Goal: Task Accomplishment & Management: Manage account settings

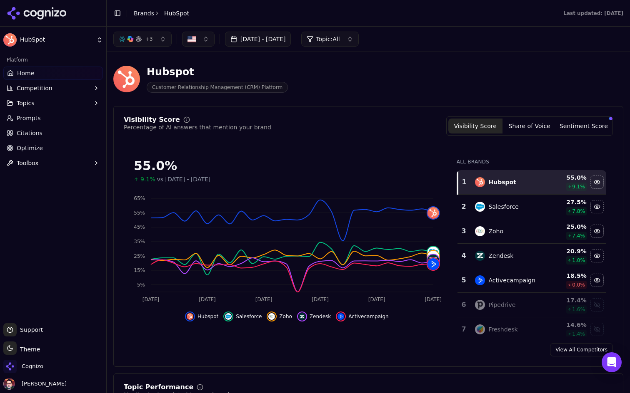
click at [78, 40] on html "HubSpot Platform Home Competition Topics Prompts Citations Optimize Toolbox Sup…" at bounding box center [315, 196] width 630 height 393
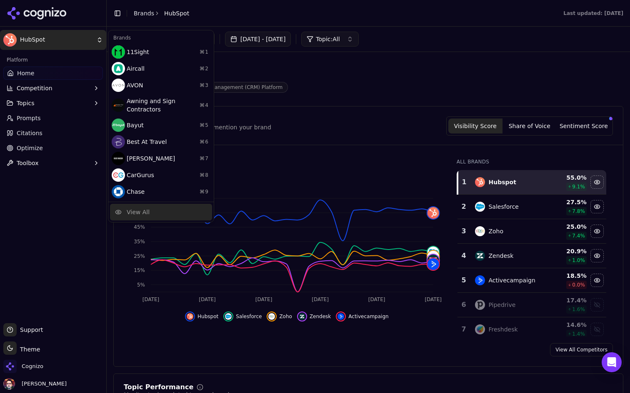
click at [137, 207] on div "View All" at bounding box center [161, 212] width 102 height 17
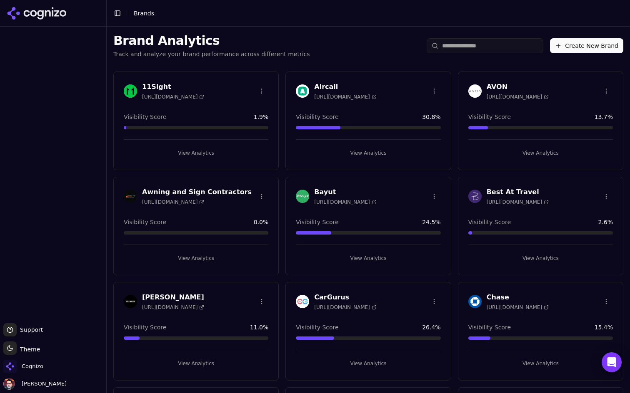
click at [499, 44] on input "search" at bounding box center [484, 45] width 117 height 15
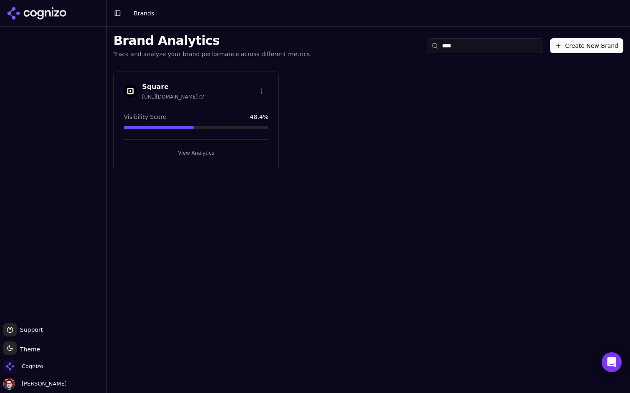
type input "****"
click at [247, 153] on button "View Analytics" at bounding box center [196, 153] width 144 height 13
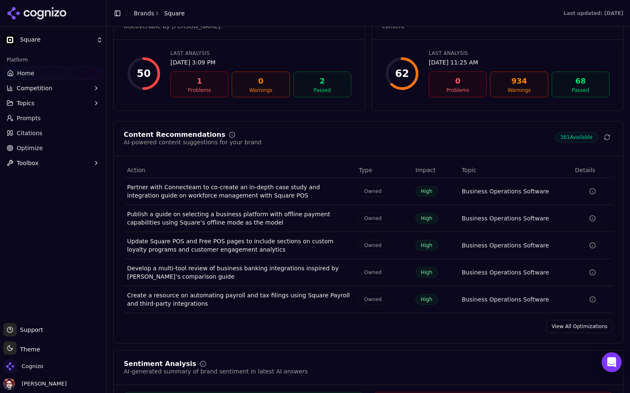
scroll to position [1093, 0]
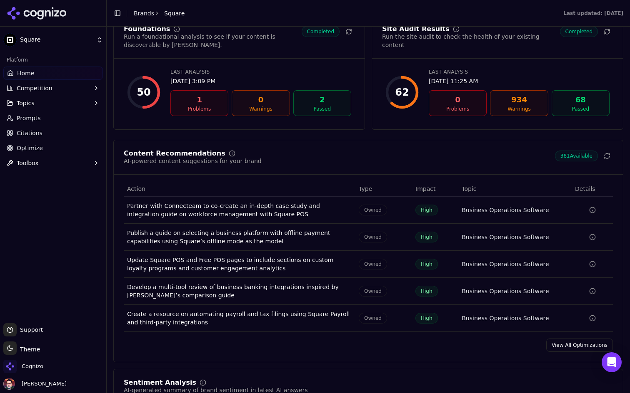
click at [572, 339] on link "View All Optimizations" at bounding box center [579, 345] width 67 height 13
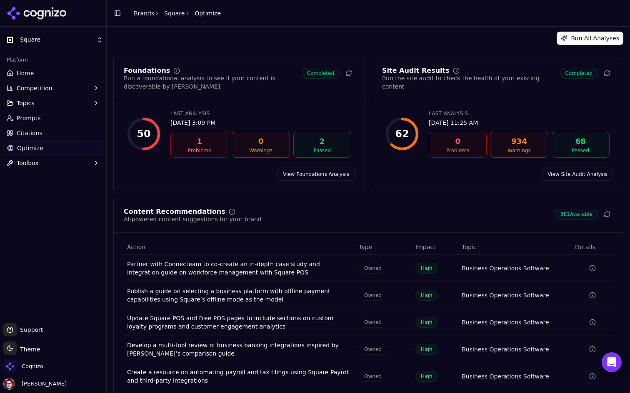
scroll to position [34, 0]
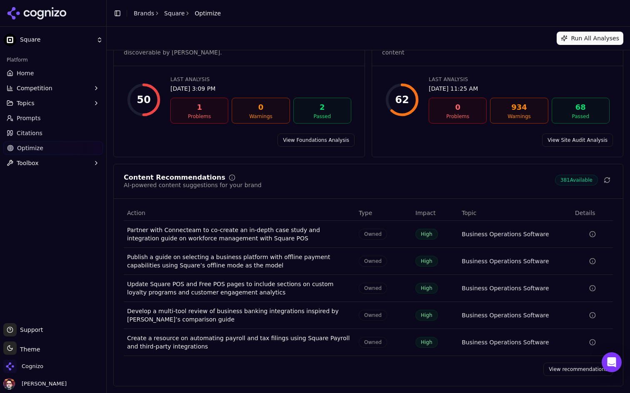
click at [564, 367] on link "View recommendations" at bounding box center [578, 369] width 70 height 13
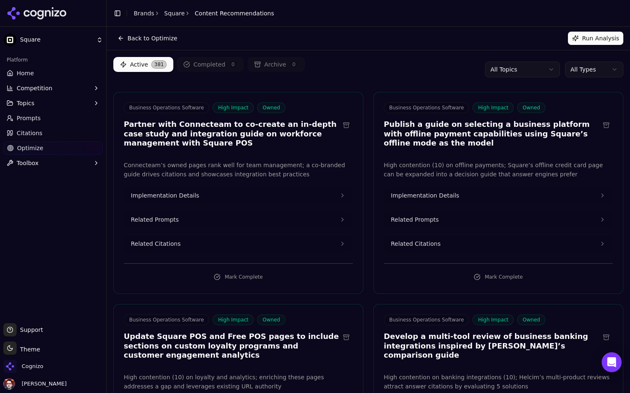
click at [592, 70] on html "Square Platform Home Competition Topics Prompts Citations Optimize Toolbox Supp…" at bounding box center [315, 196] width 630 height 393
click at [344, 57] on html "Square Platform Home Competition Topics Prompts Citations Optimize Toolbox Supp…" at bounding box center [315, 196] width 630 height 393
click at [40, 136] on span "Citations" at bounding box center [30, 133] width 26 height 8
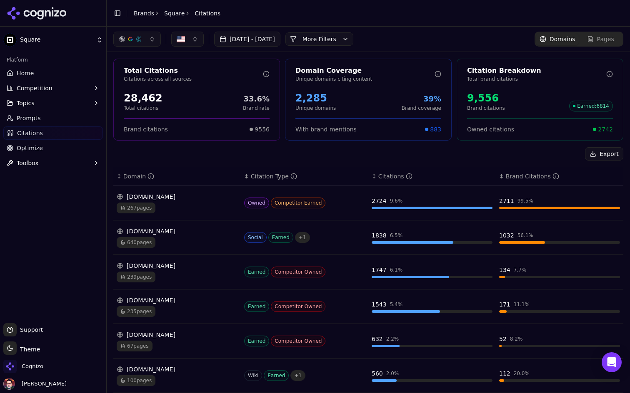
click at [198, 204] on div "267 pages" at bounding box center [177, 208] width 121 height 11
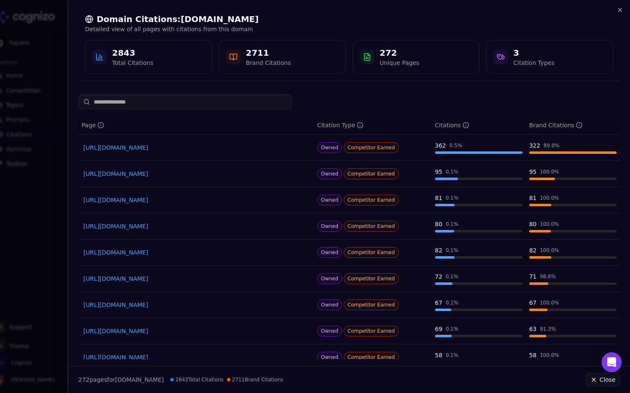
click at [22, 116] on div at bounding box center [315, 196] width 630 height 393
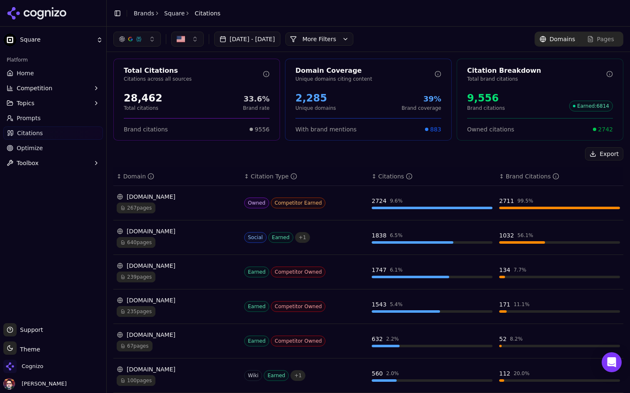
click at [63, 67] on link "Home" at bounding box center [53, 73] width 100 height 13
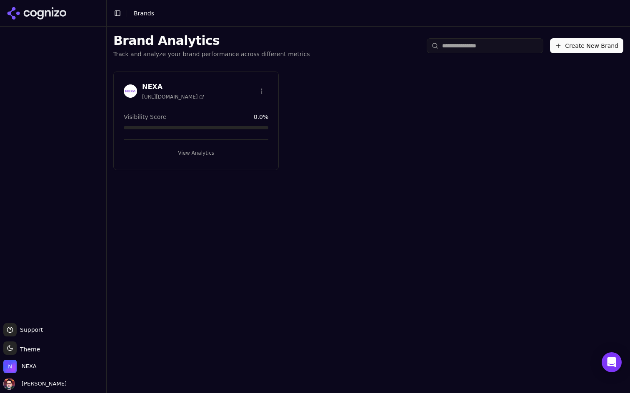
click at [213, 157] on button "View Analytics" at bounding box center [196, 153] width 144 height 13
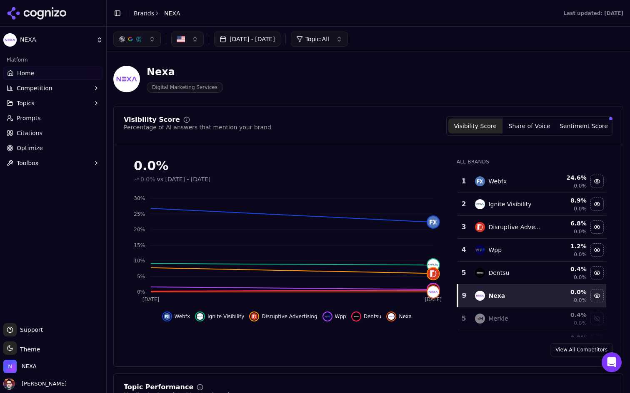
click at [52, 117] on link "Prompts" at bounding box center [53, 118] width 100 height 13
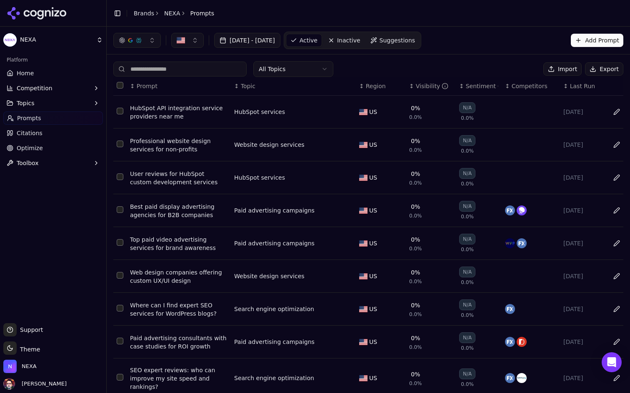
click at [53, 106] on button "Topics" at bounding box center [53, 103] width 100 height 13
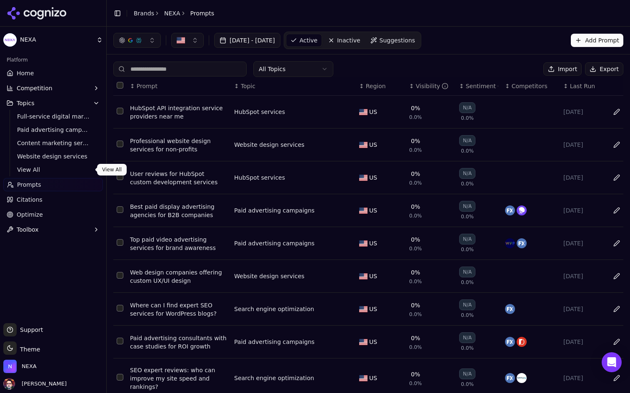
click at [45, 168] on span "View All" at bounding box center [53, 170] width 72 height 8
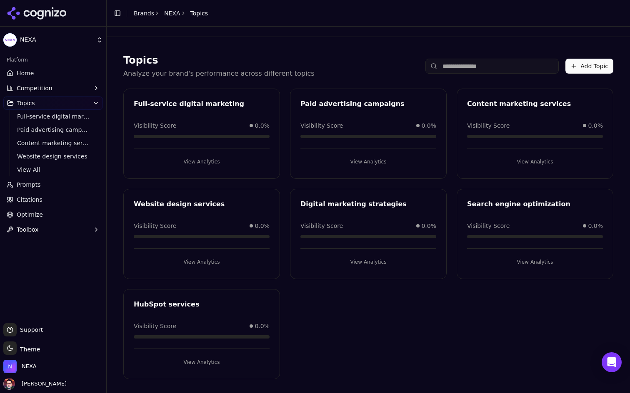
click at [47, 184] on link "Prompts" at bounding box center [53, 184] width 100 height 13
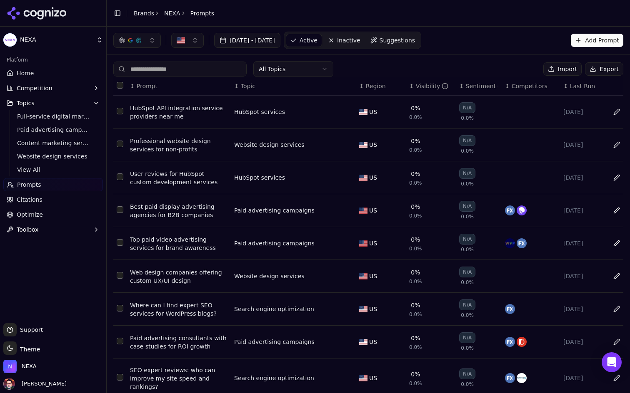
click at [308, 67] on html "NEXA Platform Home Competition Topics Full-service digital marketing Paid adver…" at bounding box center [315, 196] width 630 height 393
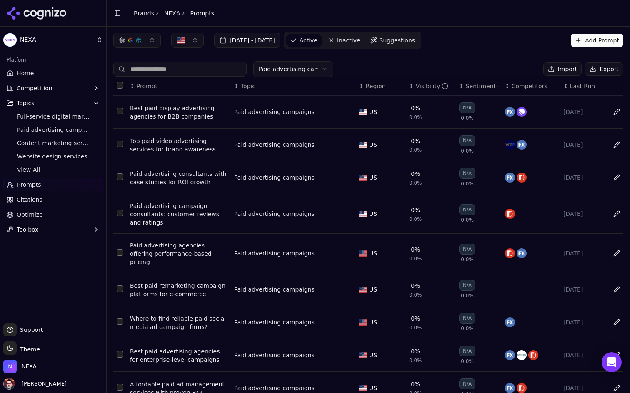
scroll to position [20, 0]
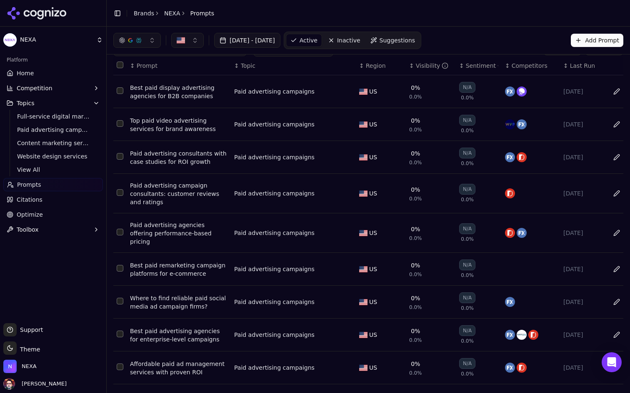
click at [120, 265] on button "Select row 6" at bounding box center [120, 268] width 7 height 7
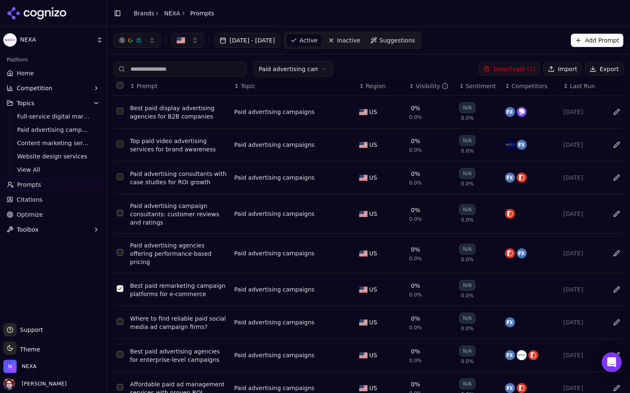
click at [517, 69] on button "Deactivate ( 1 )" at bounding box center [508, 68] width 61 height 13
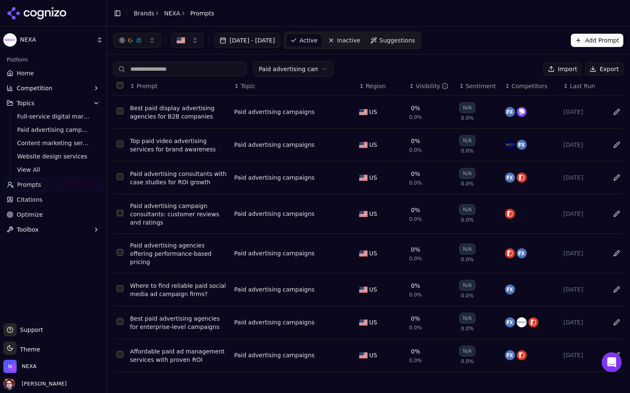
click at [415, 41] on span "Suggestions" at bounding box center [397, 40] width 36 height 8
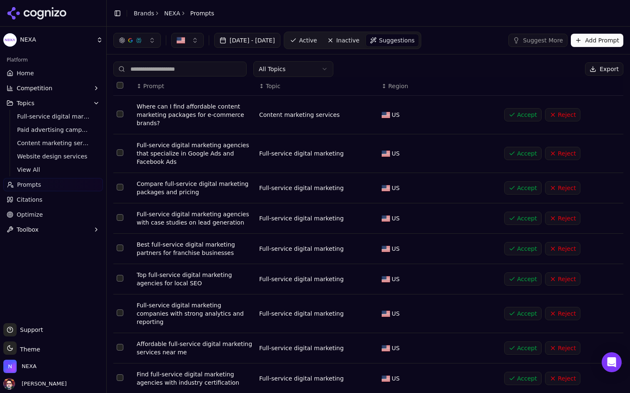
click at [288, 68] on html "NEXA Platform Home Competition Topics Full-service digital marketing Paid adver…" at bounding box center [315, 196] width 630 height 393
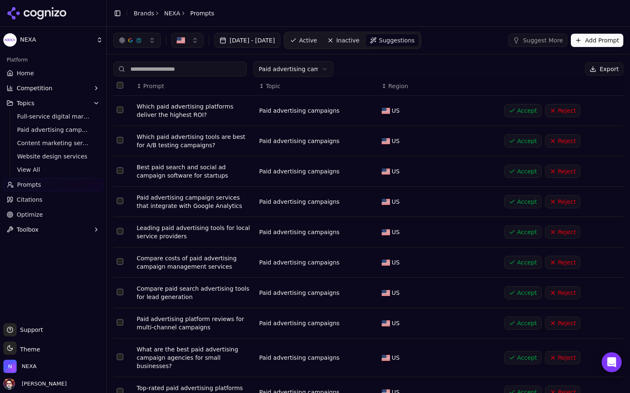
click at [321, 35] on link "Active" at bounding box center [303, 40] width 35 height 13
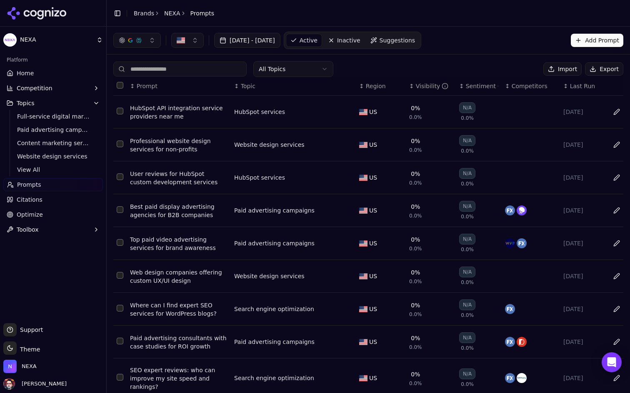
click at [316, 74] on html "NEXA Platform Home Competition Topics Full-service digital marketing Paid adver…" at bounding box center [315, 196] width 630 height 393
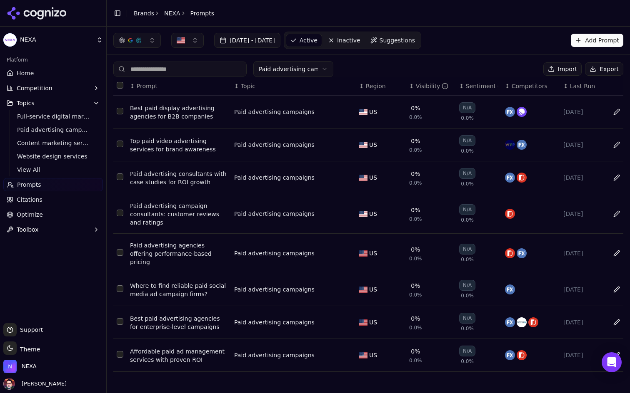
click at [118, 83] on button "Select all rows" at bounding box center [120, 85] width 7 height 7
click at [346, 113] on button "Data table" at bounding box center [347, 112] width 10 height 10
click at [329, 113] on button "Paid advertising campaigns" at bounding box center [286, 112] width 104 height 15
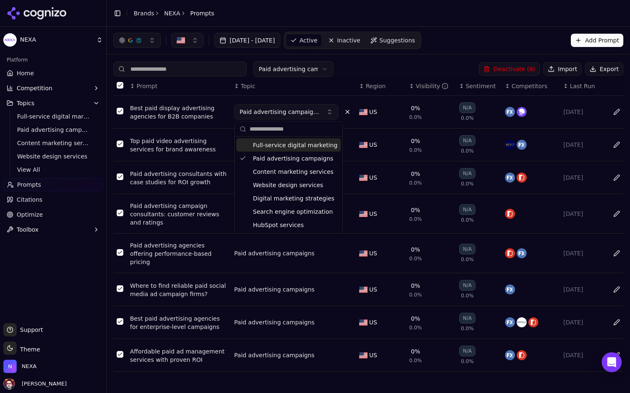
click at [350, 84] on div "↕ Topic" at bounding box center [293, 86] width 118 height 8
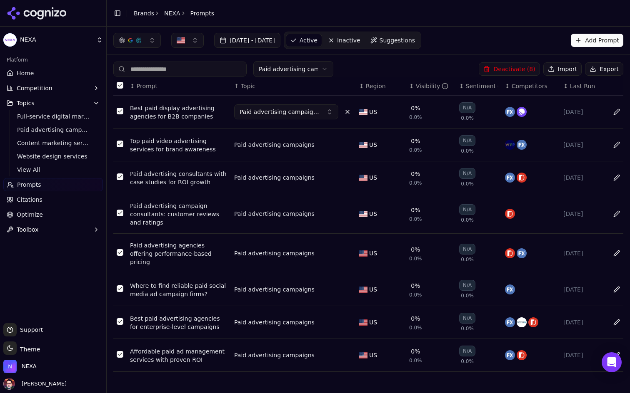
click at [369, 70] on div "Paid advertising campaigns Deactivate ( 8 ) Import Export" at bounding box center [368, 69] width 510 height 16
click at [363, 42] on link "Inactive" at bounding box center [344, 40] width 41 height 13
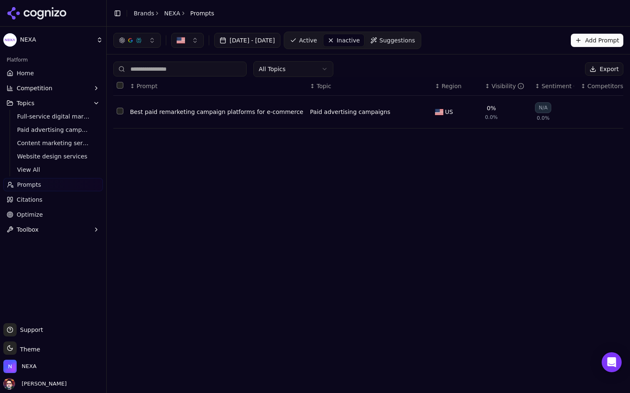
click at [317, 38] on span "Active" at bounding box center [308, 40] width 18 height 8
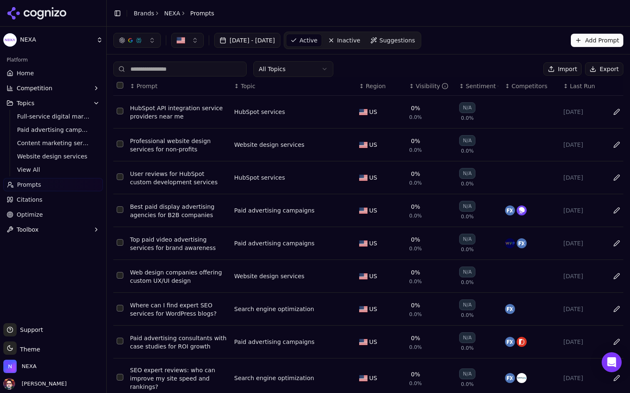
click at [310, 70] on html "NEXA Platform Home Competition Topics Full-service digital marketing Paid adver…" at bounding box center [315, 196] width 630 height 393
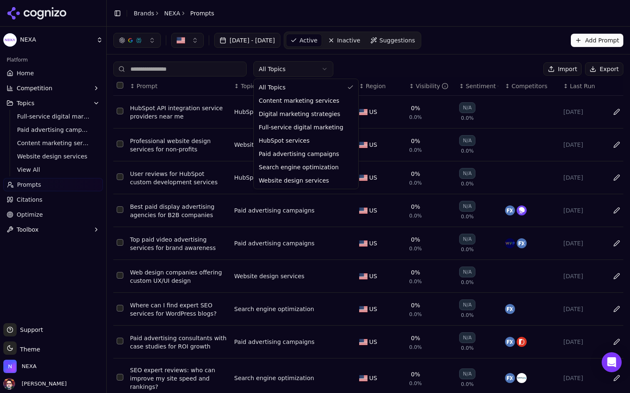
click at [310, 70] on html "NEXA Platform Home Competition Topics Full-service digital marketing Paid adver…" at bounding box center [315, 196] width 630 height 393
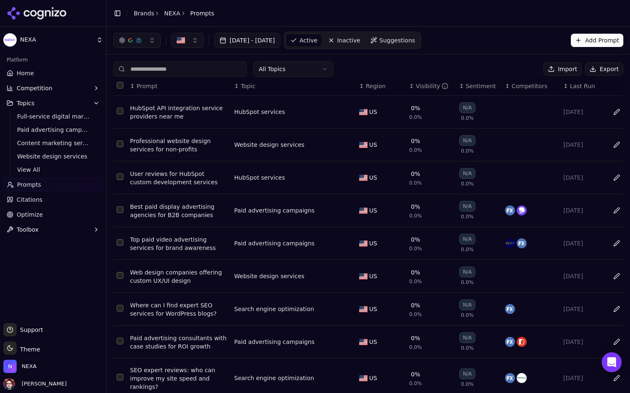
click at [415, 41] on span "Suggestions" at bounding box center [397, 40] width 36 height 8
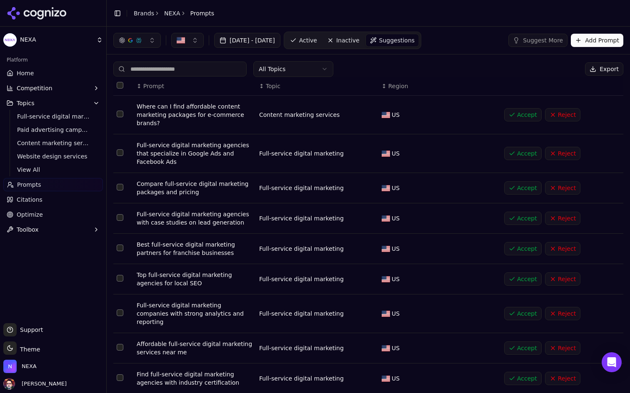
click at [321, 45] on link "Active" at bounding box center [303, 40] width 35 height 13
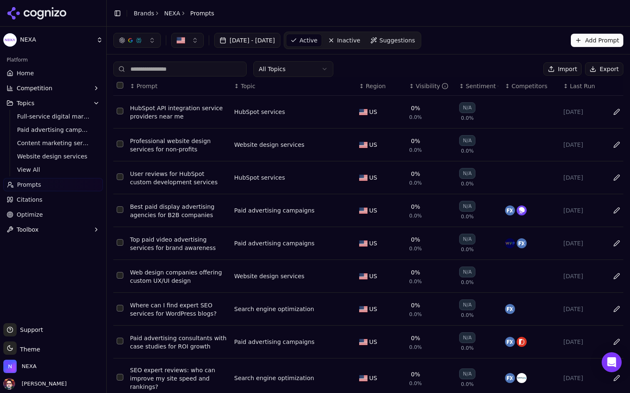
click at [47, 77] on link "Home" at bounding box center [53, 73] width 100 height 13
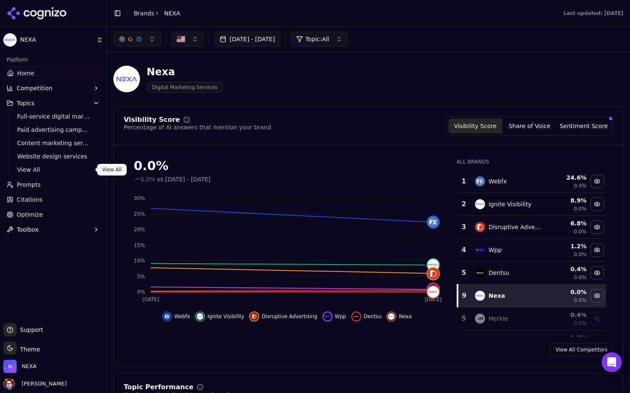
click at [42, 172] on span "View All" at bounding box center [53, 170] width 72 height 8
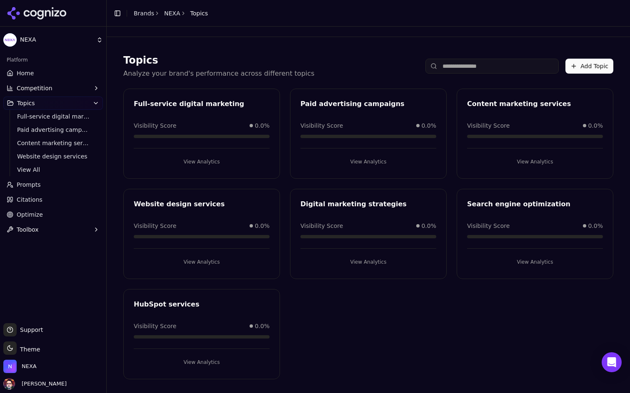
click at [72, 75] on link "Home" at bounding box center [53, 73] width 100 height 13
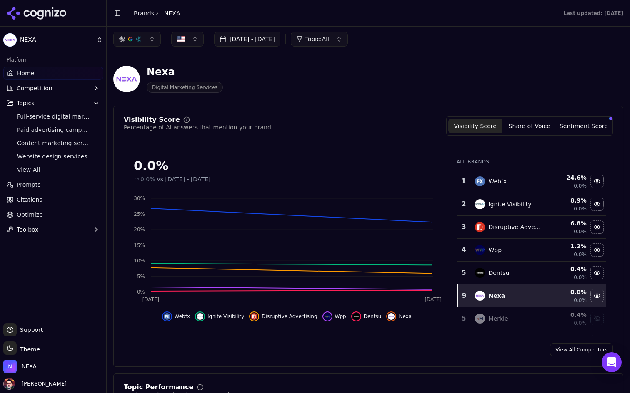
click at [48, 187] on link "Prompts" at bounding box center [53, 184] width 100 height 13
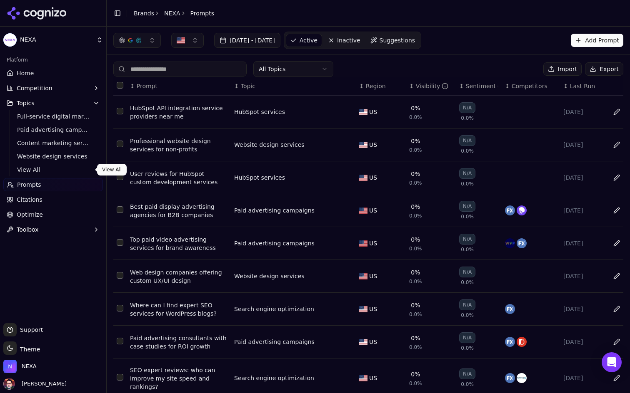
click at [40, 171] on span "View All" at bounding box center [53, 170] width 72 height 8
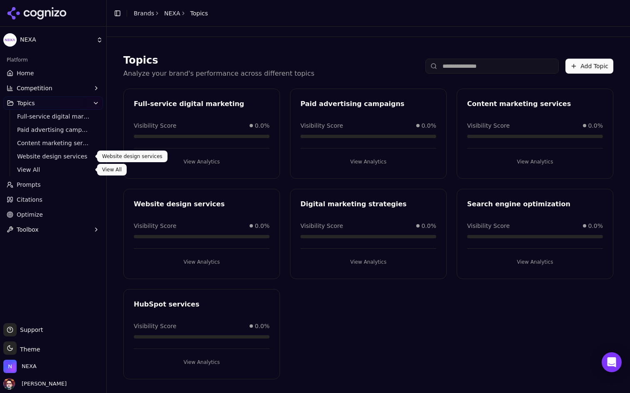
click at [53, 166] on span "View All" at bounding box center [53, 170] width 72 height 8
click at [66, 175] on link "View All" at bounding box center [53, 170] width 79 height 12
click at [52, 187] on link "Prompts" at bounding box center [53, 184] width 100 height 13
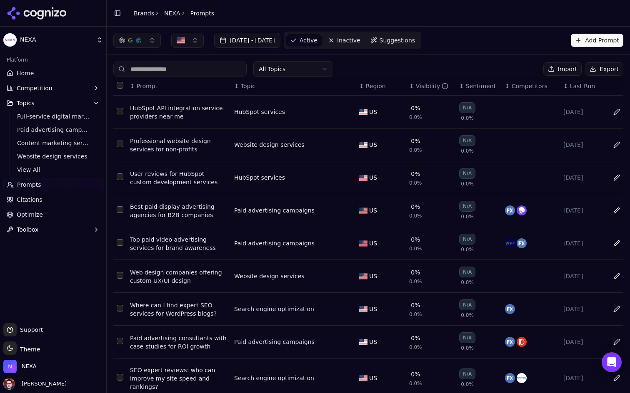
click at [122, 85] on button "Select all rows" at bounding box center [120, 85] width 7 height 7
click at [617, 110] on button "Data table" at bounding box center [616, 111] width 13 height 13
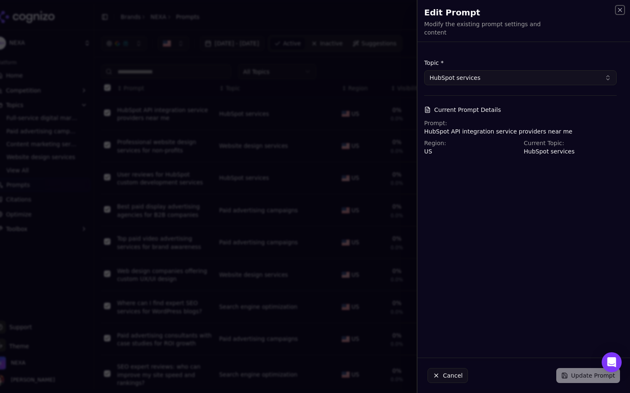
click at [620, 8] on icon "button" at bounding box center [619, 10] width 7 height 7
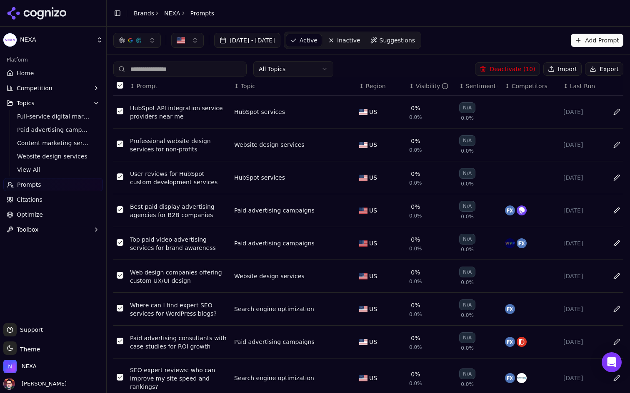
click at [118, 110] on button "Select row 1" at bounding box center [120, 111] width 7 height 7
click at [117, 143] on button "Select row 2" at bounding box center [120, 144] width 7 height 7
click at [119, 86] on button "Select all rows" at bounding box center [120, 85] width 7 height 7
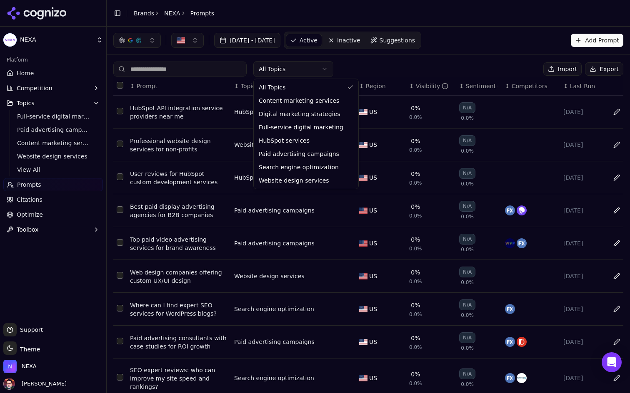
click at [311, 72] on html "NEXA Platform Home Competition Topics Full-service digital marketing Paid adver…" at bounding box center [315, 196] width 630 height 393
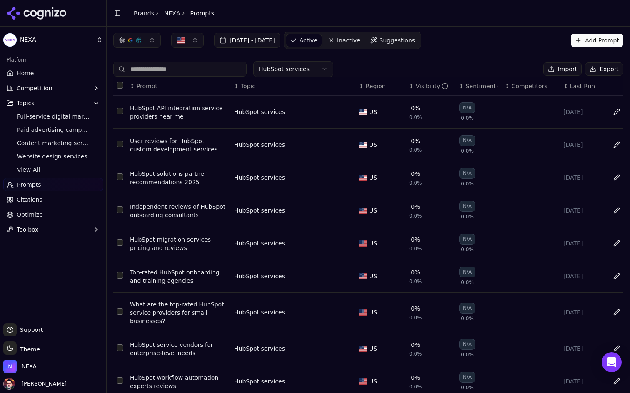
scroll to position [67, 0]
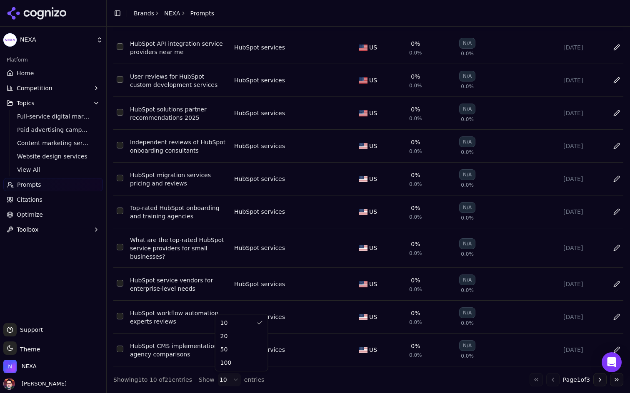
click at [227, 378] on html "NEXA Platform Home Competition Topics Full-service digital marketing Paid adver…" at bounding box center [315, 196] width 630 height 393
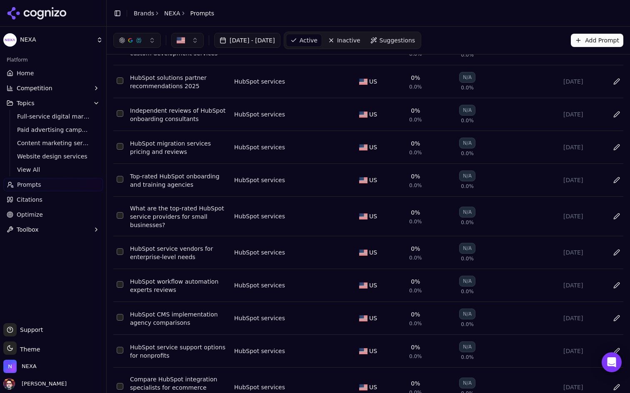
scroll to position [0, 0]
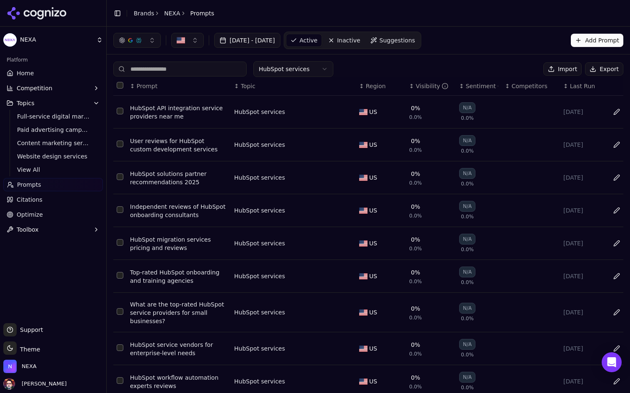
click at [349, 111] on button "Data table" at bounding box center [347, 112] width 10 height 10
click at [329, 108] on button "HubSpot services" at bounding box center [286, 112] width 104 height 15
type input "**********"
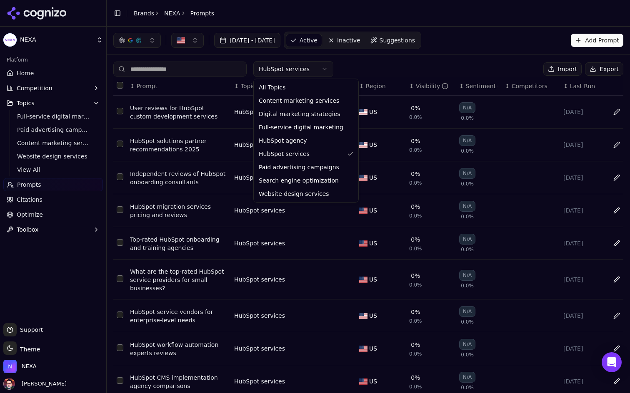
click at [328, 67] on html "NEXA Platform Home Competition Topics Full-service digital marketing Paid adver…" at bounding box center [315, 196] width 630 height 393
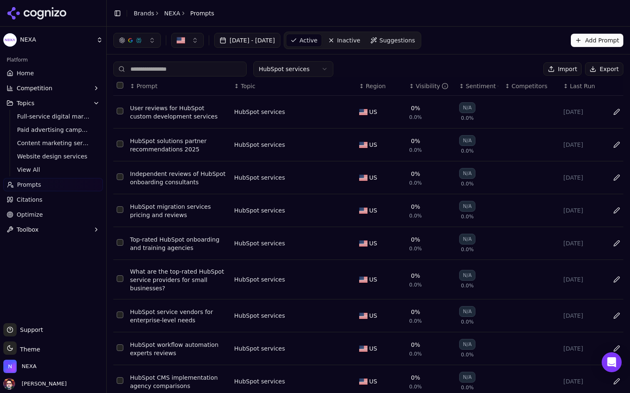
click at [296, 111] on div "HubSpot services" at bounding box center [288, 112] width 108 height 8
click at [122, 83] on button "Select all rows" at bounding box center [120, 85] width 7 height 7
click at [348, 113] on button "Data table" at bounding box center [347, 112] width 10 height 10
click at [325, 112] on button "HubSpot services" at bounding box center [286, 112] width 104 height 15
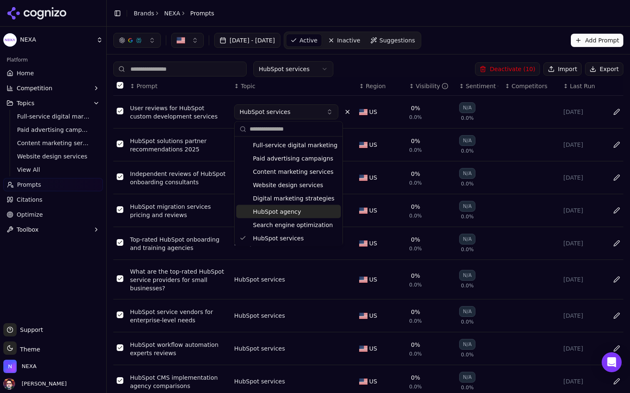
click at [298, 209] on div "HubSpot agency" at bounding box center [288, 211] width 105 height 13
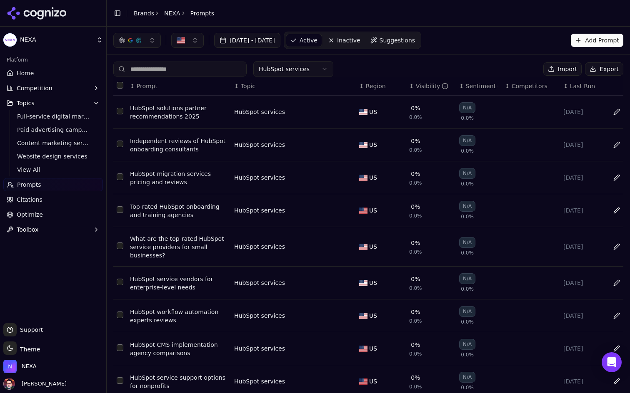
click at [345, 111] on button "Data table" at bounding box center [347, 112] width 10 height 10
click at [325, 112] on button "HubSpot services" at bounding box center [286, 112] width 104 height 15
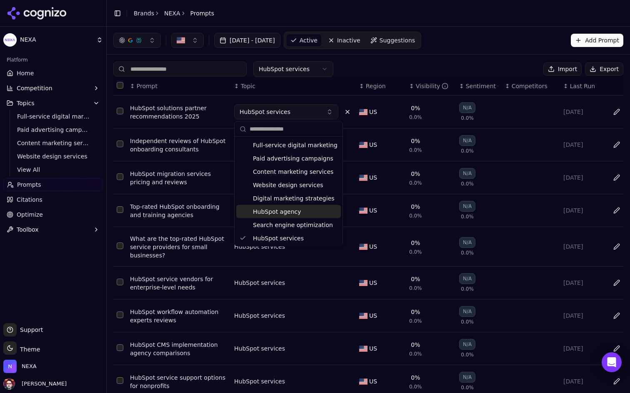
click at [299, 211] on div "HubSpot agency" at bounding box center [288, 211] width 105 height 13
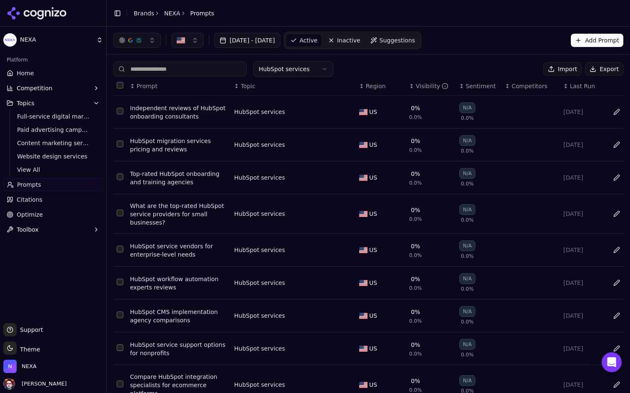
click at [345, 112] on button "Data table" at bounding box center [347, 112] width 10 height 10
click at [330, 113] on button "HubSpot services" at bounding box center [286, 112] width 104 height 15
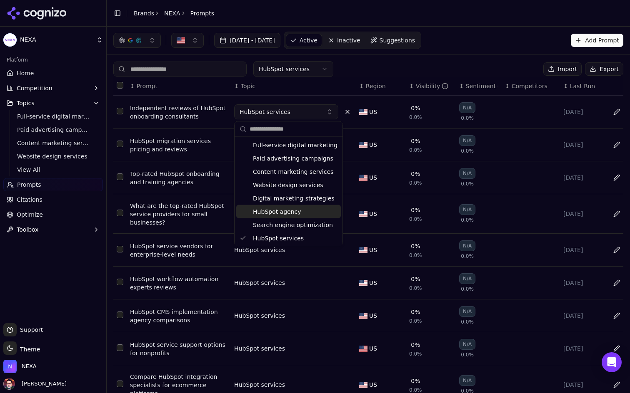
click at [304, 215] on div "HubSpot agency" at bounding box center [288, 211] width 105 height 13
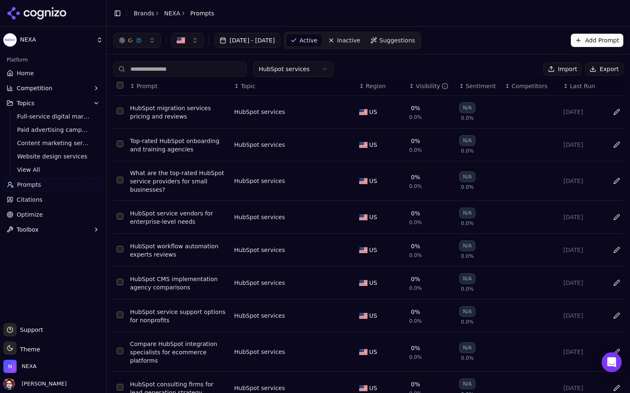
click at [344, 112] on button "Data table" at bounding box center [347, 112] width 10 height 10
click at [326, 113] on button "HubSpot services" at bounding box center [286, 112] width 104 height 15
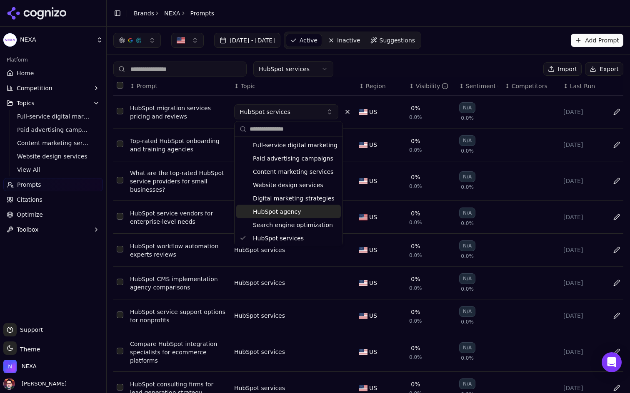
click at [291, 208] on span "HubSpot agency" at bounding box center [277, 212] width 48 height 8
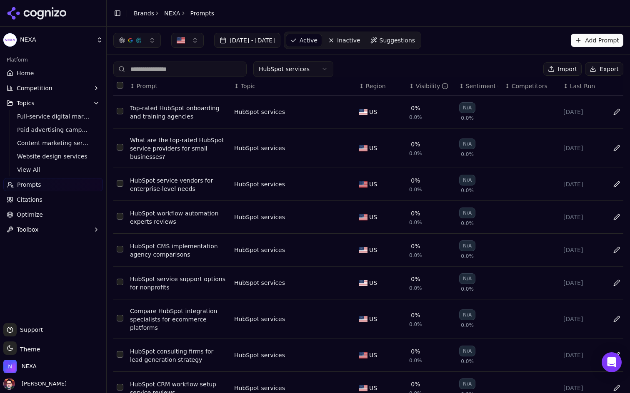
click at [349, 114] on button "Data table" at bounding box center [347, 112] width 10 height 10
click at [330, 115] on button "HubSpot services" at bounding box center [286, 112] width 104 height 15
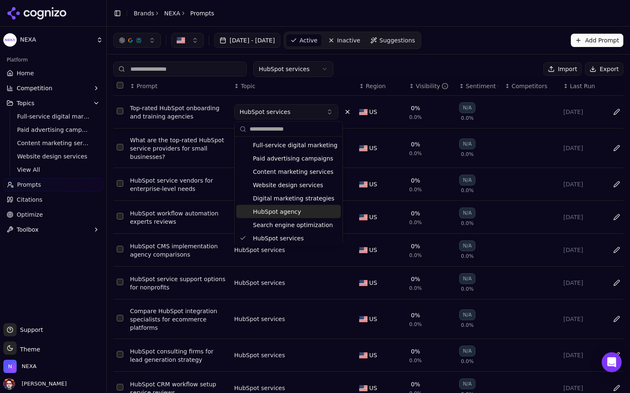
click at [300, 210] on div "HubSpot agency" at bounding box center [288, 211] width 105 height 13
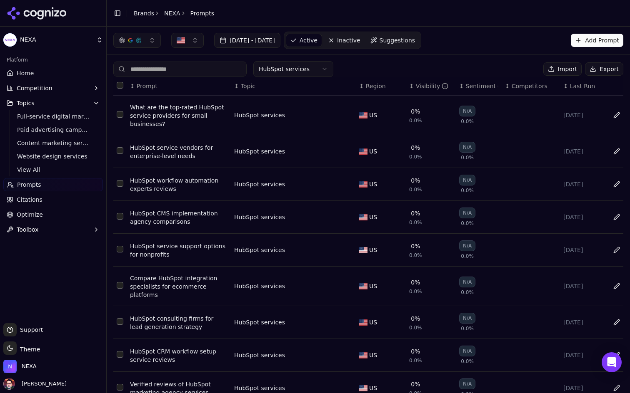
click at [351, 115] on button "Data table" at bounding box center [347, 115] width 10 height 10
click at [325, 113] on button "HubSpot services" at bounding box center [286, 115] width 104 height 15
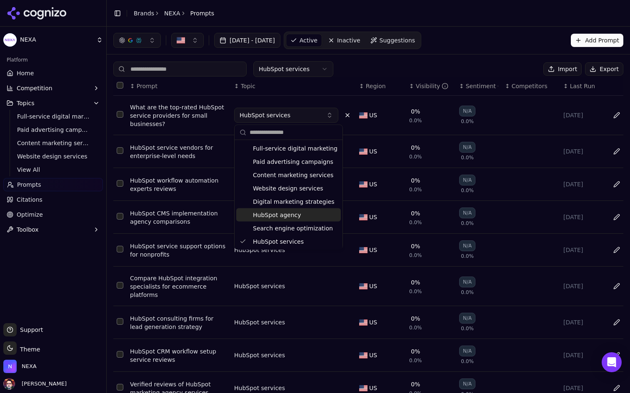
click at [300, 218] on div "HubSpot agency" at bounding box center [288, 215] width 105 height 13
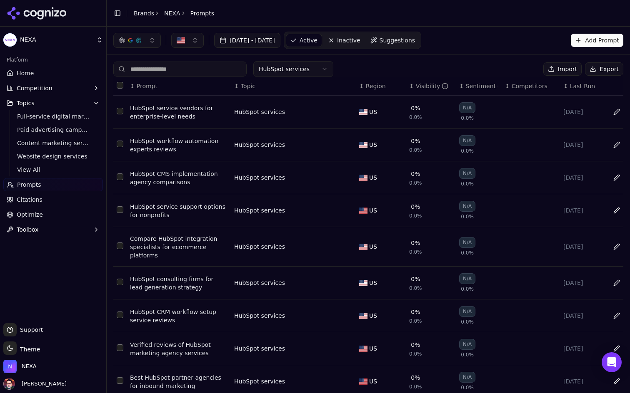
click at [344, 111] on button "Data table" at bounding box center [347, 112] width 10 height 10
click at [309, 111] on button "HubSpot services" at bounding box center [286, 112] width 104 height 15
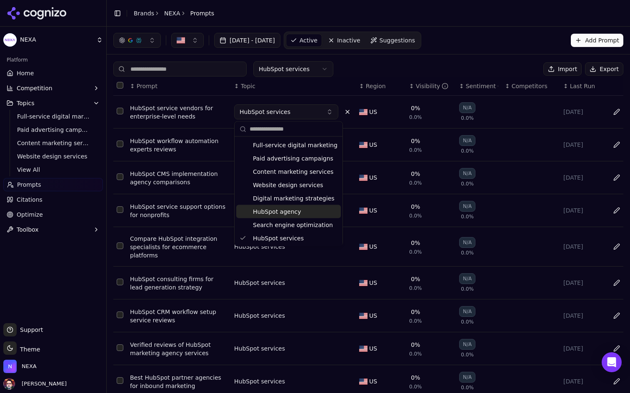
click at [286, 212] on span "HubSpot agency" at bounding box center [277, 212] width 48 height 8
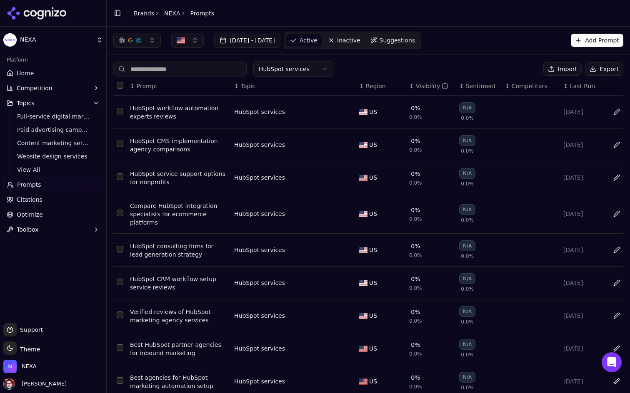
click at [346, 112] on button "Data table" at bounding box center [347, 112] width 10 height 10
click at [316, 112] on button "HubSpot services" at bounding box center [286, 112] width 104 height 15
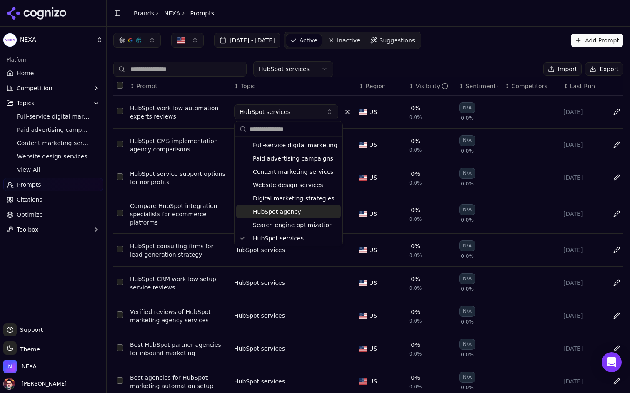
click at [297, 212] on div "HubSpot agency" at bounding box center [288, 211] width 105 height 13
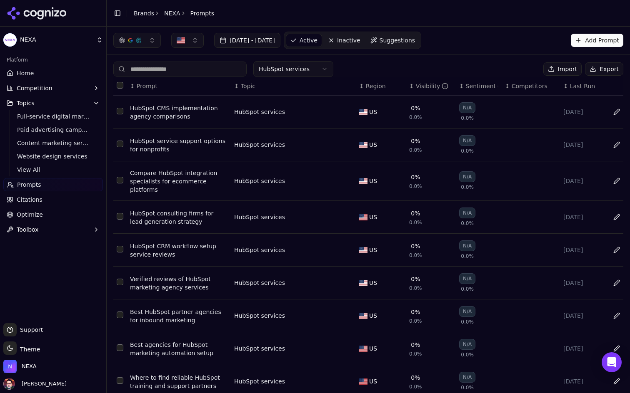
click at [343, 114] on button "Data table" at bounding box center [347, 112] width 10 height 10
click at [318, 115] on button "HubSpot services" at bounding box center [286, 112] width 104 height 15
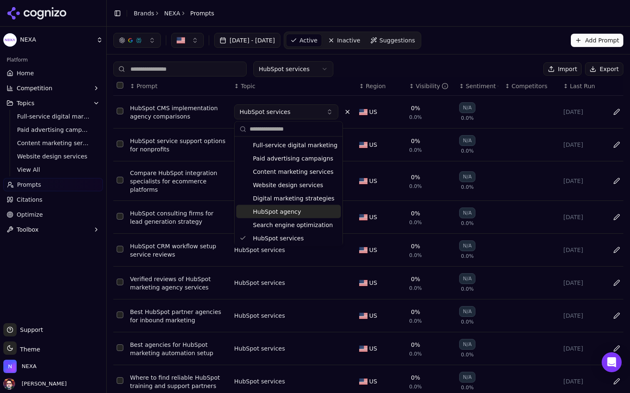
click at [285, 209] on span "HubSpot agency" at bounding box center [277, 212] width 48 height 8
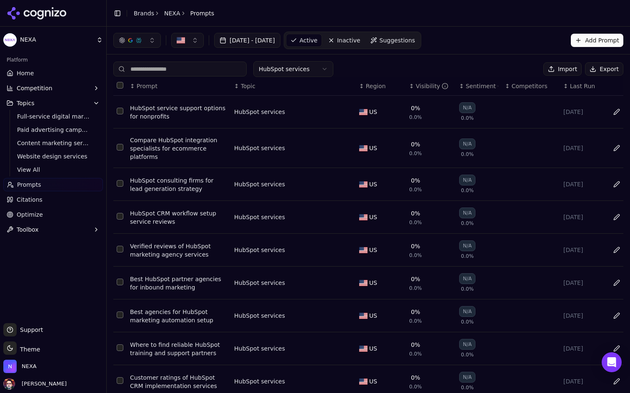
click at [345, 111] on button "Data table" at bounding box center [347, 112] width 10 height 10
click at [324, 116] on button "HubSpot services" at bounding box center [286, 112] width 104 height 15
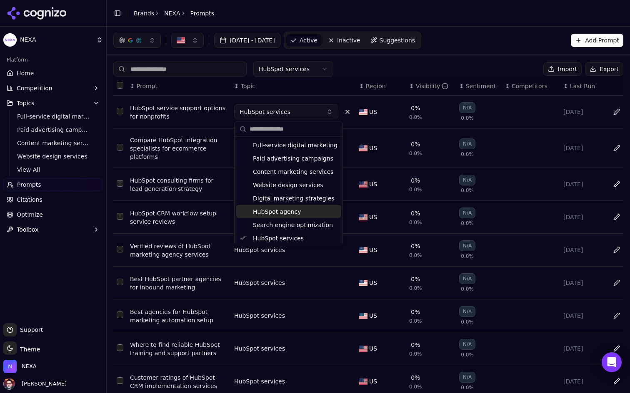
click at [285, 215] on span "HubSpot agency" at bounding box center [277, 212] width 48 height 8
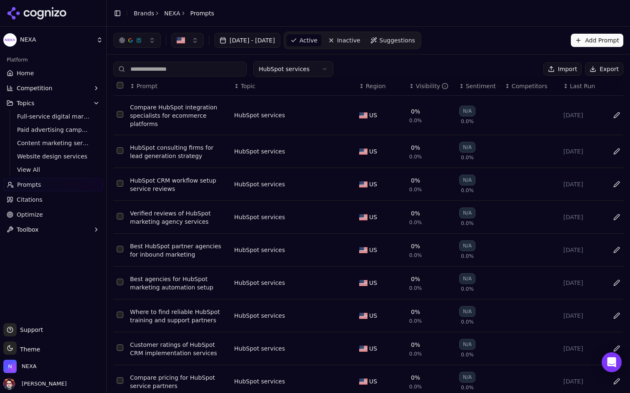
click at [349, 114] on button "Data table" at bounding box center [347, 115] width 10 height 10
click at [307, 118] on button "HubSpot services" at bounding box center [286, 115] width 104 height 15
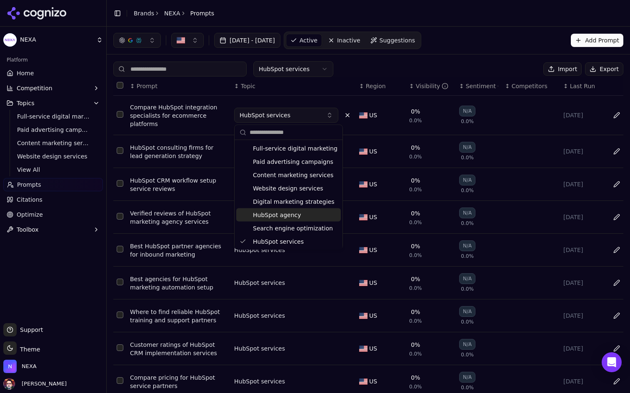
click at [288, 214] on span "HubSpot agency" at bounding box center [277, 215] width 48 height 8
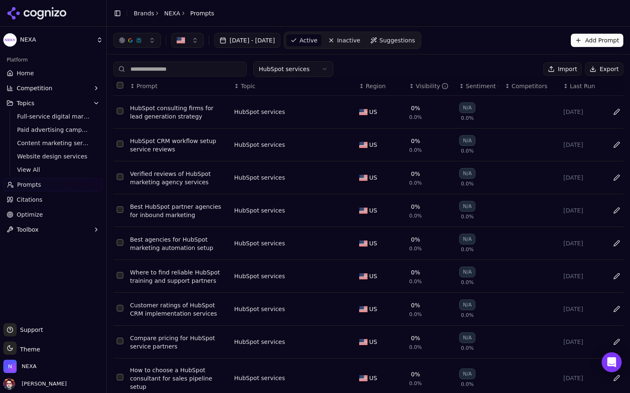
click at [343, 112] on button "Data table" at bounding box center [347, 112] width 10 height 10
click at [319, 113] on button "HubSpot services" at bounding box center [286, 112] width 104 height 15
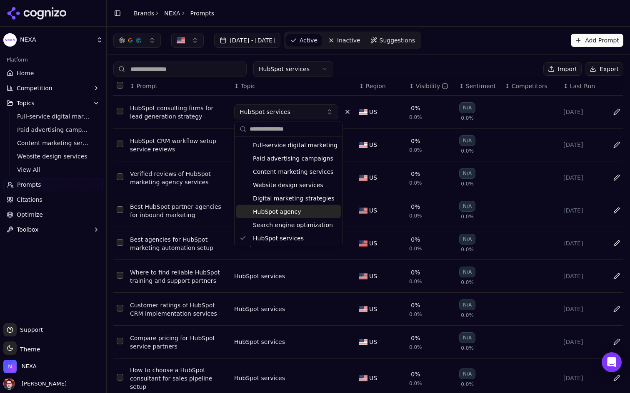
click at [289, 208] on span "HubSpot agency" at bounding box center [277, 212] width 48 height 8
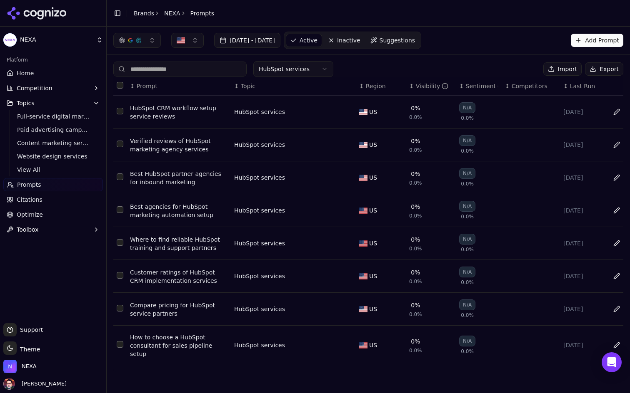
click at [347, 112] on button "Data table" at bounding box center [347, 112] width 10 height 10
click at [331, 113] on button "HubSpot services" at bounding box center [286, 112] width 104 height 15
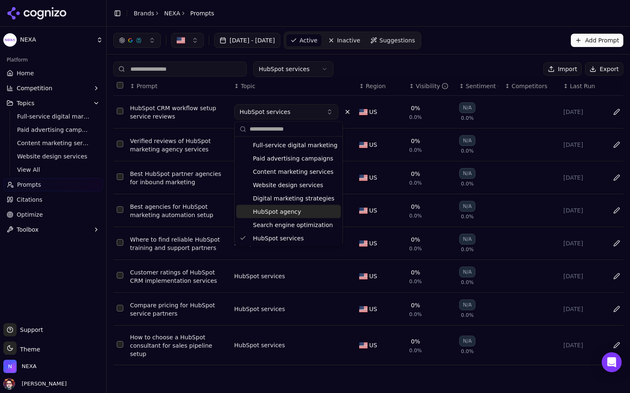
click at [298, 214] on div "HubSpot agency" at bounding box center [288, 211] width 105 height 13
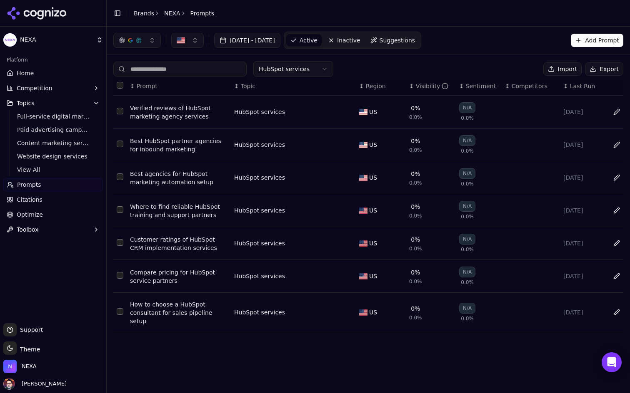
click at [344, 113] on button "Data table" at bounding box center [347, 112] width 10 height 10
click at [315, 116] on button "HubSpot services" at bounding box center [286, 112] width 104 height 15
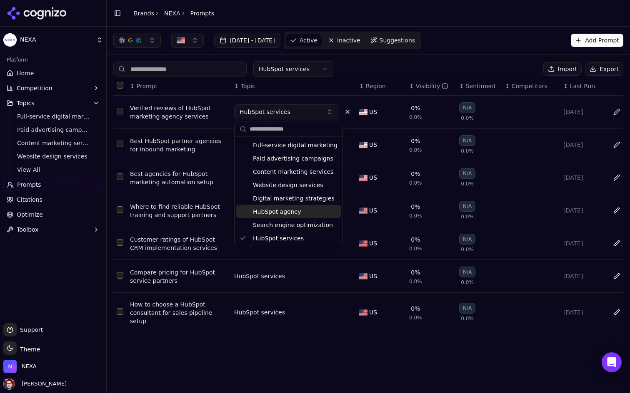
click at [287, 209] on span "HubSpot agency" at bounding box center [277, 212] width 48 height 8
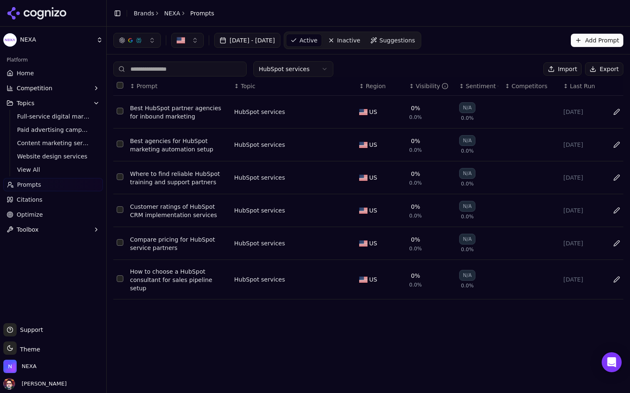
click at [349, 111] on button "Data table" at bounding box center [347, 112] width 10 height 10
click at [329, 112] on button "HubSpot services" at bounding box center [286, 112] width 104 height 15
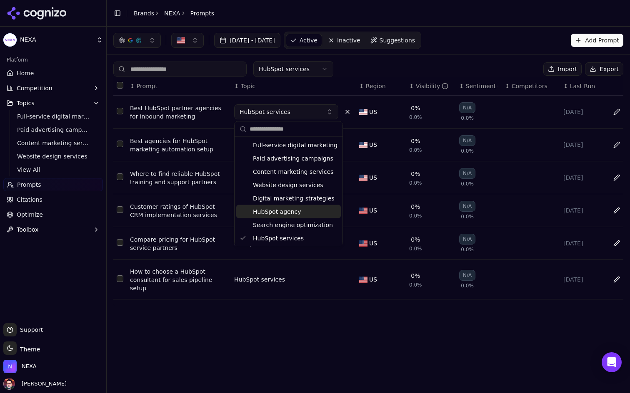
click at [300, 213] on div "HubSpot agency" at bounding box center [288, 211] width 105 height 13
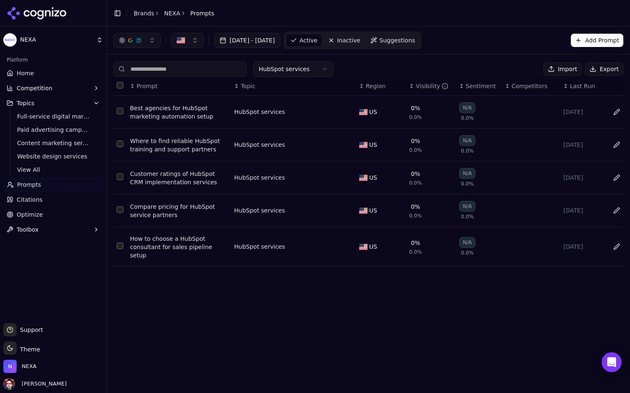
click at [345, 110] on button "Data table" at bounding box center [347, 112] width 10 height 10
click at [325, 115] on button "HubSpot services" at bounding box center [286, 112] width 104 height 15
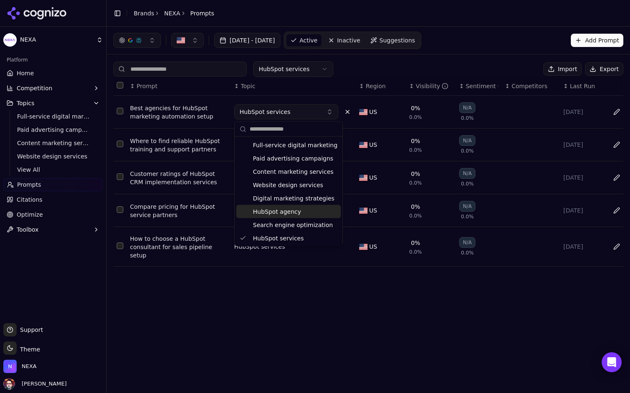
click at [281, 208] on span "HubSpot agency" at bounding box center [277, 212] width 48 height 8
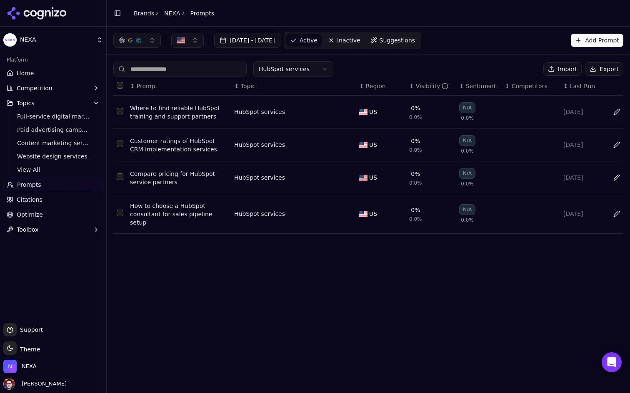
click at [347, 112] on button "Data table" at bounding box center [347, 112] width 10 height 10
click at [326, 113] on button "HubSpot services" at bounding box center [286, 112] width 104 height 15
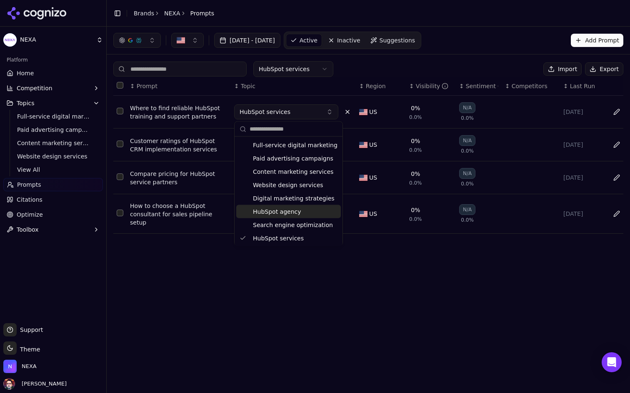
click at [294, 212] on span "HubSpot agency" at bounding box center [277, 212] width 48 height 8
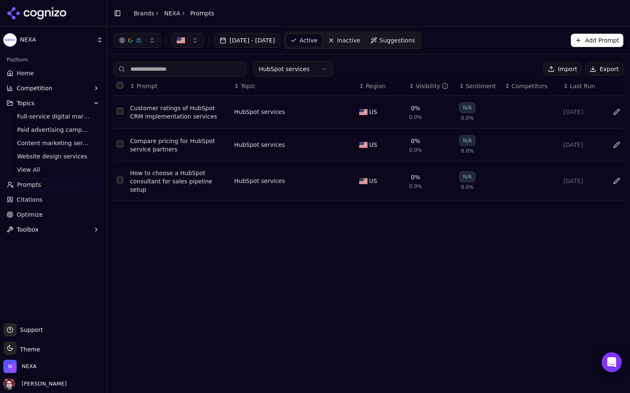
click at [341, 110] on div "HubSpot services" at bounding box center [288, 112] width 108 height 8
click at [344, 112] on button "Data table" at bounding box center [347, 112] width 10 height 10
click at [317, 111] on button "HubSpot services" at bounding box center [286, 112] width 104 height 15
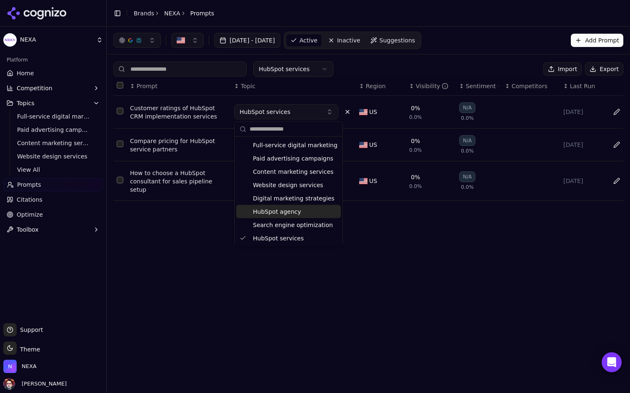
click at [281, 207] on div "HubSpot agency" at bounding box center [288, 211] width 105 height 13
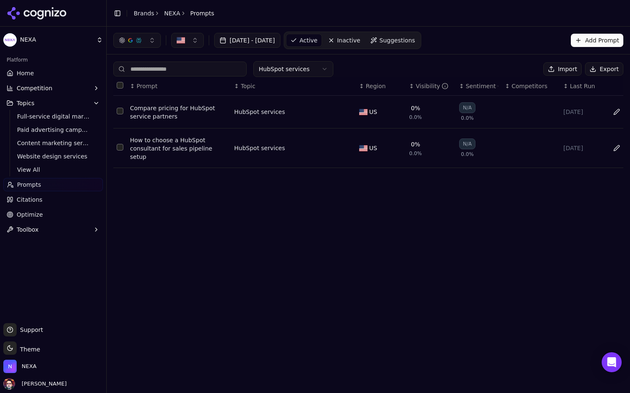
click at [346, 110] on button "Data table" at bounding box center [347, 112] width 10 height 10
click at [319, 110] on button "HubSpot services" at bounding box center [286, 112] width 104 height 15
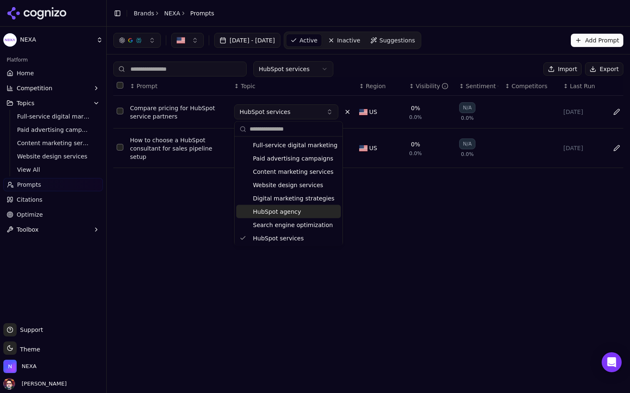
click at [286, 214] on span "HubSpot agency" at bounding box center [277, 212] width 48 height 8
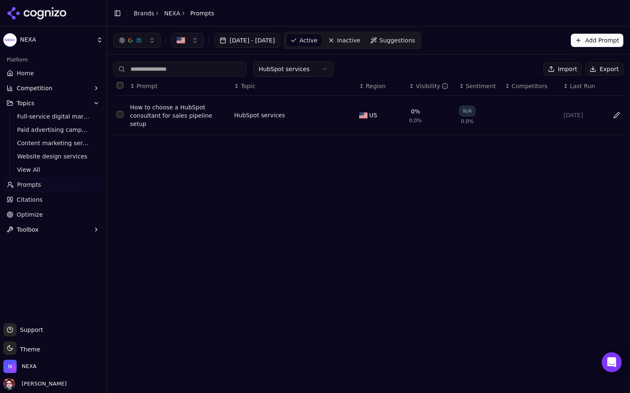
click at [345, 110] on button "Data table" at bounding box center [347, 115] width 10 height 10
click at [308, 110] on button "HubSpot services" at bounding box center [286, 115] width 104 height 15
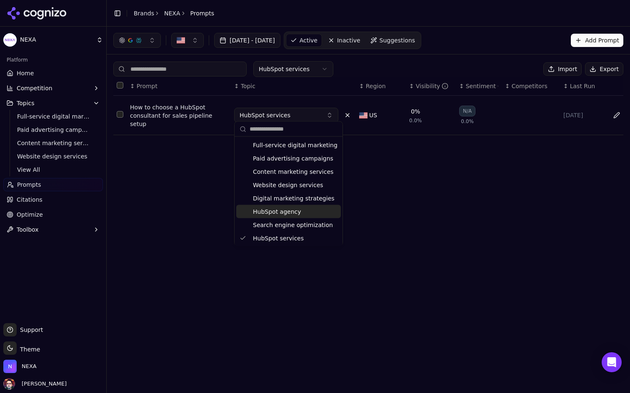
click at [275, 211] on span "HubSpot agency" at bounding box center [277, 212] width 48 height 8
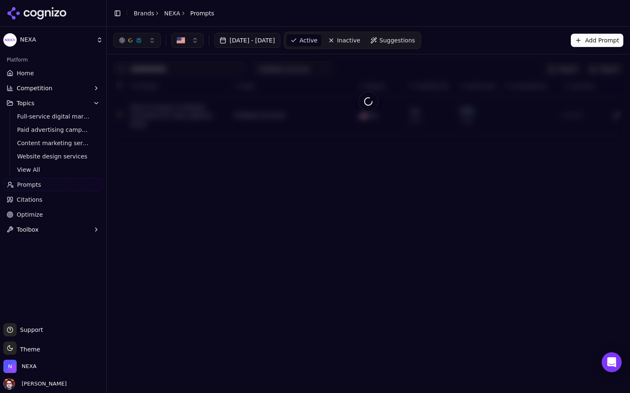
click at [318, 213] on div "Jul 27, 2025 - Aug 26, 2025 Active Inactive Suggestions Add Prompt HubSpot serv…" at bounding box center [368, 210] width 523 height 367
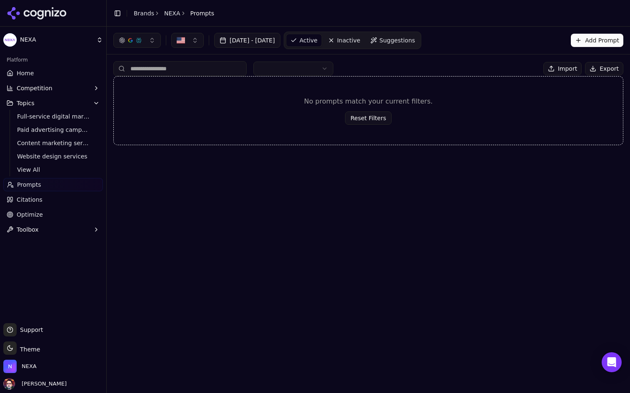
click at [327, 70] on html "NEXA Platform Home Competition Topics Full-service digital marketing Paid adver…" at bounding box center [315, 196] width 630 height 393
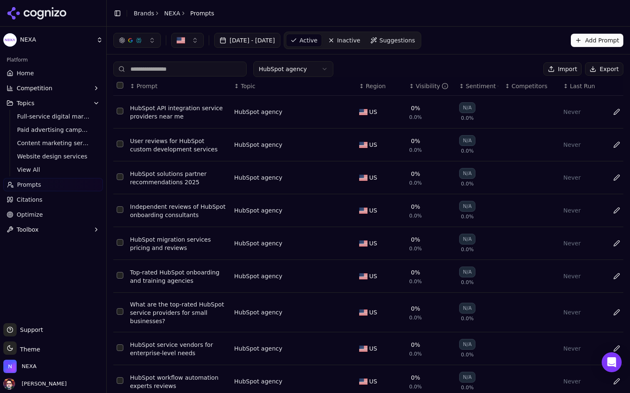
click at [305, 72] on html "NEXA Platform Home Competition Topics Full-service digital marketing Paid adver…" at bounding box center [315, 196] width 630 height 393
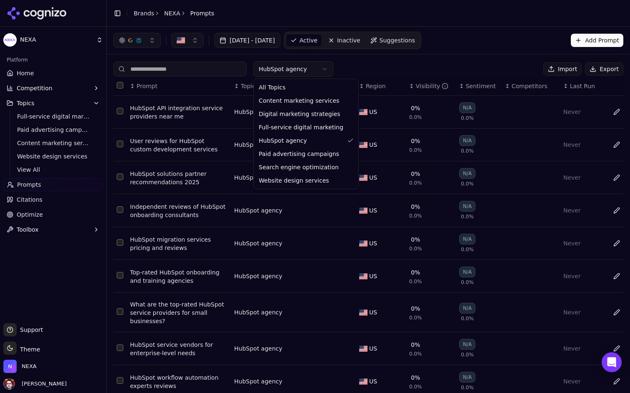
click at [380, 66] on html "NEXA Platform Home Competition Topics Full-service digital marketing Paid adver…" at bounding box center [315, 196] width 630 height 393
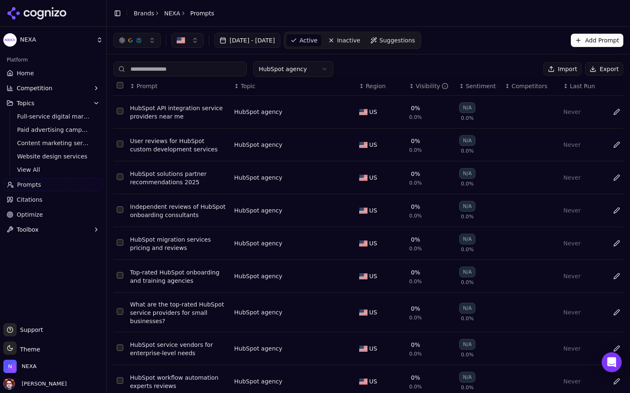
click at [322, 62] on html "NEXA Platform Home Competition Topics Full-service digital marketing Paid adver…" at bounding box center [315, 196] width 630 height 393
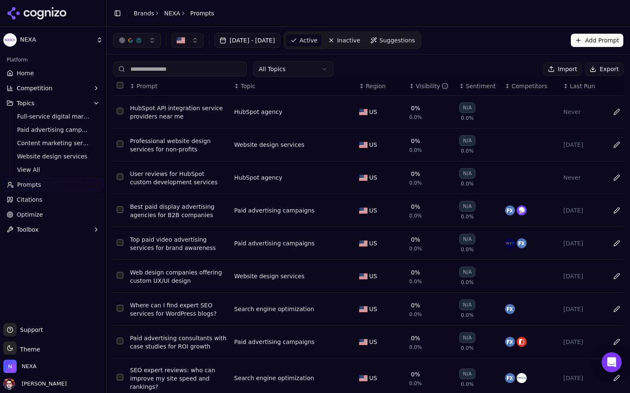
click at [371, 67] on div "All Topics Import Export" at bounding box center [368, 69] width 510 height 16
click at [320, 73] on html "NEXA Platform Home Competition Topics Full-service digital marketing Paid adver…" at bounding box center [315, 196] width 630 height 393
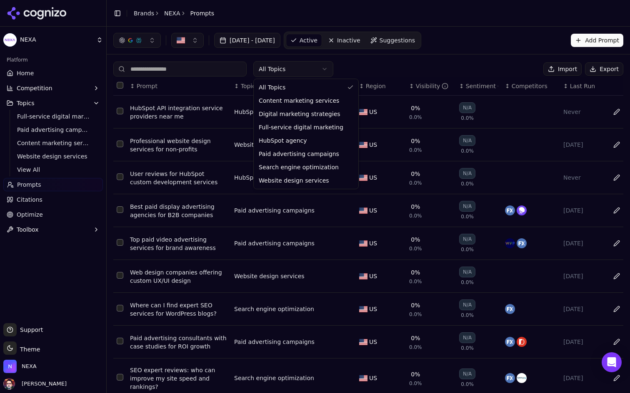
click at [327, 68] on html "NEXA Platform Home Competition Topics Full-service digital marketing Paid adver…" at bounding box center [315, 196] width 630 height 393
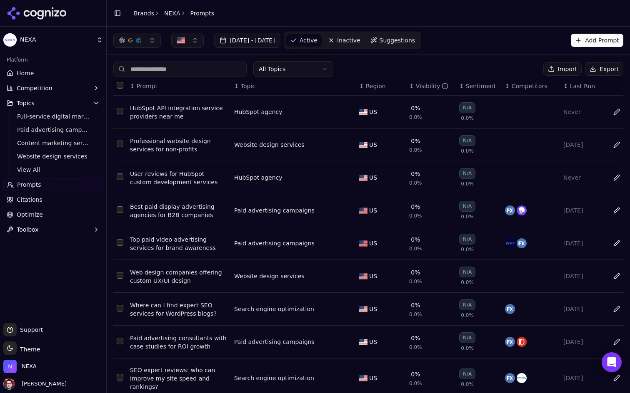
click at [415, 43] on span "Suggestions" at bounding box center [397, 40] width 36 height 8
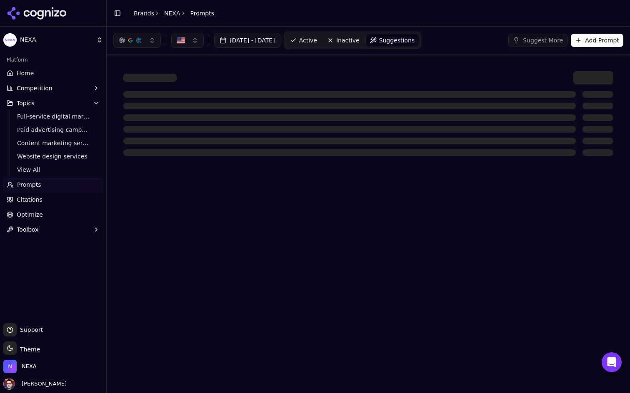
click at [317, 42] on span "Active" at bounding box center [308, 40] width 18 height 8
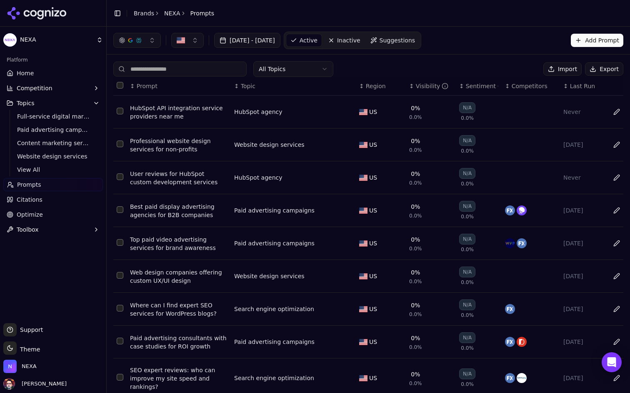
click at [316, 67] on html "NEXA Platform Home Competition Topics Full-service digital marketing Paid adver…" at bounding box center [315, 196] width 630 height 393
click at [318, 71] on html "NEXA Platform Home Competition Topics Full-service digital marketing Paid adver…" at bounding box center [315, 196] width 630 height 393
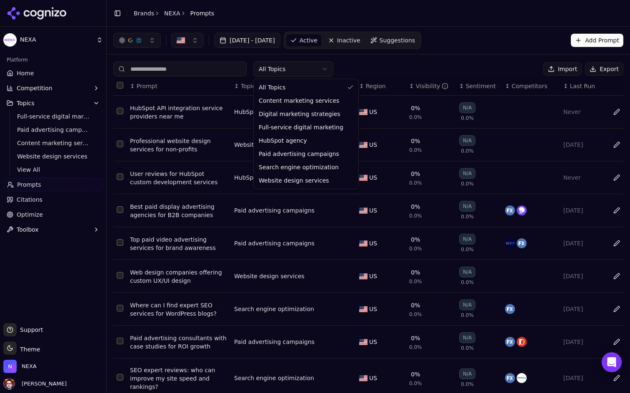
click at [355, 62] on html "NEXA Platform Home Competition Topics Full-service digital marketing Paid adver…" at bounding box center [315, 196] width 630 height 393
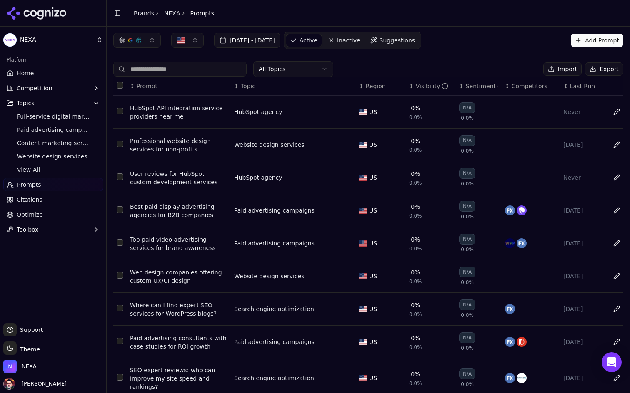
click at [322, 66] on html "NEXA Platform Home Competition Topics Full-service digital marketing Paid adver…" at bounding box center [315, 196] width 630 height 393
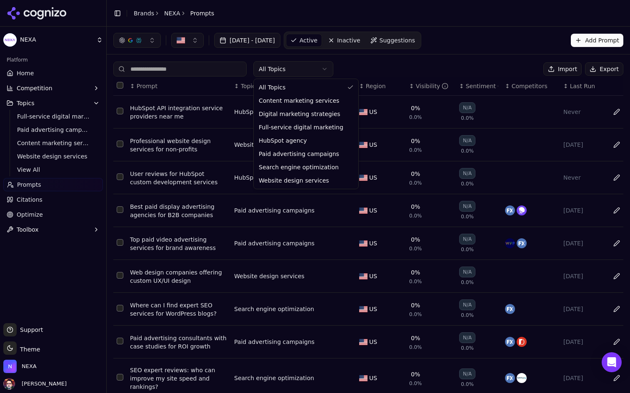
click at [322, 66] on html "NEXA Platform Home Competition Topics Full-service digital marketing Paid adver…" at bounding box center [315, 196] width 630 height 393
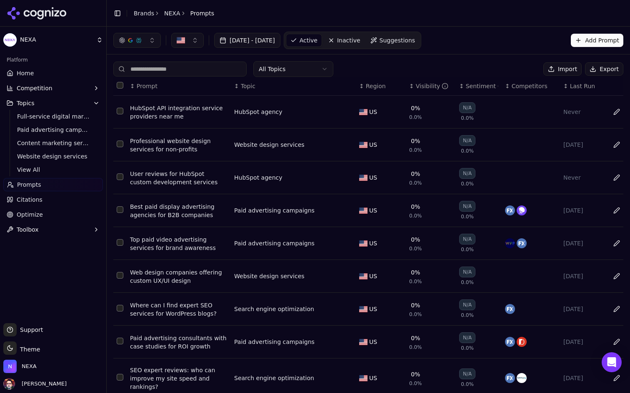
click at [300, 75] on html "NEXA Platform Home Competition Topics Full-service digital marketing Paid adver…" at bounding box center [315, 196] width 630 height 393
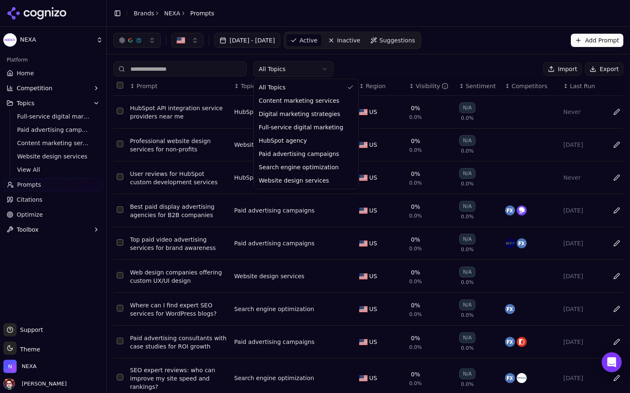
click at [300, 75] on html "NEXA Platform Home Competition Topics Full-service digital marketing Paid adver…" at bounding box center [315, 196] width 630 height 393
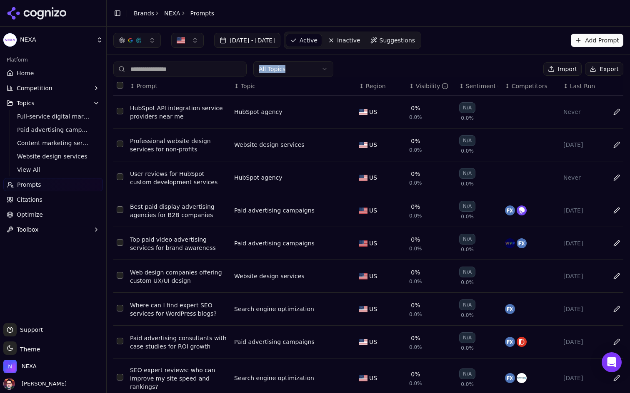
click at [324, 68] on html "NEXA Platform Home Competition Topics Full-service digital marketing Paid adver…" at bounding box center [315, 196] width 630 height 393
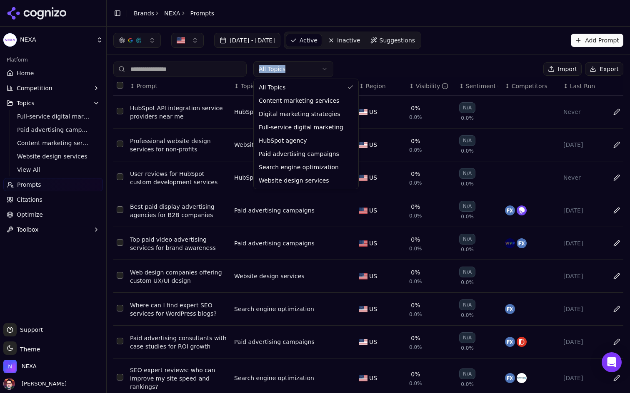
click at [324, 68] on html "NEXA Platform Home Competition Topics Full-service digital marketing Paid adver…" at bounding box center [315, 196] width 630 height 393
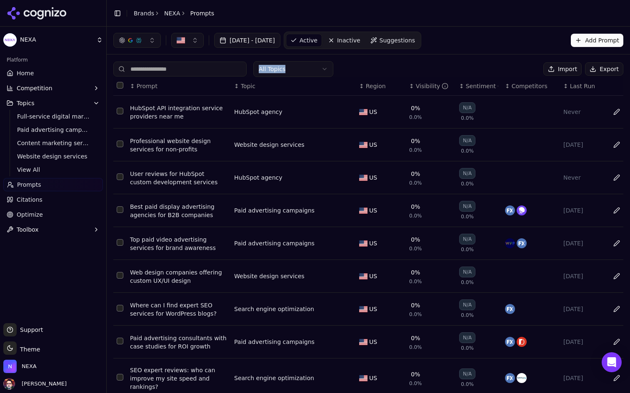
click at [477, 62] on div "All Topics Import Export" at bounding box center [368, 69] width 510 height 16
click at [120, 85] on button "Select all rows" at bounding box center [120, 85] width 7 height 7
click at [417, 63] on div "All Topics Deactivate ( 10 ) Import Export" at bounding box center [368, 69] width 510 height 16
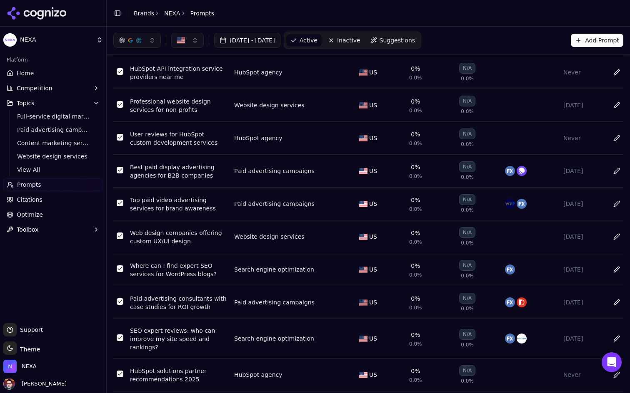
scroll to position [67, 0]
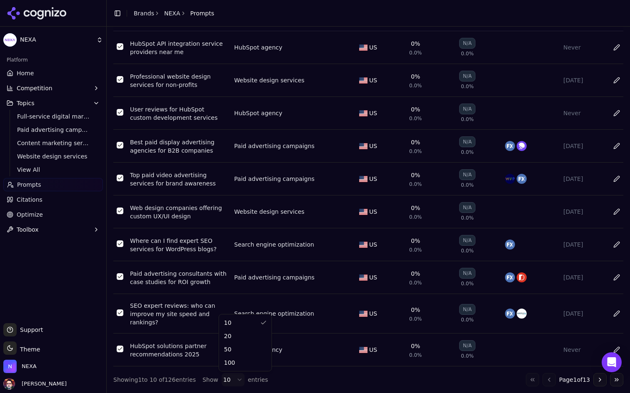
click at [226, 383] on html "NEXA Platform Home Competition Topics Full-service digital marketing Paid adver…" at bounding box center [315, 196] width 630 height 393
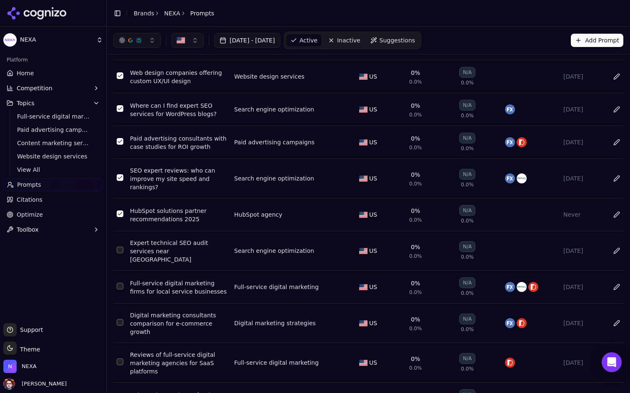
scroll to position [0, 0]
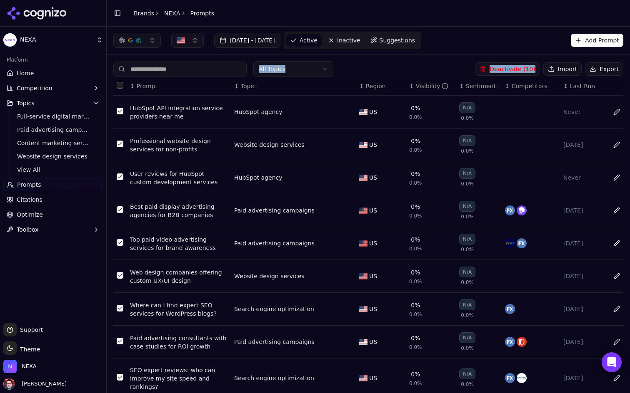
click at [423, 70] on div "All Topics Deactivate ( 10 ) Import Export" at bounding box center [368, 69] width 510 height 16
click at [120, 112] on button "Select row 1" at bounding box center [120, 111] width 7 height 7
click at [120, 87] on button "Select all rows" at bounding box center [120, 85] width 7 height 7
click at [612, 70] on button "Export" at bounding box center [604, 68] width 38 height 13
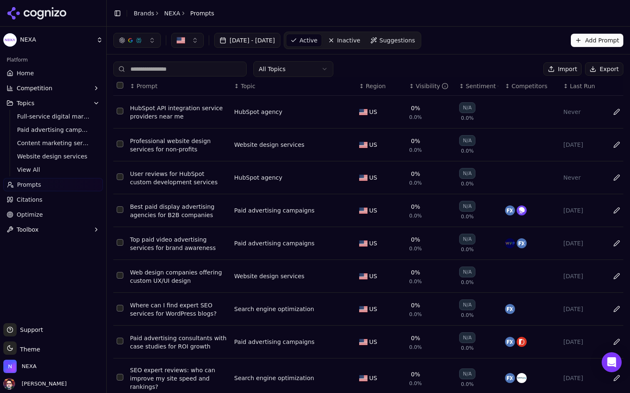
click at [360, 67] on div "All Topics Import Export" at bounding box center [368, 69] width 510 height 16
click at [314, 72] on html "NEXA Platform Home Competition Topics Full-service digital marketing Paid adver…" at bounding box center [315, 196] width 630 height 393
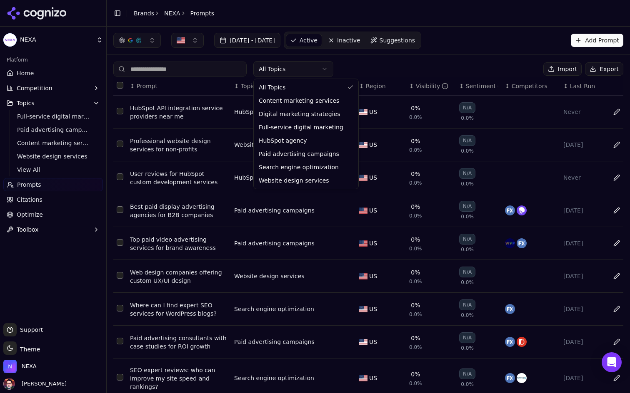
click at [324, 70] on html "NEXA Platform Home Competition Topics Full-service digital marketing Paid adver…" at bounding box center [315, 196] width 630 height 393
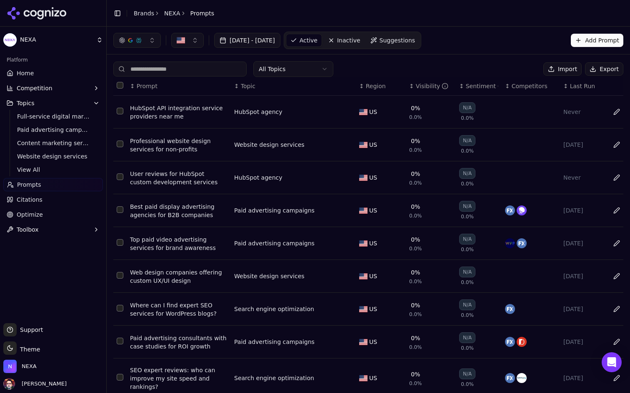
click at [309, 66] on html "NEXA Platform Home Competition Topics Full-service digital marketing Paid adver…" at bounding box center [315, 196] width 630 height 393
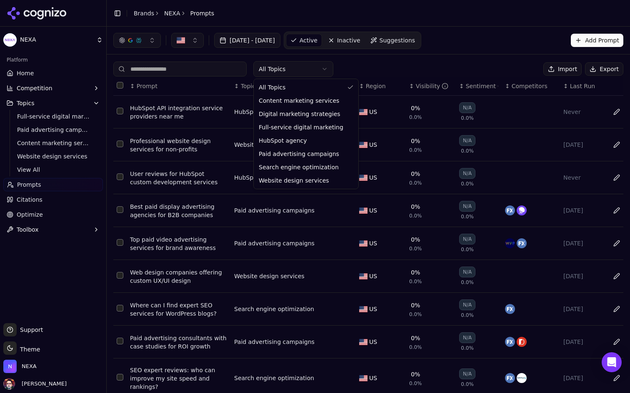
click at [309, 66] on html "NEXA Platform Home Competition Topics Full-service digital marketing Paid adver…" at bounding box center [315, 196] width 630 height 393
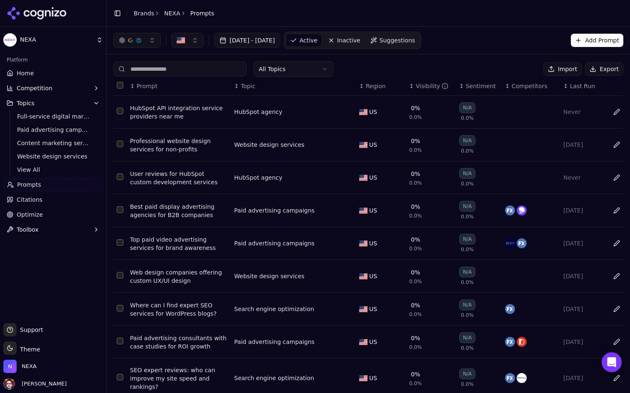
click at [123, 84] on button "Select all rows" at bounding box center [120, 85] width 7 height 7
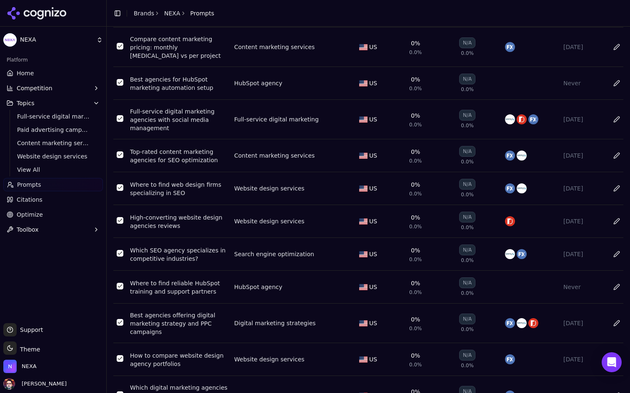
scroll to position [3183, 0]
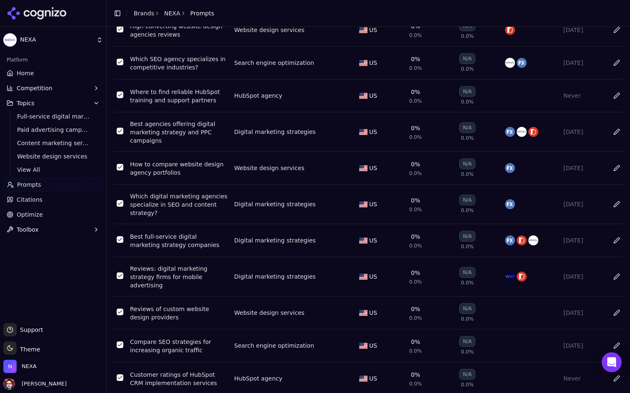
click at [231, 381] on html "NEXA Platform Home Competition Topics Full-service digital marketing Paid adver…" at bounding box center [315, 196] width 630 height 393
click at [299, 376] on html "NEXA Platform Home Competition Topics Full-service digital marketing Paid adver…" at bounding box center [315, 196] width 630 height 393
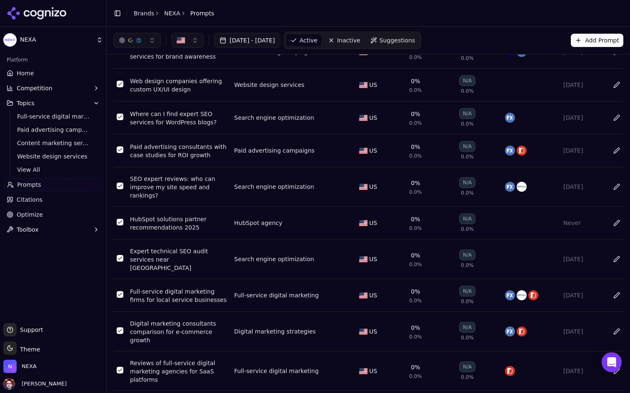
scroll to position [0, 0]
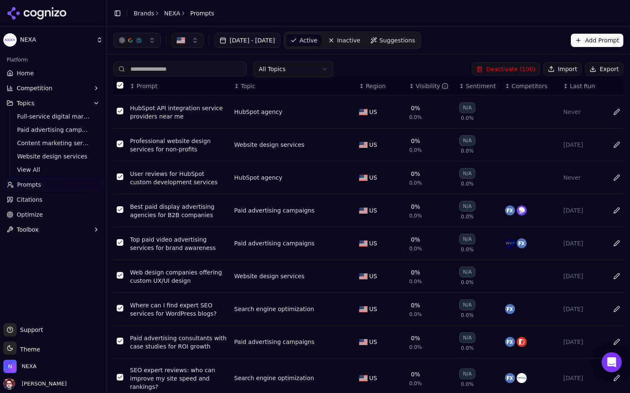
click at [513, 71] on button "Deactivate ( 100 )" at bounding box center [505, 68] width 68 height 13
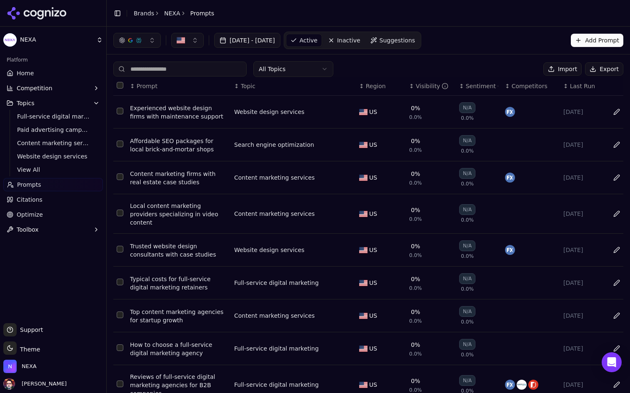
click at [119, 85] on button "Select all rows" at bounding box center [120, 85] width 7 height 7
click at [519, 68] on button "Deactivate ( 10 )" at bounding box center [507, 68] width 65 height 13
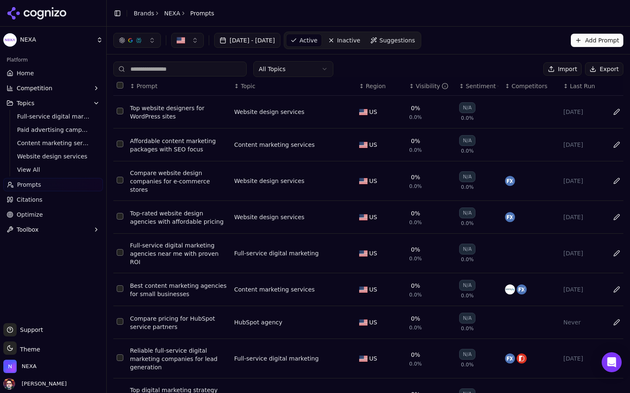
click at [119, 86] on button "Select all rows" at bounding box center [120, 85] width 7 height 7
click at [505, 69] on button "Deactivate ( 10 )" at bounding box center [507, 68] width 65 height 13
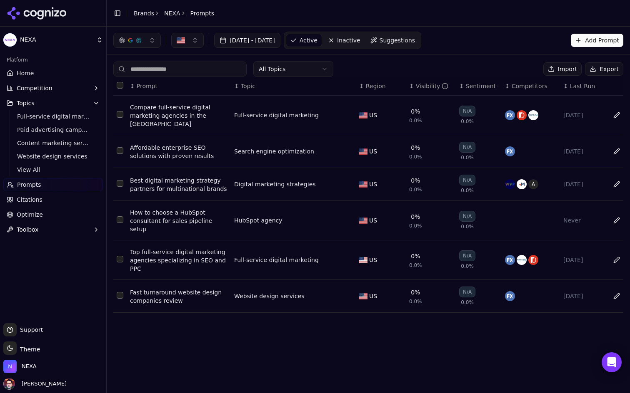
click at [120, 82] on button "Select all rows" at bounding box center [120, 85] width 7 height 7
click at [518, 70] on button "Deactivate ( 6 )" at bounding box center [508, 68] width 61 height 13
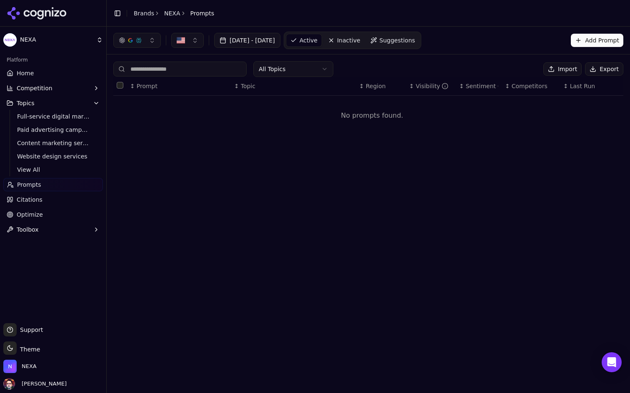
click at [562, 64] on button "Import" at bounding box center [562, 68] width 38 height 13
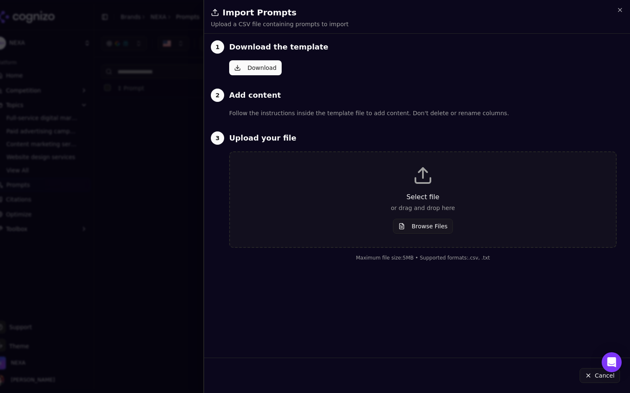
click at [411, 231] on button "Browse Files" at bounding box center [423, 226] width 60 height 15
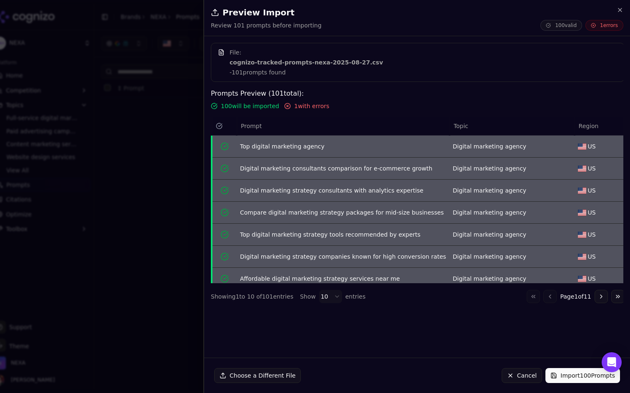
click at [308, 109] on span "1 with errors" at bounding box center [311, 106] width 35 height 8
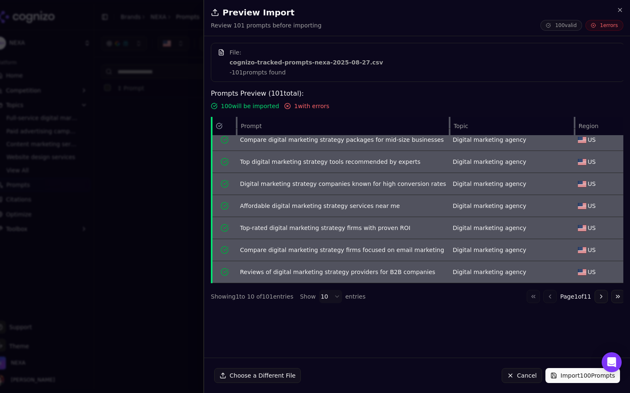
click at [329, 295] on body "NEXA Platform Home Competition Topics Full-service digital marketing Paid adver…" at bounding box center [315, 196] width 630 height 393
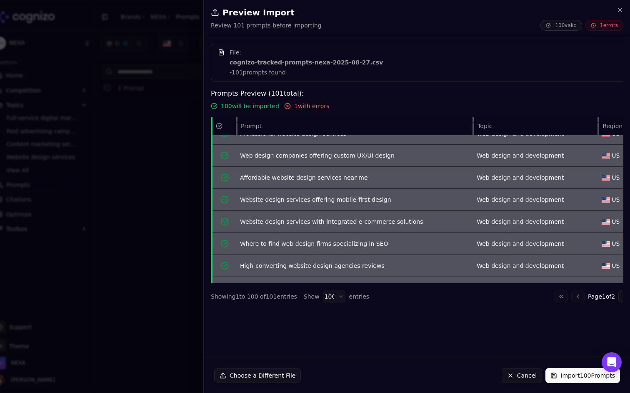
scroll to position [2059, 0]
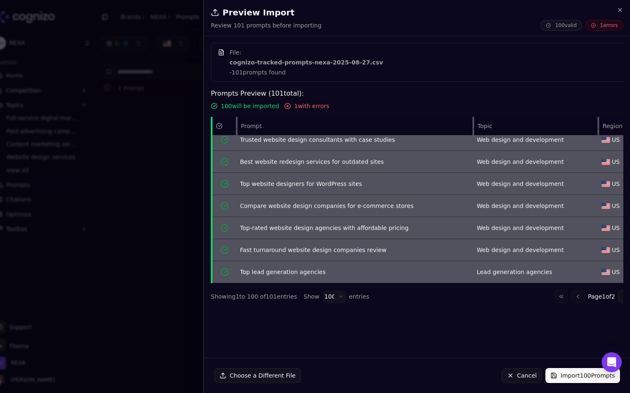
click at [570, 386] on div "Choose a Different File Cancel Import 100 Prompts" at bounding box center [417, 375] width 426 height 35
click at [573, 378] on button "Import 100 Prompts" at bounding box center [582, 375] width 75 height 15
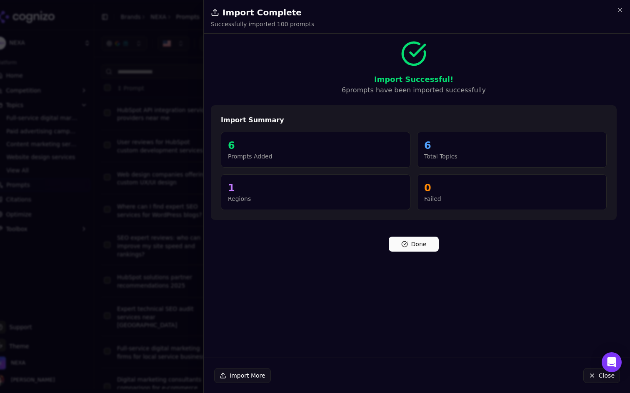
click at [416, 243] on button "Done" at bounding box center [413, 244] width 50 height 15
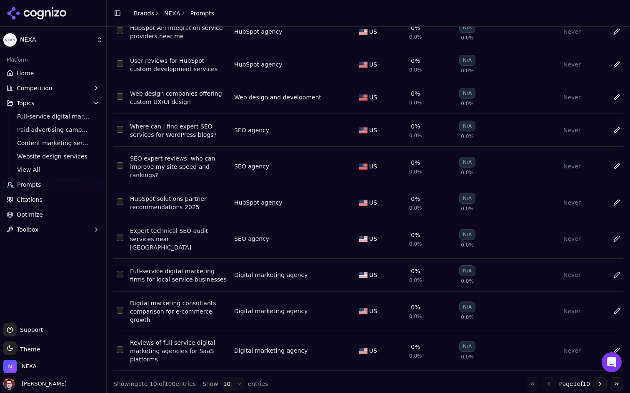
scroll to position [0, 0]
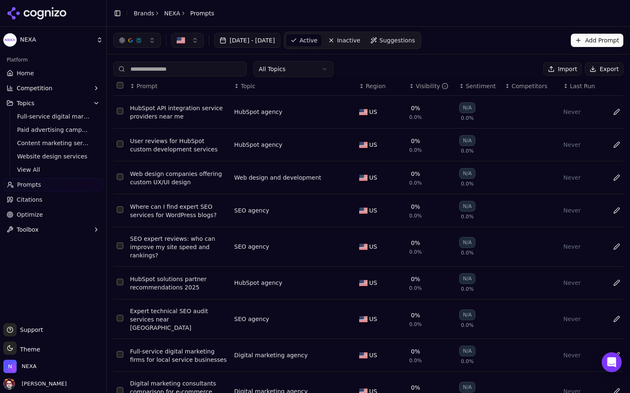
click at [598, 40] on button "Add Prompt" at bounding box center [596, 40] width 52 height 13
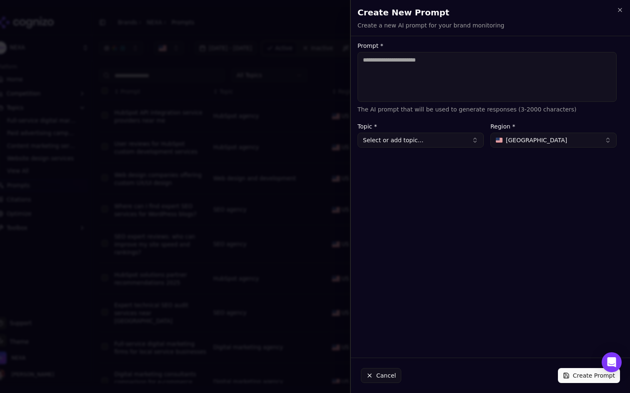
click at [457, 75] on textarea "Prompt *" at bounding box center [486, 77] width 259 height 50
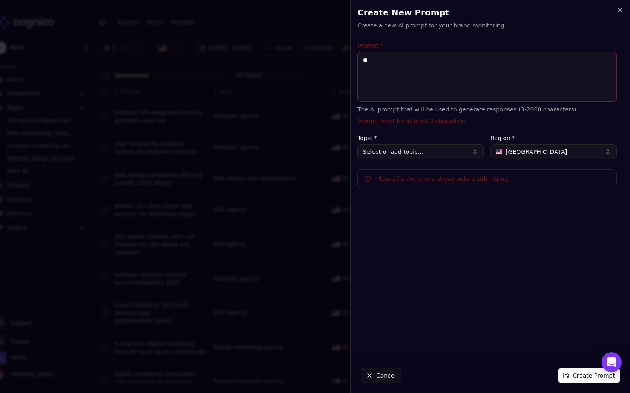
type textarea "*"
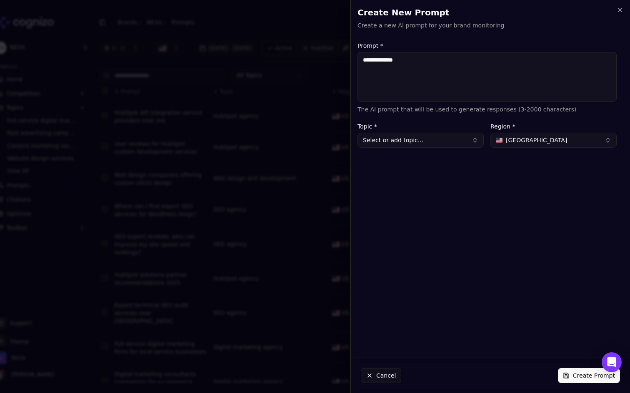
type textarea "**********"
click at [436, 142] on button "Select or add topic..." at bounding box center [420, 140] width 126 height 15
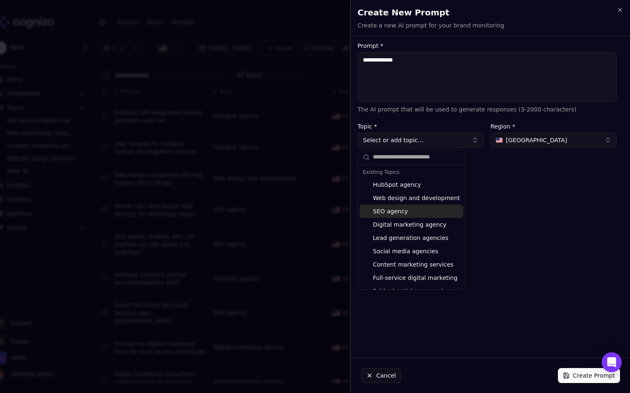
click at [415, 209] on div "SEO agency" at bounding box center [411, 211] width 104 height 13
type input "**********"
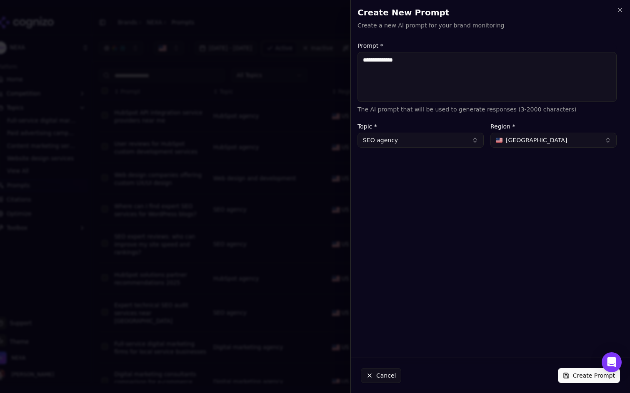
click at [582, 380] on button "Create Prompt" at bounding box center [589, 375] width 62 height 15
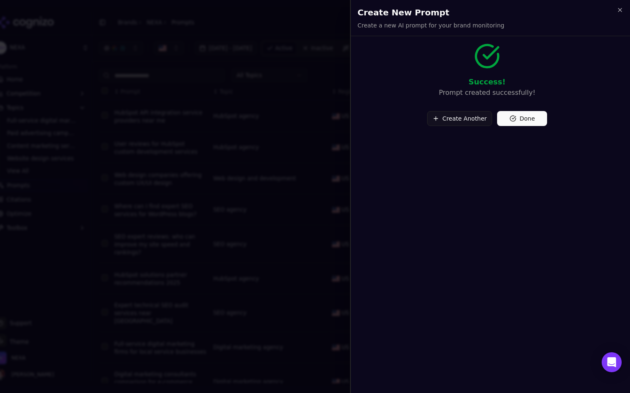
click at [523, 117] on button "Done" at bounding box center [522, 118] width 50 height 15
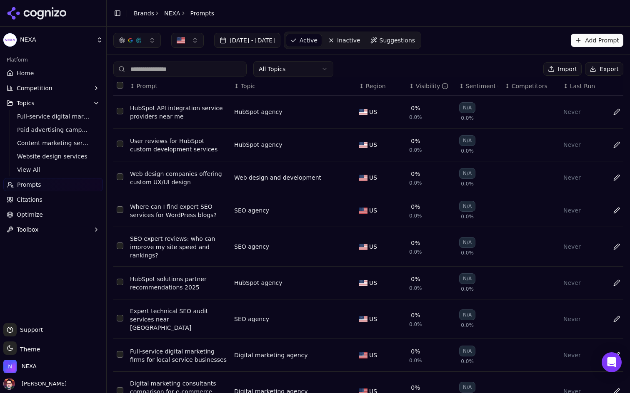
click at [324, 70] on html "NEXA Platform Home Competition Topics Full-service digital marketing Paid adver…" at bounding box center [315, 196] width 630 height 393
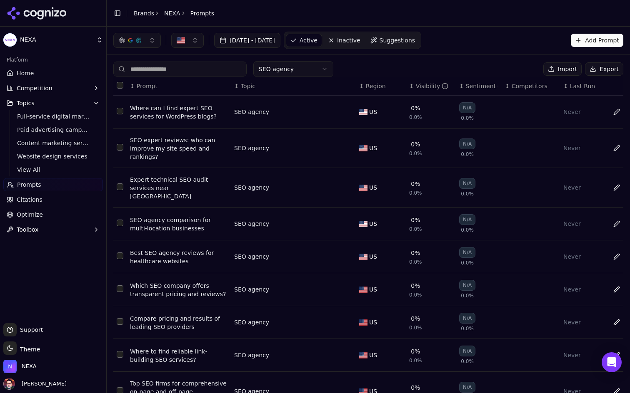
click at [415, 37] on span "Suggestions" at bounding box center [397, 40] width 36 height 8
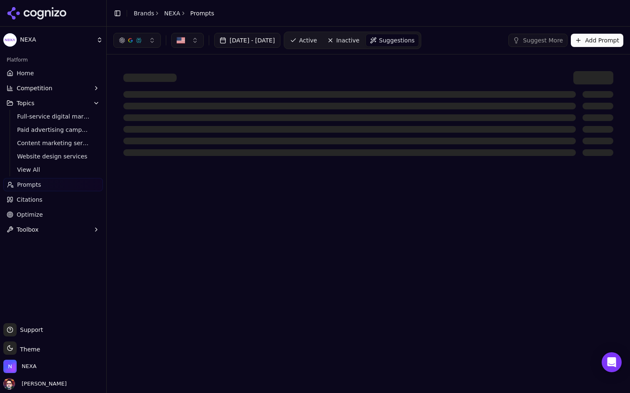
click at [321, 43] on link "Active" at bounding box center [303, 40] width 35 height 13
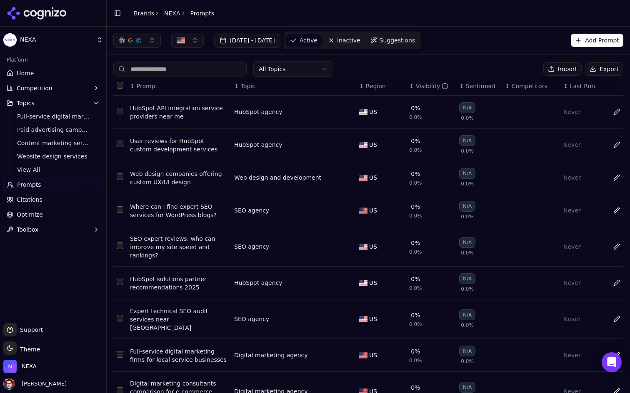
click at [415, 42] on span "Suggestions" at bounding box center [397, 40] width 36 height 8
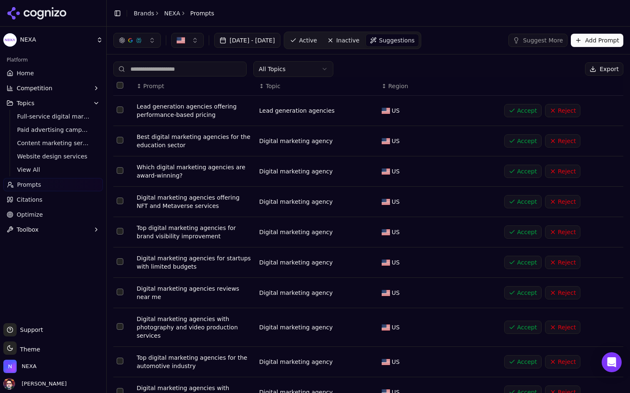
click at [514, 114] on button "Accept" at bounding box center [522, 110] width 37 height 13
click at [513, 114] on button "Accept" at bounding box center [522, 110] width 37 height 13
click at [511, 140] on button "Accept" at bounding box center [522, 140] width 37 height 13
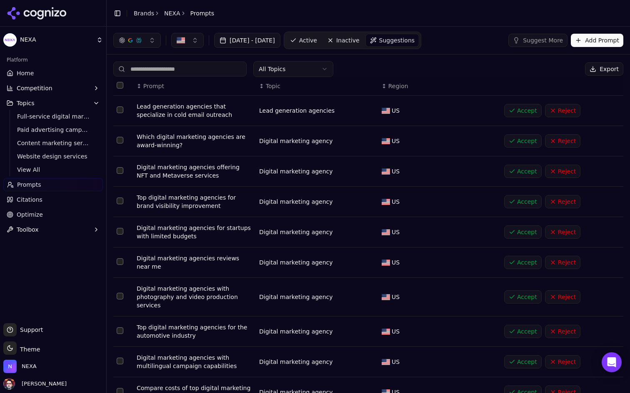
click at [516, 110] on button "Accept" at bounding box center [522, 110] width 37 height 13
click at [561, 144] on button "Reject" at bounding box center [562, 140] width 35 height 13
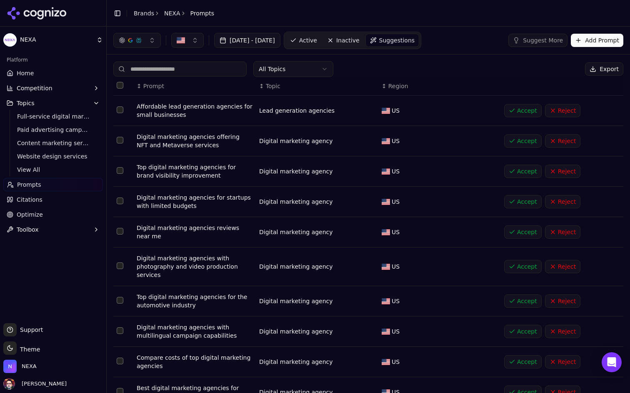
click at [568, 112] on button "Reject" at bounding box center [562, 110] width 35 height 13
click at [525, 143] on button "Accept" at bounding box center [522, 140] width 37 height 13
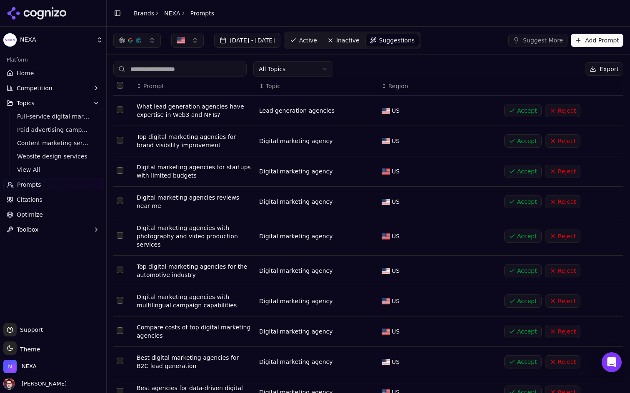
click at [570, 113] on button "Reject" at bounding box center [562, 110] width 35 height 13
click at [526, 141] on button "Accept" at bounding box center [522, 140] width 37 height 13
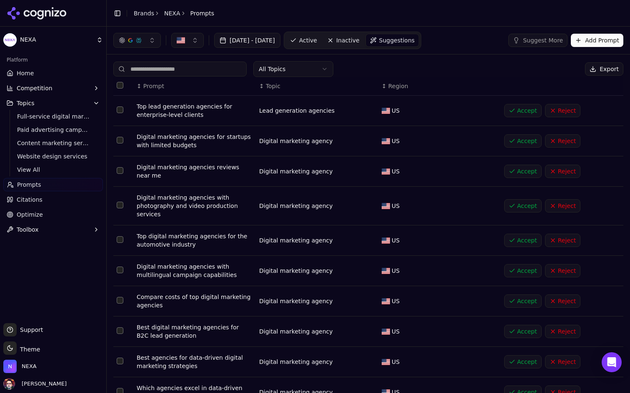
click at [520, 112] on button "Accept" at bounding box center [522, 110] width 37 height 13
click at [569, 137] on button "Reject" at bounding box center [562, 140] width 35 height 13
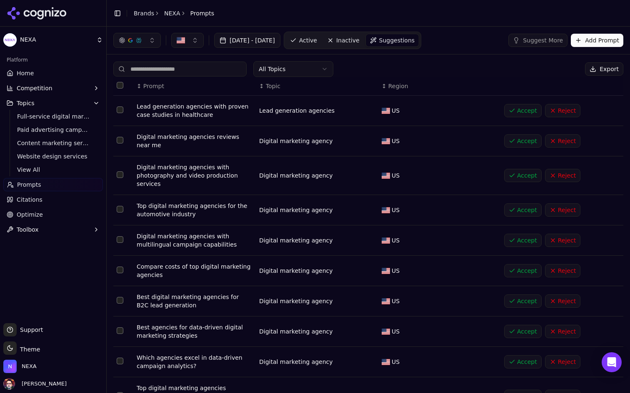
click at [573, 140] on button "Reject" at bounding box center [562, 140] width 35 height 13
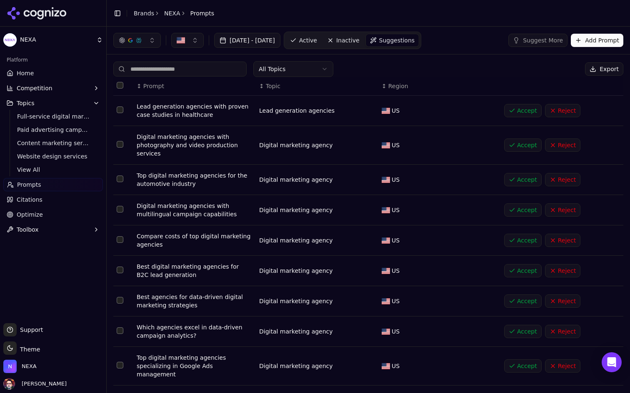
click at [568, 145] on button "Reject" at bounding box center [562, 145] width 35 height 13
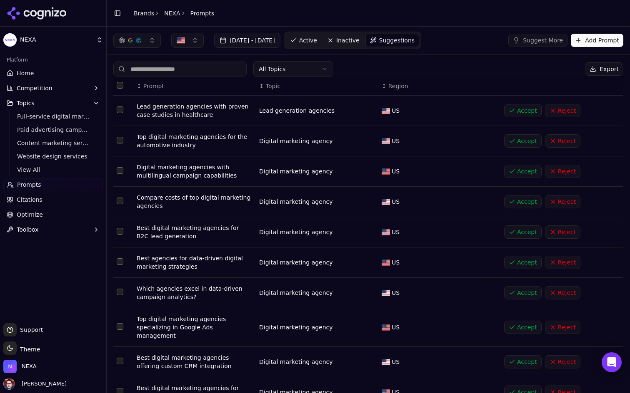
click at [525, 139] on button "Accept" at bounding box center [522, 140] width 37 height 13
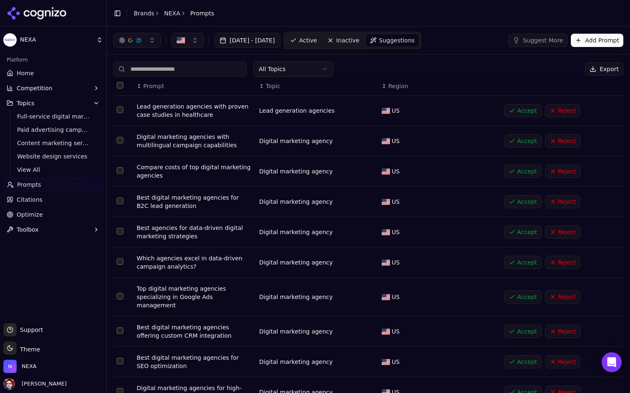
click at [555, 144] on button "Reject" at bounding box center [562, 140] width 35 height 13
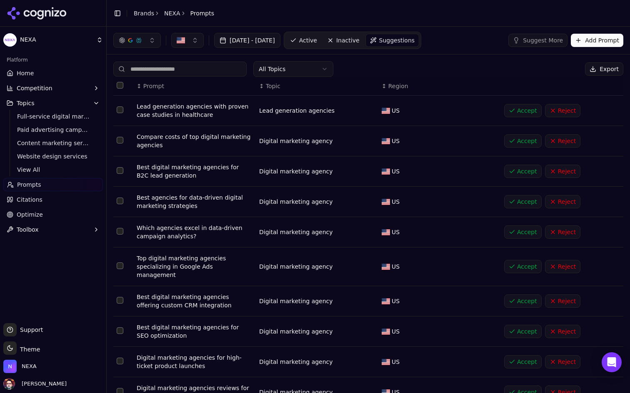
click at [560, 140] on button "Reject" at bounding box center [562, 140] width 35 height 13
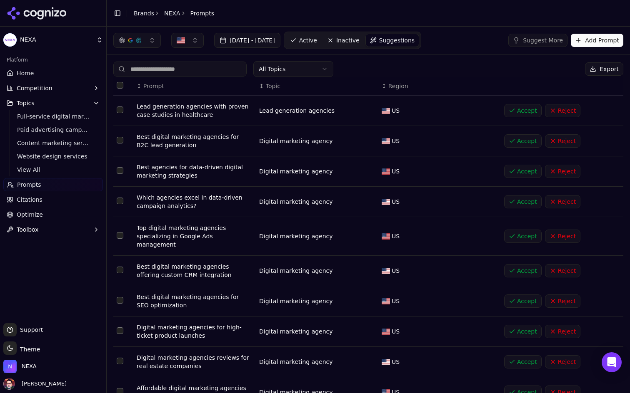
click at [522, 174] on button "Accept" at bounding box center [522, 171] width 37 height 13
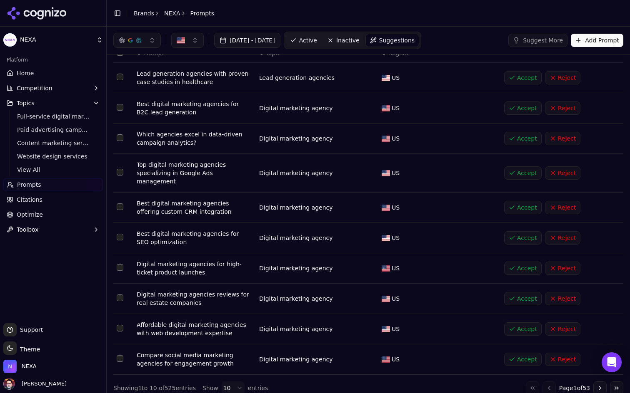
scroll to position [32, 0]
click at [512, 232] on button "Accept" at bounding box center [522, 238] width 37 height 13
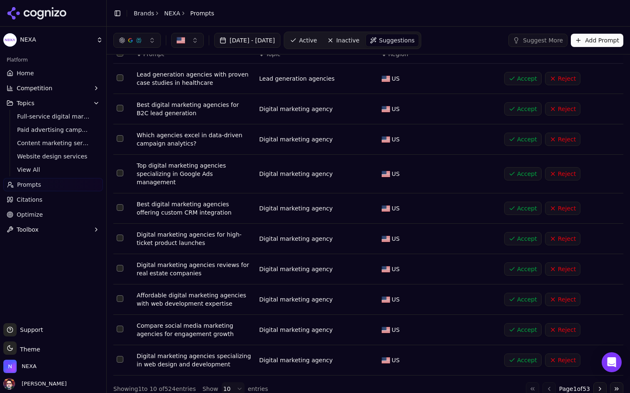
click at [514, 202] on button "Accept" at bounding box center [522, 208] width 37 height 13
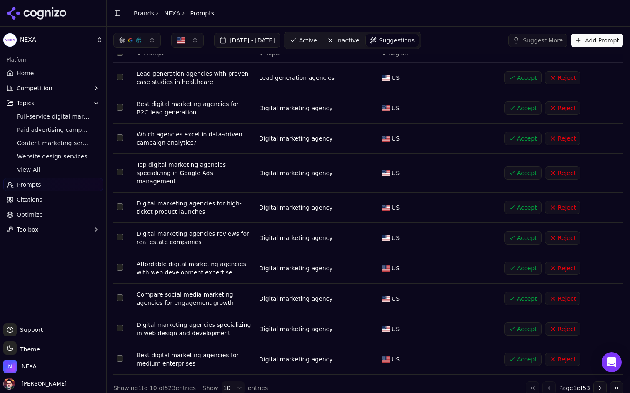
scroll to position [0, 0]
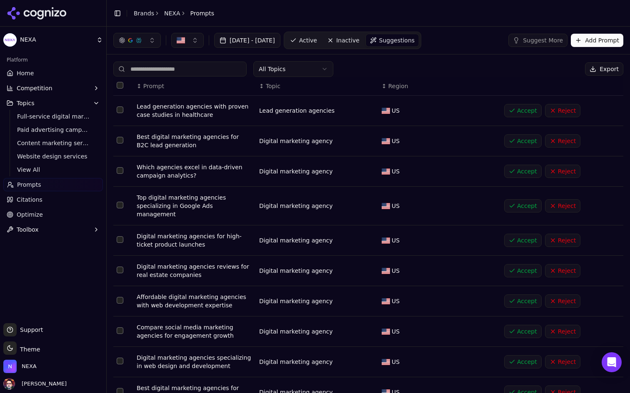
click at [317, 41] on span "Active" at bounding box center [308, 40] width 18 height 8
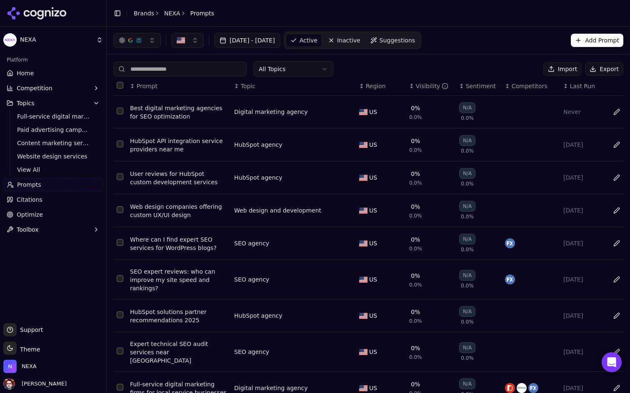
click at [311, 68] on html "NEXA Platform Home Competition Topics Full-service digital marketing Paid adver…" at bounding box center [315, 196] width 630 height 393
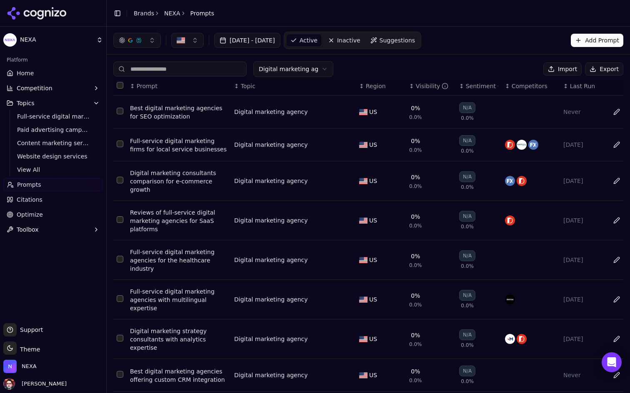
click at [312, 65] on html "NEXA Platform Home Competition Topics Full-service digital marketing Paid adver…" at bounding box center [315, 196] width 630 height 393
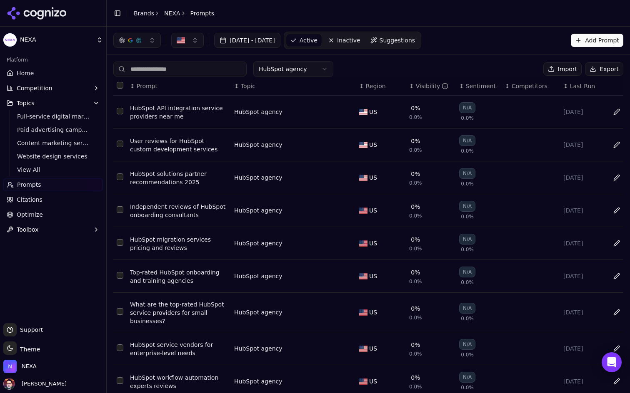
click at [308, 74] on html "NEXA Platform Home Competition Topics Full-service digital marketing Paid adver…" at bounding box center [315, 196] width 630 height 393
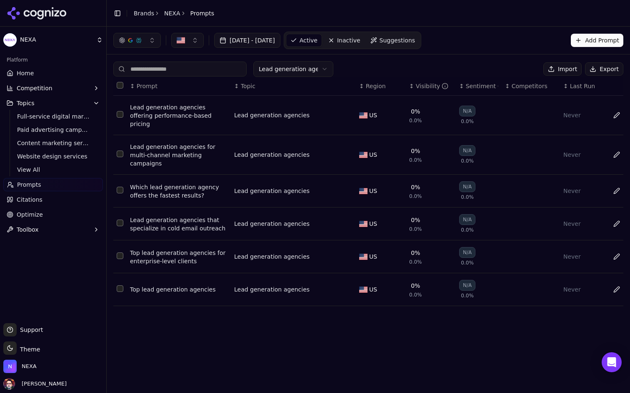
click at [304, 70] on html "NEXA Platform Home Competition Topics Full-service digital marketing Paid adver…" at bounding box center [315, 196] width 630 height 393
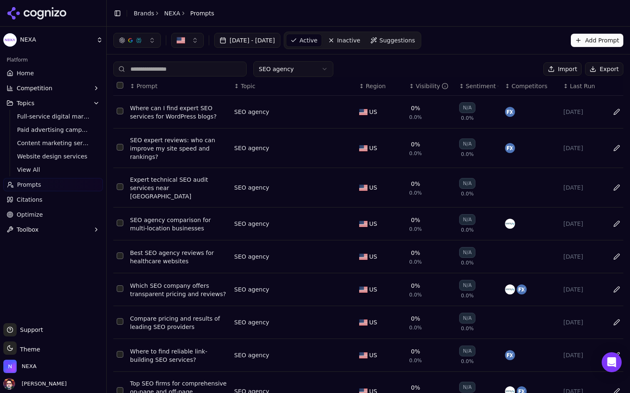
scroll to position [67, 0]
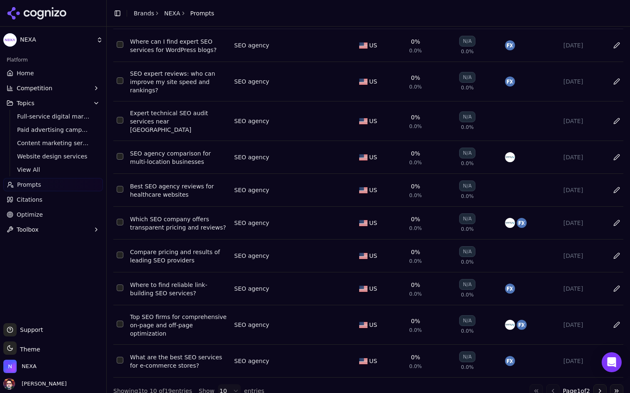
click at [118, 219] on button "Select row 6" at bounding box center [120, 222] width 7 height 7
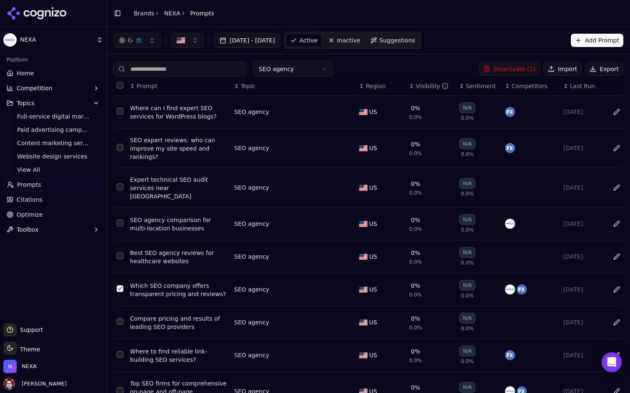
click at [512, 67] on button "Deactivate ( 1 )" at bounding box center [508, 68] width 61 height 13
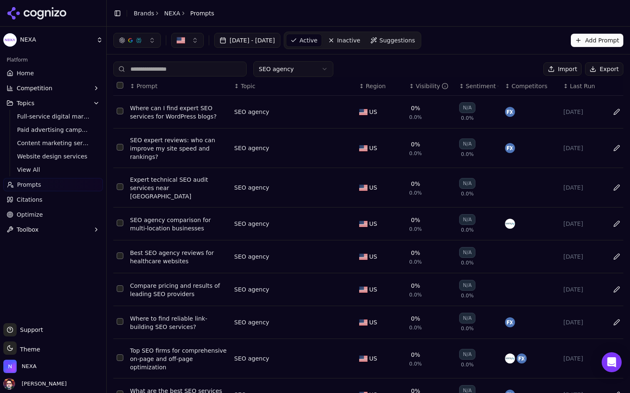
click at [314, 69] on html "NEXA Platform Home Competition Topics Full-service digital marketing Paid adver…" at bounding box center [315, 196] width 630 height 393
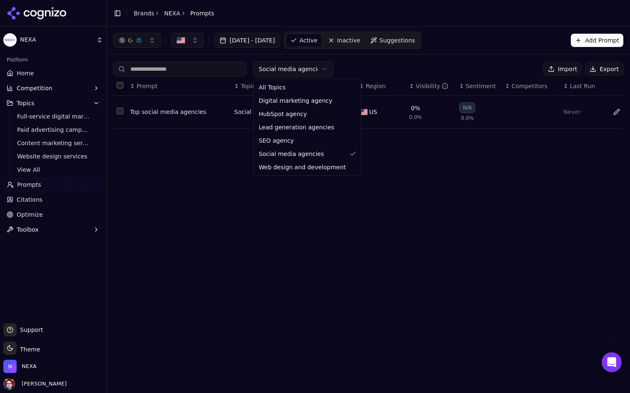
click at [311, 68] on html "NEXA Platform Home Competition Topics Full-service digital marketing Paid adver…" at bounding box center [315, 196] width 630 height 393
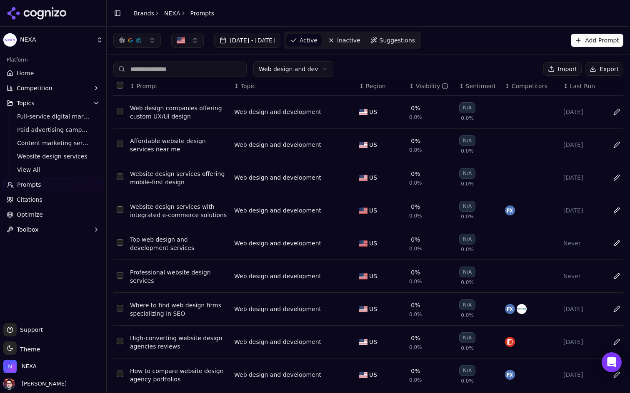
click at [415, 40] on span "Suggestions" at bounding box center [397, 40] width 36 height 8
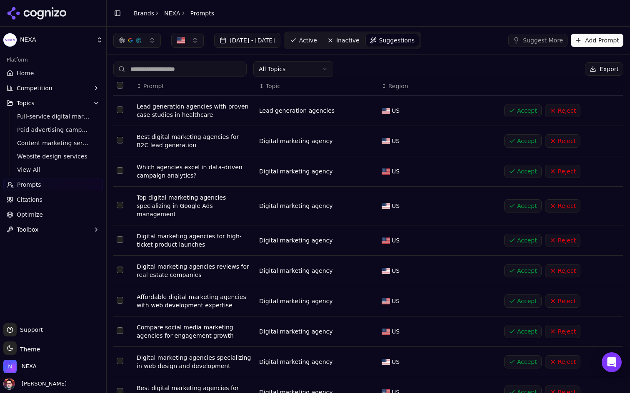
click at [317, 38] on span "Active" at bounding box center [308, 40] width 18 height 8
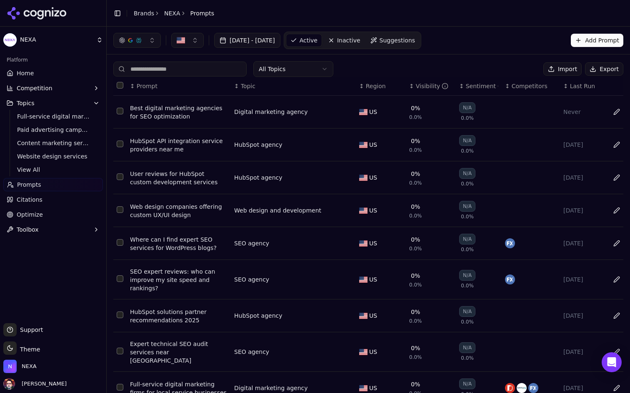
click at [308, 65] on html "NEXA Platform Home Competition Topics Full-service digital marketing Paid adver…" at bounding box center [315, 196] width 630 height 393
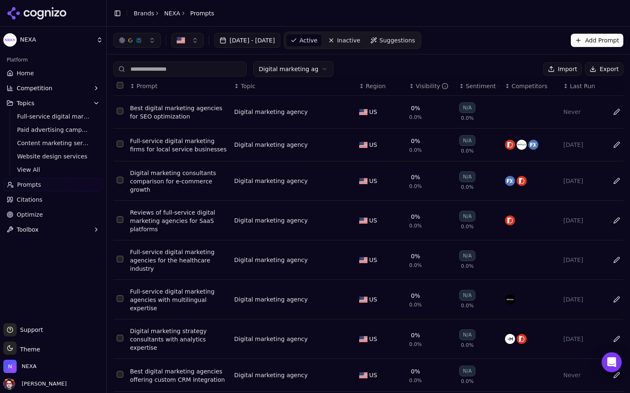
click at [413, 39] on span "Suggestions" at bounding box center [397, 40] width 36 height 8
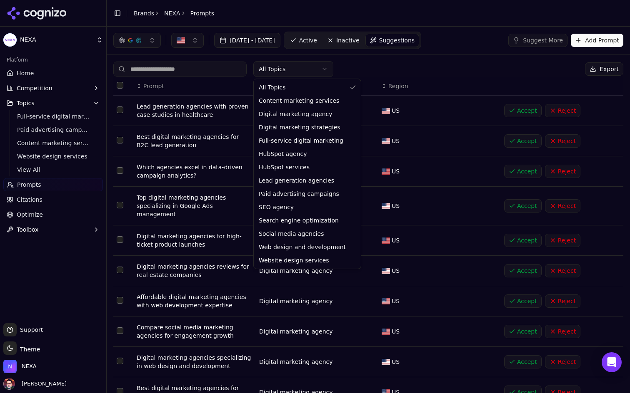
click at [300, 68] on html "NEXA Platform Home Competition Topics Full-service digital marketing Paid adver…" at bounding box center [315, 196] width 630 height 393
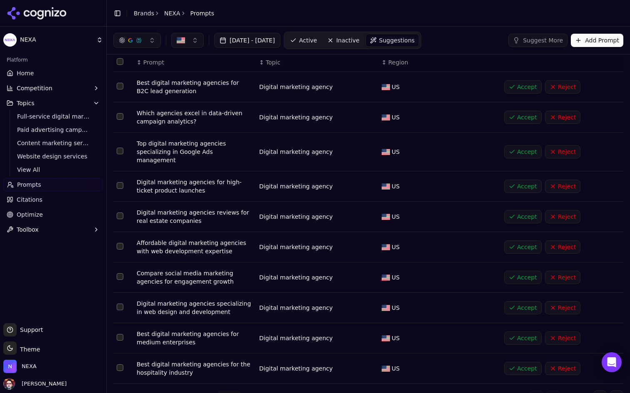
scroll to position [33, 0]
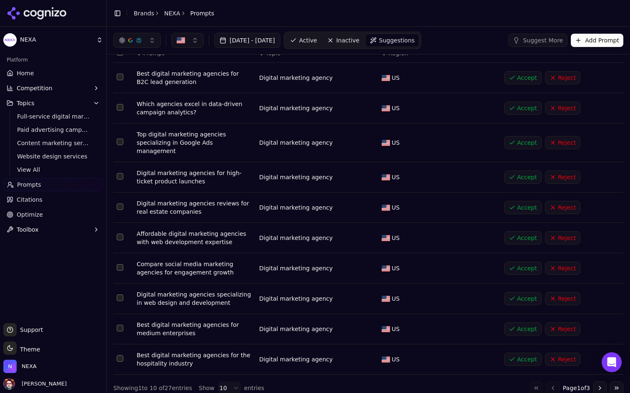
click at [512, 323] on button "Accept" at bounding box center [522, 329] width 37 height 13
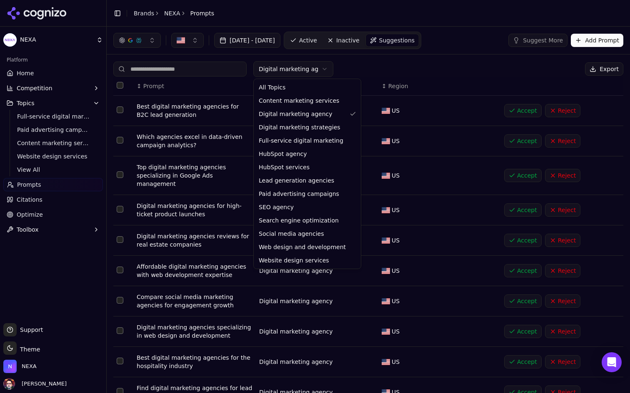
click at [317, 73] on html "NEXA Platform Home Competition Topics Full-service digital marketing Paid adver…" at bounding box center [315, 196] width 630 height 393
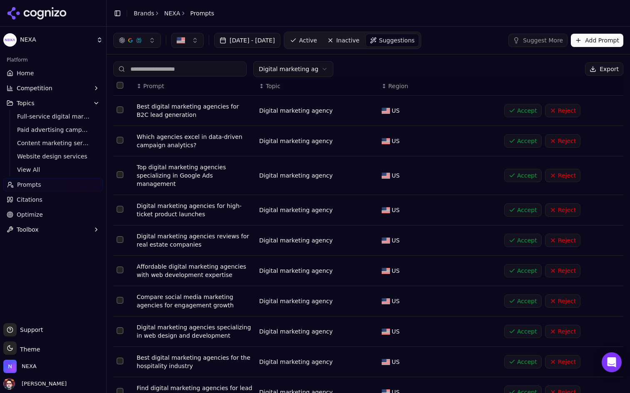
click at [341, 42] on html "NEXA Platform Home Competition Topics Full-service digital marketing Paid adver…" at bounding box center [315, 196] width 630 height 393
click at [317, 42] on span "Active" at bounding box center [308, 40] width 18 height 8
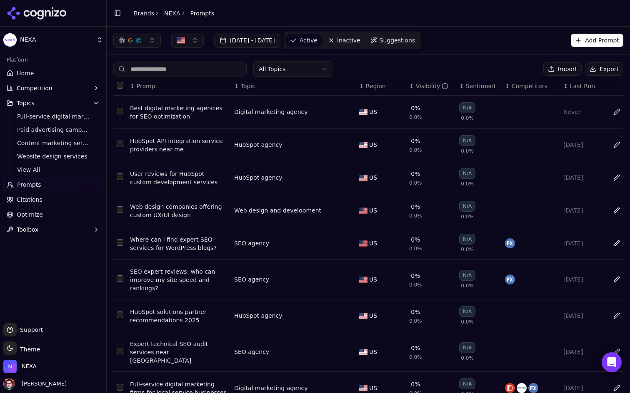
click at [311, 71] on html "NEXA Platform Home Competition Topics Full-service digital marketing Paid adver…" at bounding box center [315, 196] width 630 height 393
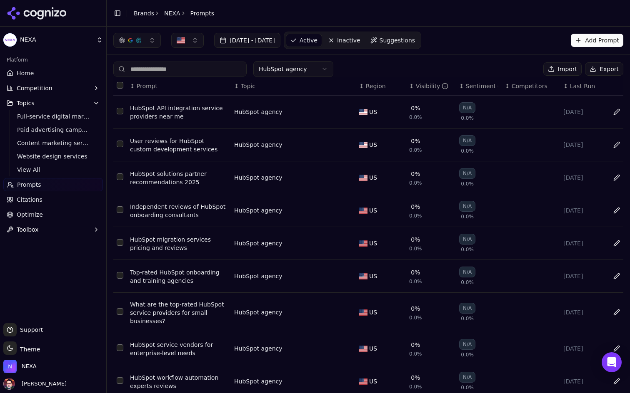
click at [415, 42] on span "Suggestions" at bounding box center [397, 40] width 36 height 8
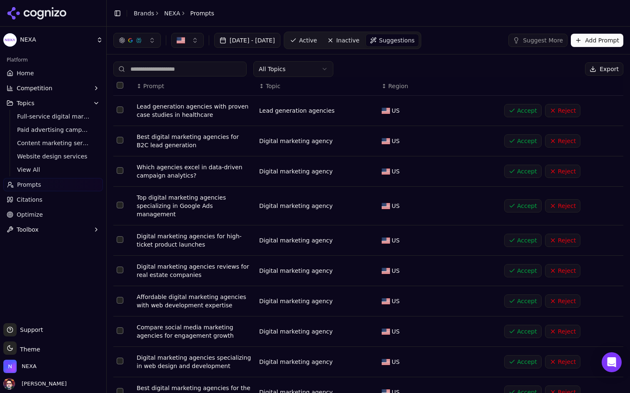
click at [313, 72] on html "NEXA Platform Home Competition Topics Full-service digital marketing Paid adver…" at bounding box center [315, 196] width 630 height 393
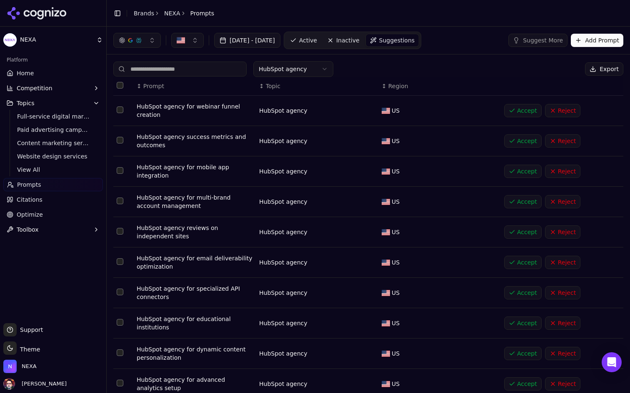
click at [317, 36] on span "Active" at bounding box center [308, 40] width 18 height 8
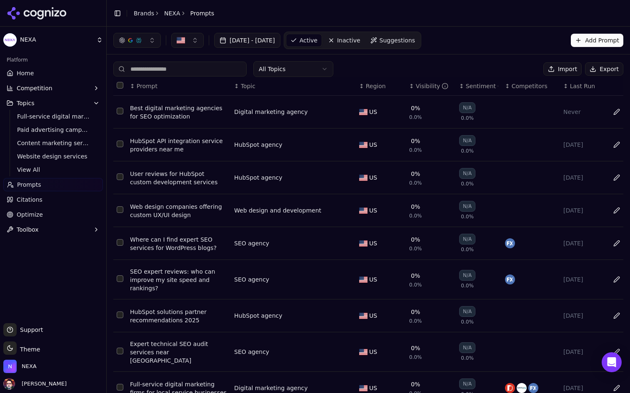
click at [302, 65] on html "NEXA Platform Home Competition Topics Full-service digital marketing Paid adver…" at bounding box center [315, 196] width 630 height 393
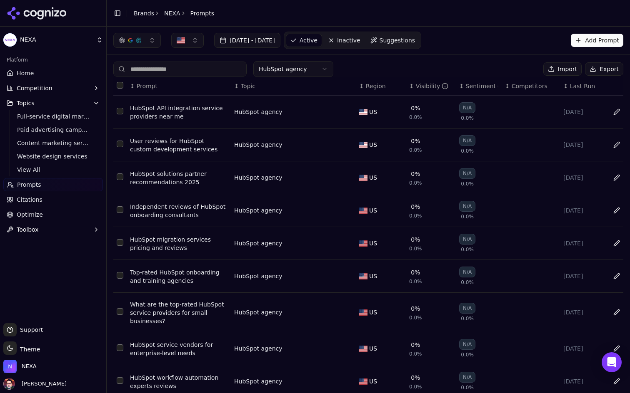
scroll to position [67, 0]
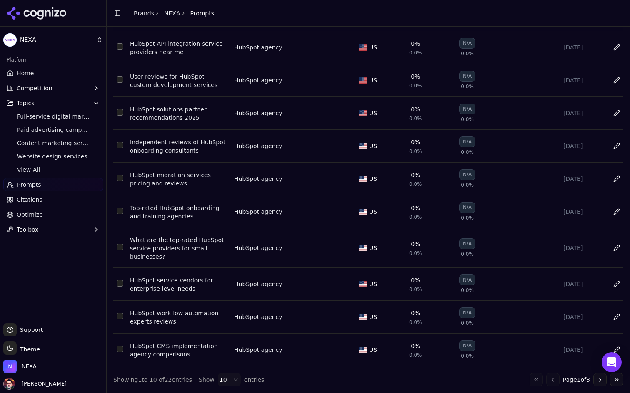
click at [226, 372] on div "↕ Prompt ↕ Topic ↕ Region ↕ Visibility ↕ Sentiment ↕ Competitors ↕ Last Run Hub…" at bounding box center [368, 199] width 510 height 374
click at [224, 382] on html "NEXA Platform Home Competition Topics Full-service digital marketing Paid adver…" at bounding box center [315, 196] width 630 height 393
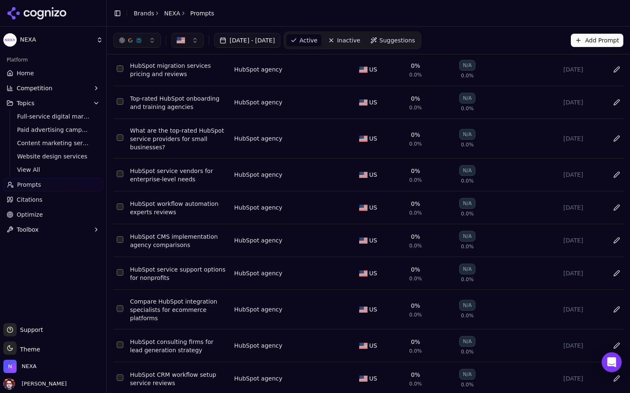
scroll to position [0, 0]
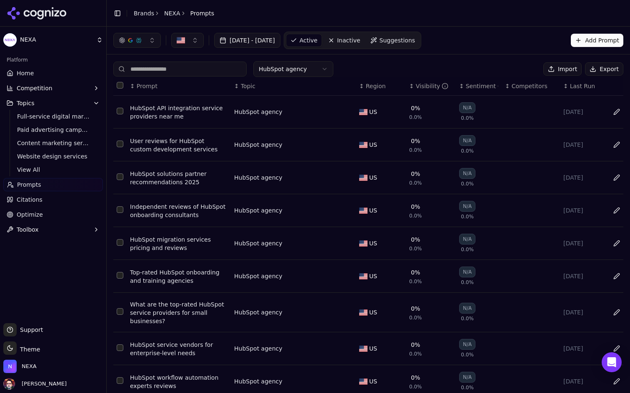
click at [412, 38] on span "Suggestions" at bounding box center [397, 40] width 36 height 8
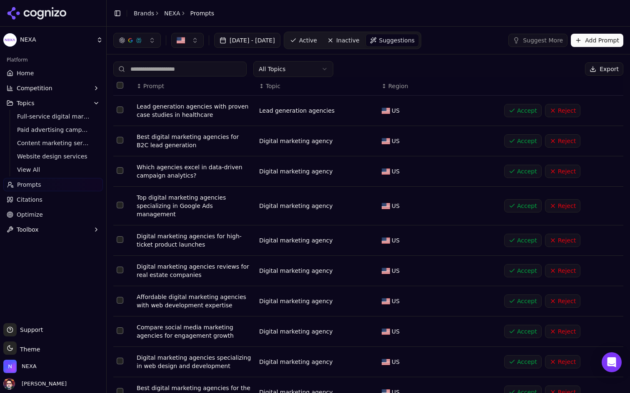
click at [317, 42] on span "Active" at bounding box center [308, 40] width 18 height 8
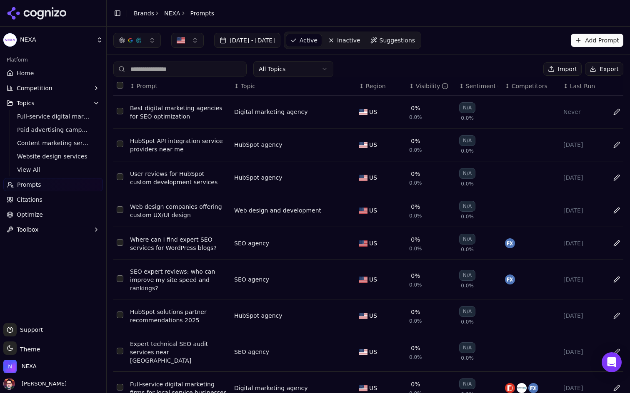
click at [577, 42] on button "Add Prompt" at bounding box center [596, 40] width 52 height 13
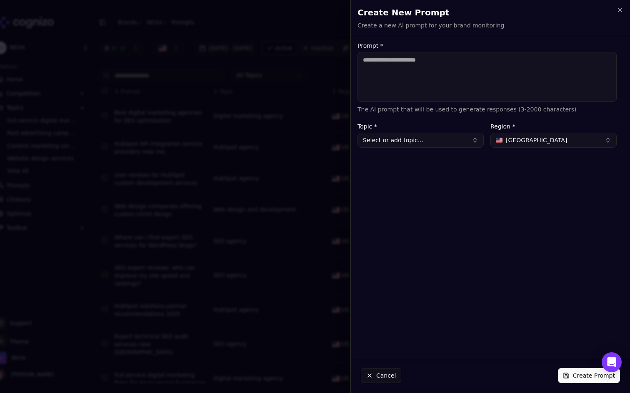
click at [452, 81] on textarea "Prompt *" at bounding box center [486, 77] width 259 height 50
type textarea "**********"
click at [457, 144] on button "Select or add topic..." at bounding box center [420, 140] width 126 height 15
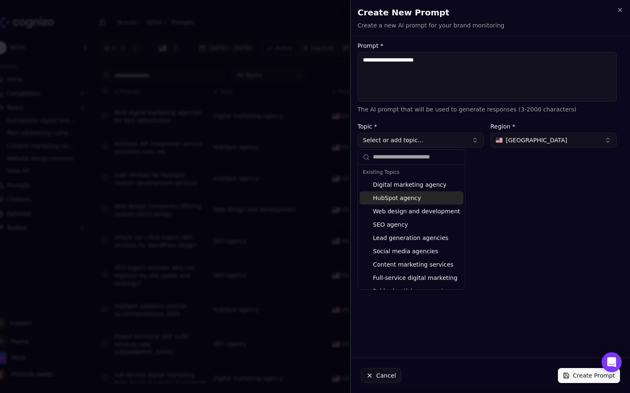
click at [424, 197] on div "HubSpot agency" at bounding box center [411, 198] width 104 height 13
type input "**********"
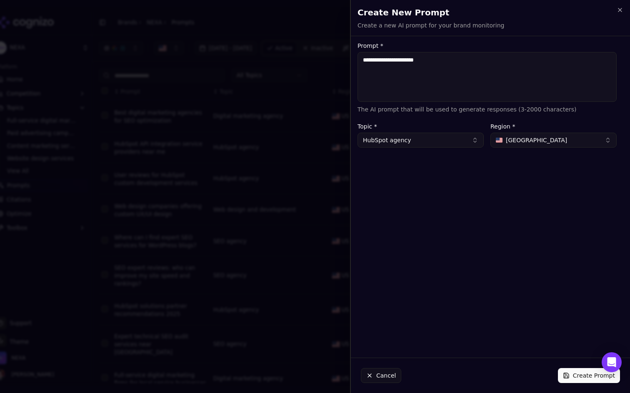
click at [522, 213] on div "**********" at bounding box center [487, 197] width 272 height 309
click at [579, 373] on button "Create Prompt" at bounding box center [589, 375] width 62 height 15
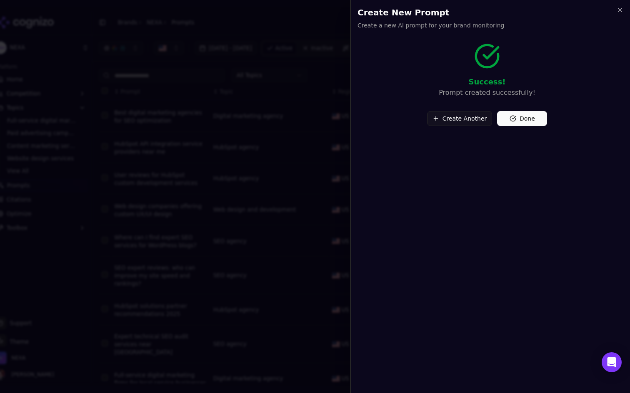
click at [515, 121] on button "Done" at bounding box center [522, 118] width 50 height 15
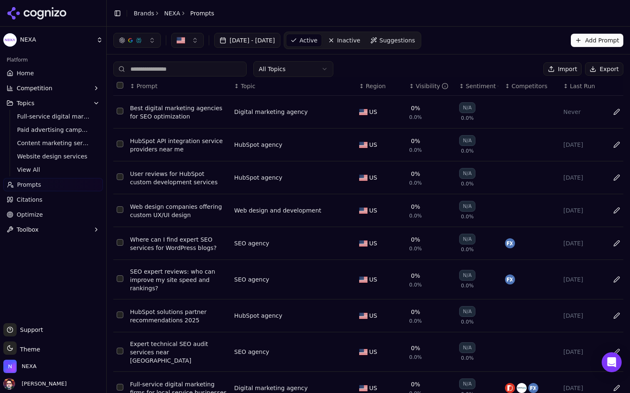
click at [419, 45] on link "Suggestions" at bounding box center [392, 40] width 53 height 13
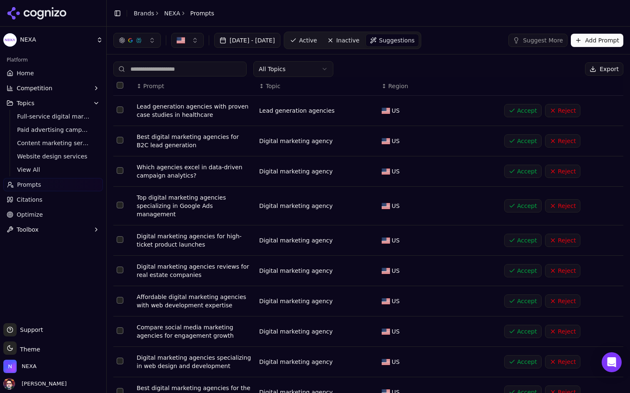
click at [320, 67] on html "NEXA Platform Home Competition Topics Full-service digital marketing Paid adver…" at bounding box center [315, 196] width 630 height 393
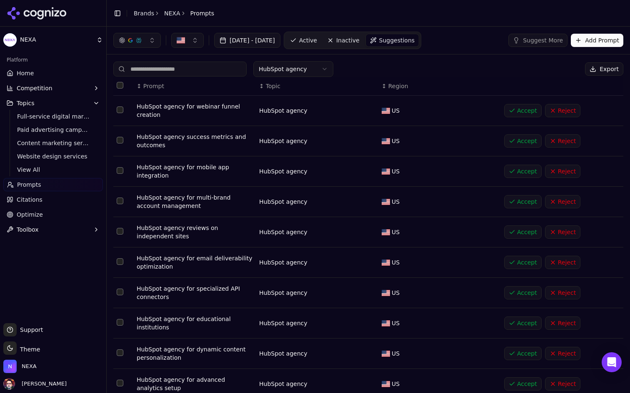
scroll to position [33, 0]
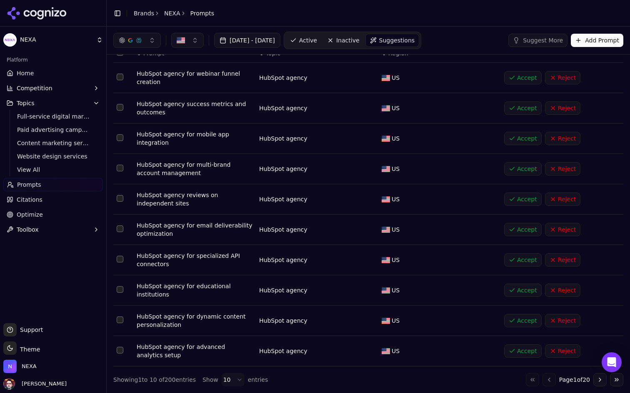
click at [227, 381] on html "NEXA Platform Home Competition Topics Full-service digital marketing Paid adver…" at bounding box center [315, 196] width 630 height 393
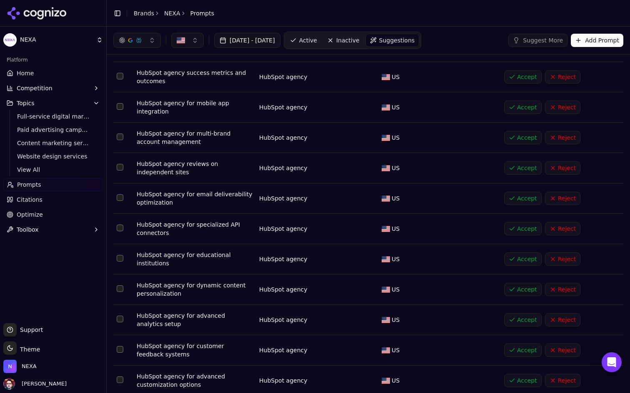
scroll to position [0, 0]
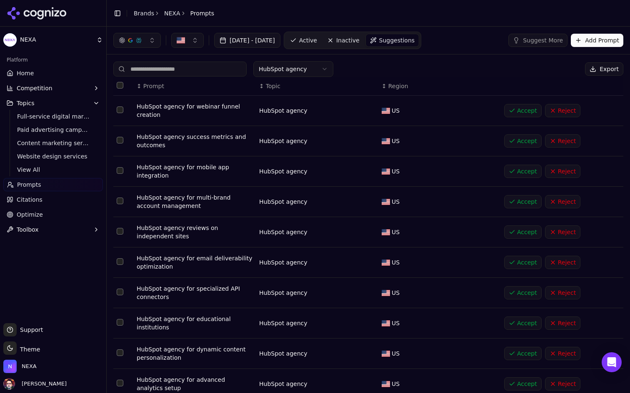
click at [585, 40] on button "Add Prompt" at bounding box center [596, 40] width 52 height 13
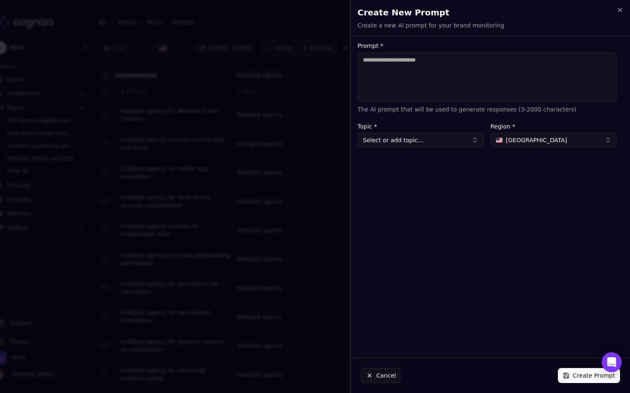
click at [413, 78] on textarea "Prompt *" at bounding box center [486, 77] width 259 height 50
type textarea "**********"
click at [438, 140] on button "Select or add topic..." at bounding box center [420, 140] width 126 height 15
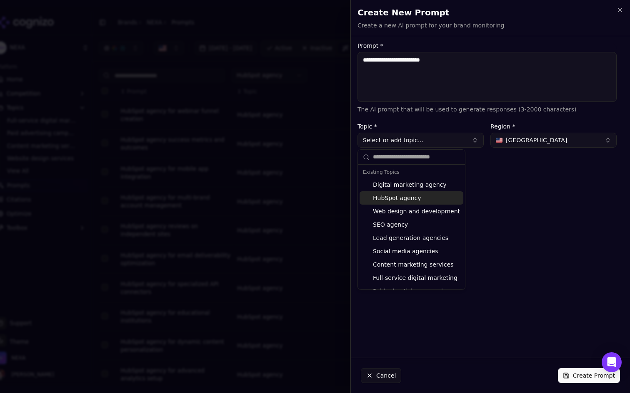
click at [421, 195] on div "HubSpot agency" at bounding box center [411, 198] width 104 height 13
type input "**********"
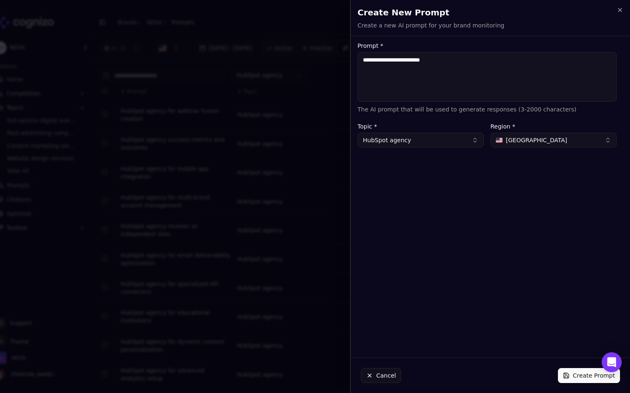
click at [568, 372] on button "Create Prompt" at bounding box center [589, 375] width 62 height 15
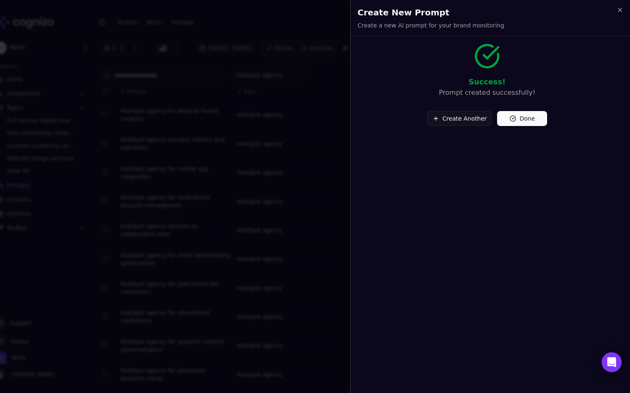
click at [527, 118] on button "Done" at bounding box center [522, 118] width 50 height 15
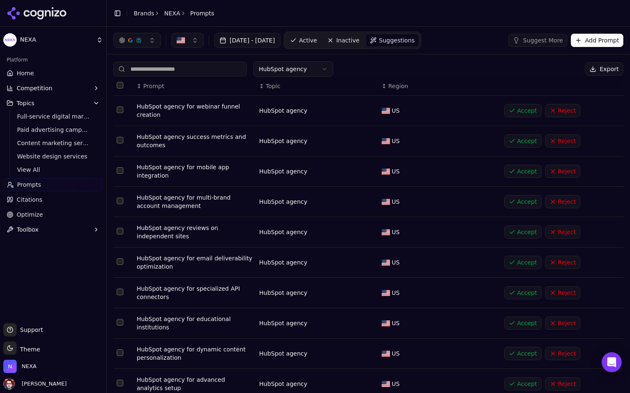
click at [590, 34] on button "Add Prompt" at bounding box center [596, 40] width 52 height 13
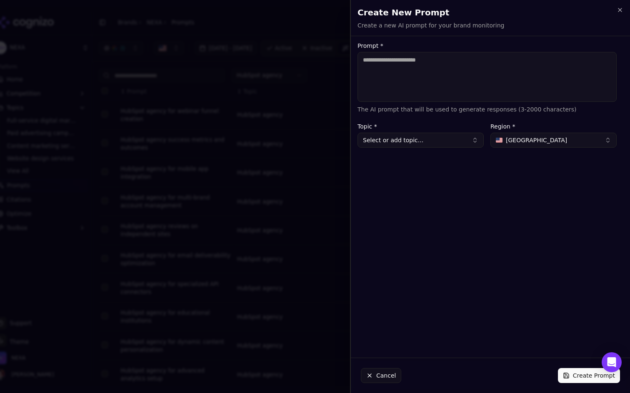
click at [483, 73] on textarea "Prompt *" at bounding box center [486, 77] width 259 height 50
type textarea "**********"
click at [446, 140] on button "Select or add topic..." at bounding box center [420, 140] width 126 height 15
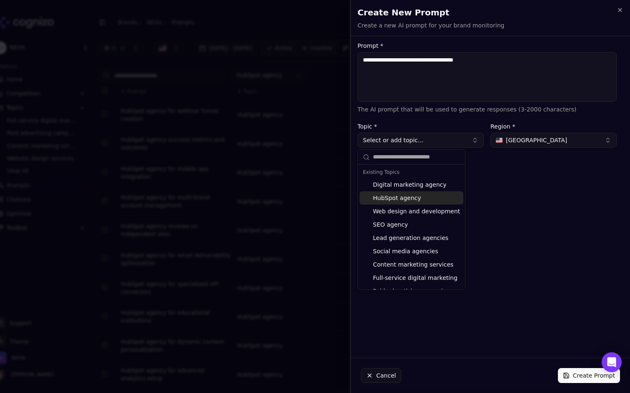
click at [420, 197] on div "HubSpot agency" at bounding box center [411, 198] width 104 height 13
type input "**********"
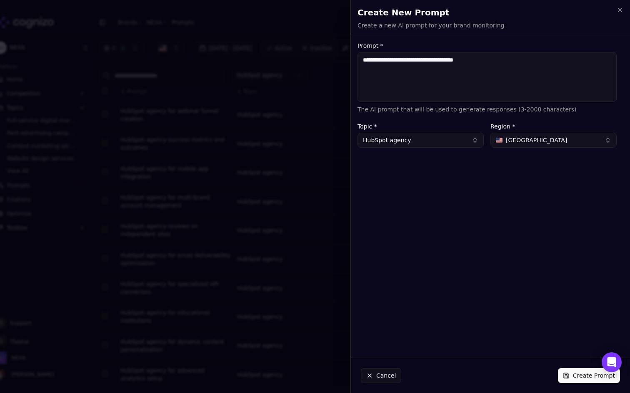
click at [565, 371] on button "Create Prompt" at bounding box center [589, 375] width 62 height 15
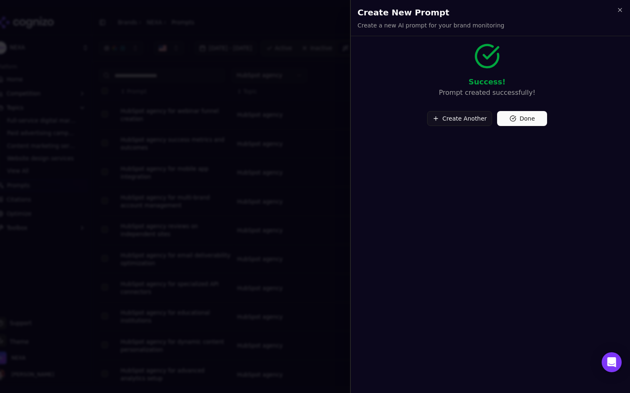
click at [523, 122] on button "Done" at bounding box center [522, 118] width 50 height 15
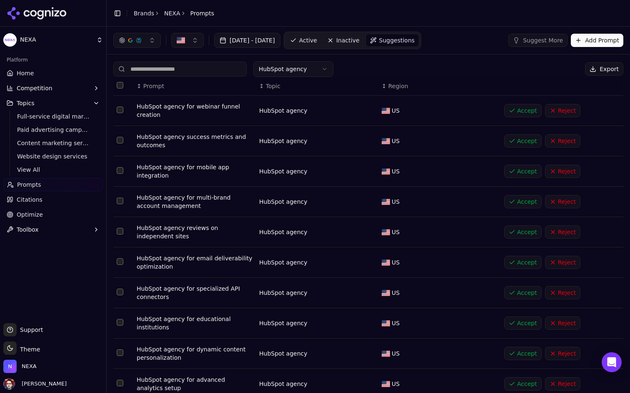
click at [599, 40] on button "Add Prompt" at bounding box center [596, 40] width 52 height 13
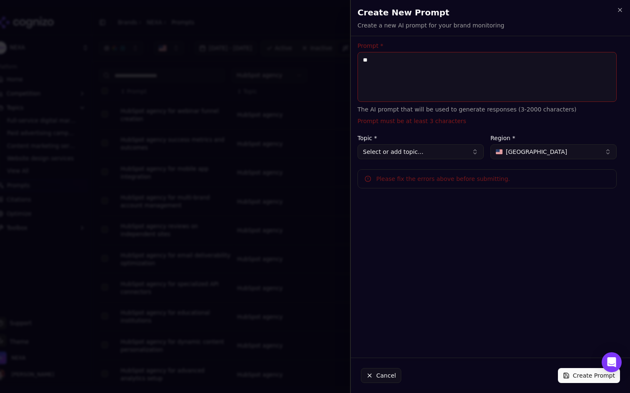
type textarea "*"
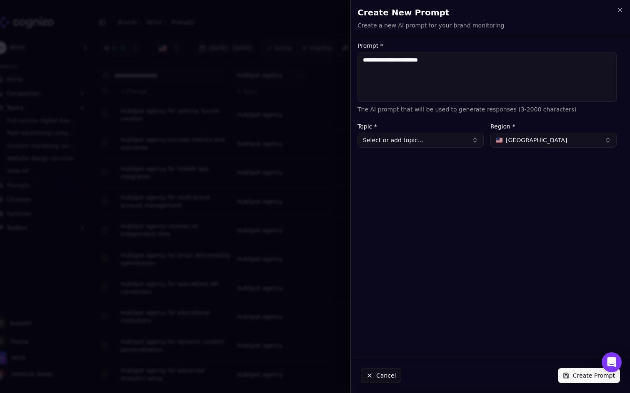
type textarea "**********"
click at [431, 146] on button "Select or add topic..." at bounding box center [420, 140] width 126 height 15
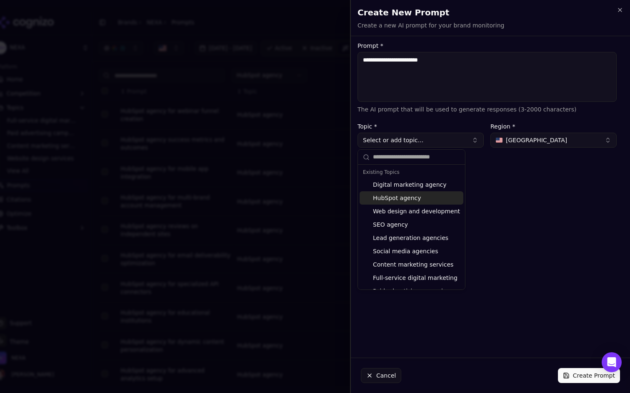
click at [416, 200] on div "HubSpot agency" at bounding box center [411, 198] width 104 height 13
type input "**********"
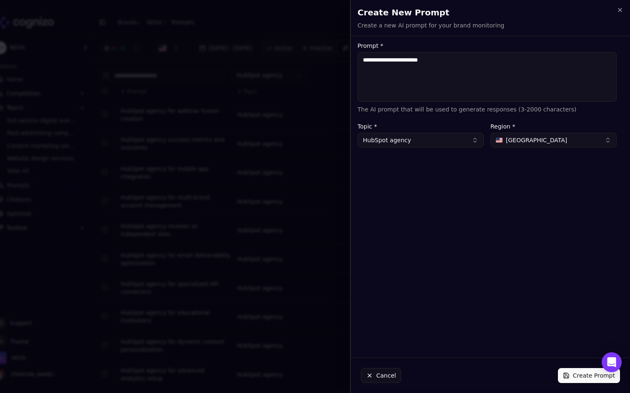
click at [486, 306] on div "**********" at bounding box center [487, 197] width 272 height 309
click at [572, 377] on button "Create Prompt" at bounding box center [589, 375] width 62 height 15
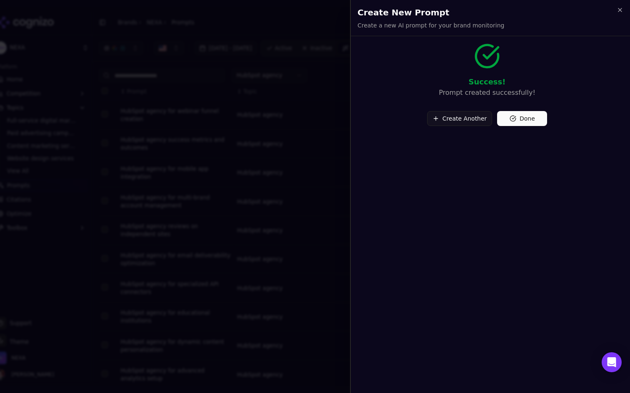
click at [517, 116] on button "Done" at bounding box center [522, 118] width 50 height 15
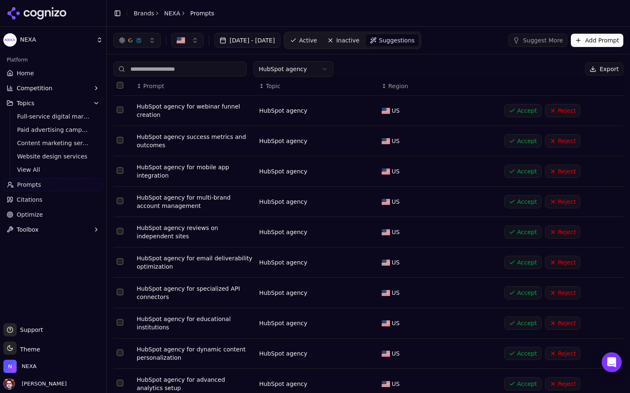
click at [592, 42] on button "Add Prompt" at bounding box center [596, 40] width 52 height 13
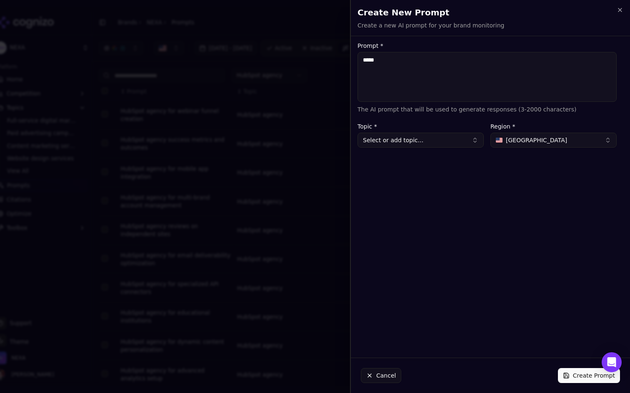
type textarea "******"
type textarea "**********"
click at [431, 146] on button "Select or add topic..." at bounding box center [420, 140] width 126 height 15
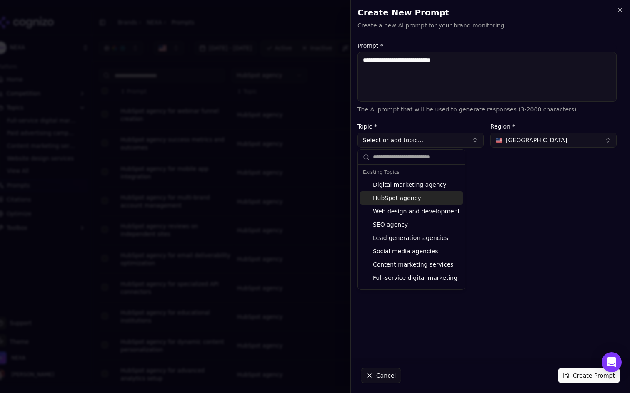
click at [416, 197] on div "HubSpot agency" at bounding box center [411, 198] width 104 height 13
type input "**********"
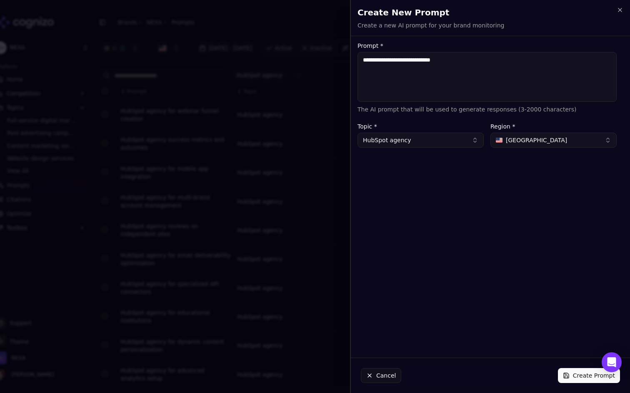
click at [578, 379] on button "Create Prompt" at bounding box center [589, 375] width 62 height 15
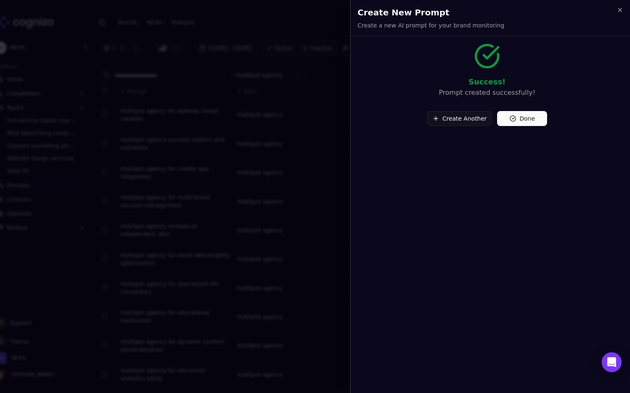
click at [530, 120] on button "Done" at bounding box center [522, 118] width 50 height 15
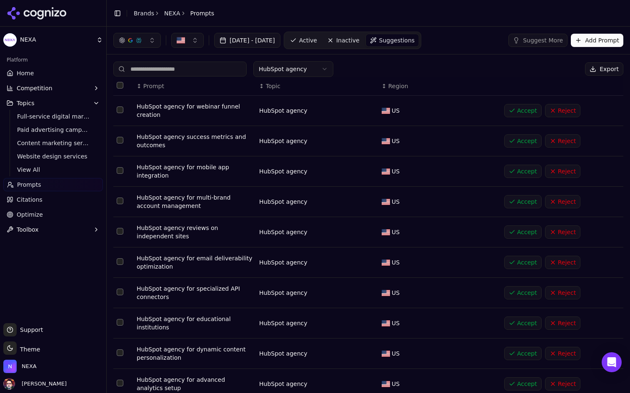
click at [599, 42] on button "Add Prompt" at bounding box center [596, 40] width 52 height 13
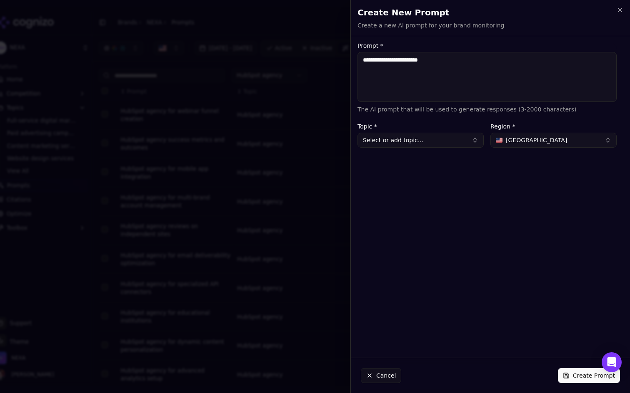
type textarea "**********"
click at [440, 124] on label "Topic *" at bounding box center [420, 127] width 126 height 6
click at [431, 140] on button "Select or add topic..." at bounding box center [420, 140] width 126 height 15
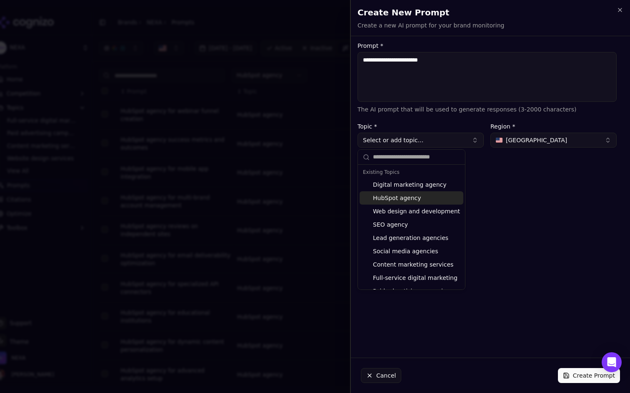
click at [425, 199] on div "HubSpot agency" at bounding box center [411, 198] width 104 height 13
type input "**********"
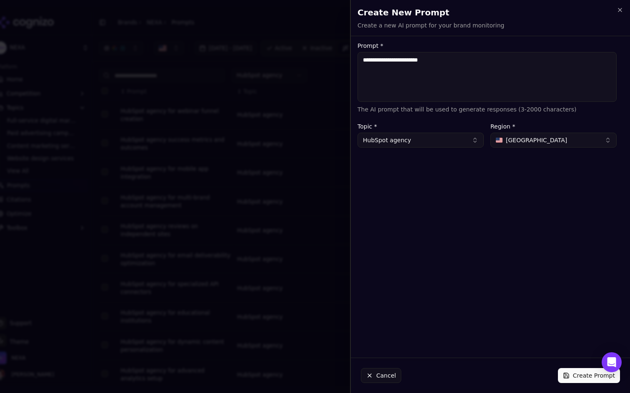
click at [583, 377] on button "Create Prompt" at bounding box center [589, 375] width 62 height 15
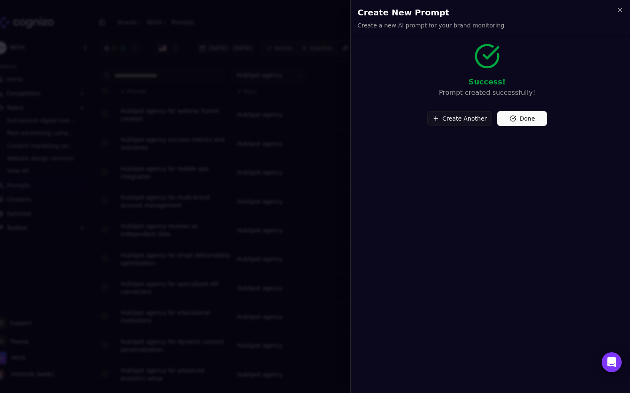
click at [530, 119] on button "Done" at bounding box center [522, 118] width 50 height 15
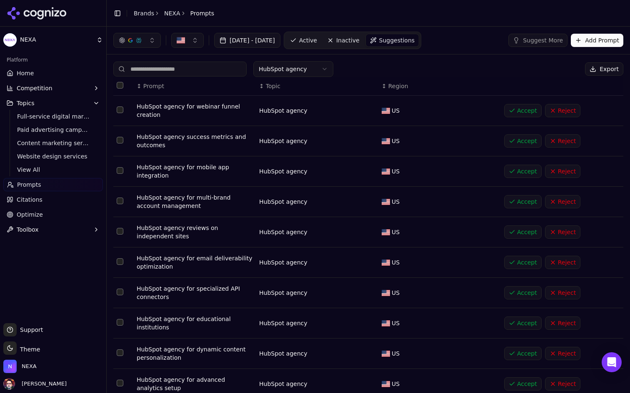
click at [589, 37] on button "Add Prompt" at bounding box center [596, 40] width 52 height 13
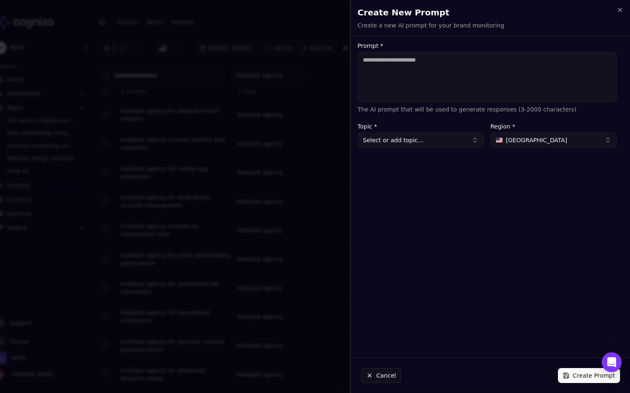
click at [452, 72] on textarea "Prompt *" at bounding box center [486, 77] width 259 height 50
type textarea "**********"
click at [448, 137] on button "Select or add topic..." at bounding box center [420, 140] width 126 height 15
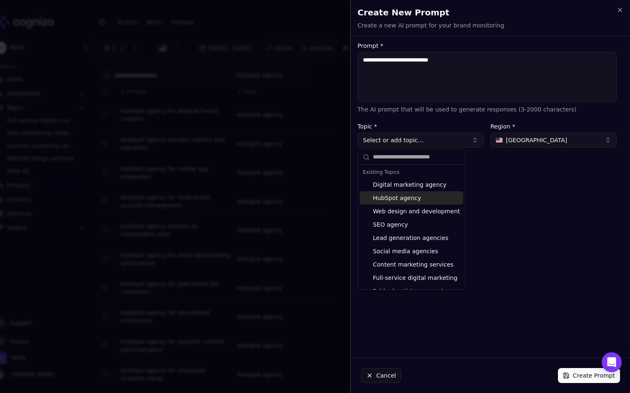
click at [429, 198] on div "HubSpot agency" at bounding box center [411, 198] width 104 height 13
type input "**********"
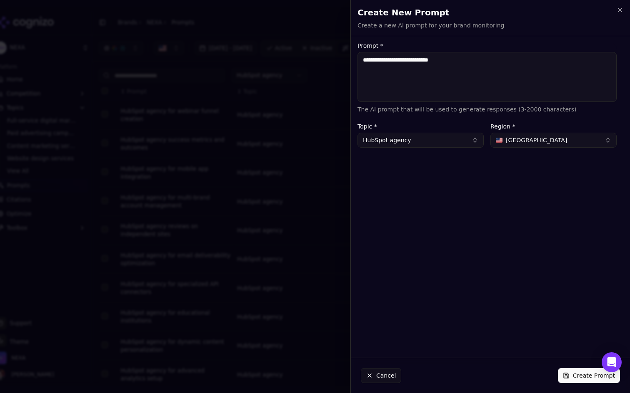
click at [585, 375] on button "Create Prompt" at bounding box center [589, 375] width 62 height 15
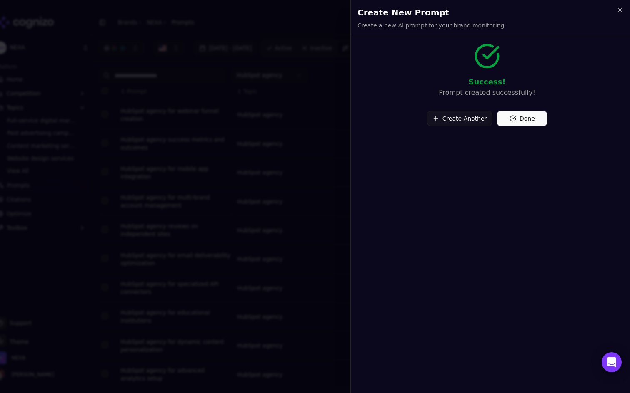
click at [513, 116] on button "Done" at bounding box center [522, 118] width 50 height 15
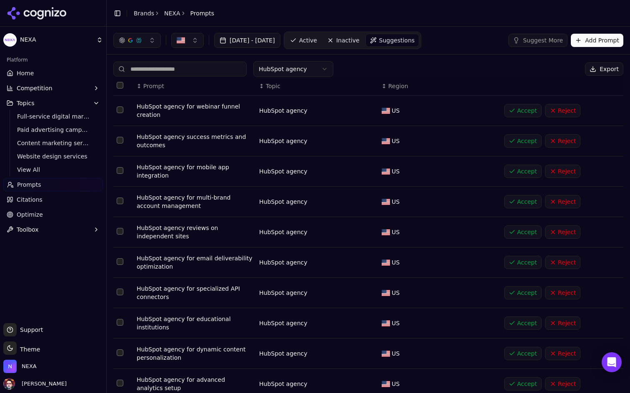
click at [595, 42] on button "Add Prompt" at bounding box center [596, 40] width 52 height 13
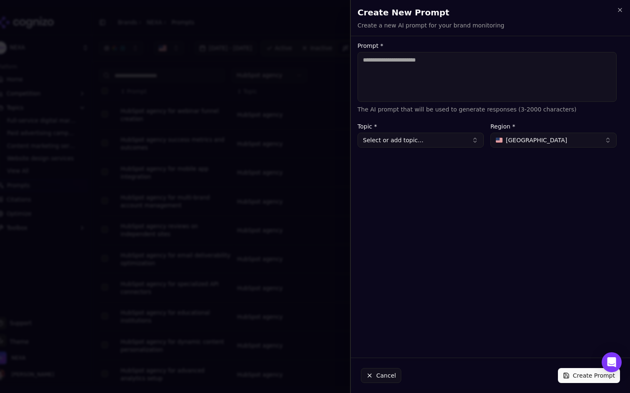
click at [299, 110] on div at bounding box center [315, 196] width 630 height 393
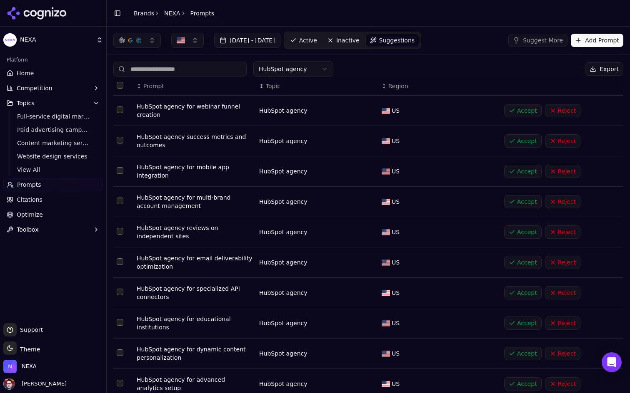
click at [286, 73] on html "NEXA Platform Home Competition Topics Full-service digital marketing Paid adver…" at bounding box center [315, 196] width 630 height 393
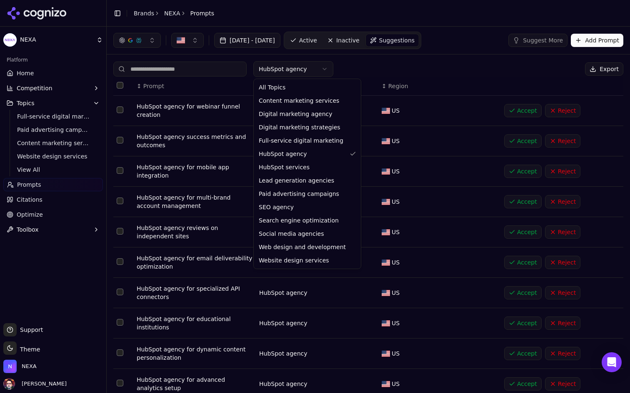
click at [301, 66] on html "NEXA Platform Home Competition Topics Full-service digital marketing Paid adver…" at bounding box center [315, 196] width 630 height 393
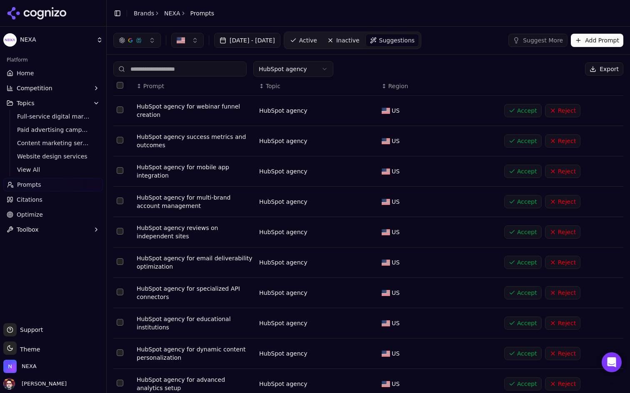
click at [536, 40] on button "Suggest More" at bounding box center [537, 40] width 59 height 13
click at [322, 71] on html "NEXA Platform Home Competition Topics Full-service digital marketing Paid adver…" at bounding box center [315, 196] width 630 height 393
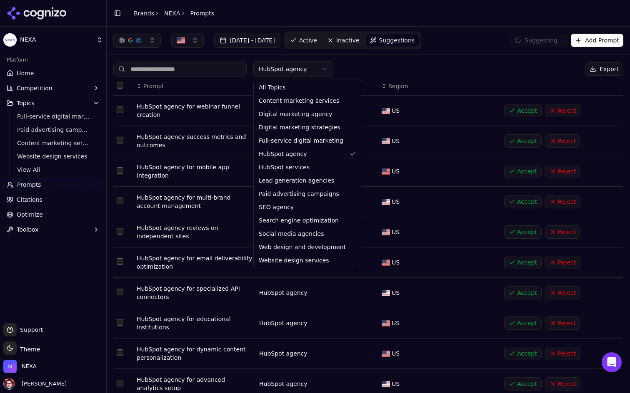
click at [322, 71] on html "NEXA Platform Home Competition Topics Full-service digital marketing Paid adver…" at bounding box center [315, 196] width 630 height 393
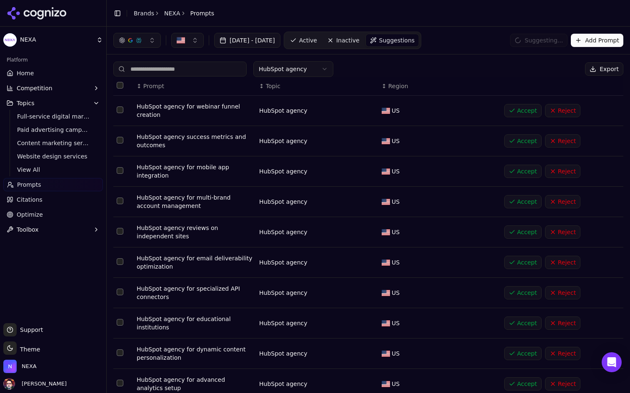
click at [313, 70] on html "NEXA Platform Home Competition Topics Full-service digital marketing Paid adver…" at bounding box center [315, 196] width 630 height 393
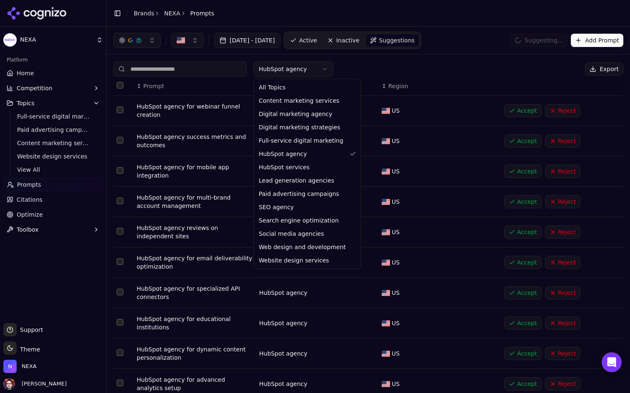
click at [313, 70] on html "NEXA Platform Home Competition Topics Full-service digital marketing Paid adver…" at bounding box center [315, 196] width 630 height 393
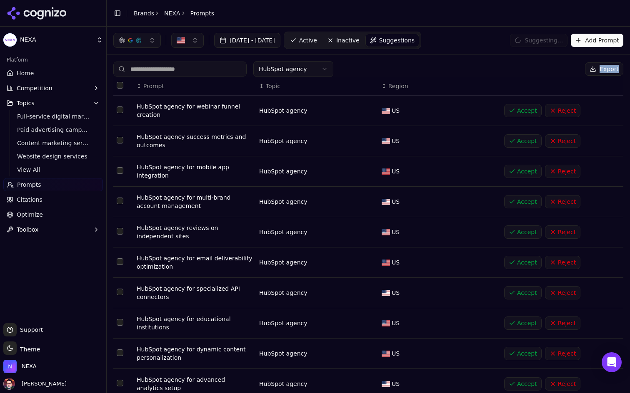
click at [321, 45] on link "Active" at bounding box center [303, 40] width 35 height 13
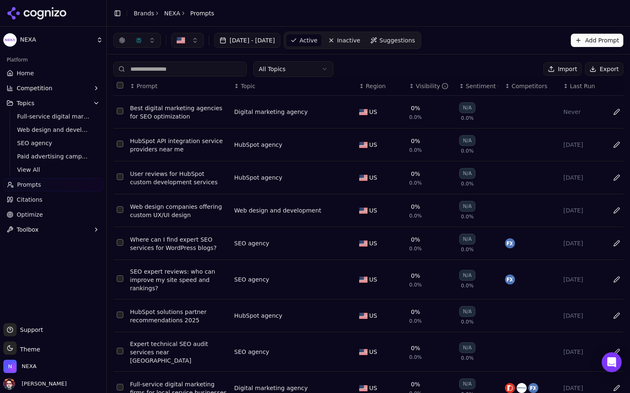
click at [311, 67] on html "NEXA Platform Home Competition Topics Full-service digital marketing Web design…" at bounding box center [315, 196] width 630 height 393
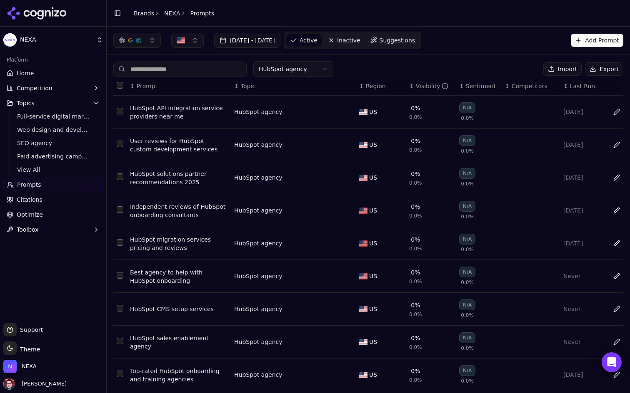
click at [311, 72] on html "NEXA Platform Home Competition Topics Full-service digital marketing Web design…" at bounding box center [315, 196] width 630 height 393
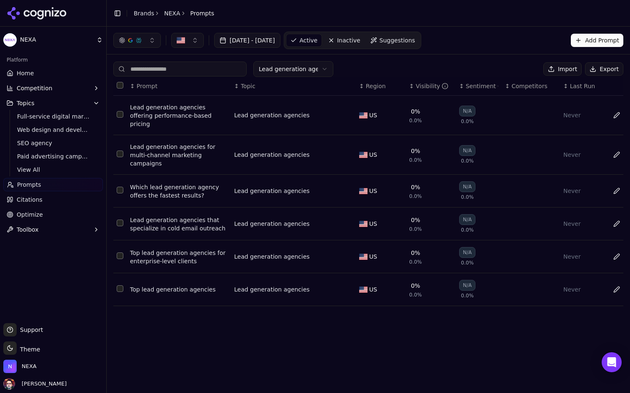
click at [319, 65] on html "NEXA Platform Home Competition Topics Full-service digital marketing Web design…" at bounding box center [315, 196] width 630 height 393
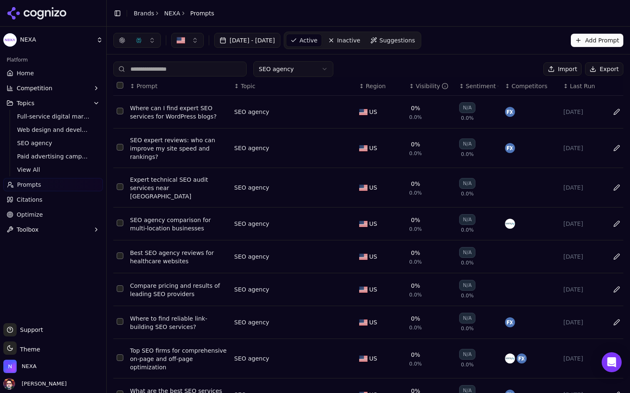
click at [316, 67] on html "NEXA Platform Home Competition Topics Full-service digital marketing Web design…" at bounding box center [315, 196] width 630 height 393
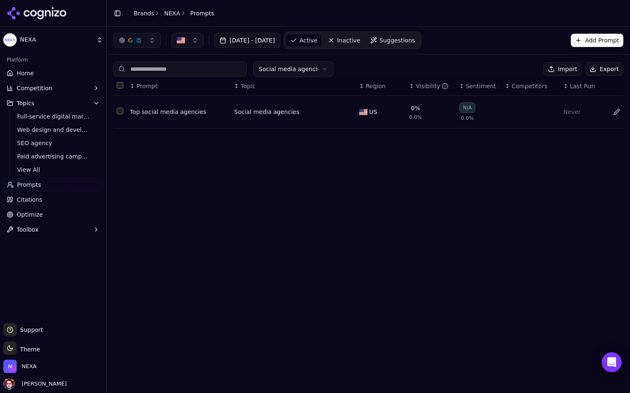
click at [322, 67] on html "NEXA Platform Home Competition Topics Full-service digital marketing Web design…" at bounding box center [315, 196] width 630 height 393
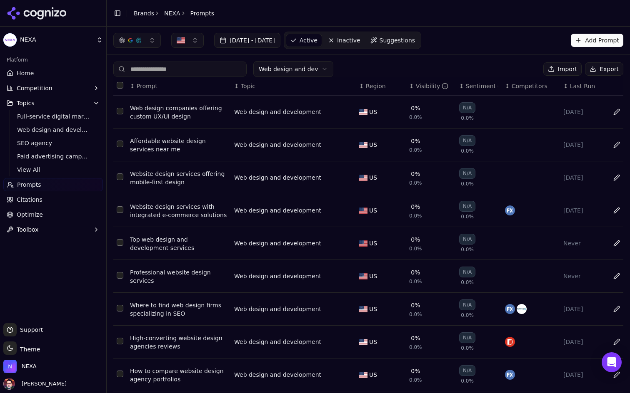
click at [311, 68] on html "NEXA Platform Home Competition Topics Full-service digital marketing Web design…" at bounding box center [315, 196] width 630 height 393
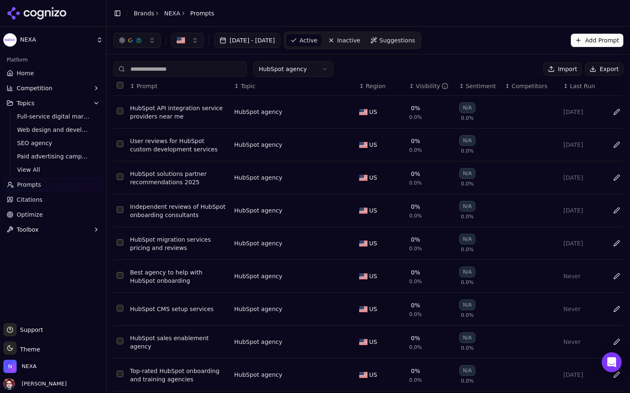
click at [415, 43] on span "Suggestions" at bounding box center [397, 40] width 36 height 8
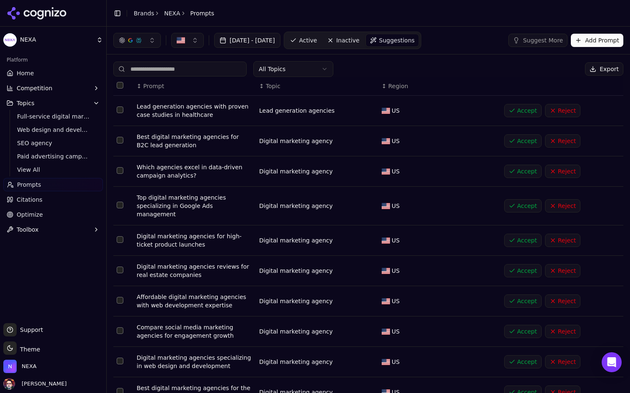
click at [306, 66] on html "NEXA Platform Home Competition Topics Full-service digital marketing Web design…" at bounding box center [315, 196] width 630 height 393
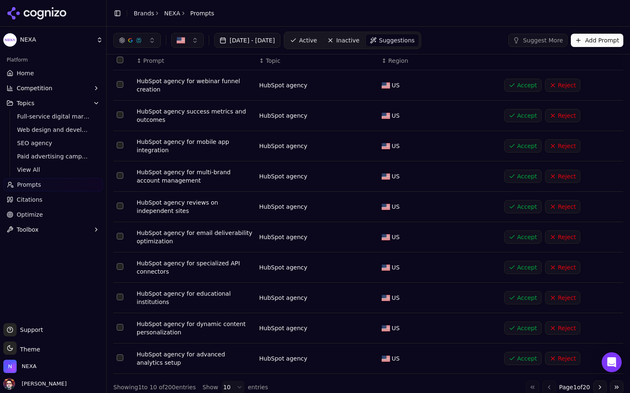
scroll to position [33, 0]
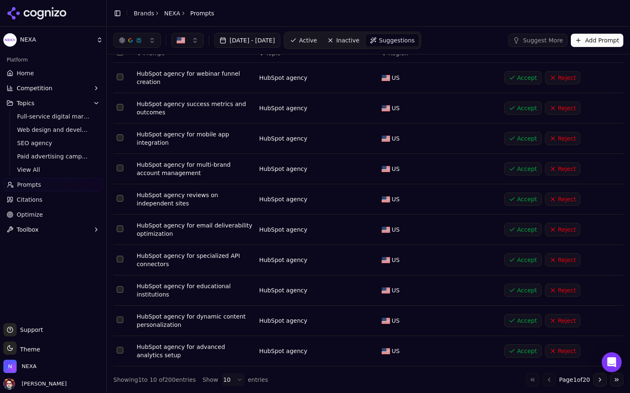
click at [523, 200] on button "Accept" at bounding box center [522, 199] width 37 height 13
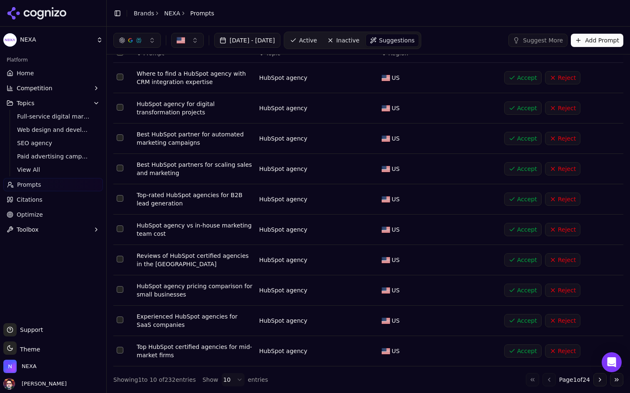
scroll to position [0, 0]
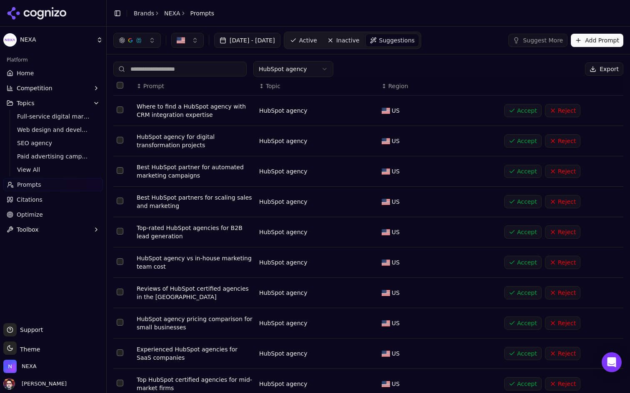
click at [317, 43] on span "Active" at bounding box center [308, 40] width 18 height 8
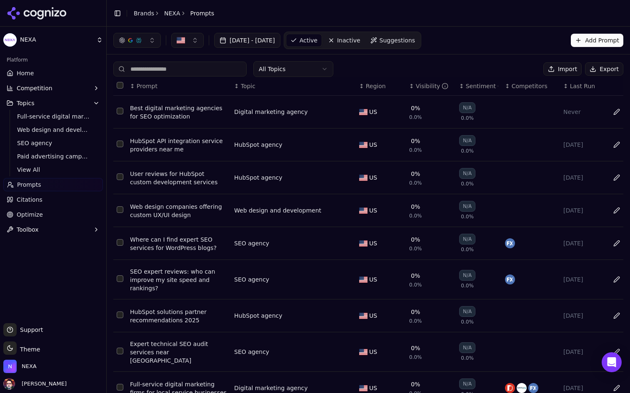
click at [306, 66] on html "NEXA Platform Home Competition Topics Full-service digital marketing Web design…" at bounding box center [315, 196] width 630 height 393
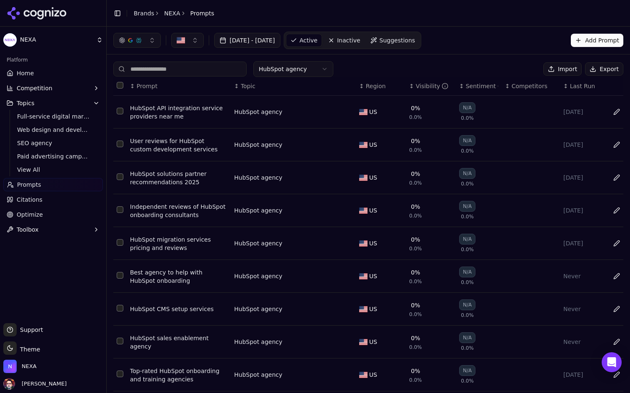
click at [415, 39] on span "Suggestions" at bounding box center [397, 40] width 36 height 8
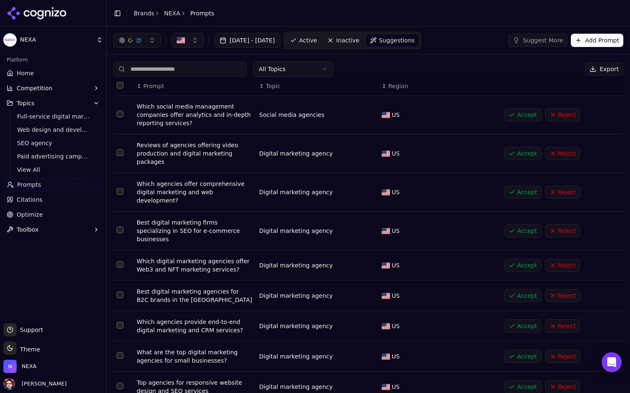
click at [310, 67] on html "NEXA Platform Home Competition Topics Full-service digital marketing Web design…" at bounding box center [315, 196] width 630 height 393
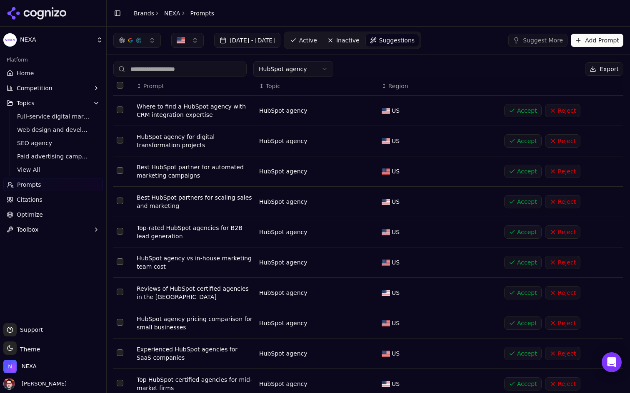
click at [321, 45] on link "Active" at bounding box center [303, 40] width 35 height 13
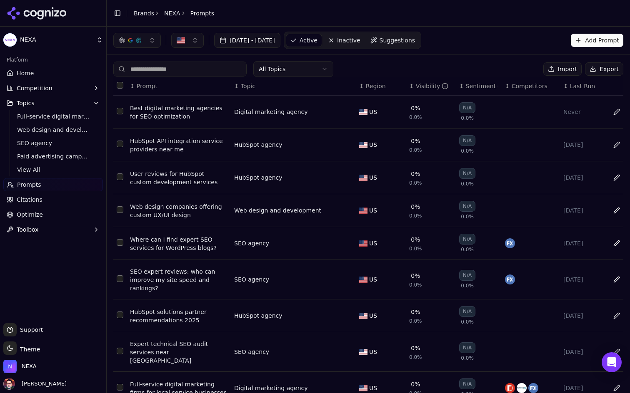
click at [417, 34] on link "Suggestions" at bounding box center [392, 40] width 53 height 13
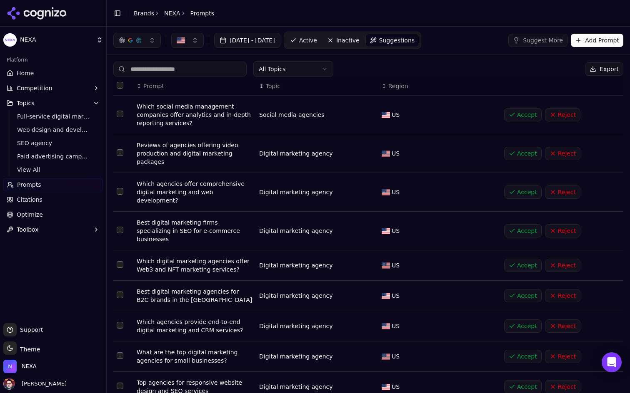
click at [307, 69] on html "NEXA Platform Home Competition Topics Full-service digital marketing Web design…" at bounding box center [315, 196] width 630 height 393
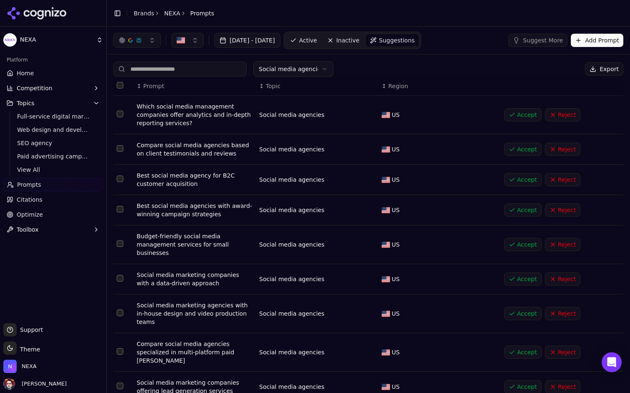
click at [512, 178] on button "Accept" at bounding box center [522, 179] width 37 height 13
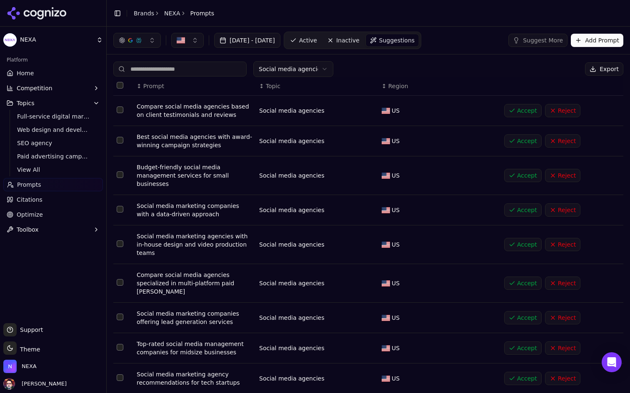
click at [523, 209] on button "Accept" at bounding box center [522, 210] width 37 height 13
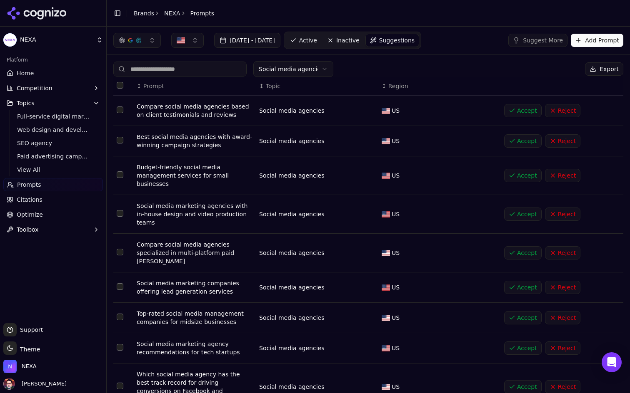
click at [521, 110] on button "Accept" at bounding box center [522, 110] width 37 height 13
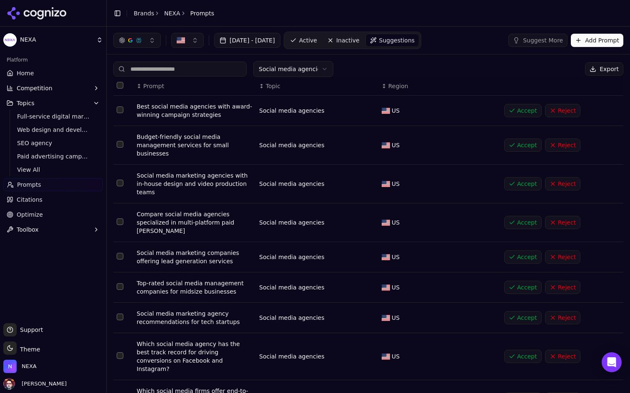
click at [312, 68] on html "NEXA Platform Home Competition Topics Full-service digital marketing Web design…" at bounding box center [315, 196] width 630 height 393
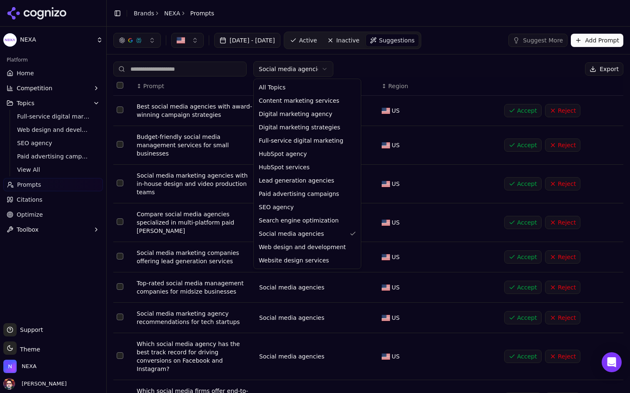
click at [312, 68] on html "NEXA Platform Home Competition Topics Full-service digital marketing Web design…" at bounding box center [315, 196] width 630 height 393
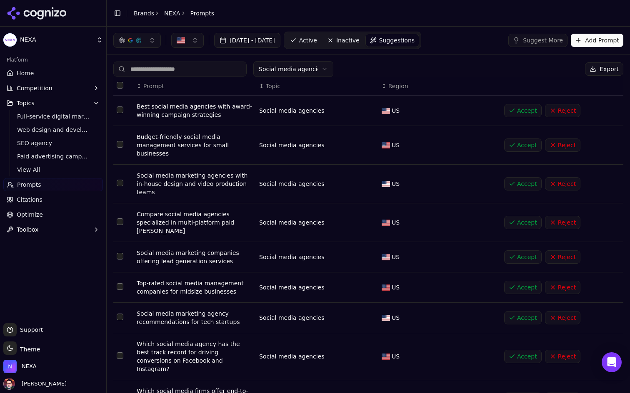
scroll to position [66, 0]
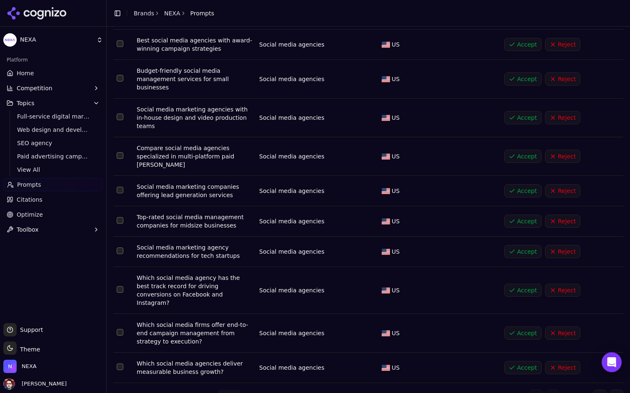
click at [226, 382] on html "NEXA Platform Home Competition Topics Full-service digital marketing Web design…" at bounding box center [315, 196] width 630 height 393
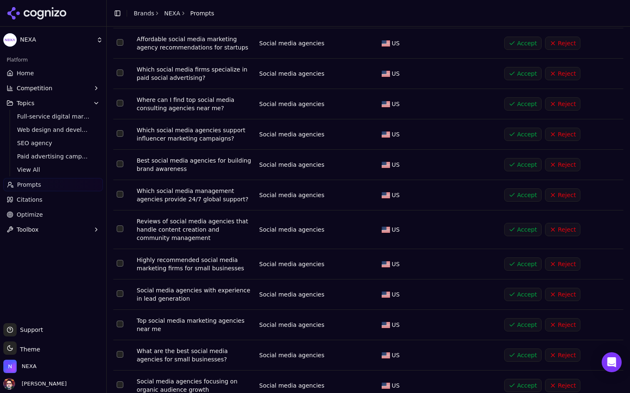
scroll to position [835, 0]
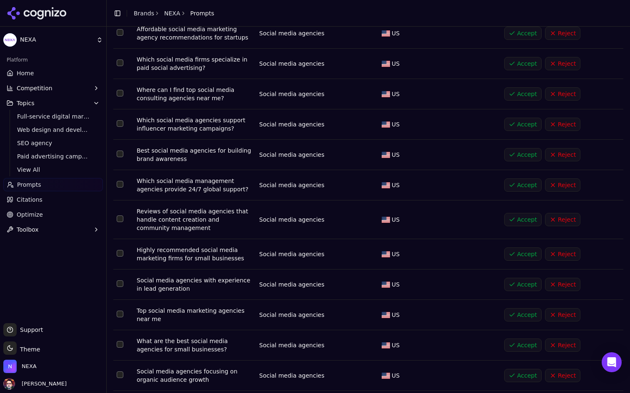
click at [518, 148] on button "Accept" at bounding box center [522, 154] width 37 height 13
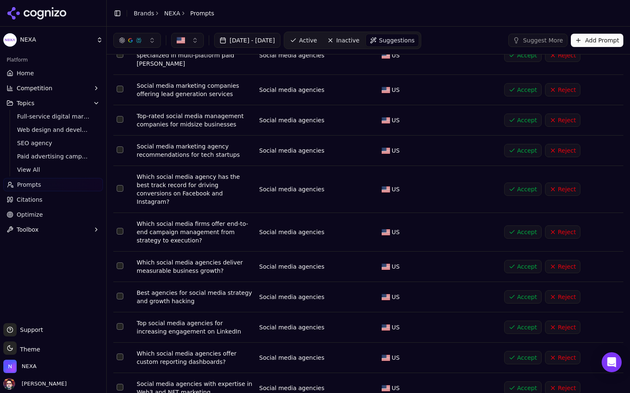
scroll to position [0, 0]
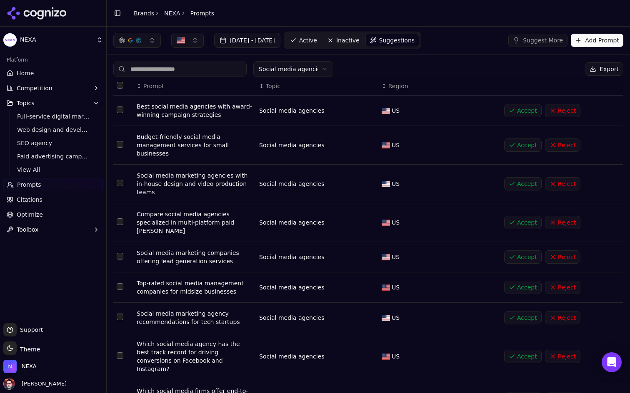
click at [317, 44] on span "Active" at bounding box center [308, 40] width 18 height 8
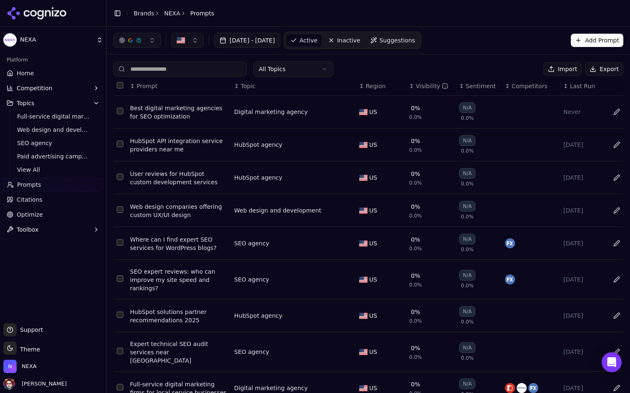
click at [301, 68] on html "NEXA Platform Home Competition Topics Full-service digital marketing Web design…" at bounding box center [315, 196] width 630 height 393
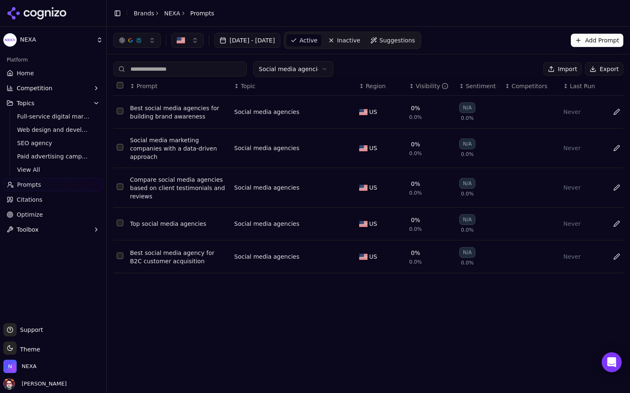
click at [415, 39] on span "Suggestions" at bounding box center [397, 40] width 36 height 8
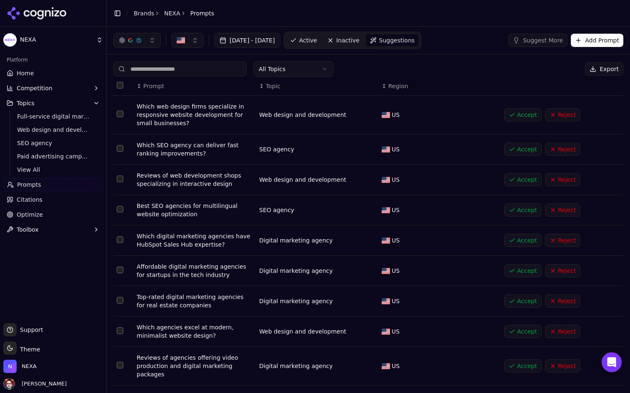
click at [319, 63] on html "NEXA Platform Home Competition Topics Full-service digital marketing Web design…" at bounding box center [315, 196] width 630 height 393
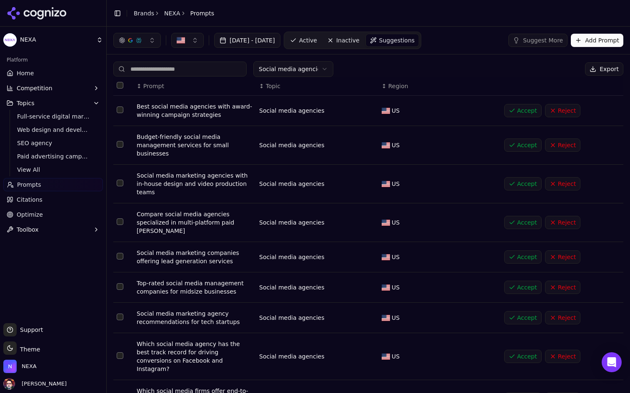
click at [579, 39] on button "Add Prompt" at bounding box center [596, 40] width 52 height 13
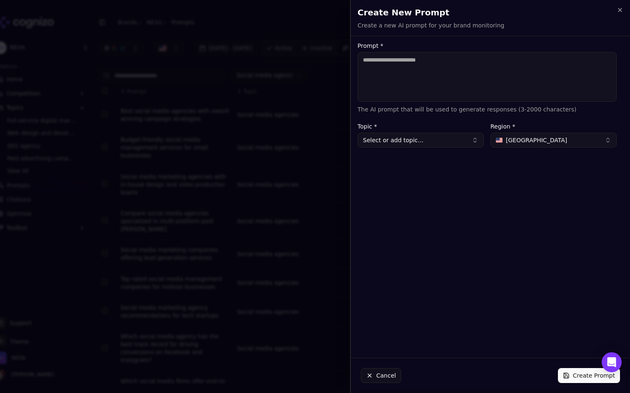
click at [455, 76] on textarea "Prompt *" at bounding box center [486, 77] width 259 height 50
type textarea "**********"
click at [426, 144] on button "Select or add topic..." at bounding box center [420, 140] width 126 height 15
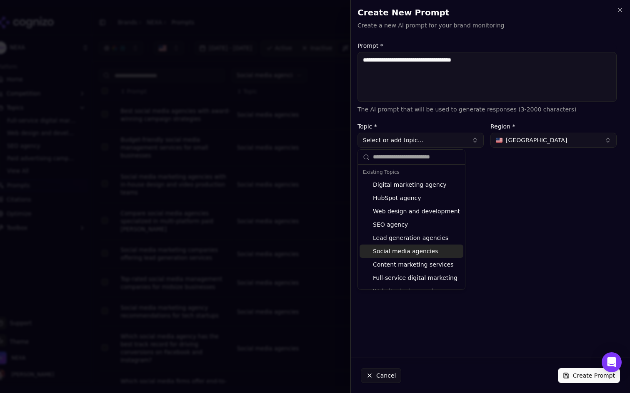
click at [415, 251] on div "Social media agencies" at bounding box center [411, 251] width 104 height 13
type input "**********"
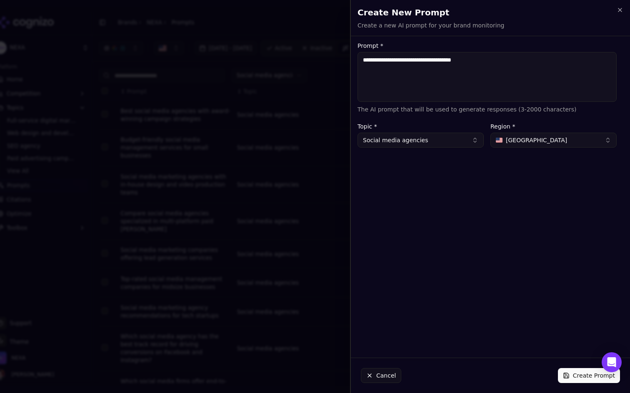
click at [569, 371] on button "Create Prompt" at bounding box center [589, 375] width 62 height 15
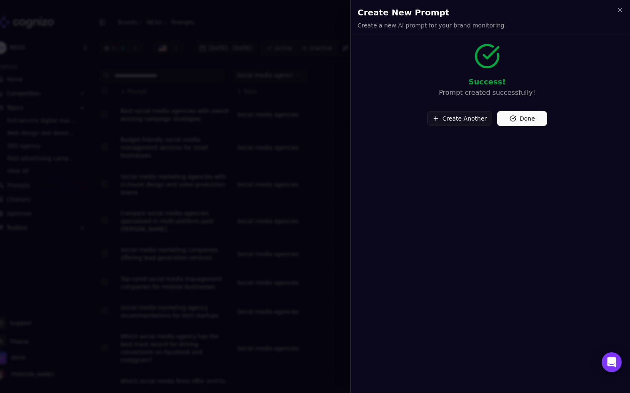
click at [532, 119] on button "Done" at bounding box center [522, 118] width 50 height 15
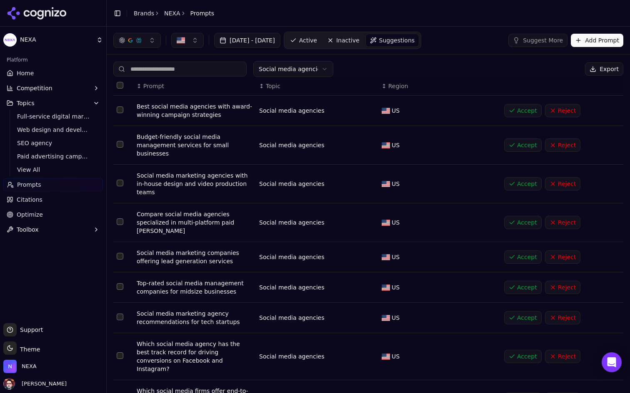
click at [603, 34] on button "Add Prompt" at bounding box center [596, 40] width 52 height 13
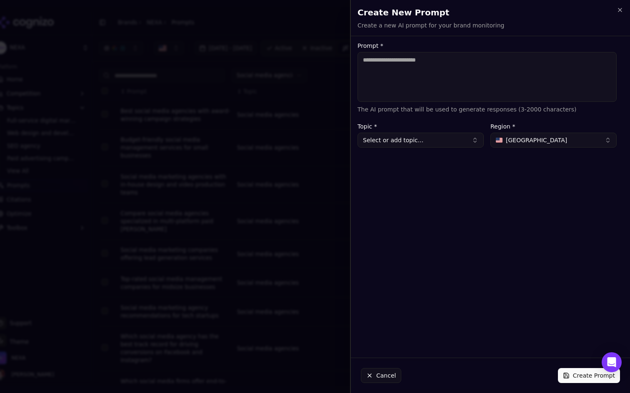
click at [456, 73] on textarea "Prompt *" at bounding box center [486, 77] width 259 height 50
type textarea "*"
type textarea "**********"
click at [443, 138] on button "Select or add topic..." at bounding box center [420, 140] width 126 height 15
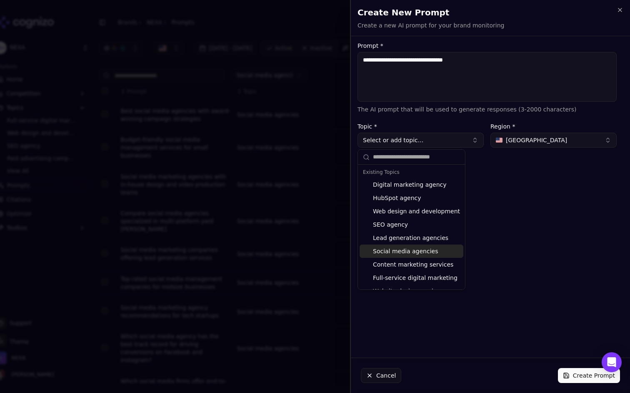
click at [412, 252] on div "Social media agencies" at bounding box center [411, 251] width 104 height 13
type input "**********"
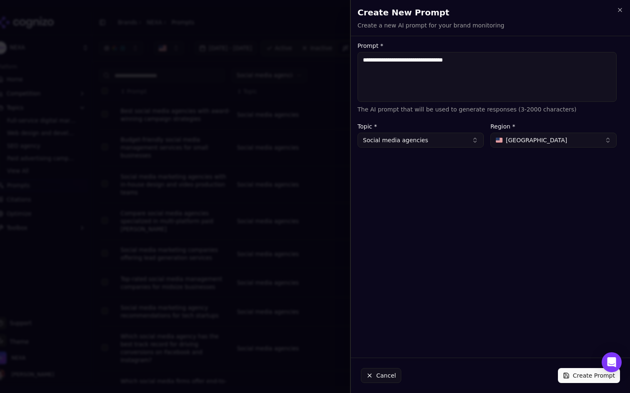
click at [571, 372] on button "Create Prompt" at bounding box center [589, 375] width 62 height 15
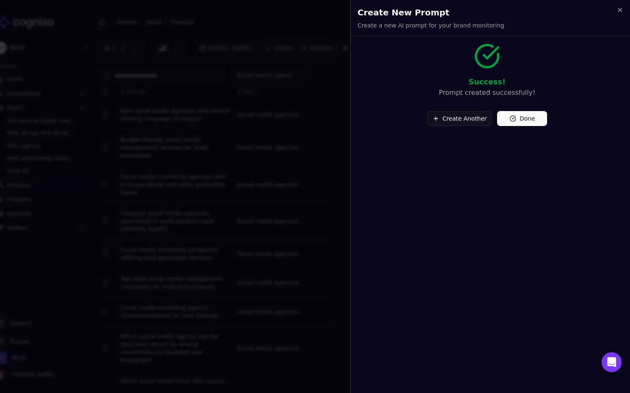
click at [530, 120] on button "Done" at bounding box center [522, 118] width 50 height 15
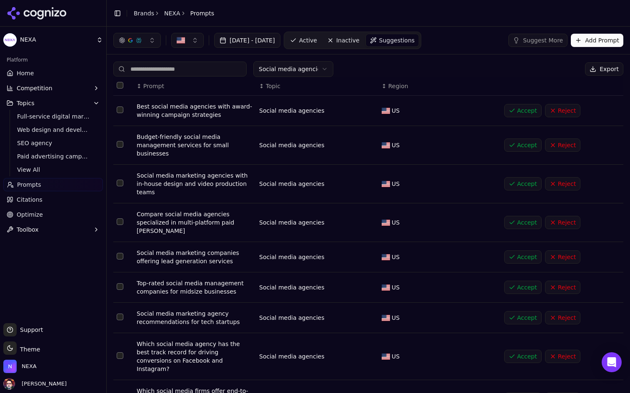
click at [562, 108] on button "Reject" at bounding box center [562, 110] width 35 height 13
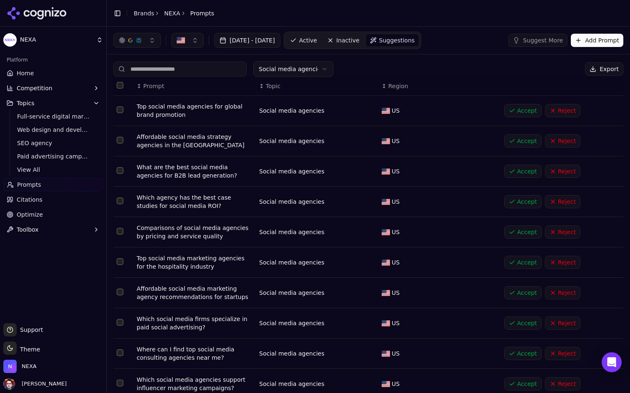
click at [524, 111] on button "Accept" at bounding box center [522, 110] width 37 height 13
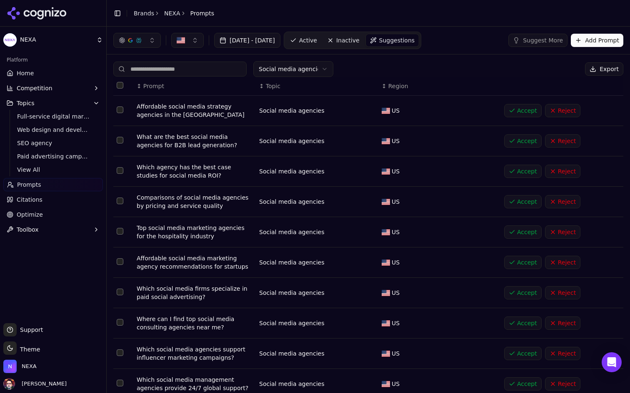
click at [519, 142] on button "Accept" at bounding box center [522, 140] width 37 height 13
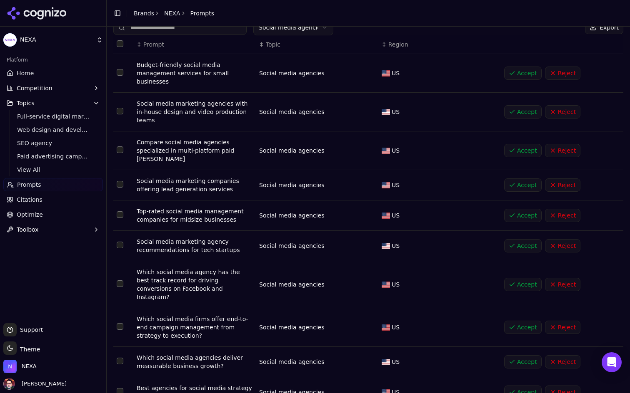
scroll to position [56, 0]
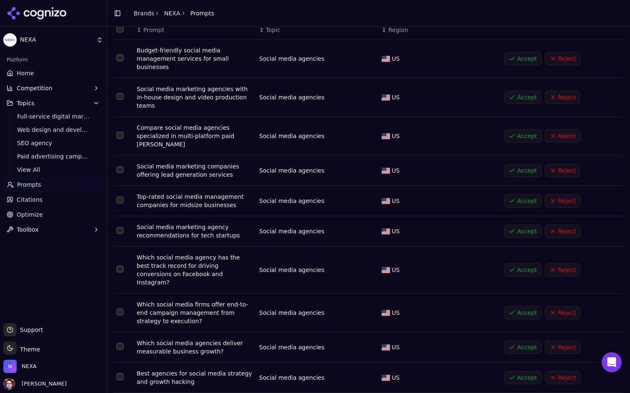
click at [524, 92] on button "Accept" at bounding box center [522, 97] width 37 height 13
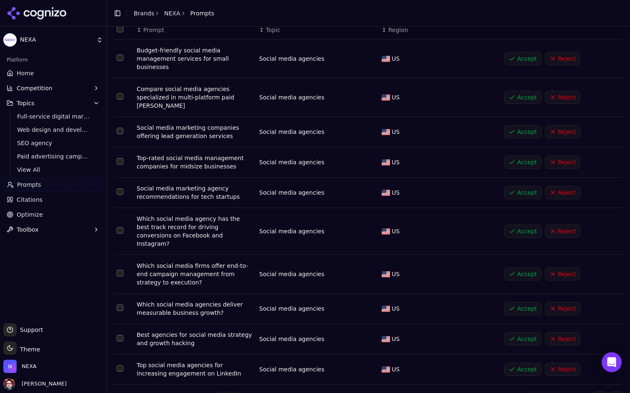
scroll to position [66, 0]
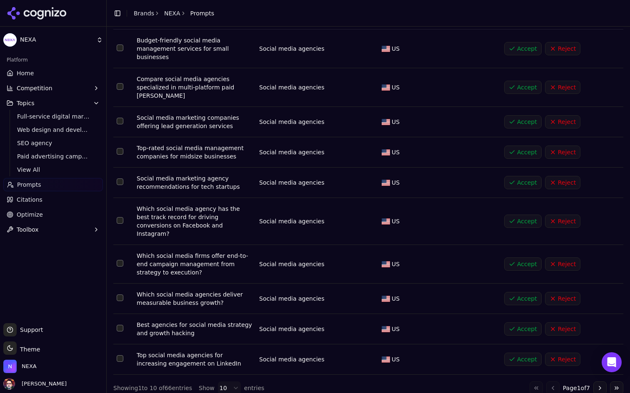
click at [524, 323] on button "Accept" at bounding box center [522, 329] width 37 height 13
click at [519, 323] on button "Accept" at bounding box center [522, 329] width 37 height 13
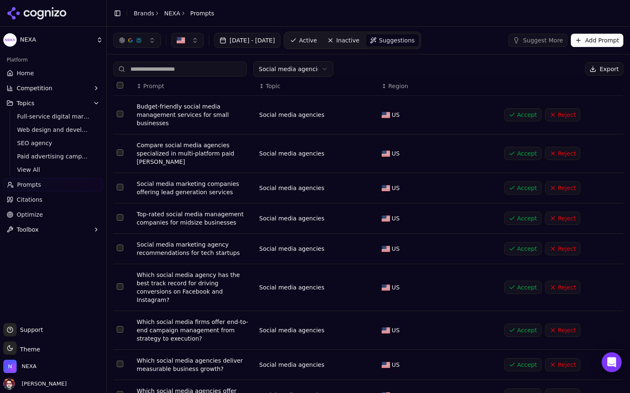
click at [558, 115] on button "Reject" at bounding box center [562, 114] width 35 height 13
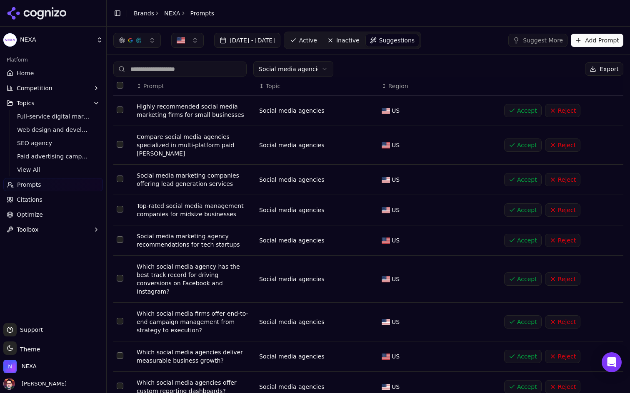
click at [563, 112] on button "Reject" at bounding box center [562, 110] width 35 height 13
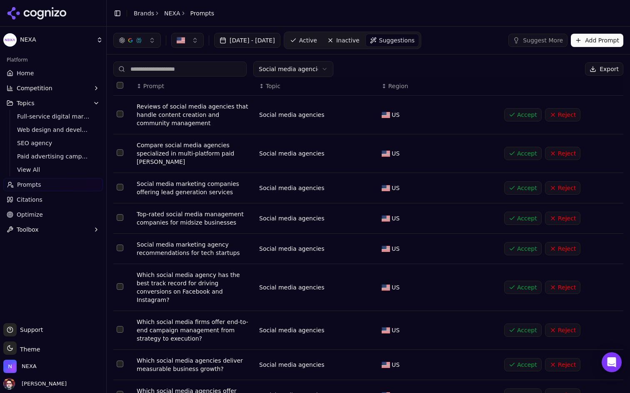
click at [523, 114] on button "Accept" at bounding box center [522, 114] width 37 height 13
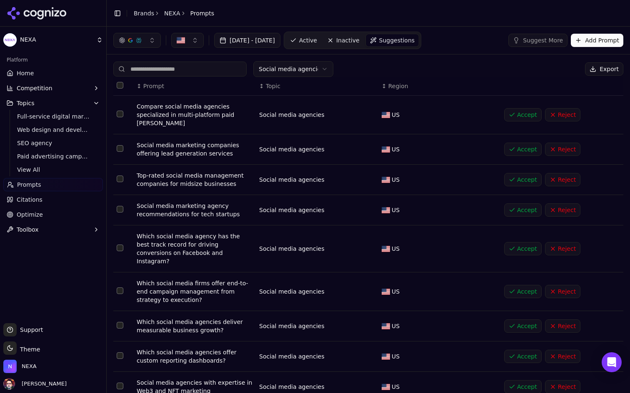
click at [523, 114] on button "Accept" at bounding box center [522, 114] width 37 height 13
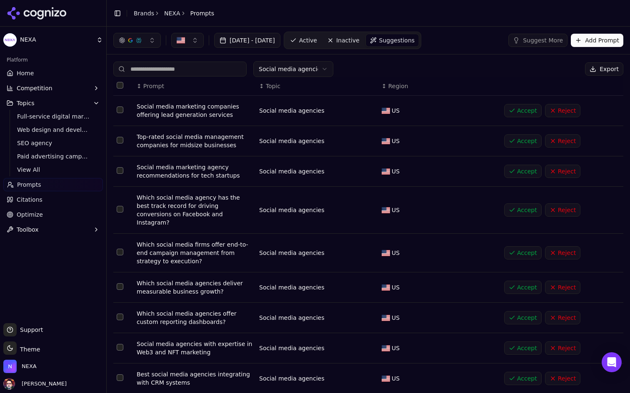
click at [561, 112] on button "Reject" at bounding box center [562, 110] width 35 height 13
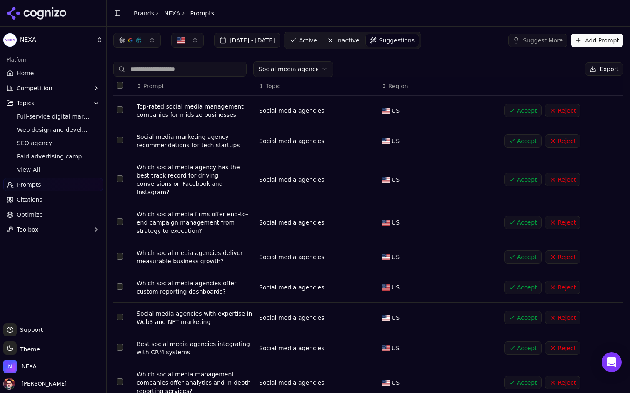
click at [523, 111] on button "Accept" at bounding box center [522, 110] width 37 height 13
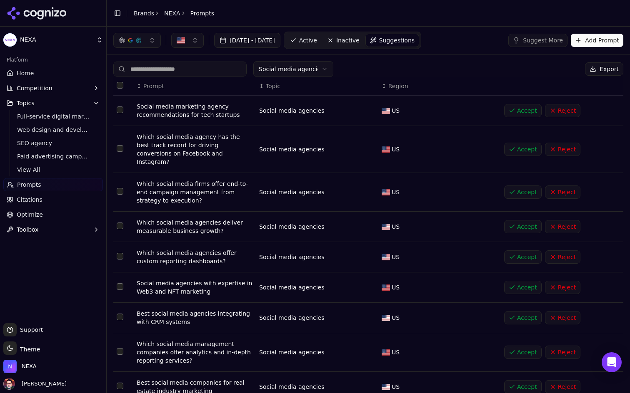
click at [555, 114] on button "Reject" at bounding box center [562, 110] width 35 height 13
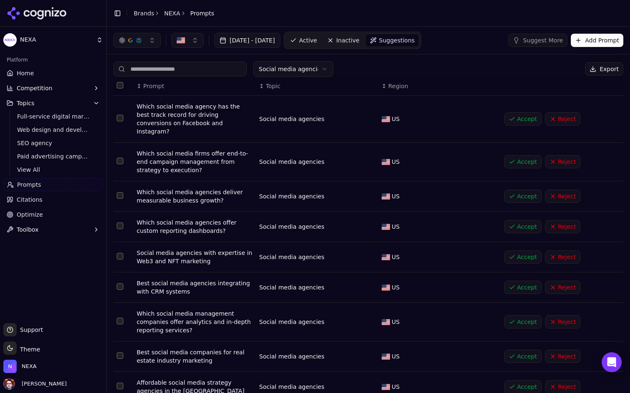
click at [523, 112] on button "Accept" at bounding box center [522, 118] width 37 height 13
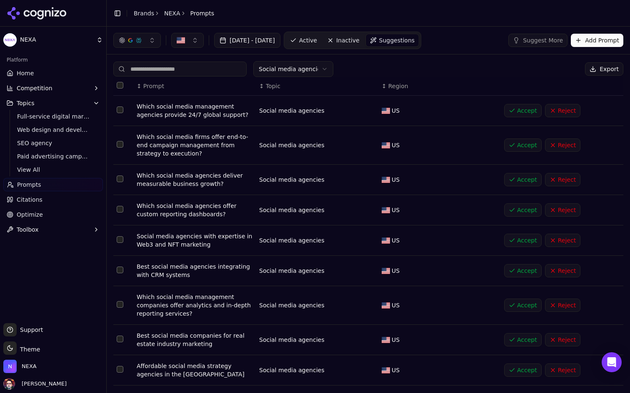
click at [515, 118] on td "Accept Reject" at bounding box center [561, 111] width 122 height 30
click at [556, 112] on button "Reject" at bounding box center [562, 110] width 35 height 13
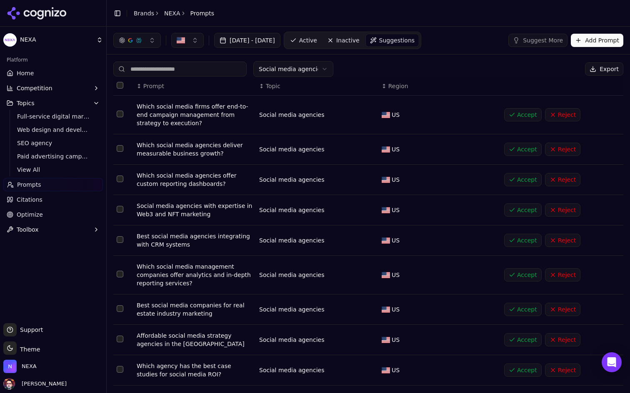
click at [525, 115] on button "Accept" at bounding box center [522, 114] width 37 height 13
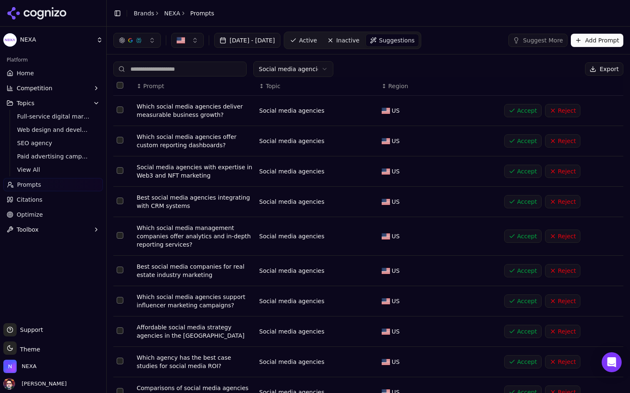
click at [559, 110] on button "Reject" at bounding box center [562, 110] width 35 height 13
click at [514, 112] on button "Accept" at bounding box center [522, 110] width 37 height 13
click at [517, 113] on button "Accept" at bounding box center [522, 110] width 37 height 13
click at [568, 114] on button "Reject" at bounding box center [562, 110] width 35 height 13
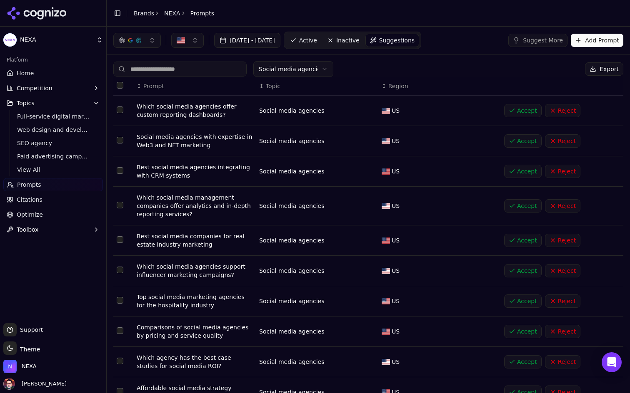
click at [568, 114] on button "Reject" at bounding box center [562, 110] width 35 height 13
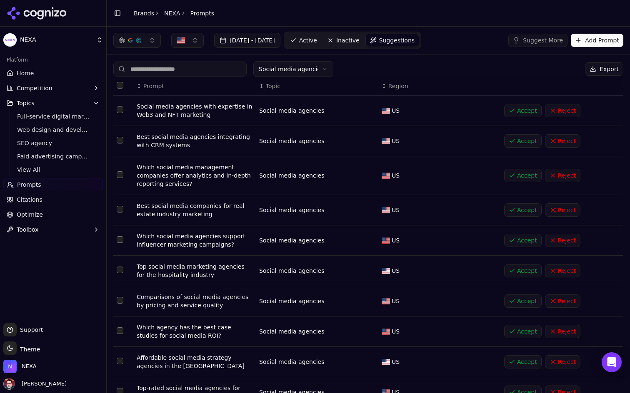
click at [568, 114] on button "Reject" at bounding box center [562, 110] width 35 height 13
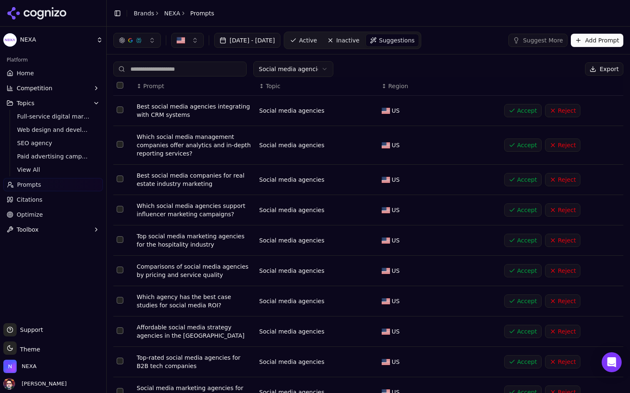
click at [513, 109] on button "Accept" at bounding box center [522, 110] width 37 height 13
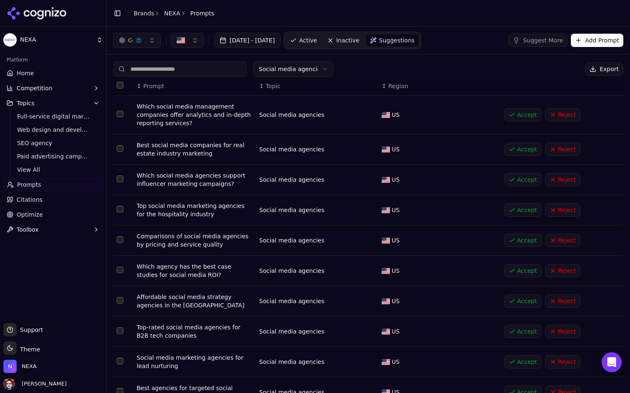
click at [557, 112] on button "Reject" at bounding box center [562, 114] width 35 height 13
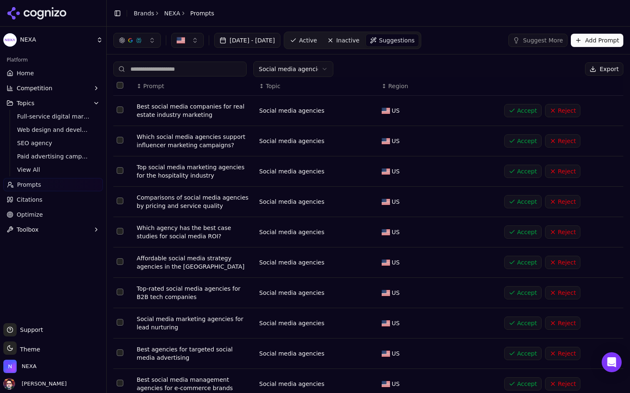
click at [562, 110] on button "Reject" at bounding box center [562, 110] width 35 height 13
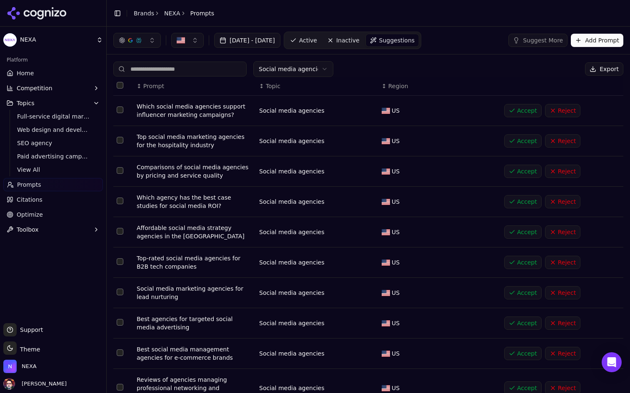
click at [528, 111] on button "Accept" at bounding box center [522, 110] width 37 height 13
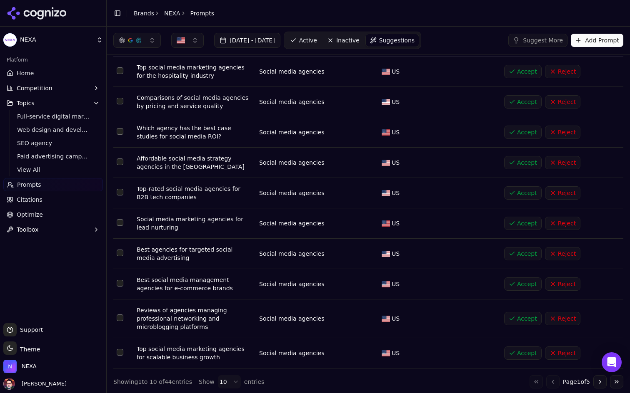
scroll to position [41, 0]
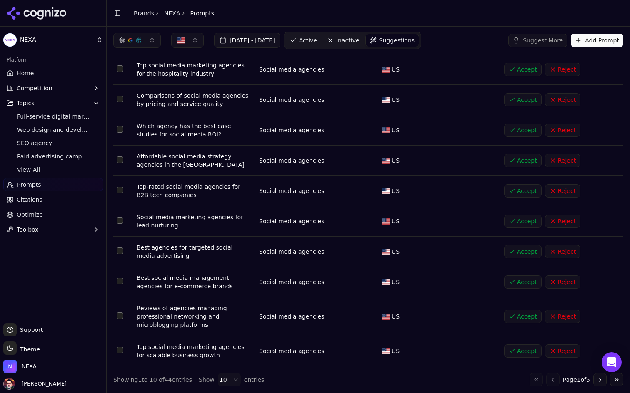
click at [516, 248] on button "Accept" at bounding box center [522, 251] width 37 height 13
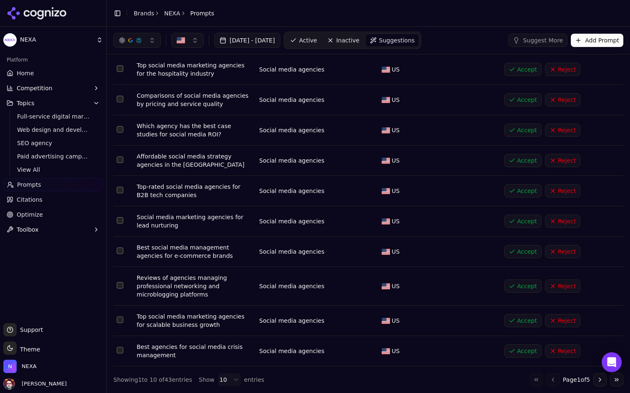
click at [223, 380] on html "NEXA Platform Home Competition Topics Full-service digital marketing Web design…" at bounding box center [315, 196] width 630 height 393
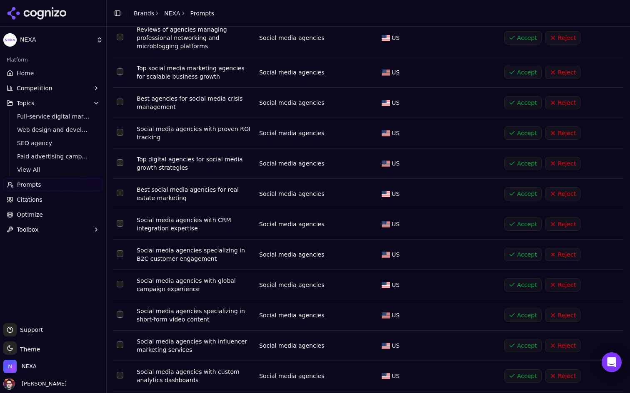
scroll to position [298, 0]
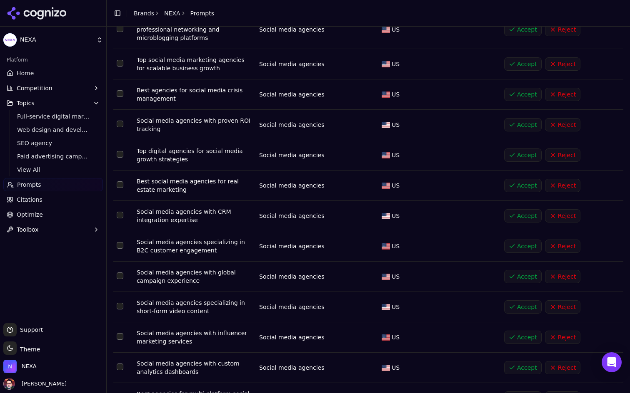
click at [514, 157] on button "Accept" at bounding box center [522, 155] width 37 height 13
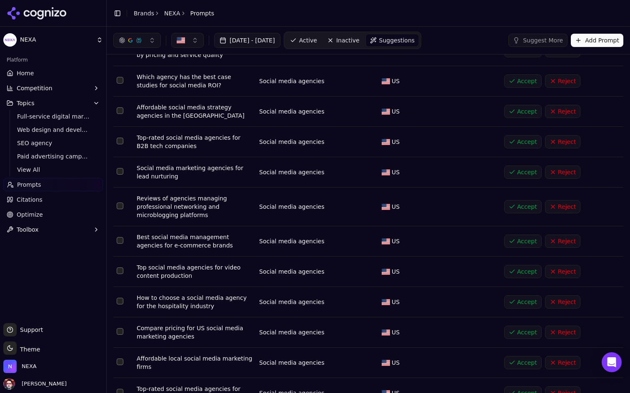
scroll to position [0, 0]
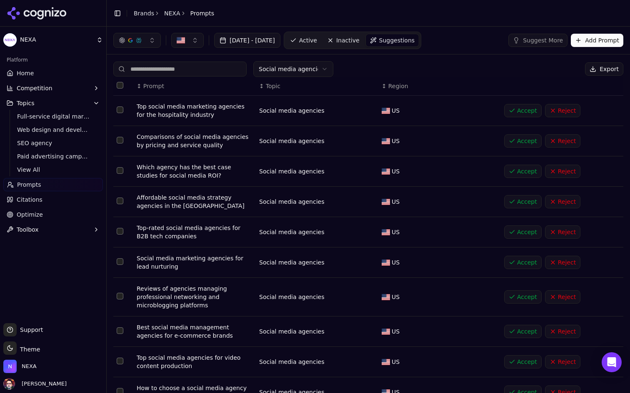
click at [321, 34] on link "Active" at bounding box center [303, 40] width 35 height 13
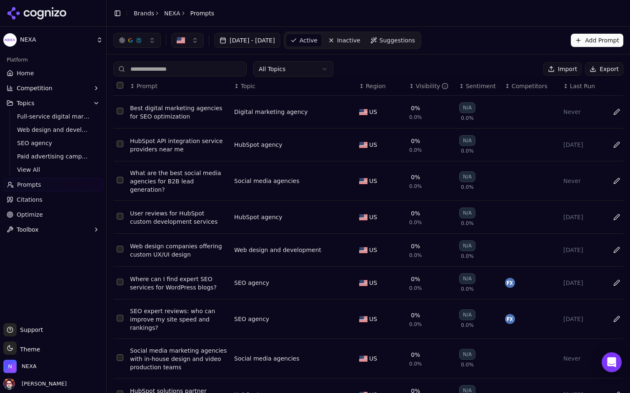
click at [301, 64] on html "NEXA Platform Home Competition Topics Full-service digital marketing Web design…" at bounding box center [315, 196] width 630 height 393
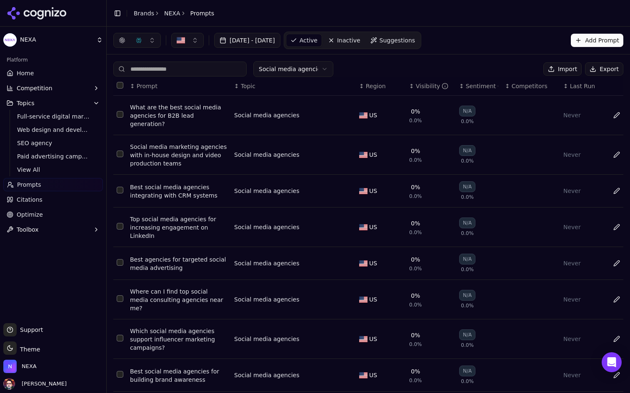
click at [295, 70] on html "NEXA Platform Home Competition Topics Full-service digital marketing Web design…" at bounding box center [315, 196] width 630 height 393
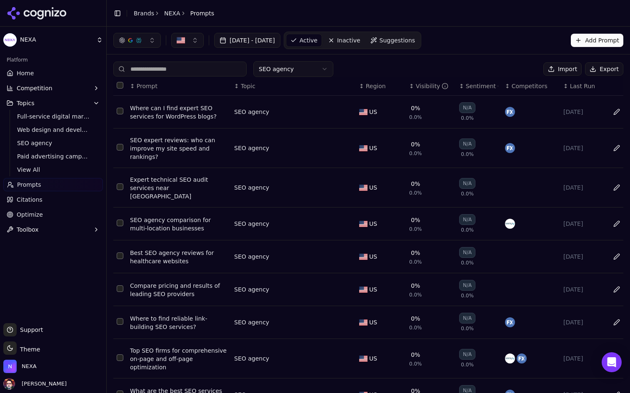
click at [419, 36] on link "Suggestions" at bounding box center [392, 40] width 53 height 13
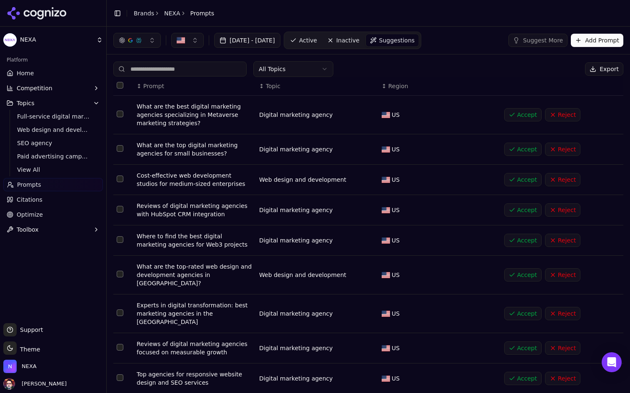
click at [299, 65] on html "NEXA Platform Home Competition Topics Full-service digital marketing Web design…" at bounding box center [315, 196] width 630 height 393
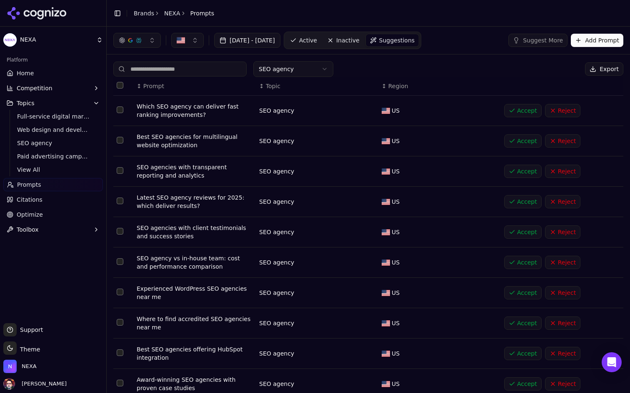
click at [521, 110] on button "Accept" at bounding box center [522, 110] width 37 height 13
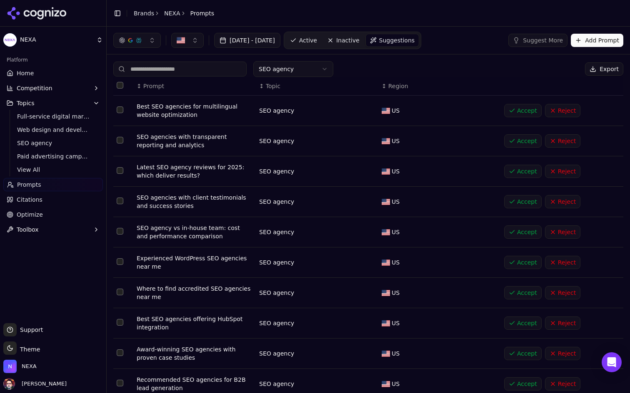
click at [521, 110] on button "Accept" at bounding box center [522, 110] width 37 height 13
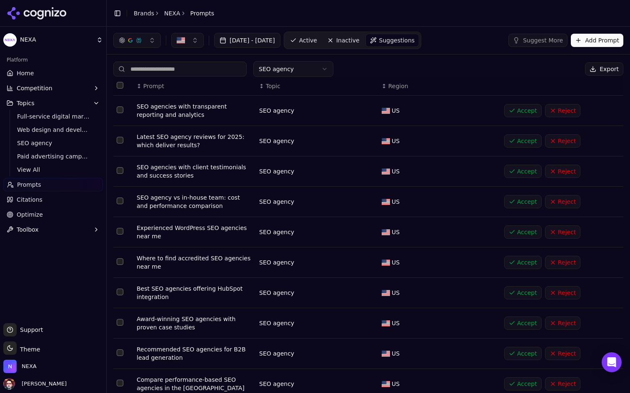
click at [527, 142] on button "Accept" at bounding box center [522, 140] width 37 height 13
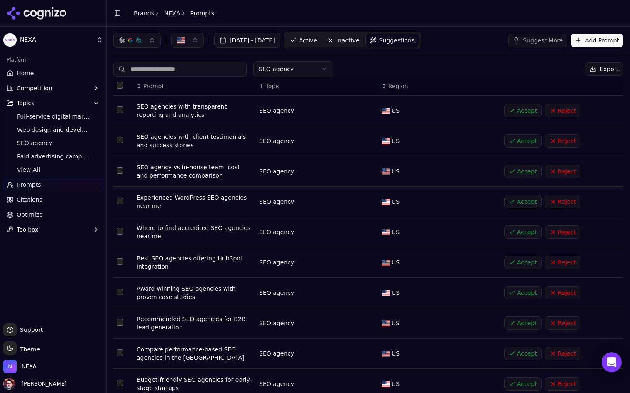
scroll to position [33, 0]
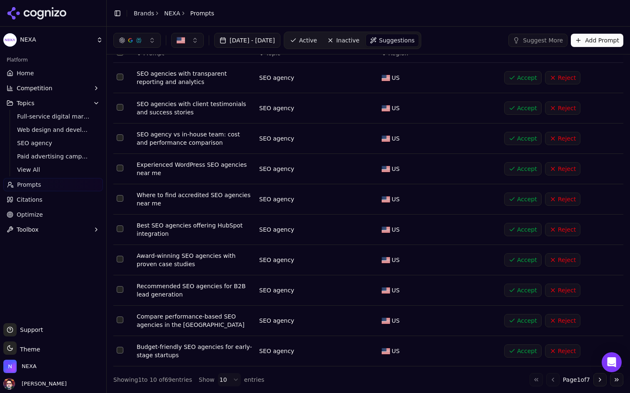
click at [518, 230] on button "Accept" at bounding box center [522, 229] width 37 height 13
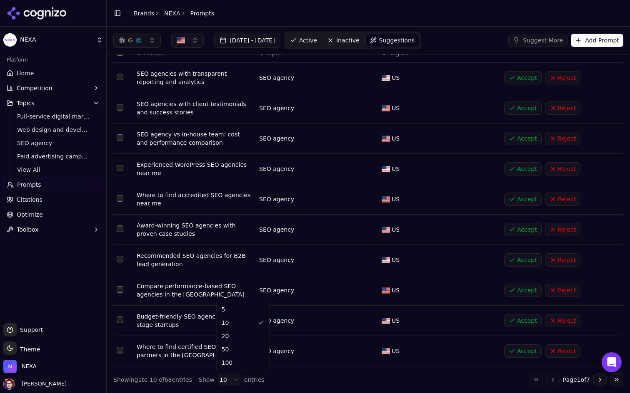
click at [220, 380] on html "NEXA Platform Home Competition Topics Full-service digital marketing Web design…" at bounding box center [315, 196] width 630 height 393
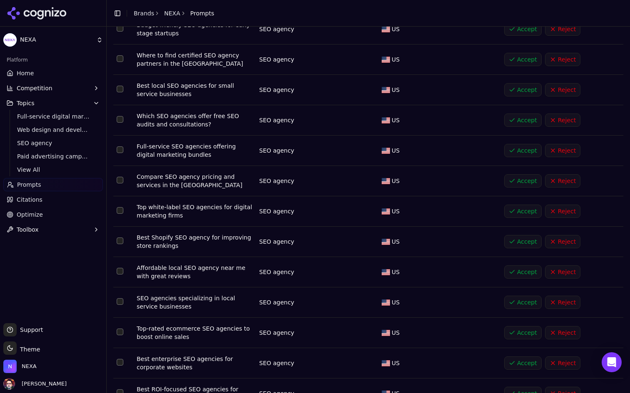
scroll to position [358, 0]
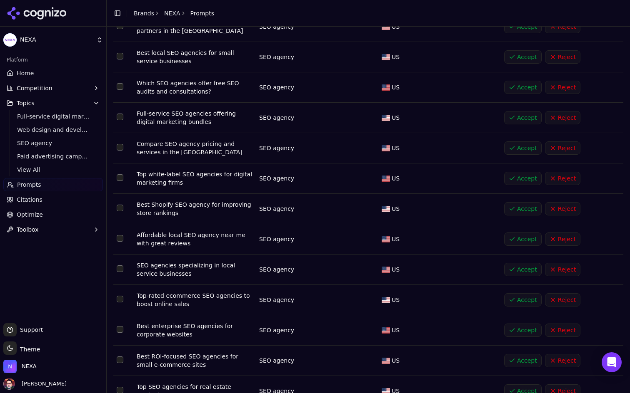
click at [528, 117] on button "Accept" at bounding box center [522, 117] width 37 height 13
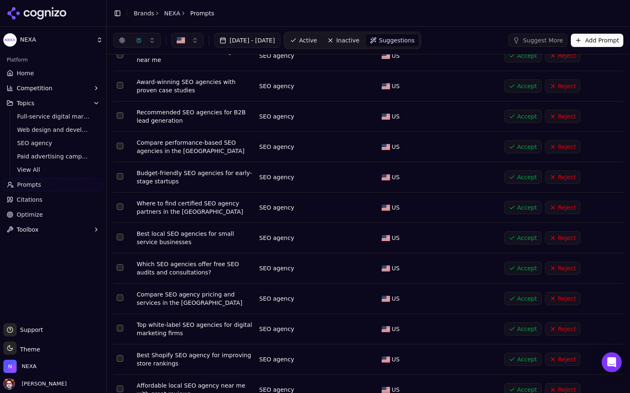
scroll to position [0, 0]
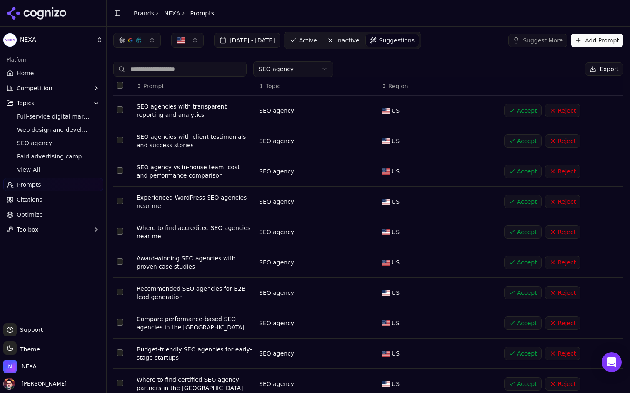
click at [516, 107] on button "Accept" at bounding box center [522, 110] width 37 height 13
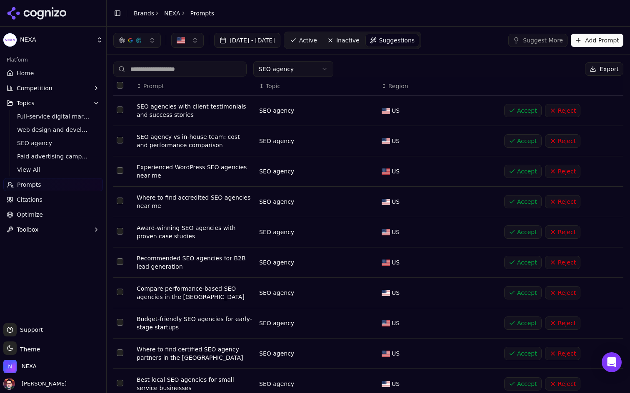
click at [517, 110] on button "Accept" at bounding box center [522, 110] width 37 height 13
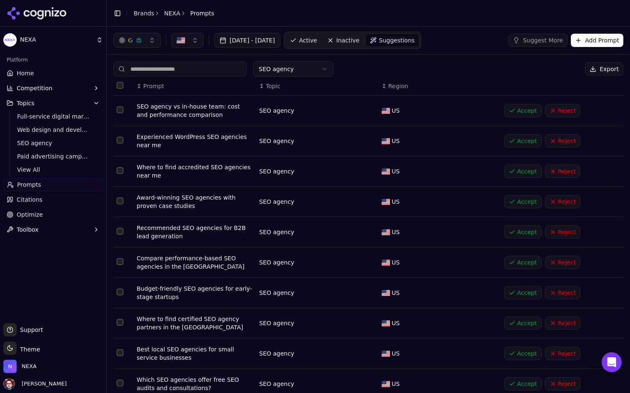
click at [565, 108] on button "Reject" at bounding box center [562, 110] width 35 height 13
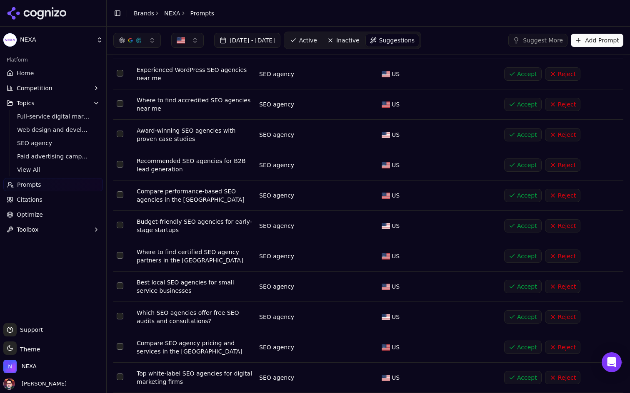
scroll to position [51, 0]
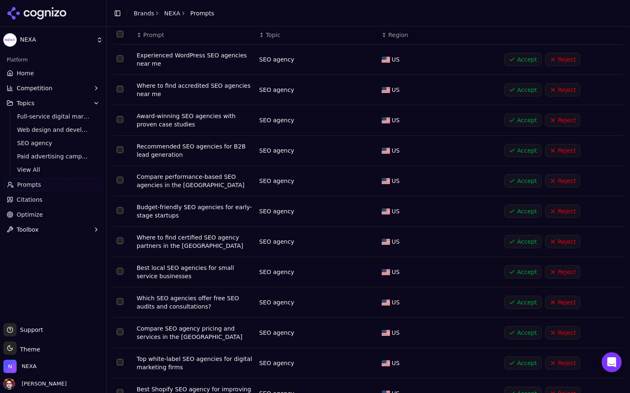
click at [522, 149] on button "Accept" at bounding box center [522, 150] width 37 height 13
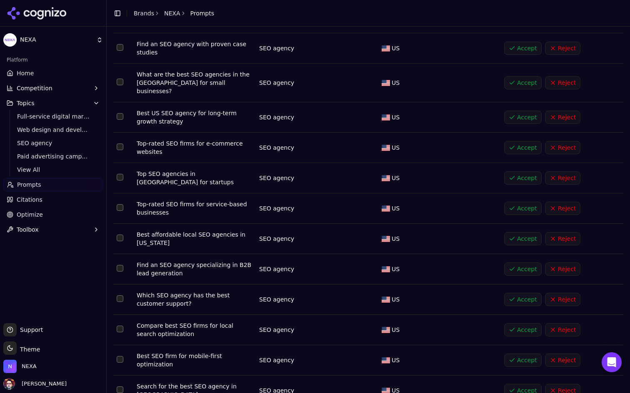
scroll to position [1004, 0]
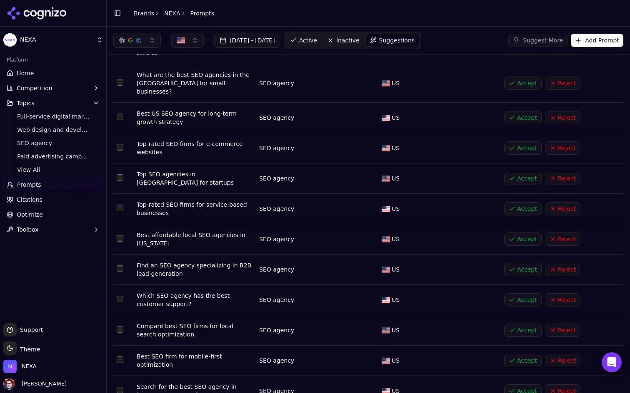
click at [560, 172] on button "Reject" at bounding box center [562, 178] width 35 height 13
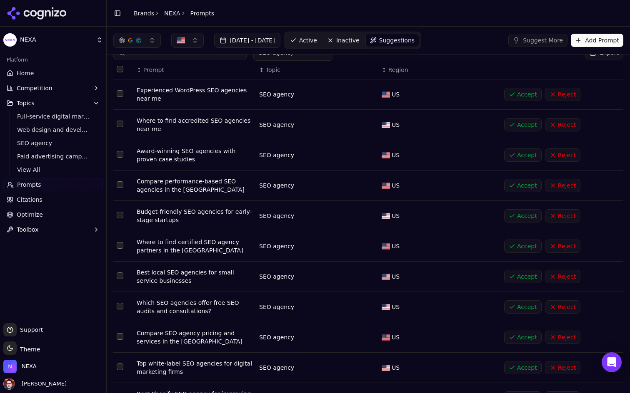
scroll to position [0, 0]
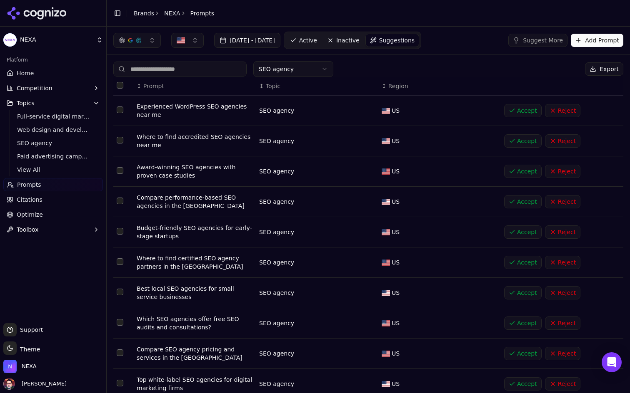
click at [317, 40] on span "Active" at bounding box center [308, 40] width 18 height 8
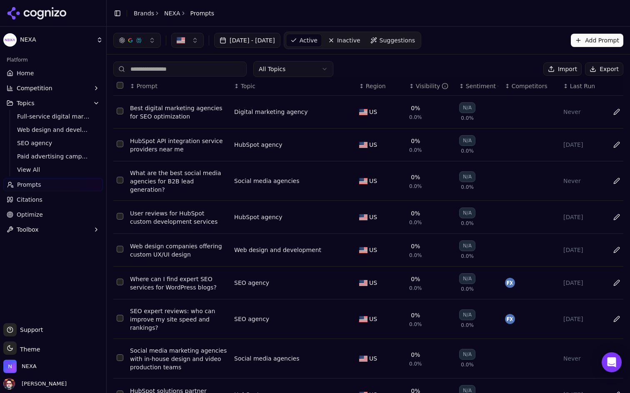
click at [307, 69] on html "NEXA Platform Home Competition Topics Full-service digital marketing Web design…" at bounding box center [315, 196] width 630 height 393
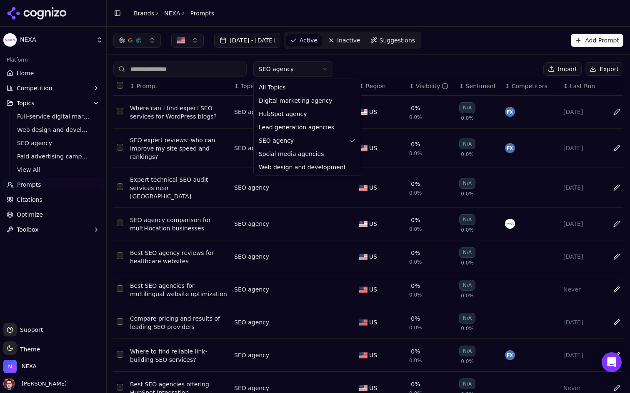
click at [320, 65] on html "NEXA Platform Home Competition Topics Full-service digital marketing Web design…" at bounding box center [315, 196] width 630 height 393
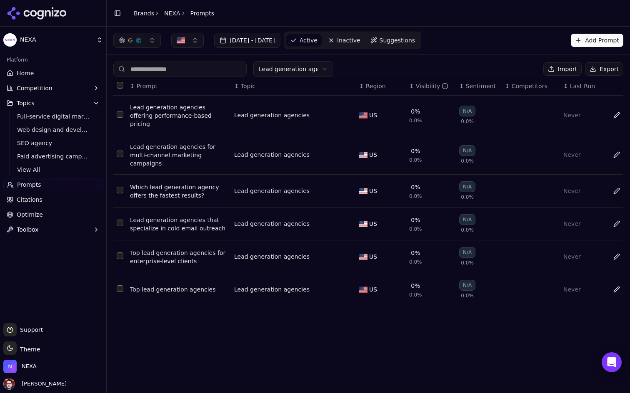
click at [313, 61] on html "NEXA Platform Home Competition Topics Full-service digital marketing Web design…" at bounding box center [315, 196] width 630 height 393
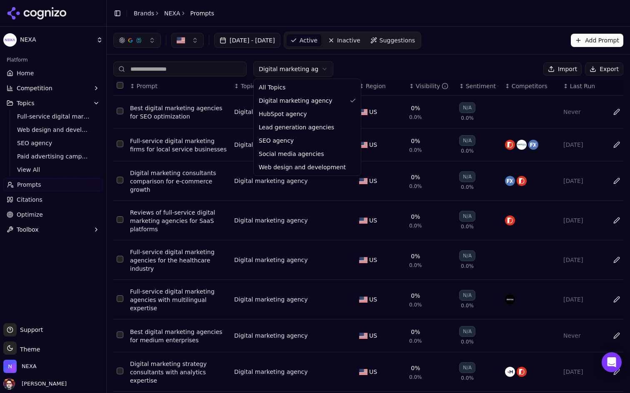
click at [314, 65] on html "NEXA Platform Home Competition Topics Full-service digital marketing Web design…" at bounding box center [315, 196] width 630 height 393
click at [363, 59] on html "NEXA Platform Home Competition Topics Full-service digital marketing Web design…" at bounding box center [315, 196] width 630 height 393
click at [308, 72] on html "NEXA Platform Home Competition Topics Full-service digital marketing Web design…" at bounding box center [315, 196] width 630 height 393
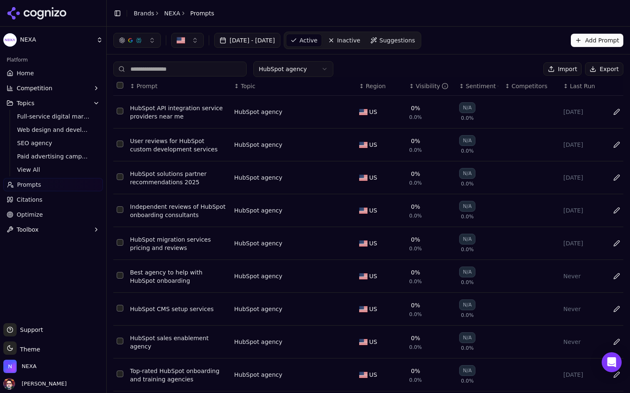
click at [320, 76] on html "NEXA Platform Home Competition Topics Full-service digital marketing Web design…" at bounding box center [315, 196] width 630 height 393
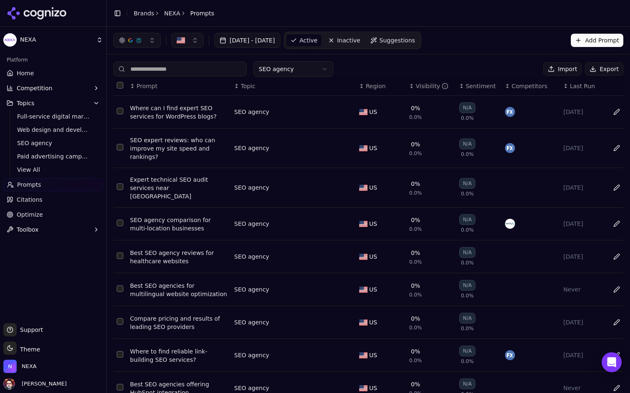
click at [319, 68] on html "NEXA Platform Home Competition Topics Full-service digital marketing Web design…" at bounding box center [315, 196] width 630 height 393
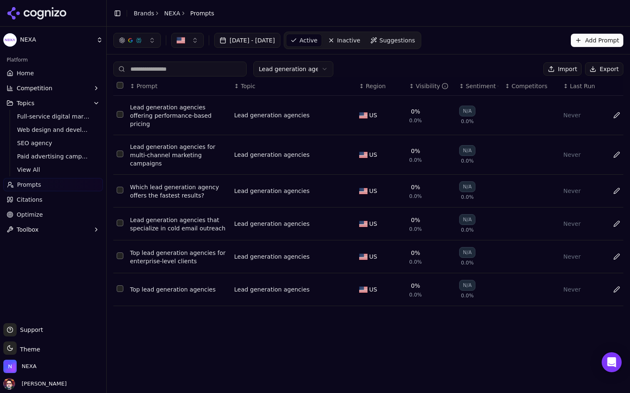
click at [309, 75] on html "NEXA Platform Home Competition Topics Full-service digital marketing Web design…" at bounding box center [315, 196] width 630 height 393
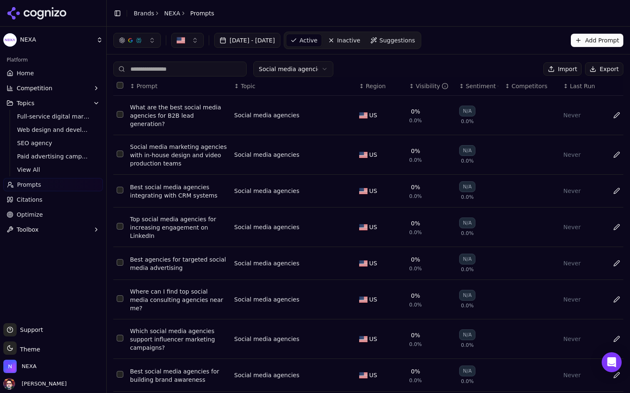
click at [324, 74] on html "NEXA Platform Home Competition Topics Full-service digital marketing Web design…" at bounding box center [315, 196] width 630 height 393
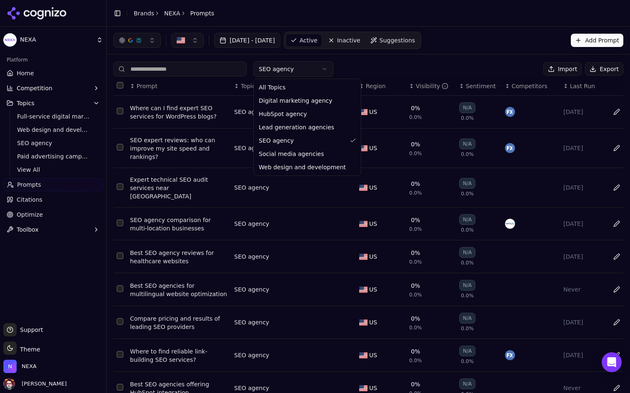
click at [315, 68] on html "NEXA Platform Home Competition Topics Full-service digital marketing Web design…" at bounding box center [315, 196] width 630 height 393
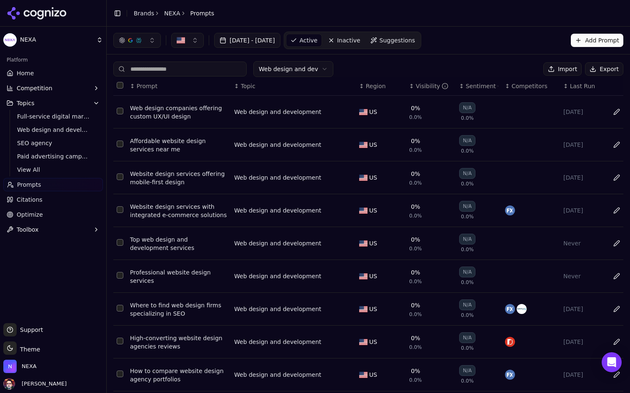
click at [308, 70] on html "NEXA Platform Home Competition Topics Full-service digital marketing Web design…" at bounding box center [315, 196] width 630 height 393
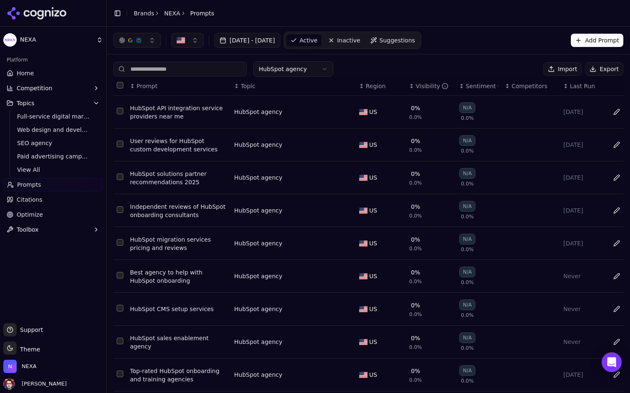
click at [419, 45] on link "Suggestions" at bounding box center [392, 40] width 53 height 13
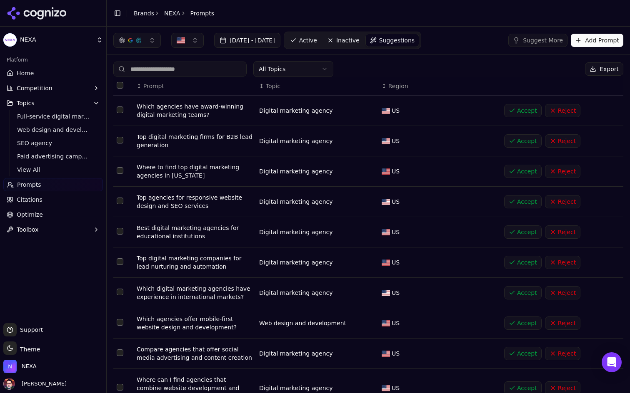
click at [311, 68] on html "NEXA Platform Home Competition Topics Full-service digital marketing Web design…" at bounding box center [315, 196] width 630 height 393
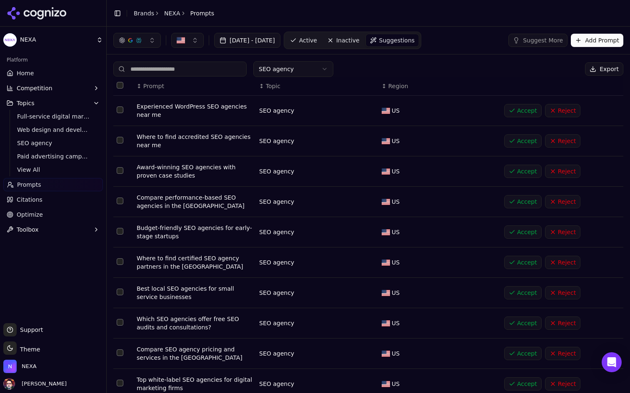
click at [312, 74] on html "NEXA Platform Home Competition Topics Full-service digital marketing Web design…" at bounding box center [315, 196] width 630 height 393
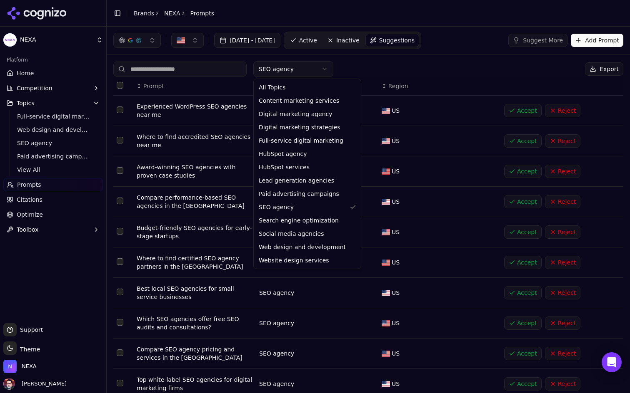
click at [380, 73] on html "NEXA Platform Home Competition Topics Full-service digital marketing Web design…" at bounding box center [315, 196] width 630 height 393
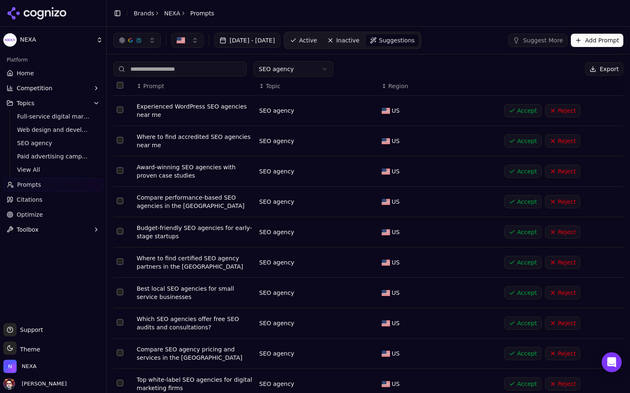
click at [346, 68] on div "SEO agency Export" at bounding box center [368, 69] width 510 height 16
click at [310, 69] on html "NEXA Platform Home Competition Topics Full-service digital marketing Web design…" at bounding box center [315, 196] width 630 height 393
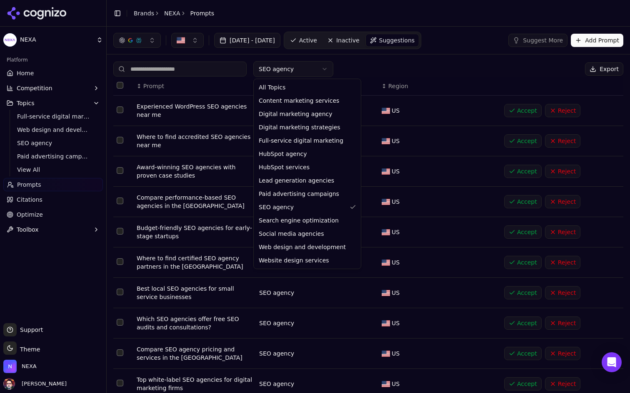
click at [361, 65] on html "NEXA Platform Home Competition Topics Full-service digital marketing Web design…" at bounding box center [315, 196] width 630 height 393
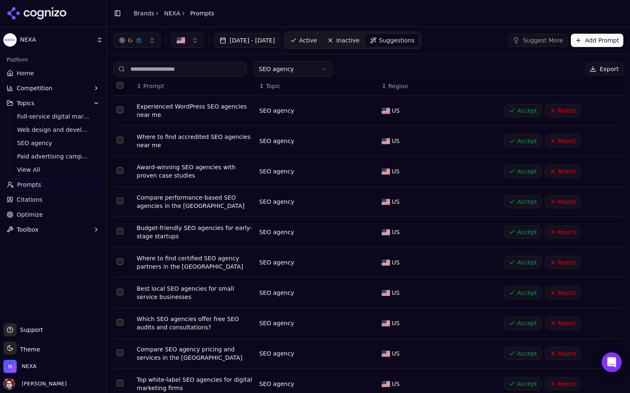
click at [321, 45] on link "Active" at bounding box center [303, 40] width 35 height 13
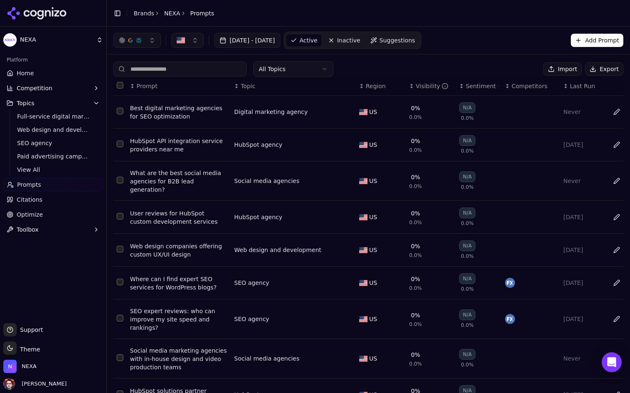
click at [602, 70] on button "Export" at bounding box center [604, 68] width 38 height 13
click at [377, 113] on div "US" at bounding box center [380, 112] width 43 height 8
click at [366, 113] on img "Data table" at bounding box center [363, 112] width 8 height 6
click at [595, 46] on button "Add Prompt" at bounding box center [596, 40] width 52 height 13
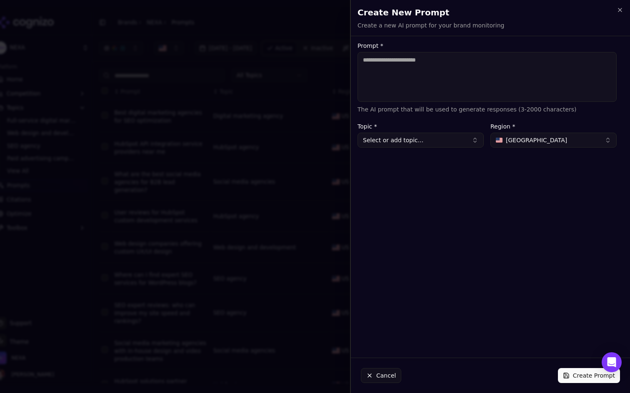
click at [526, 138] on span "[GEOGRAPHIC_DATA]" at bounding box center [535, 140] width 61 height 8
type input "*"
type input "***"
click at [604, 174] on div "Prompt * The AI prompt that will be used to generate responses (3-2000 characte…" at bounding box center [487, 197] width 272 height 309
click at [621, 12] on icon "button" at bounding box center [619, 10] width 7 height 7
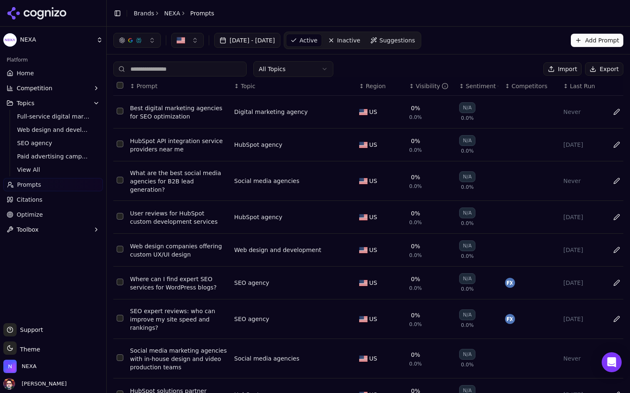
click at [565, 66] on button "Import" at bounding box center [562, 68] width 38 height 13
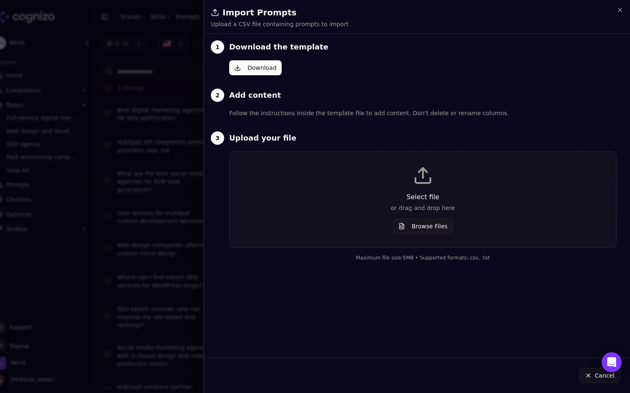
click at [412, 223] on button "Browse Files" at bounding box center [423, 226] width 60 height 15
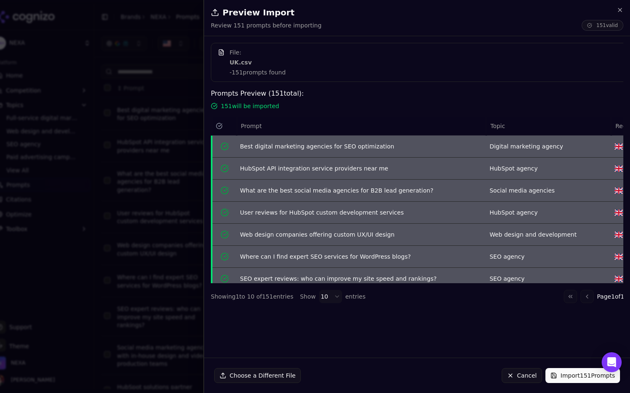
click at [577, 374] on button "Import 151 Prompts" at bounding box center [582, 375] width 75 height 15
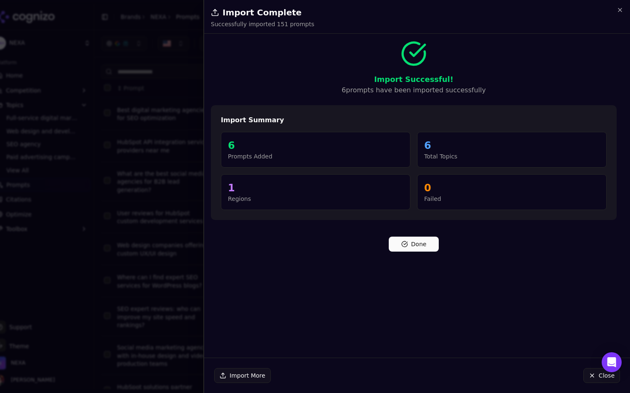
click at [416, 248] on button "Done" at bounding box center [413, 244] width 50 height 15
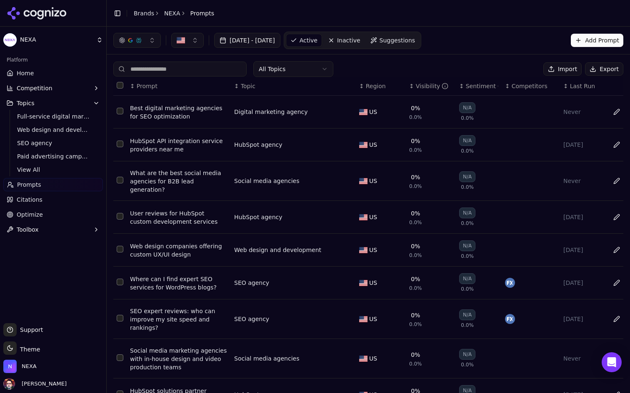
click at [571, 70] on button "Import" at bounding box center [562, 68] width 38 height 13
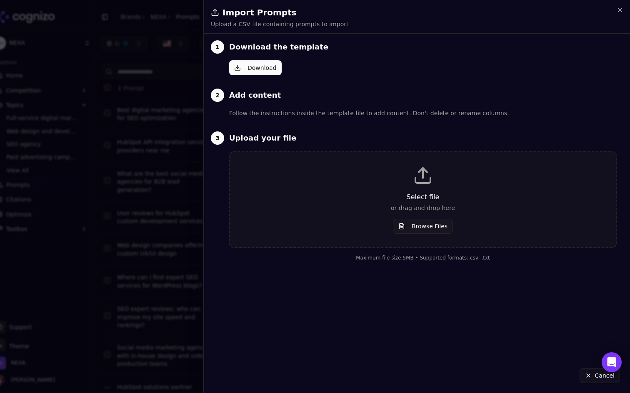
click at [424, 222] on button "Browse Files" at bounding box center [423, 226] width 60 height 15
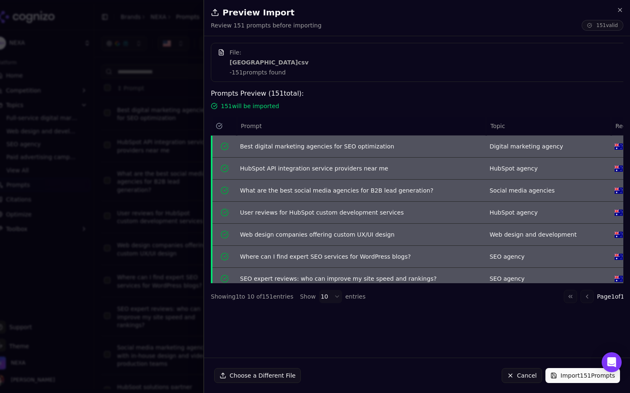
click at [568, 377] on button "Import 151 Prompts" at bounding box center [582, 375] width 75 height 15
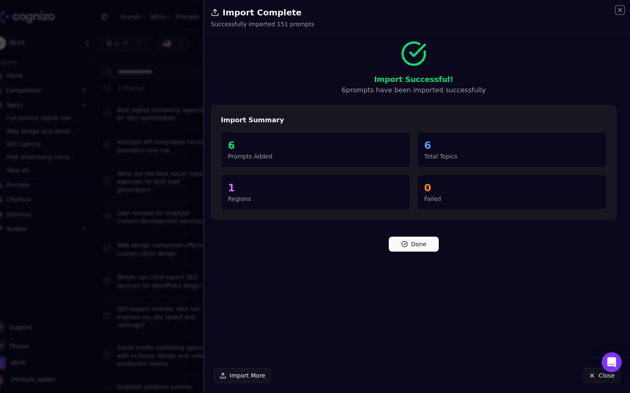
click at [622, 8] on icon "button" at bounding box center [619, 10] width 7 height 7
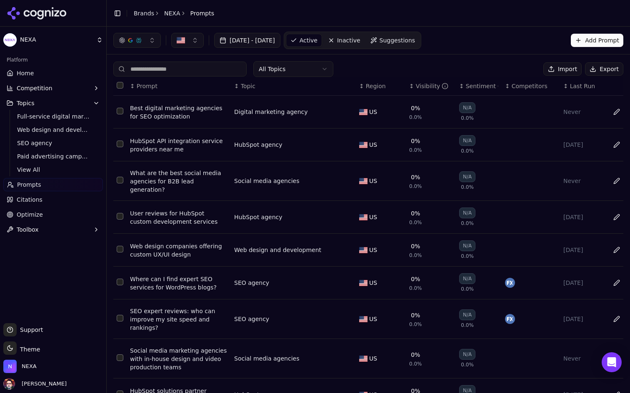
click at [416, 34] on link "Suggestions" at bounding box center [392, 40] width 53 height 13
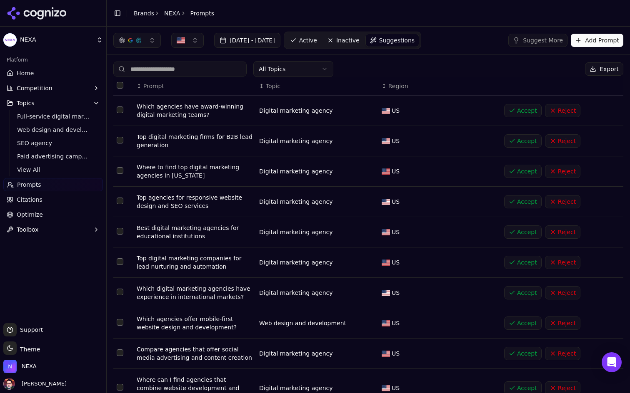
click at [321, 39] on link "Active" at bounding box center [303, 40] width 35 height 13
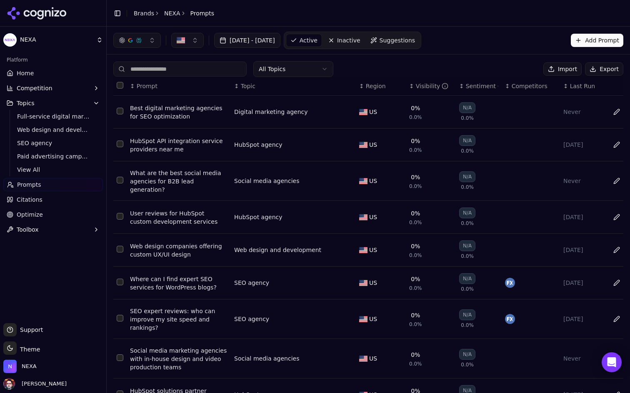
click at [419, 49] on nav "Active Inactive Suggestions" at bounding box center [352, 40] width 137 height 17
click at [415, 40] on span "Suggestions" at bounding box center [397, 40] width 36 height 8
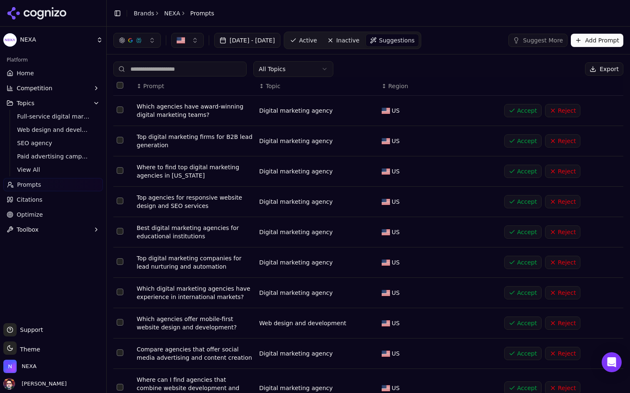
click at [317, 42] on span "Active" at bounding box center [308, 40] width 18 height 8
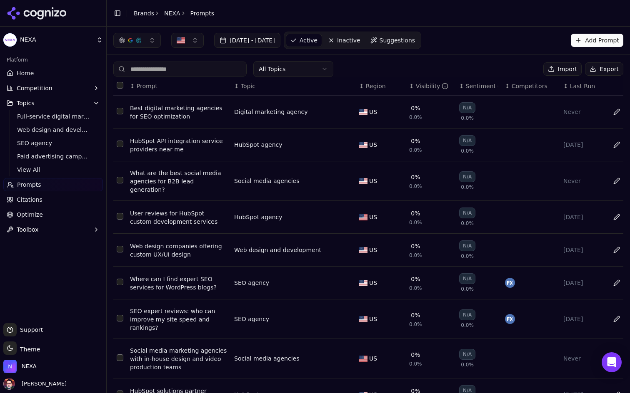
click at [566, 70] on button "Import" at bounding box center [562, 68] width 38 height 13
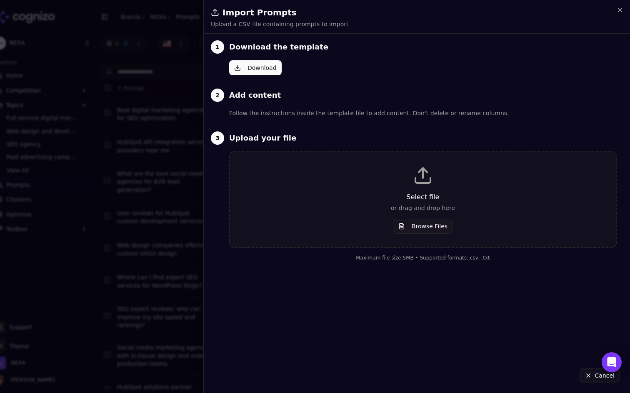
click at [408, 222] on button "Browse Files" at bounding box center [423, 226] width 60 height 15
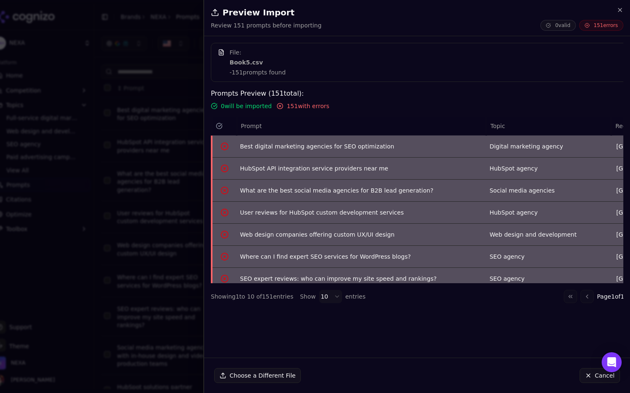
click at [616, 148] on span "UAE" at bounding box center [637, 146] width 42 height 8
click at [300, 108] on span "151 with errors" at bounding box center [307, 106] width 42 height 8
click at [276, 107] on icon at bounding box center [279, 106] width 7 height 7
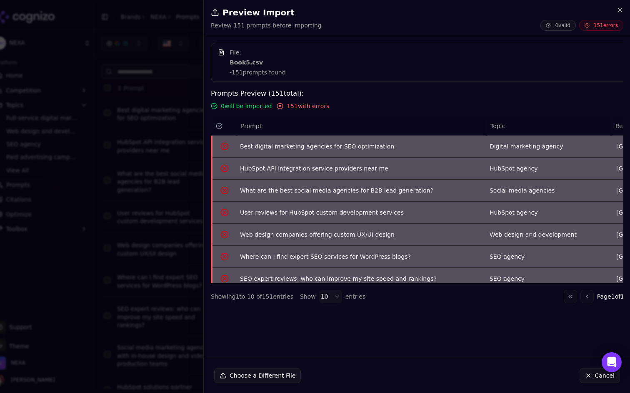
click at [340, 98] on h4 "Prompts Preview ( 151 total):" at bounding box center [436, 94] width 450 height 10
click at [615, 127] on span "Region" at bounding box center [625, 126] width 20 height 8
click at [621, 13] on h2 "Preview Import" at bounding box center [417, 13] width 412 height 12
click at [617, 2] on div "Preview Import Review 151 prompts before importing 0 valid 151 errors" at bounding box center [417, 18] width 426 height 36
click at [618, 7] on icon "button" at bounding box center [619, 10] width 7 height 7
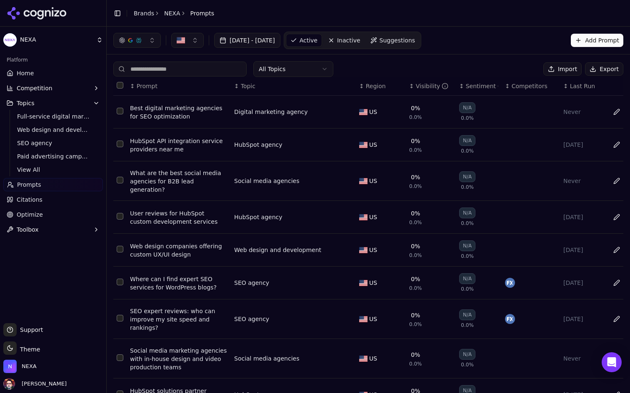
click at [597, 42] on button "Add Prompt" at bounding box center [596, 40] width 52 height 13
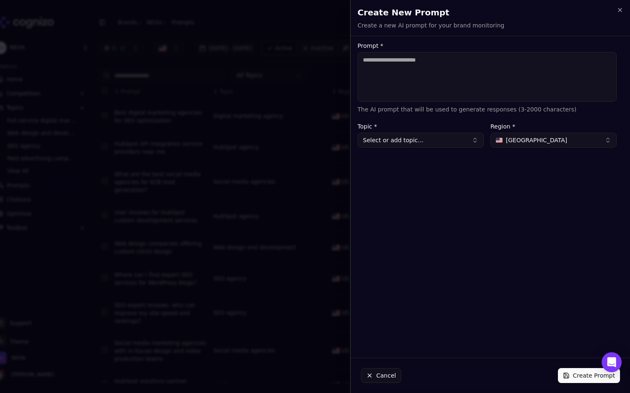
click at [517, 137] on span "[GEOGRAPHIC_DATA]" at bounding box center [535, 140] width 61 height 8
type input "***"
click at [478, 230] on div "Prompt * The AI prompt that will be used to generate responses (3-2000 characte…" at bounding box center [487, 197] width 272 height 309
click at [622, 7] on icon "button" at bounding box center [619, 10] width 7 height 7
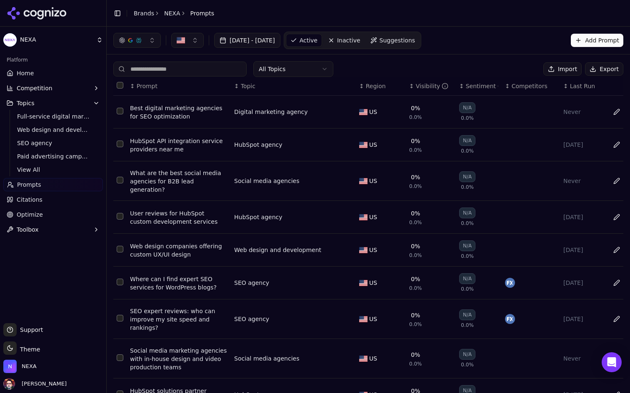
click at [560, 68] on button "Import" at bounding box center [562, 68] width 38 height 13
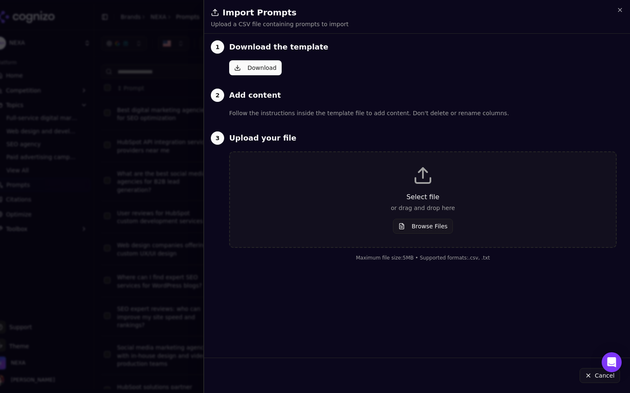
click at [261, 66] on button "Download" at bounding box center [255, 67] width 52 height 15
click at [616, 10] on icon "button" at bounding box center [619, 10] width 7 height 7
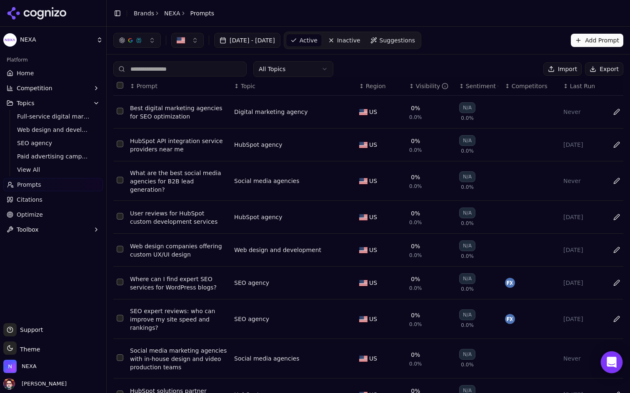
click at [610, 363] on icon "Open Intercom Messenger" at bounding box center [611, 362] width 10 height 11
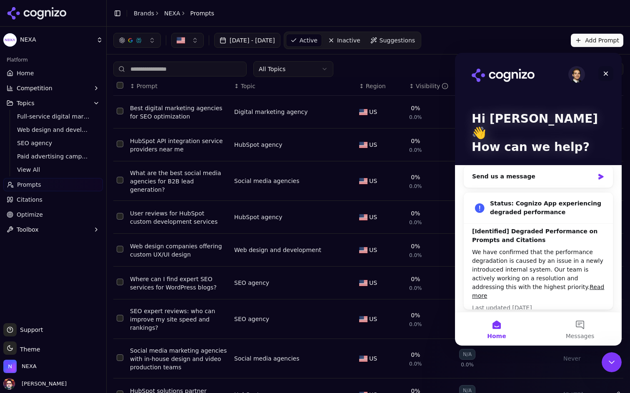
click at [607, 71] on icon "Close" at bounding box center [605, 73] width 7 height 7
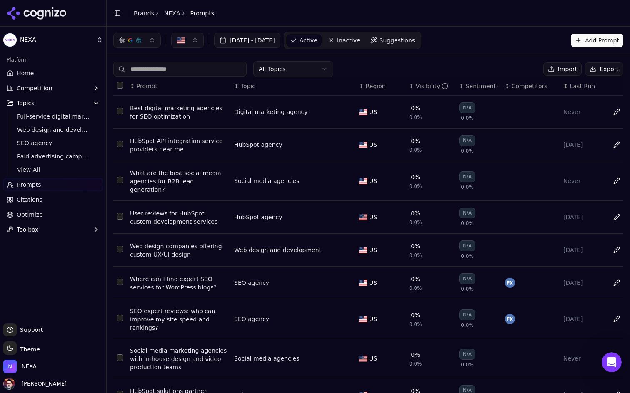
click at [592, 35] on button "Add Prompt" at bounding box center [596, 40] width 52 height 13
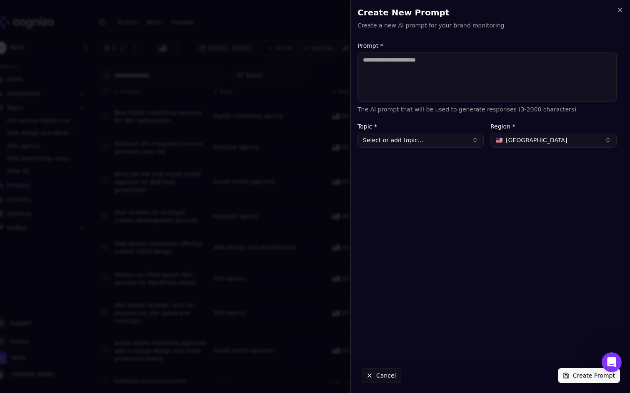
click at [519, 138] on span "[GEOGRAPHIC_DATA]" at bounding box center [535, 140] width 61 height 8
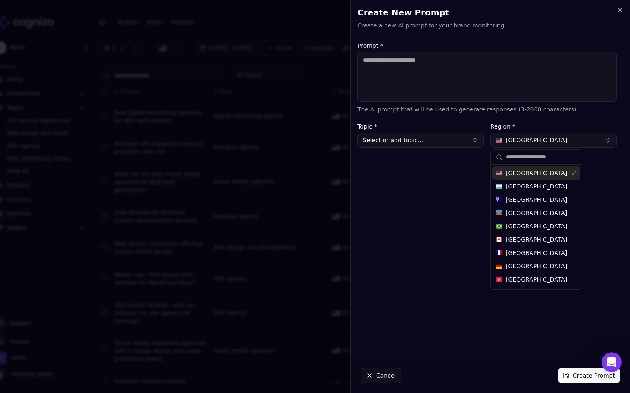
click at [519, 138] on span "[GEOGRAPHIC_DATA]" at bounding box center [535, 140] width 61 height 8
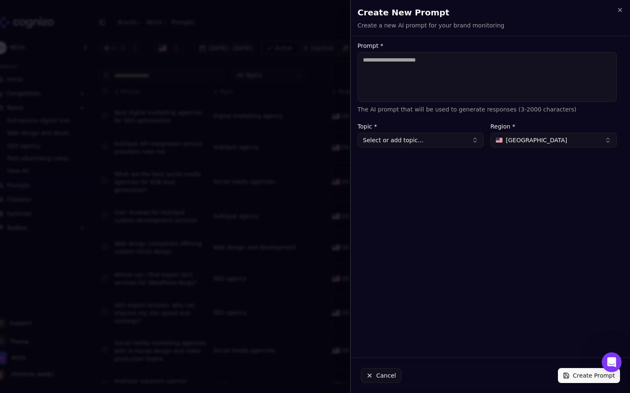
click at [519, 138] on span "[GEOGRAPHIC_DATA]" at bounding box center [535, 140] width 61 height 8
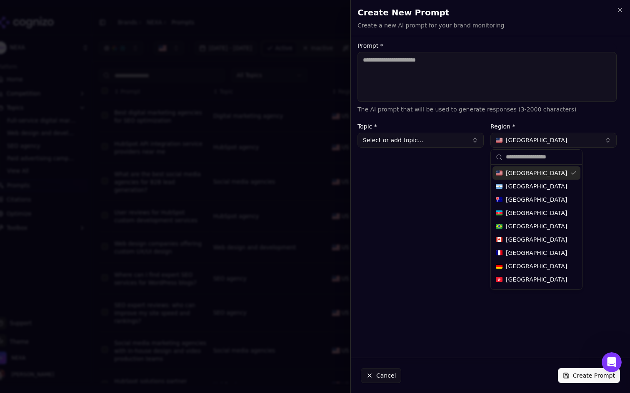
click at [519, 138] on span "[GEOGRAPHIC_DATA]" at bounding box center [535, 140] width 61 height 8
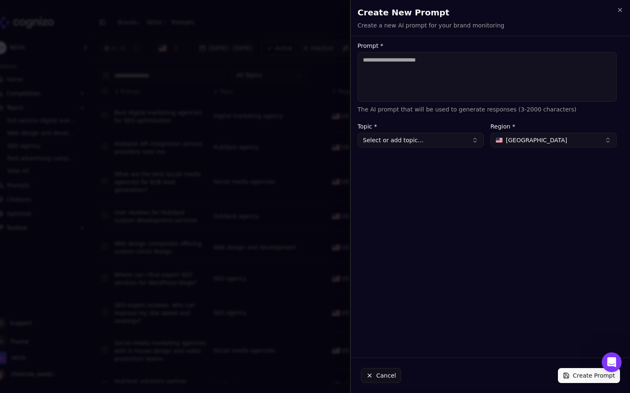
click at [428, 138] on button "Select or add topic..." at bounding box center [420, 140] width 126 height 15
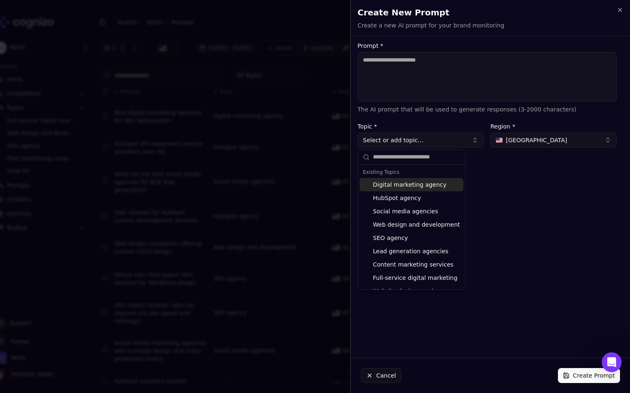
click at [405, 184] on div "Digital marketing agency" at bounding box center [411, 184] width 104 height 13
type input "**********"
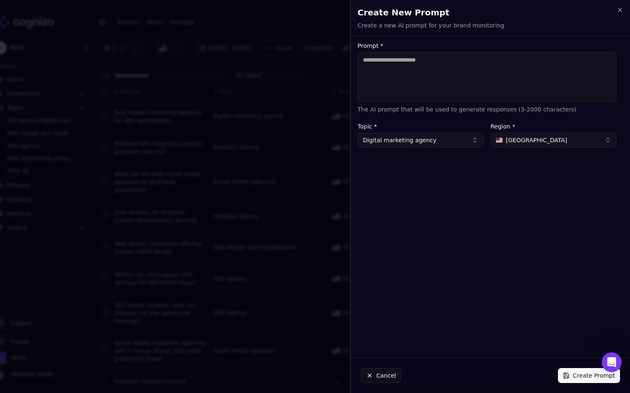
click at [456, 85] on textarea "Prompt *" at bounding box center [486, 77] width 259 height 50
type textarea "**********"
click at [543, 139] on button "[GEOGRAPHIC_DATA]" at bounding box center [553, 140] width 126 height 15
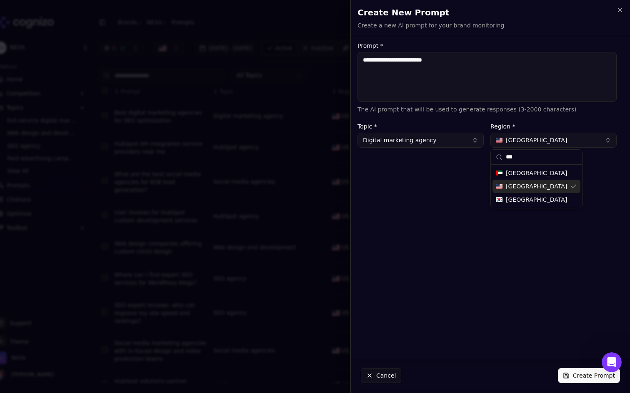
type input "***"
click at [554, 176] on span "United Arab Emirates" at bounding box center [535, 173] width 61 height 8
click at [572, 373] on button "Create Prompt" at bounding box center [589, 375] width 62 height 15
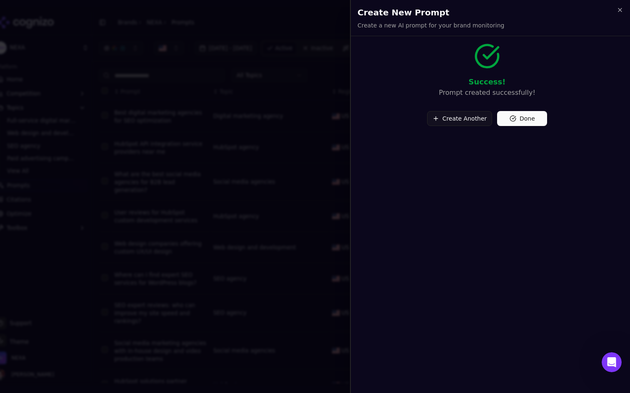
click at [530, 117] on button "Done" at bounding box center [522, 118] width 50 height 15
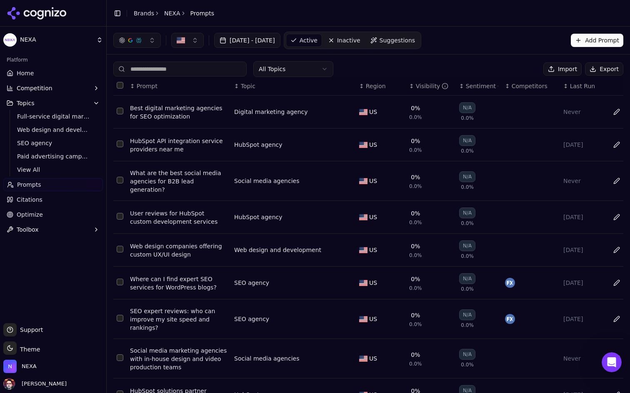
click at [375, 85] on span "Region" at bounding box center [376, 86] width 20 height 8
click at [306, 67] on html "NEXA Platform Home Competition Topics Full-service digital marketing Web design…" at bounding box center [315, 196] width 630 height 393
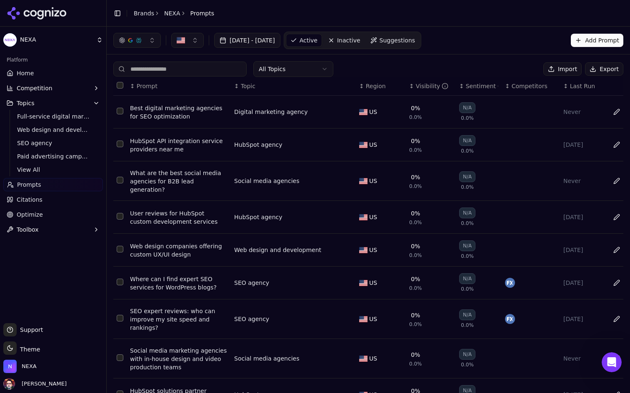
click at [195, 41] on button "button" at bounding box center [187, 40] width 32 height 15
click at [186, 67] on input at bounding box center [179, 69] width 133 height 15
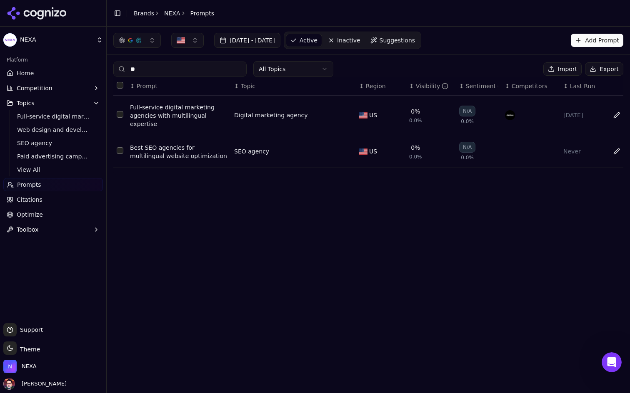
type input "*"
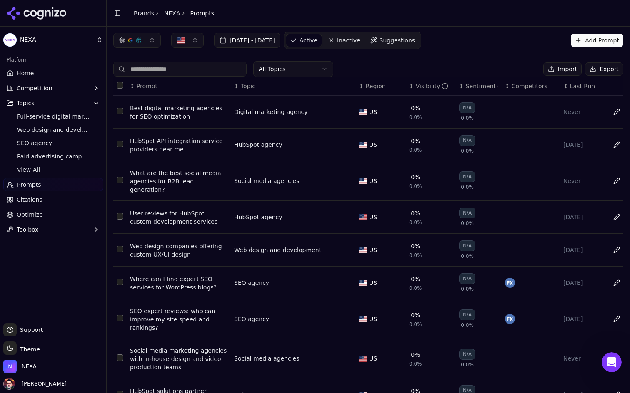
scroll to position [74, 0]
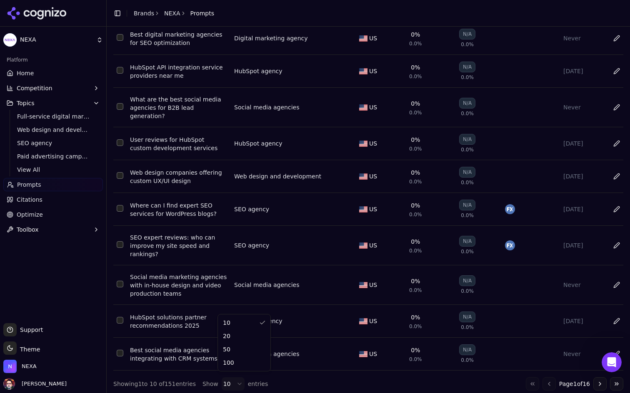
click at [232, 377] on html "NEXA Platform Home Competition Topics Full-service digital marketing Web design…" at bounding box center [315, 196] width 630 height 393
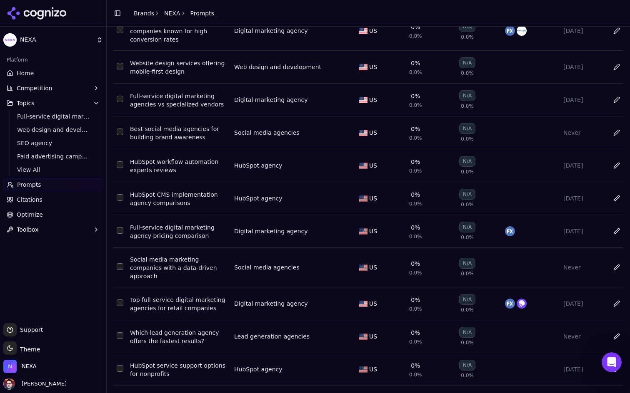
scroll to position [1902, 0]
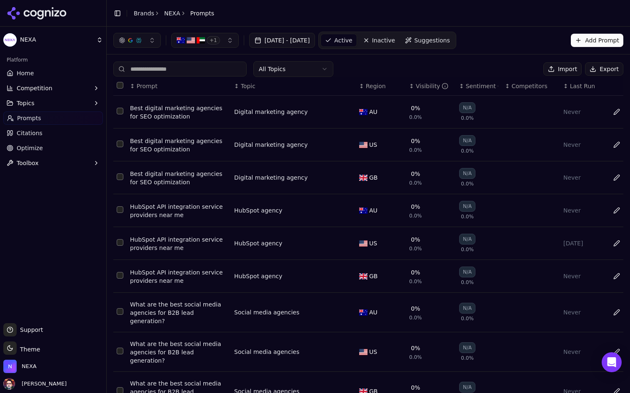
click at [224, 37] on button "+ 1" at bounding box center [204, 40] width 67 height 15
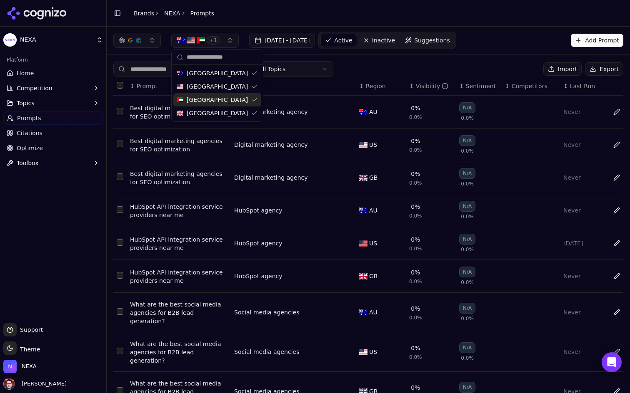
click at [212, 101] on span "United Arab Emirates" at bounding box center [217, 100] width 61 height 8
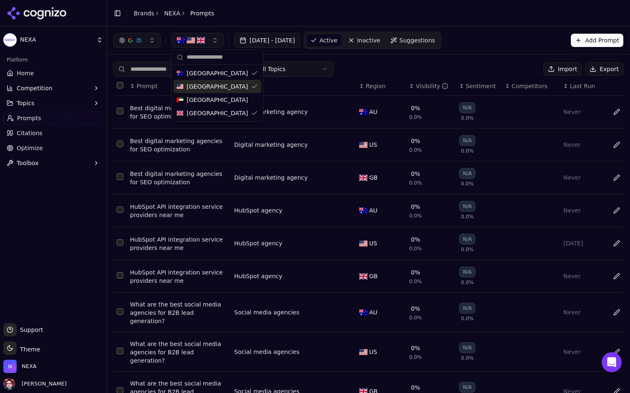
click at [220, 80] on div "[GEOGRAPHIC_DATA]" at bounding box center [217, 86] width 88 height 13
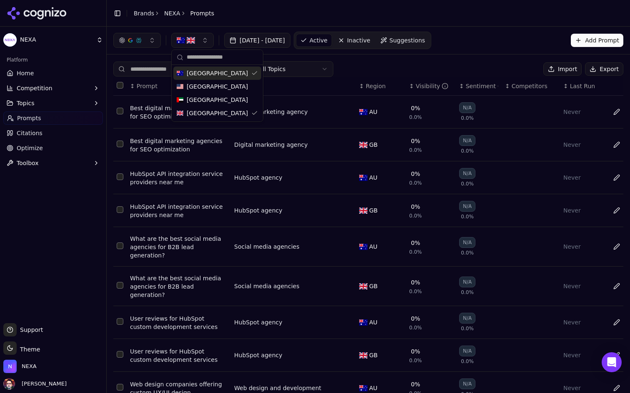
click at [225, 73] on div "Australia" at bounding box center [217, 73] width 88 height 13
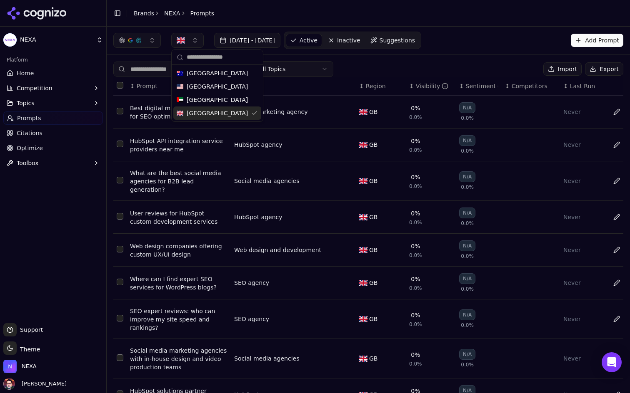
click at [212, 110] on span "United Kingdom" at bounding box center [217, 113] width 61 height 8
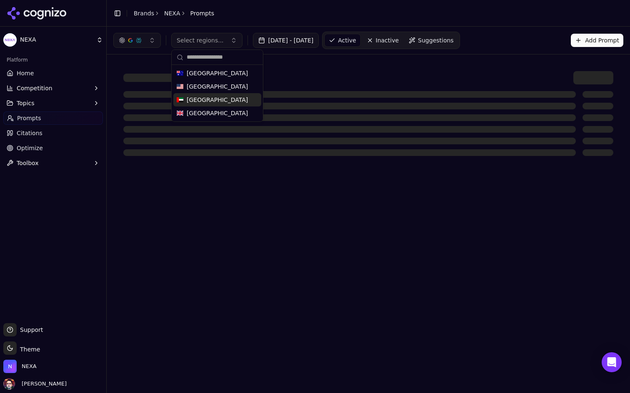
click at [223, 102] on span "United Arab Emirates" at bounding box center [217, 100] width 61 height 8
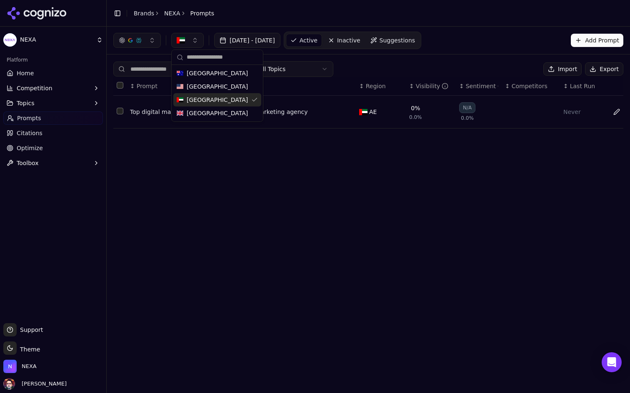
click at [382, 66] on div "All Topics Import Export" at bounding box center [368, 69] width 510 height 16
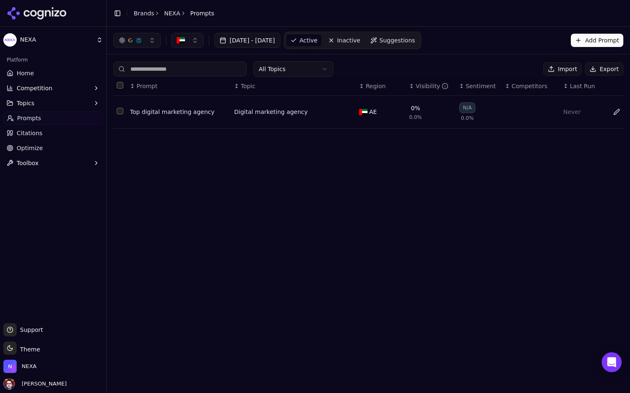
click at [372, 112] on span "AE" at bounding box center [372, 112] width 7 height 8
click at [189, 39] on button "button" at bounding box center [187, 40] width 32 height 15
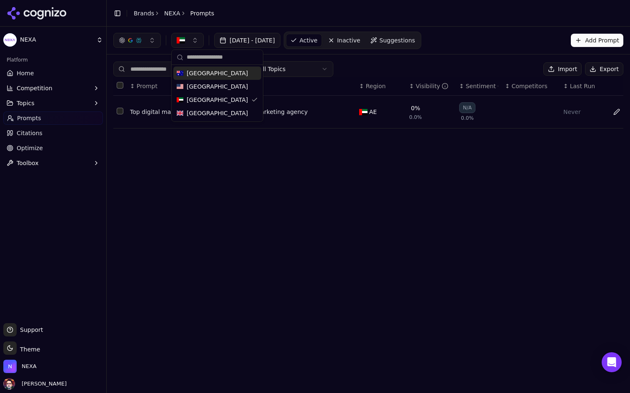
click at [215, 79] on div "Australia" at bounding box center [217, 73] width 88 height 13
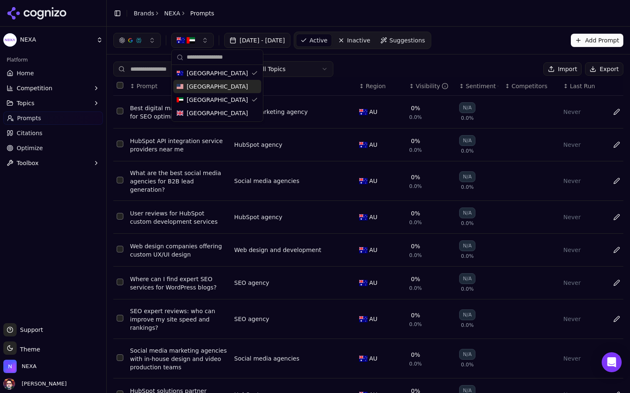
click at [217, 85] on span "[GEOGRAPHIC_DATA]" at bounding box center [217, 86] width 61 height 8
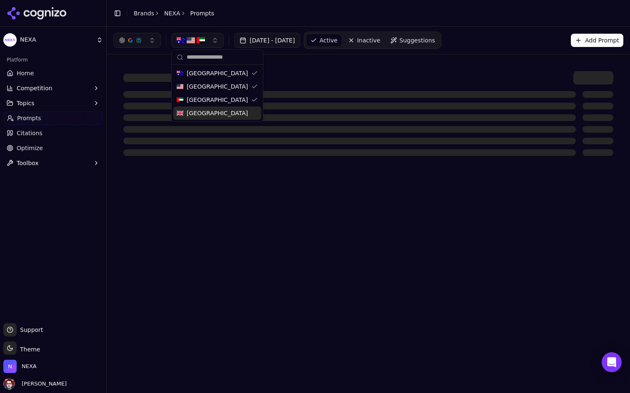
click at [209, 115] on span "United Kingdom" at bounding box center [217, 113] width 61 height 8
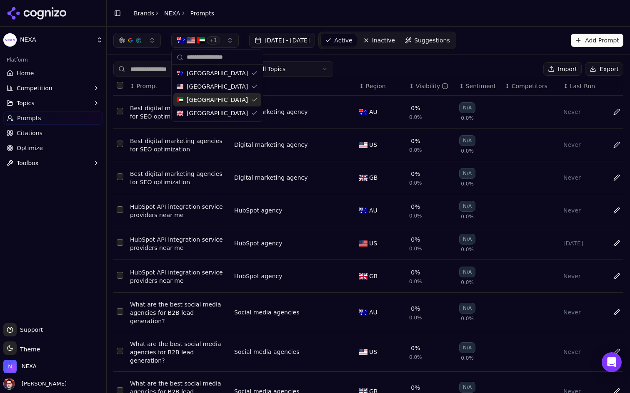
click at [425, 65] on div "All Topics Import Export" at bounding box center [368, 69] width 510 height 16
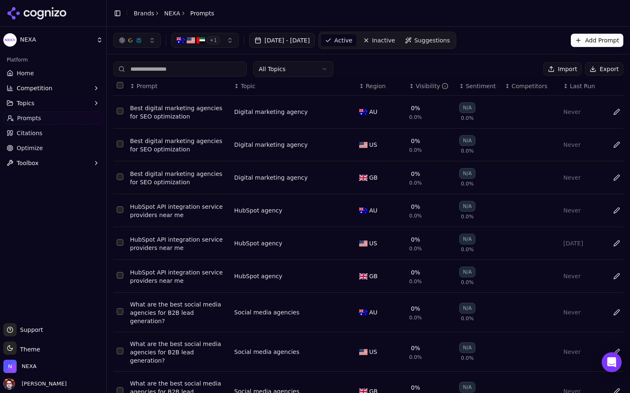
click at [594, 38] on button "Add Prompt" at bounding box center [596, 40] width 52 height 13
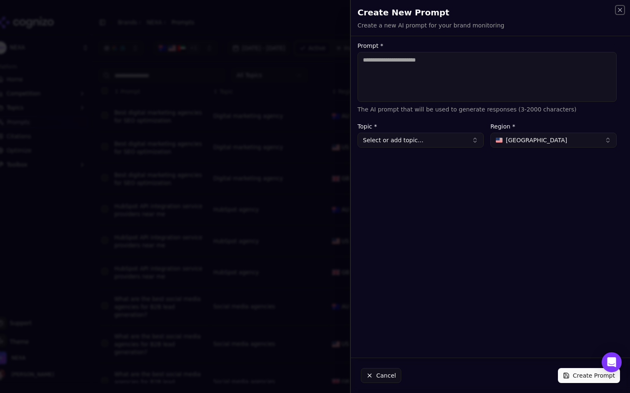
click at [622, 8] on icon "button" at bounding box center [619, 10] width 7 height 7
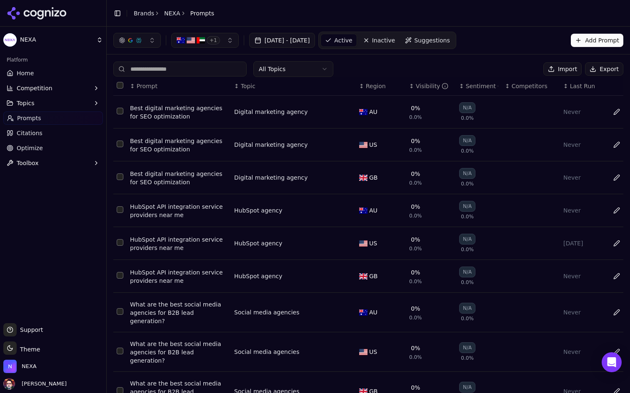
click at [556, 72] on button "Import" at bounding box center [562, 68] width 38 height 13
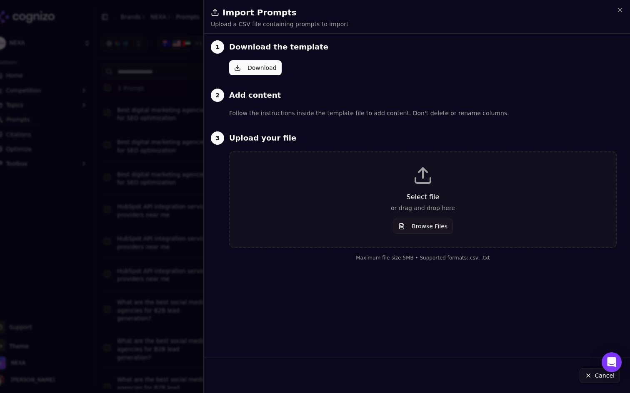
click at [425, 225] on button "Browse Files" at bounding box center [423, 226] width 60 height 15
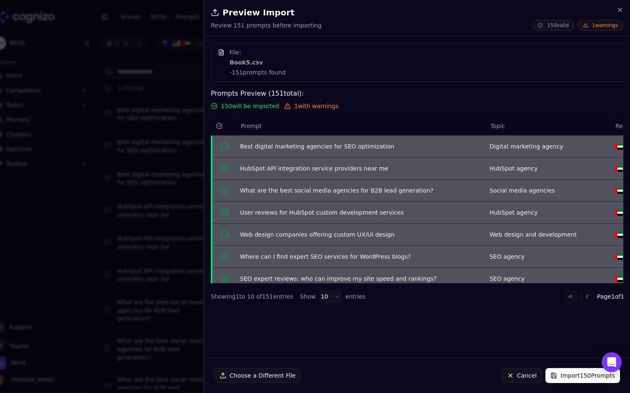
click at [338, 297] on div "Show 10 entries" at bounding box center [332, 296] width 65 height 13
click at [329, 297] on body "NEXA Platform Home Competition Topics Prompts Citations Optimize Toolbox Suppor…" at bounding box center [315, 196] width 630 height 393
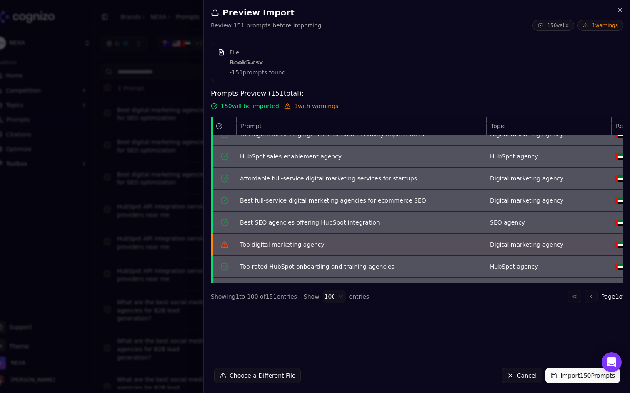
scroll to position [750, 0]
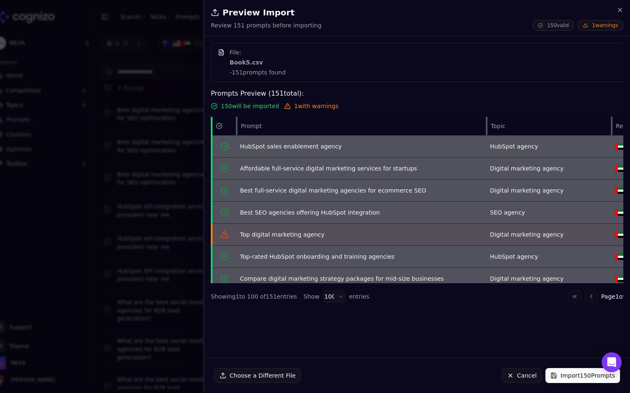
click at [224, 237] on icon "Data table" at bounding box center [224, 235] width 8 height 8
click at [565, 378] on button "Import 150 Prompts" at bounding box center [582, 375] width 75 height 15
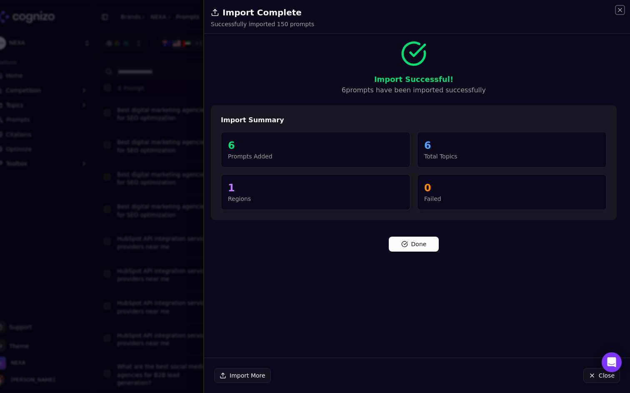
click at [621, 9] on icon "button" at bounding box center [619, 9] width 3 height 3
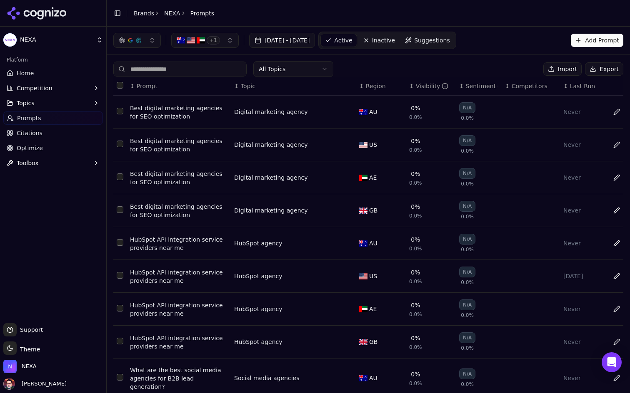
click at [450, 37] on span "Suggestions" at bounding box center [432, 40] width 36 height 8
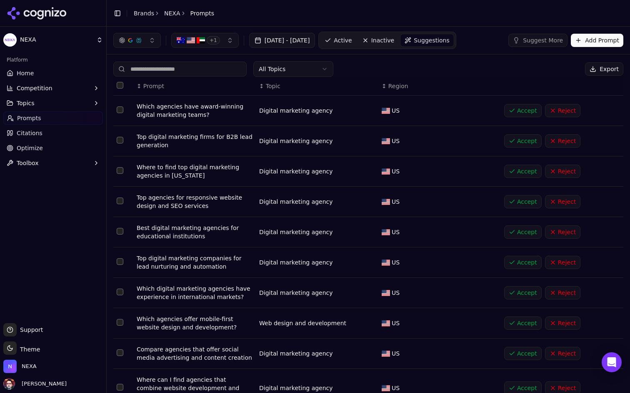
click at [391, 92] on th "↕ Region" at bounding box center [439, 86] width 122 height 19
click at [398, 87] on span "Region" at bounding box center [398, 86] width 20 height 8
click at [535, 42] on button "Suggest More" at bounding box center [537, 40] width 59 height 13
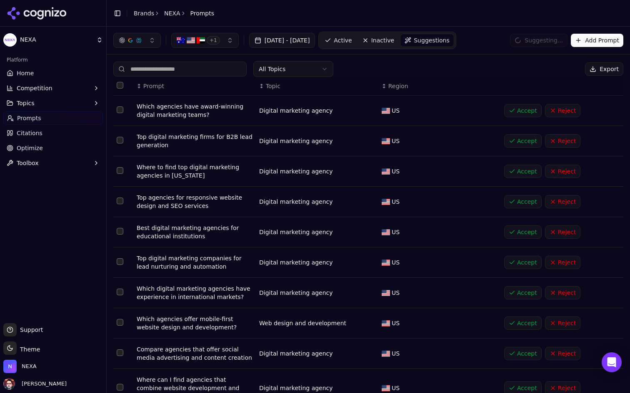
click at [391, 85] on span "Region" at bounding box center [398, 86] width 20 height 8
click at [597, 44] on button "Add Prompt" at bounding box center [596, 40] width 52 height 13
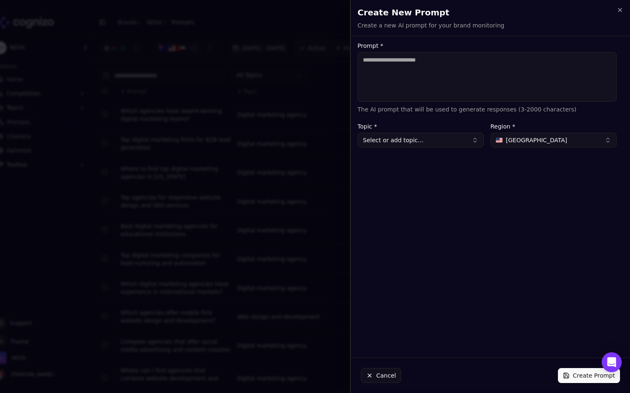
click at [532, 135] on button "[GEOGRAPHIC_DATA]" at bounding box center [553, 140] width 126 height 15
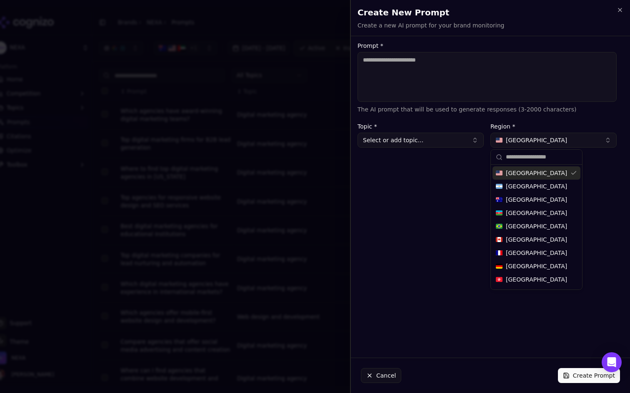
type input "*"
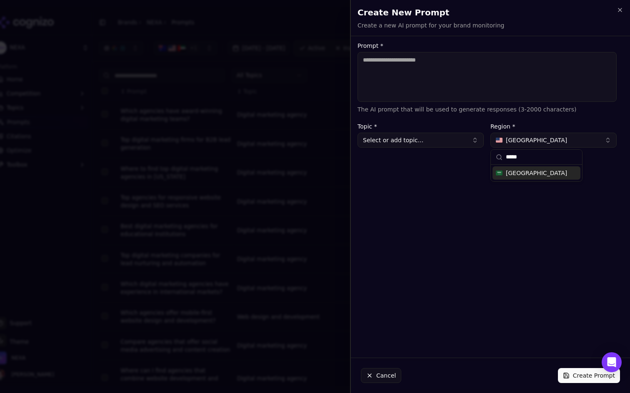
type input "*****"
click at [516, 173] on span "Saudi Arabia" at bounding box center [535, 173] width 61 height 8
click at [624, 6] on div "Create New Prompt Create a new AI prompt for your brand monitoring Unsaved chan…" at bounding box center [490, 18] width 279 height 36
click at [451, 65] on textarea "Prompt *" at bounding box center [486, 77] width 259 height 50
type textarea "**********"
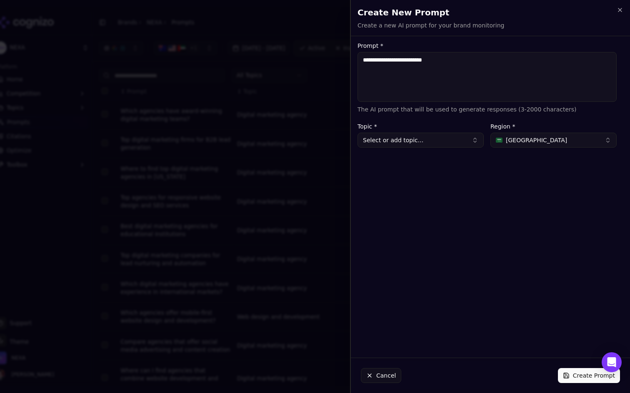
click at [411, 139] on button "Select or add topic..." at bounding box center [420, 140] width 126 height 15
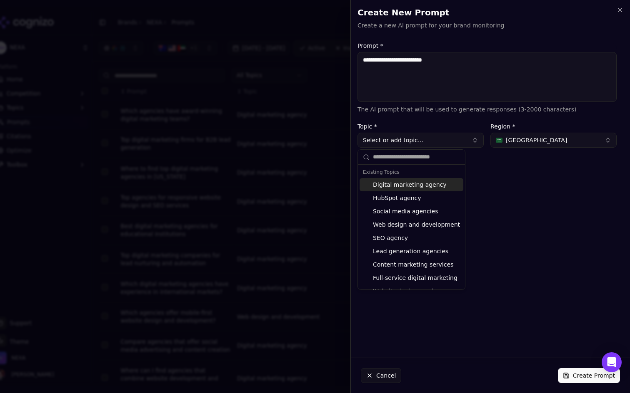
click at [408, 189] on div "Digital marketing agency" at bounding box center [411, 184] width 104 height 13
type input "**********"
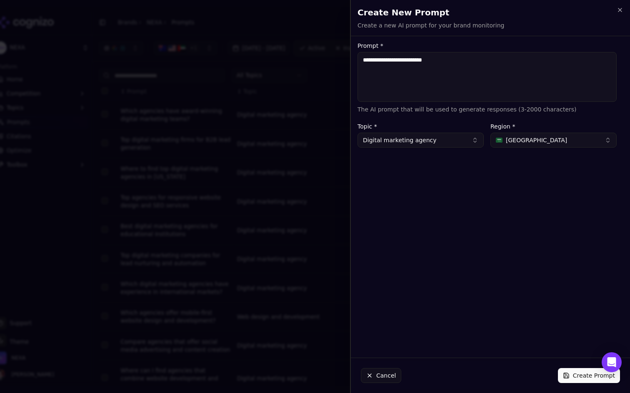
click at [489, 301] on div "**********" at bounding box center [487, 197] width 272 height 309
click at [568, 374] on button "Create Prompt" at bounding box center [589, 375] width 62 height 15
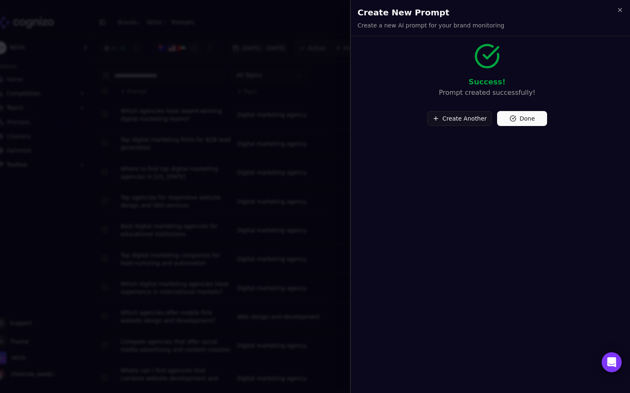
click at [520, 119] on button "Done" at bounding box center [522, 118] width 50 height 15
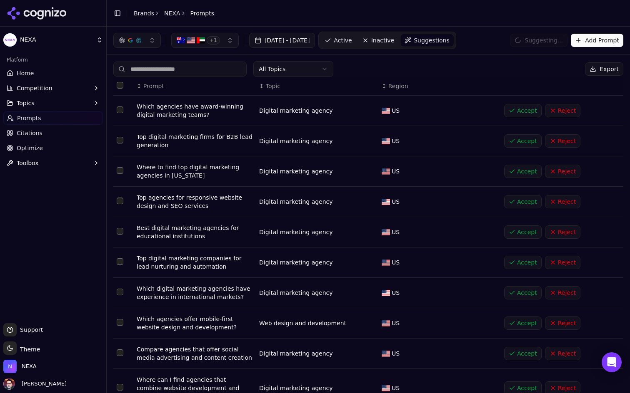
click at [351, 38] on span "Active" at bounding box center [343, 40] width 18 height 8
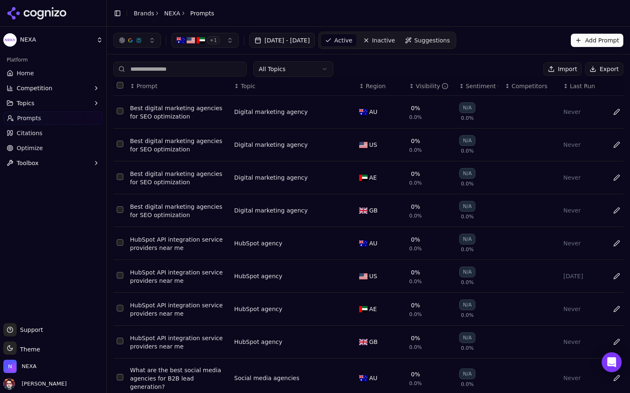
click at [207, 37] on div "+ 1" at bounding box center [198, 40] width 43 height 8
click at [368, 92] on th "↕ Region" at bounding box center [381, 86] width 50 height 19
click at [368, 85] on span "Region" at bounding box center [376, 86] width 20 height 8
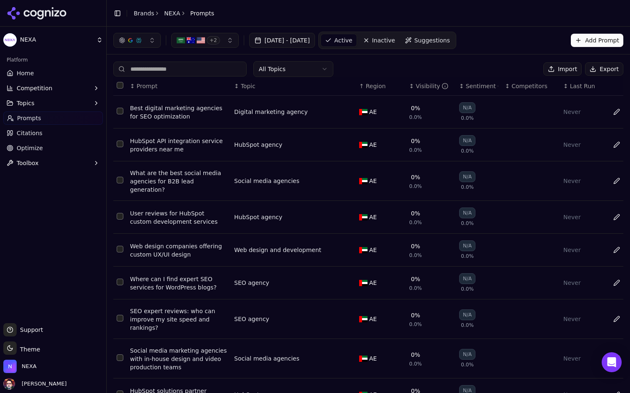
click at [221, 44] on button "+ 2" at bounding box center [204, 40] width 67 height 15
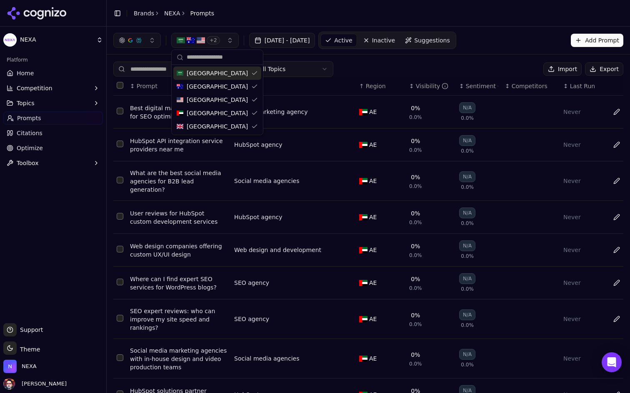
click at [232, 72] on div "Saudi Arabia" at bounding box center [217, 73] width 88 height 13
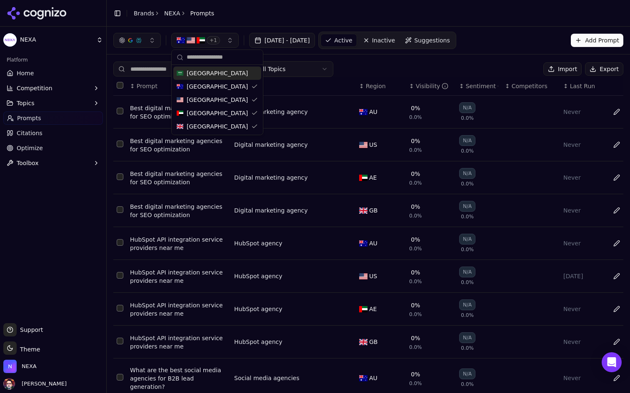
click at [236, 73] on div "Saudi Arabia" at bounding box center [217, 73] width 88 height 13
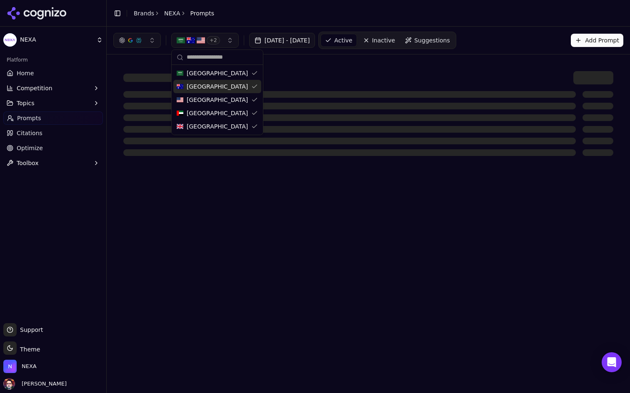
click at [233, 87] on div "Australia" at bounding box center [217, 86] width 88 height 13
click at [228, 99] on div "[GEOGRAPHIC_DATA]" at bounding box center [217, 99] width 88 height 13
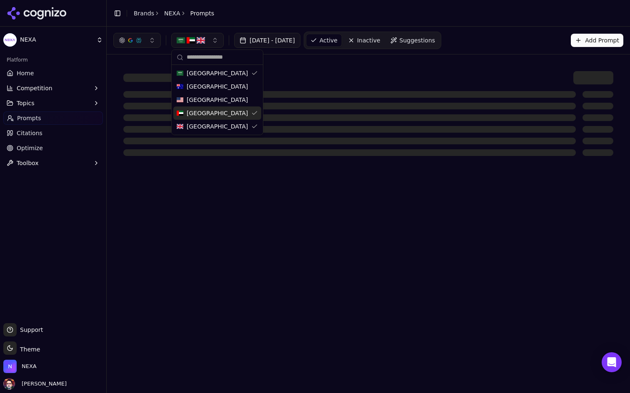
click at [223, 112] on span "United Arab Emirates" at bounding box center [217, 113] width 61 height 8
click at [220, 129] on span "United Kingdom" at bounding box center [217, 126] width 61 height 8
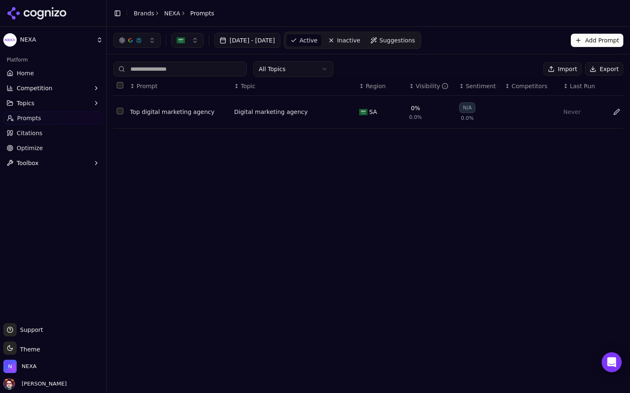
click at [289, 65] on html "NEXA Platform Home Competition Topics Prompts Citations Optimize Toolbox Suppor…" at bounding box center [315, 196] width 630 height 393
click at [289, 70] on html "NEXA Platform Home Competition Topics Prompts Citations Optimize Toolbox Suppor…" at bounding box center [315, 196] width 630 height 393
click at [188, 35] on button "button" at bounding box center [187, 40] width 32 height 15
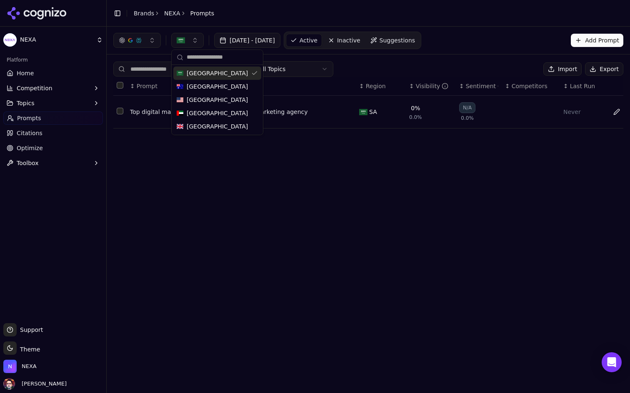
click at [187, 71] on span "Saudi Arabia" at bounding box center [217, 73] width 61 height 8
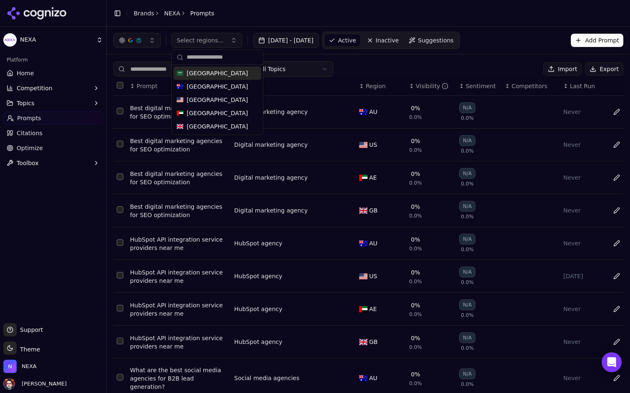
click at [393, 57] on div "All Topics Import Export ↕ Prompt ↕ Topic ↕ Region ↕ Visibility ↕ Sentiment ↕ C…" at bounding box center [368, 260] width 523 height 410
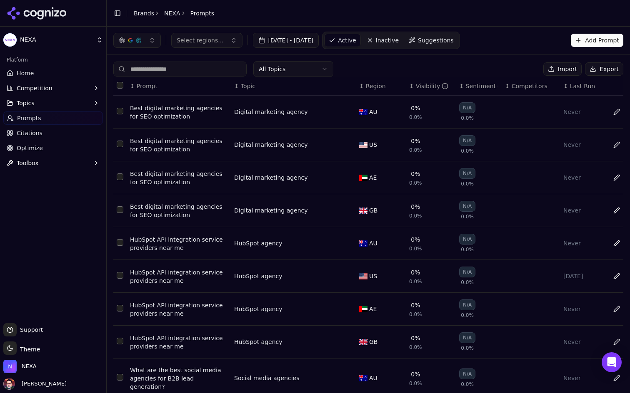
click at [592, 39] on button "Add Prompt" at bounding box center [596, 40] width 52 height 13
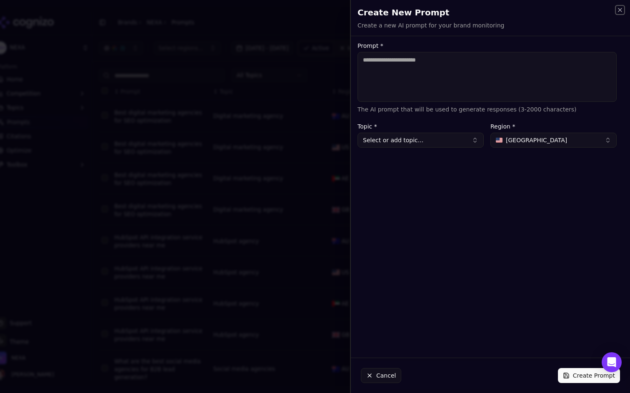
click at [621, 11] on icon "button" at bounding box center [619, 9] width 3 height 3
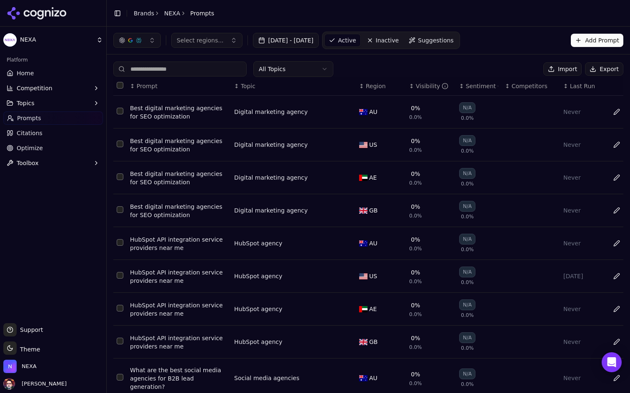
click at [554, 72] on button "Import" at bounding box center [562, 68] width 38 height 13
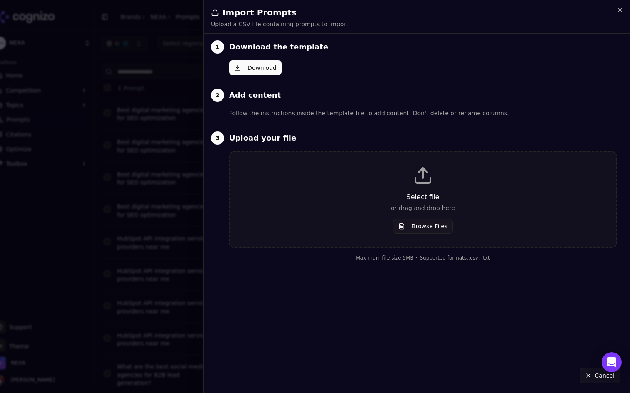
click at [415, 225] on button "Browse Files" at bounding box center [423, 226] width 60 height 15
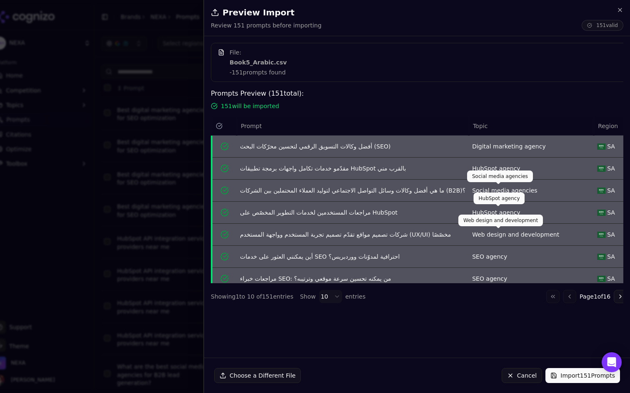
scroll to position [73, 0]
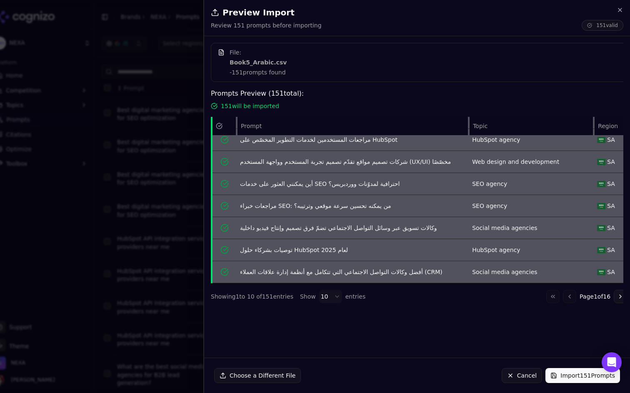
click at [559, 373] on button "Import 151 Prompts" at bounding box center [582, 375] width 75 height 15
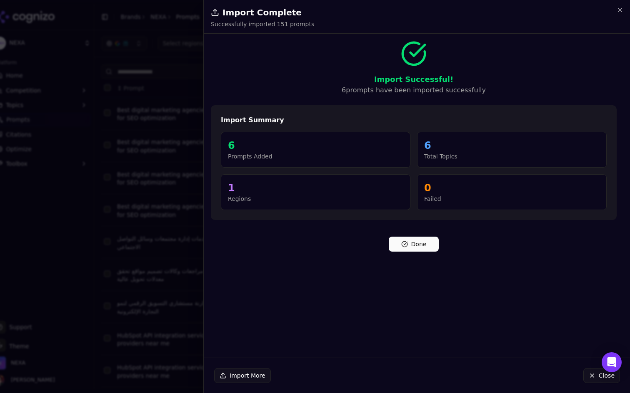
click at [421, 243] on button "Done" at bounding box center [413, 244] width 50 height 15
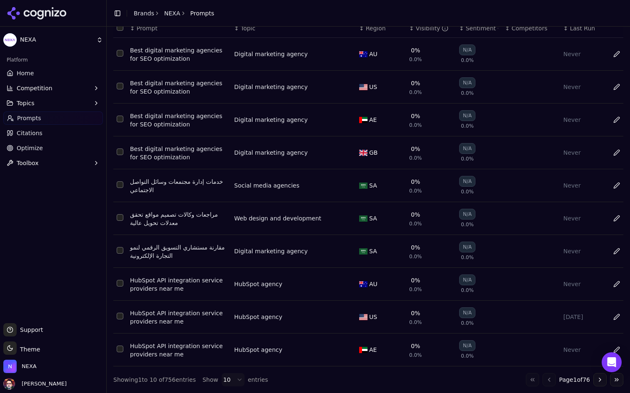
scroll to position [0, 0]
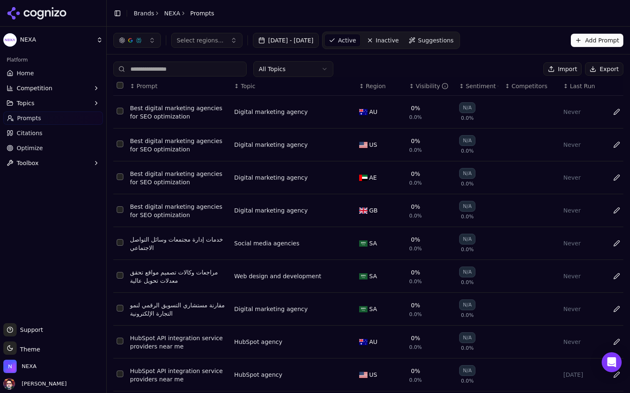
click at [205, 67] on input at bounding box center [179, 69] width 133 height 15
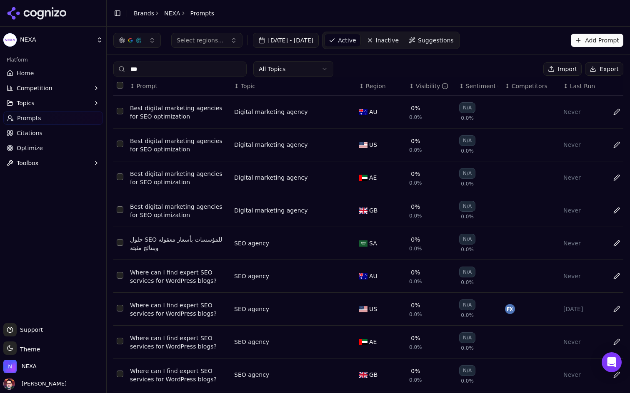
type input "***"
click at [204, 49] on div "Select regions... Jul 27, 2025 - Aug 26, 2025 Active Inactive Suggestions Add P…" at bounding box center [368, 40] width 523 height 27
click at [213, 42] on span "Select regions..." at bounding box center [200, 40] width 47 height 8
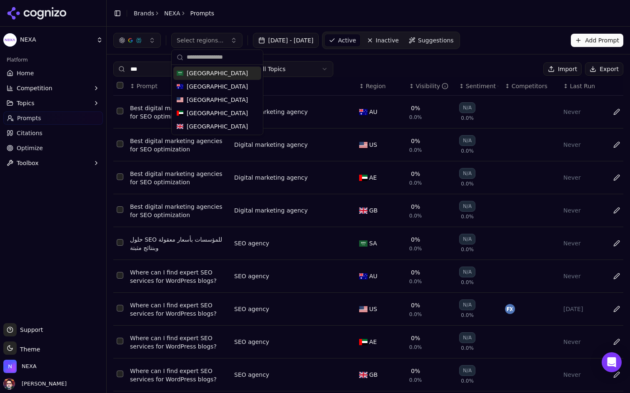
click at [222, 72] on div "Saudi Arabia" at bounding box center [217, 73] width 88 height 13
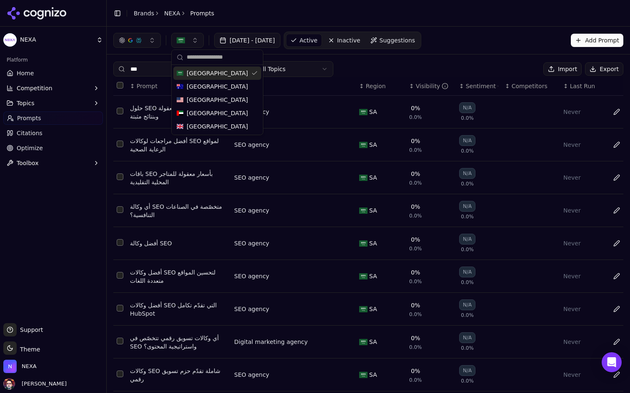
click at [344, 57] on div "*** All Topics Import Export ↕ Prompt ↕ Topic ↕ Region ↕ Visibility ↕ Sentiment…" at bounding box center [368, 253] width 523 height 397
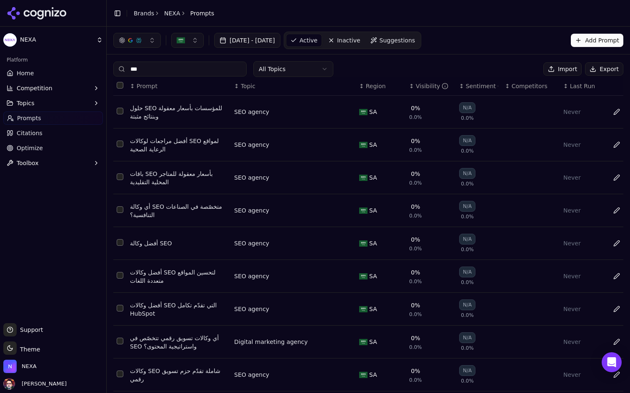
click at [189, 66] on input "***" at bounding box center [179, 69] width 133 height 15
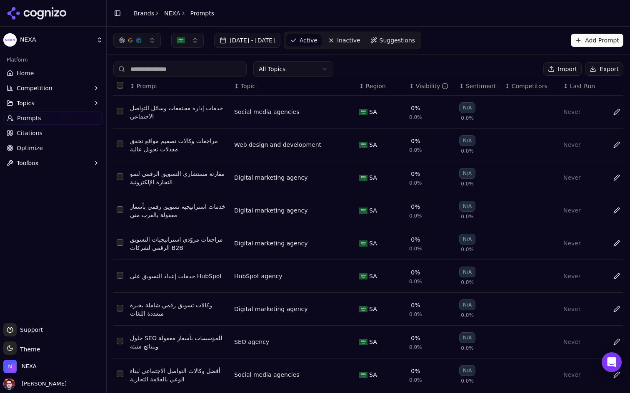
click at [369, 58] on div "All Topics Import Export ↕ Prompt ↕ Topic ↕ Region ↕ Visibility ↕ Sentiment ↕ C…" at bounding box center [368, 253] width 523 height 397
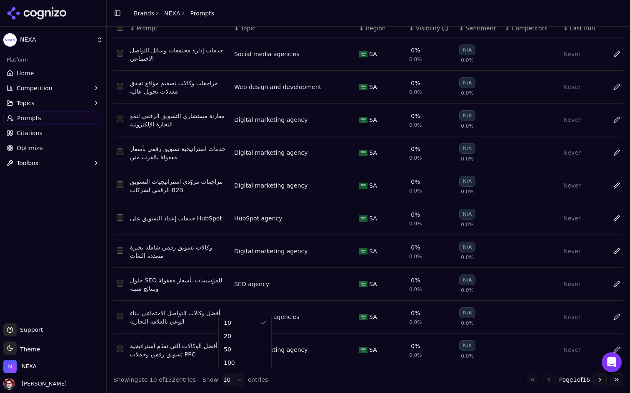
click at [233, 382] on html "NEXA Platform Home Competition Topics Prompts Citations Optimize Toolbox Suppor…" at bounding box center [315, 196] width 630 height 393
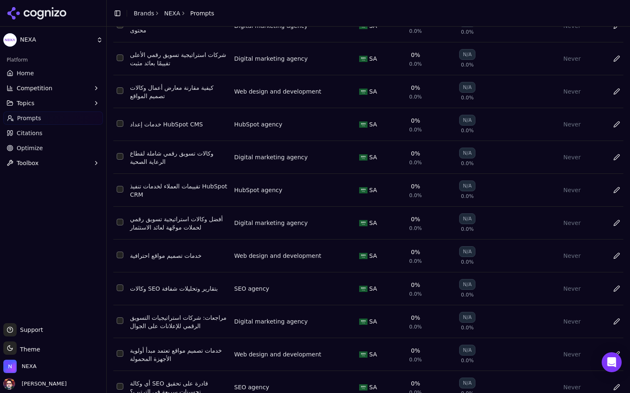
scroll to position [3039, 0]
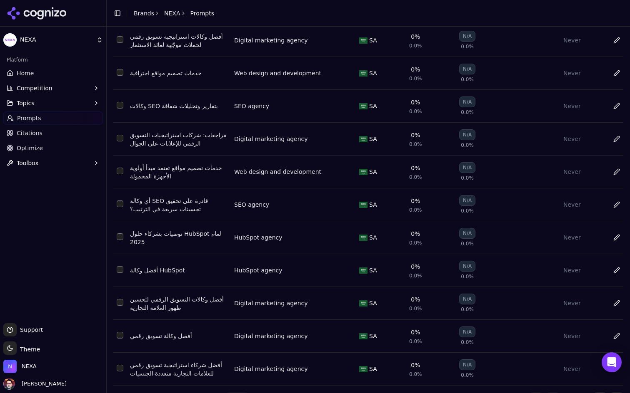
click at [236, 380] on html "NEXA Platform Home Competition Topics Prompts Citations Optimize Toolbox Suppor…" at bounding box center [315, 196] width 630 height 393
click at [597, 393] on button "Go to next page" at bounding box center [599, 399] width 13 height 13
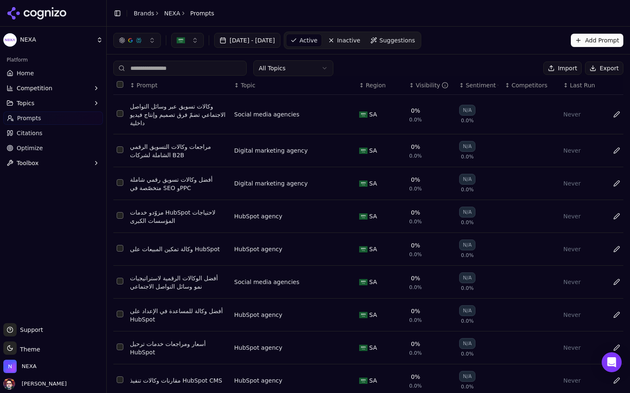
scroll to position [0, 0]
click at [119, 86] on button "Select all rows" at bounding box center [120, 85] width 7 height 7
click at [510, 69] on button "Deactivate ( 52 )" at bounding box center [507, 68] width 65 height 13
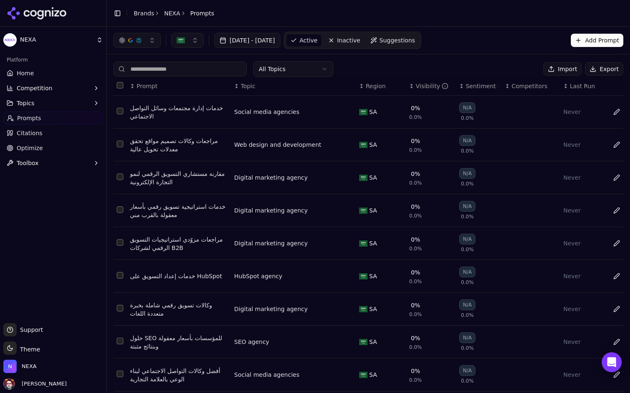
click at [117, 82] on button "Select all rows" at bounding box center [120, 85] width 7 height 7
click at [518, 70] on button "Deactivate ( 10 )" at bounding box center [507, 68] width 65 height 13
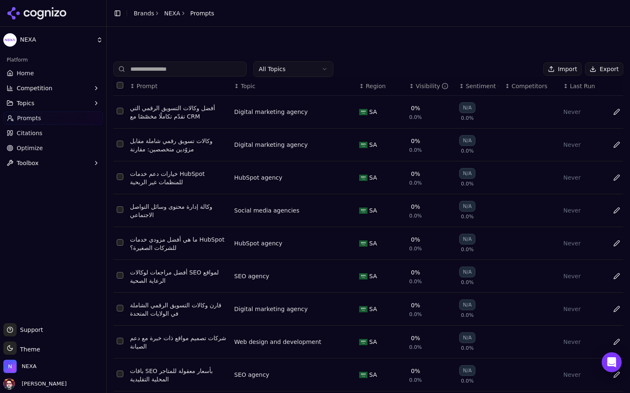
scroll to position [60, 0]
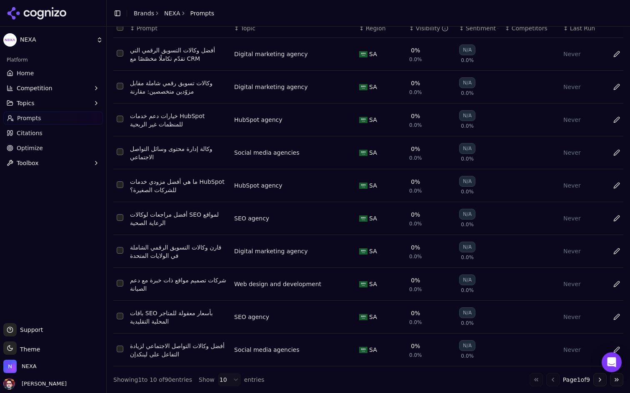
click at [224, 382] on html "NEXA Platform Home Competition Topics Prompts Citations Optimize Toolbox Suppor…" at bounding box center [315, 196] width 630 height 393
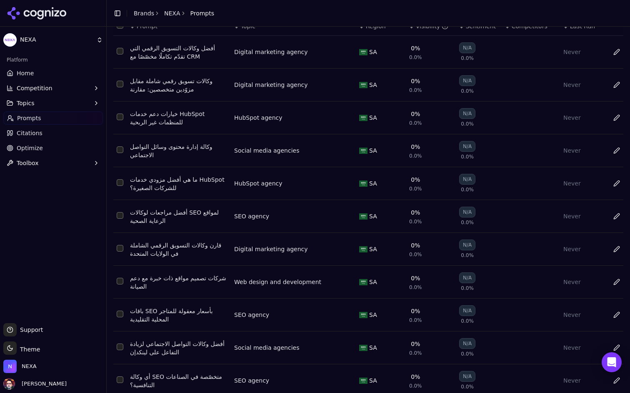
scroll to position [0, 0]
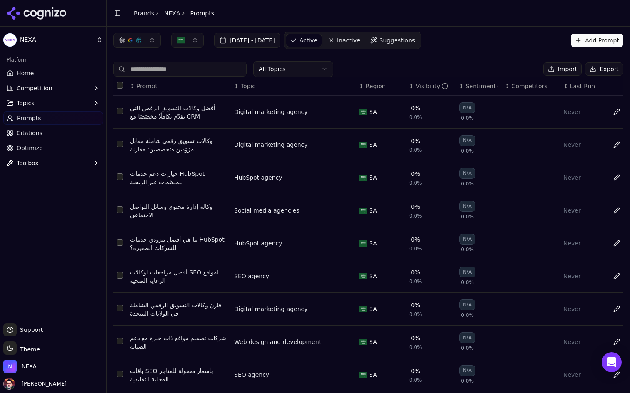
click at [119, 82] on button "Select all rows" at bounding box center [120, 85] width 7 height 7
click at [491, 67] on button "Deactivate ( 90 )" at bounding box center [507, 68] width 65 height 13
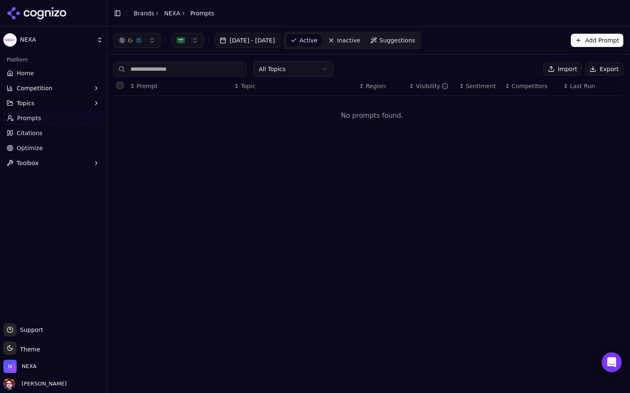
click at [410, 42] on span "Suggestions" at bounding box center [397, 40] width 36 height 8
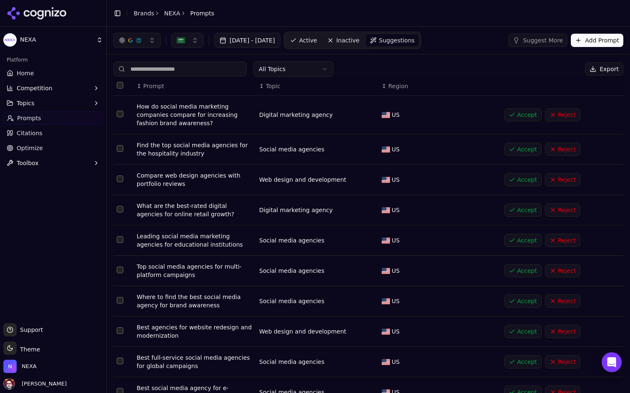
click at [317, 36] on span "Active" at bounding box center [308, 40] width 18 height 8
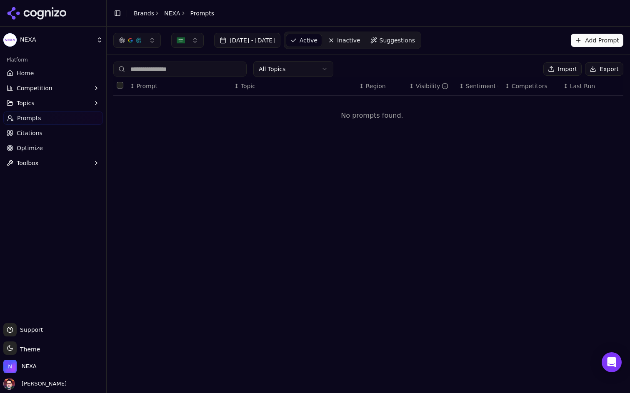
click at [362, 42] on link "Inactive" at bounding box center [344, 40] width 41 height 13
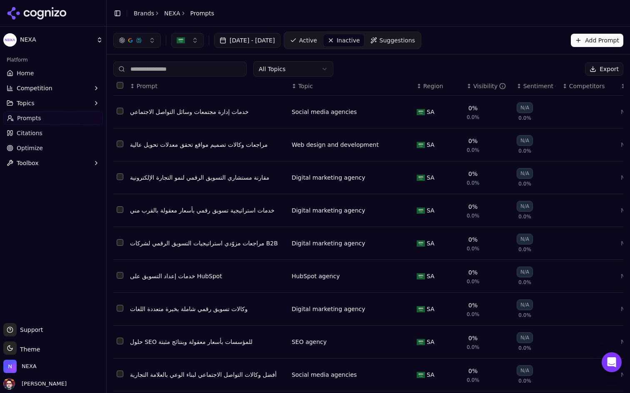
click at [317, 37] on span "Active" at bounding box center [308, 40] width 18 height 8
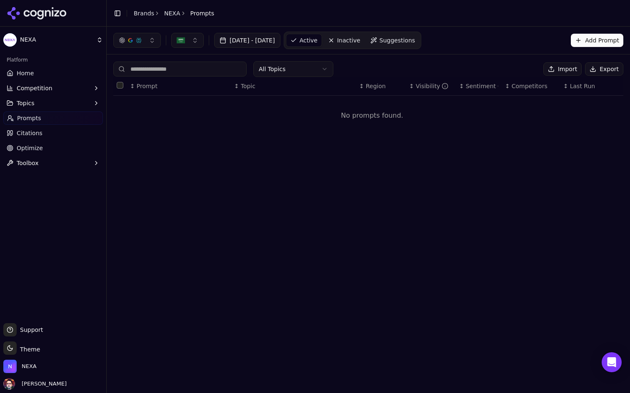
click at [36, 75] on link "Home" at bounding box center [53, 73] width 100 height 13
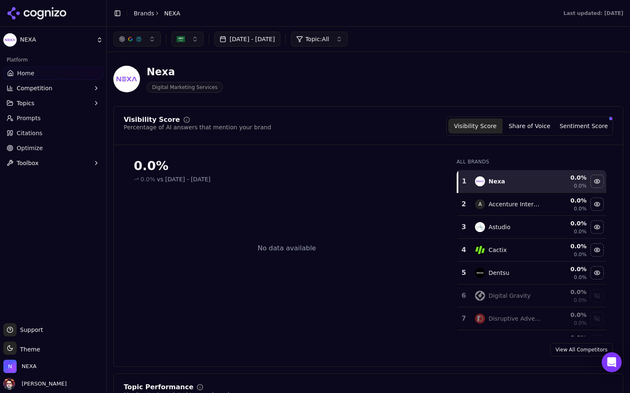
click at [61, 119] on link "Prompts" at bounding box center [53, 118] width 100 height 13
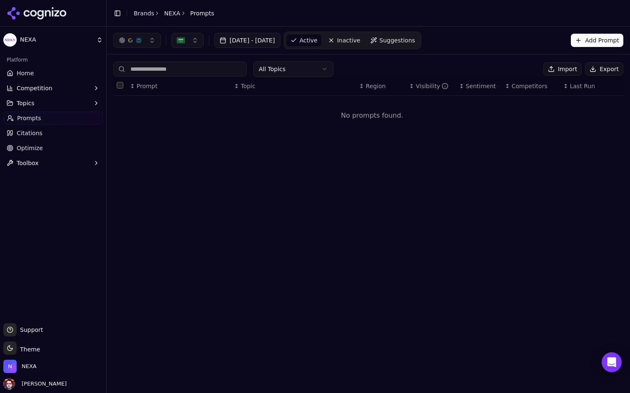
click at [360, 42] on span "Inactive" at bounding box center [348, 40] width 23 height 8
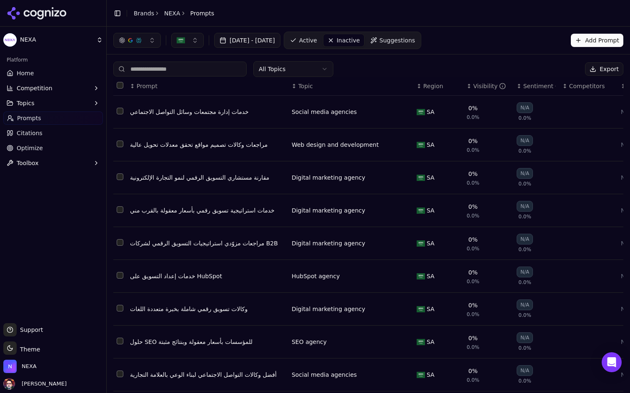
click at [119, 83] on button "Select all rows" at bounding box center [120, 85] width 7 height 7
click at [195, 68] on input at bounding box center [179, 69] width 133 height 15
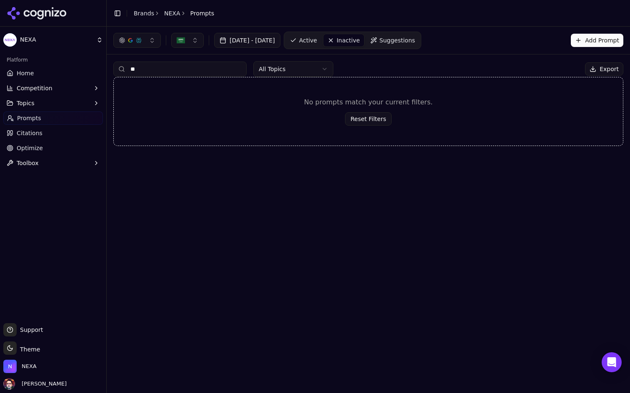
type input "**"
click at [317, 37] on span "Active" at bounding box center [308, 40] width 18 height 8
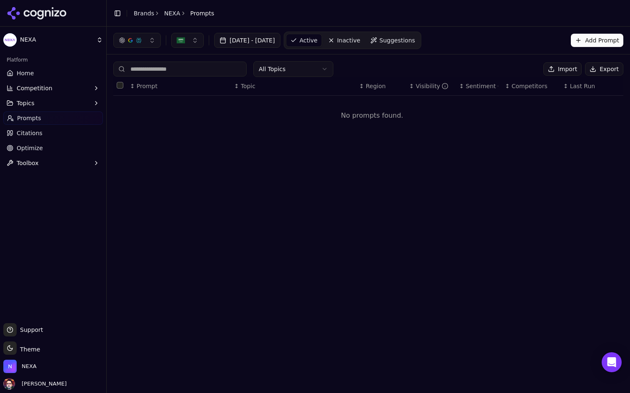
click at [202, 68] on input at bounding box center [179, 69] width 133 height 15
type input "**"
click at [192, 37] on button "button" at bounding box center [187, 40] width 32 height 15
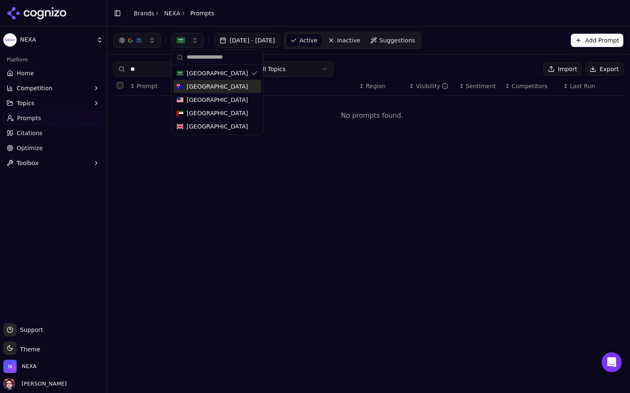
click at [194, 86] on span "Australia" at bounding box center [217, 86] width 61 height 8
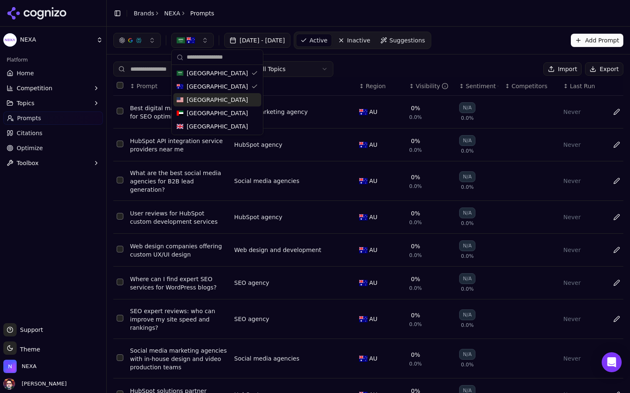
click at [224, 86] on div "Australia" at bounding box center [217, 86] width 88 height 13
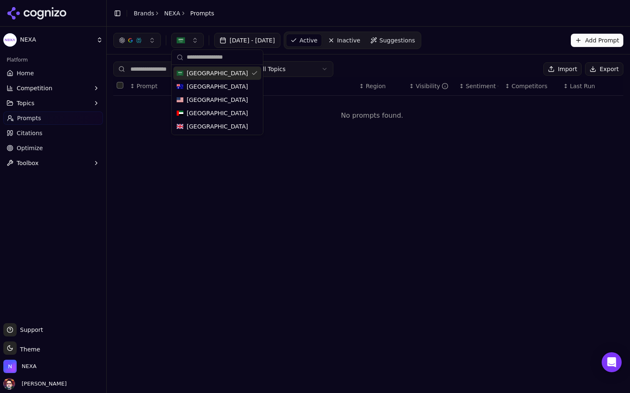
click at [228, 72] on div "Saudi Arabia" at bounding box center [217, 73] width 88 height 13
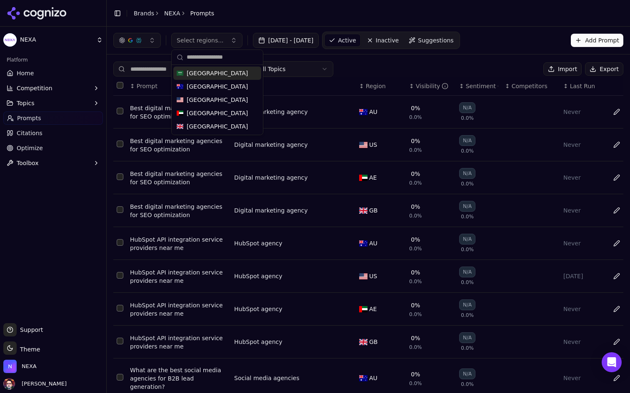
click at [149, 62] on input at bounding box center [179, 69] width 133 height 15
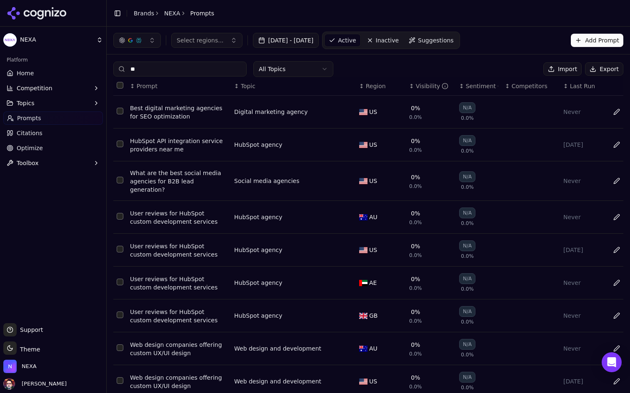
click at [170, 67] on input "**" at bounding box center [179, 69] width 133 height 15
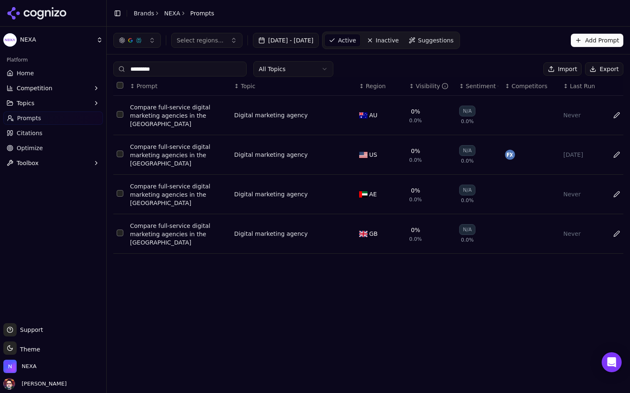
type input "*********"
click at [119, 190] on button "Select row 3" at bounding box center [120, 193] width 7 height 7
click at [120, 151] on button "Select row 2" at bounding box center [120, 154] width 7 height 7
type button "on"
click at [120, 112] on button "Select row 1" at bounding box center [120, 114] width 7 height 7
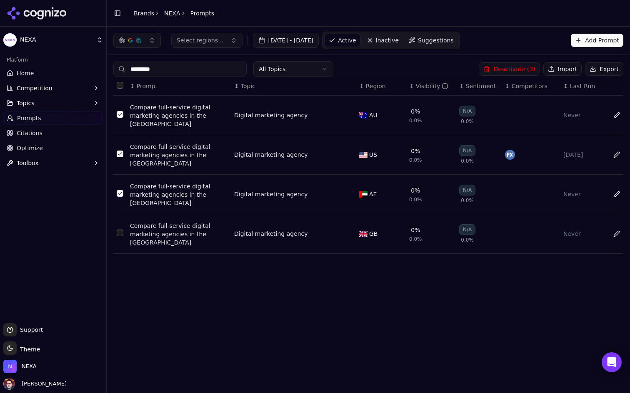
type button "on"
click at [602, 40] on button "Add Prompt" at bounding box center [596, 40] width 52 height 13
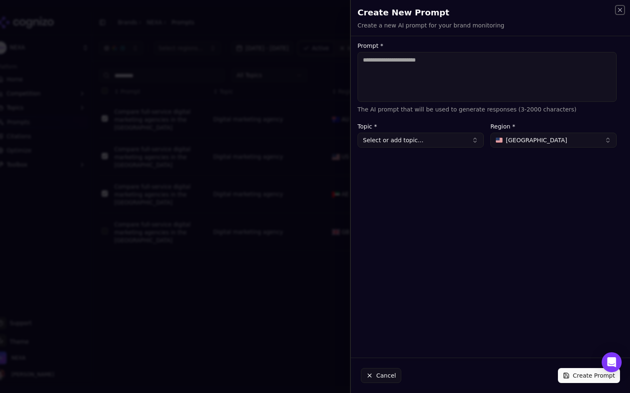
click at [619, 8] on icon "button" at bounding box center [619, 10] width 7 height 7
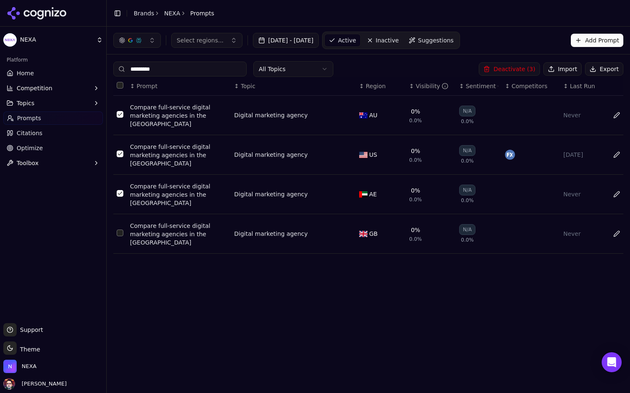
click at [606, 43] on button "Add Prompt" at bounding box center [596, 40] width 52 height 13
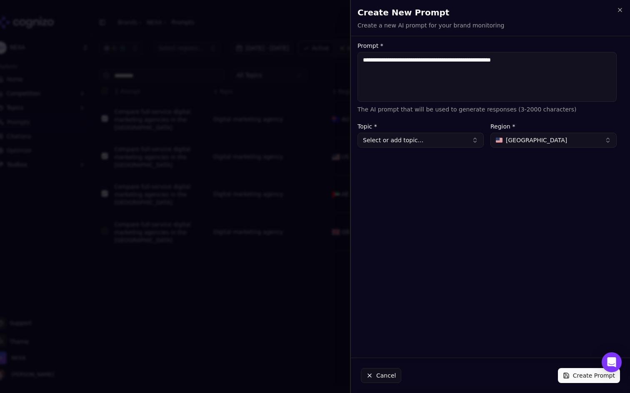
click at [509, 61] on textarea "**********" at bounding box center [486, 77] width 259 height 50
type textarea "**********"
click at [464, 139] on button "Select or add topic..." at bounding box center [420, 140] width 126 height 15
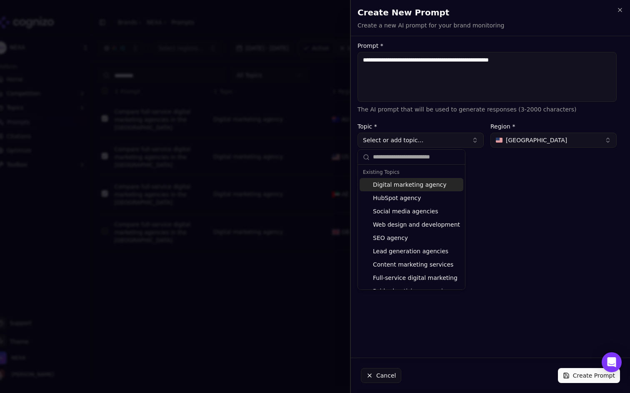
click at [425, 187] on div "Digital marketing agency" at bounding box center [411, 184] width 104 height 13
type input "**********"
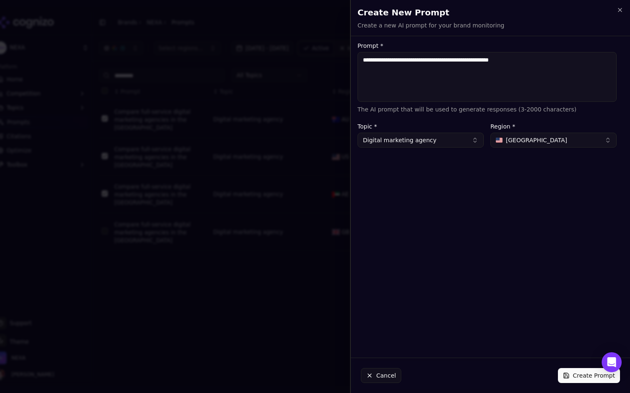
click at [542, 144] on span "[GEOGRAPHIC_DATA]" at bounding box center [535, 140] width 61 height 8
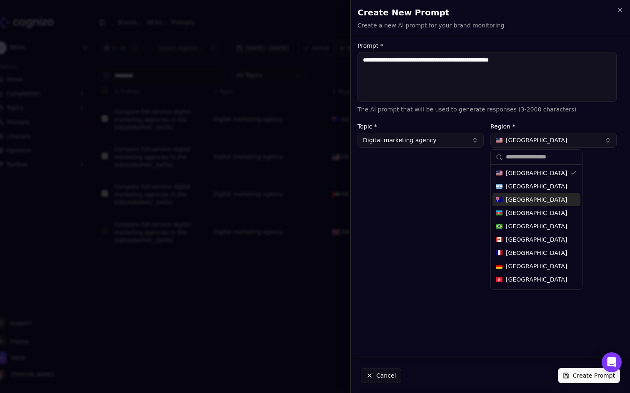
click at [537, 202] on div "Australia" at bounding box center [536, 199] width 88 height 13
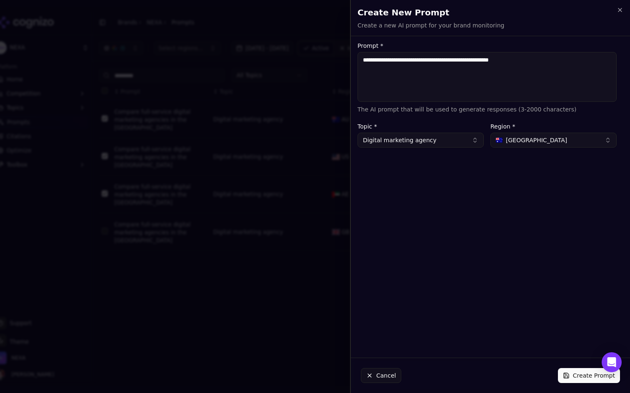
click at [468, 61] on textarea "**********" at bounding box center [486, 77] width 259 height 50
click at [576, 373] on button "Create Prompt" at bounding box center [589, 375] width 62 height 15
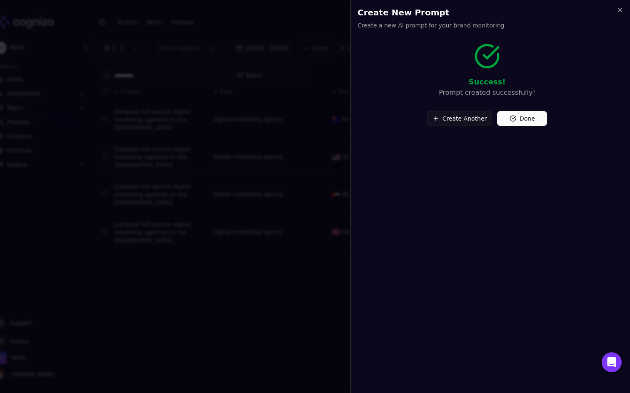
click at [529, 121] on button "Done" at bounding box center [522, 118] width 50 height 15
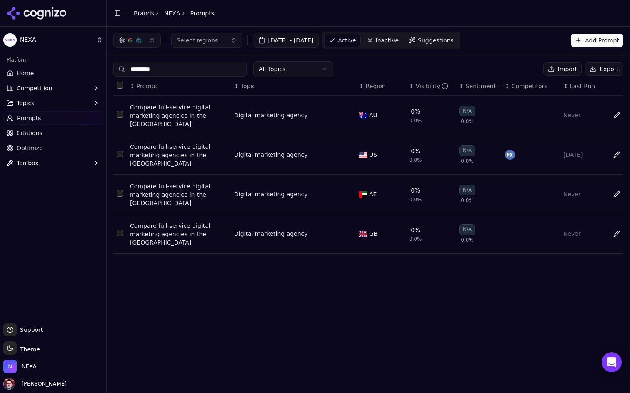
click at [592, 43] on button "Add Prompt" at bounding box center [596, 40] width 52 height 13
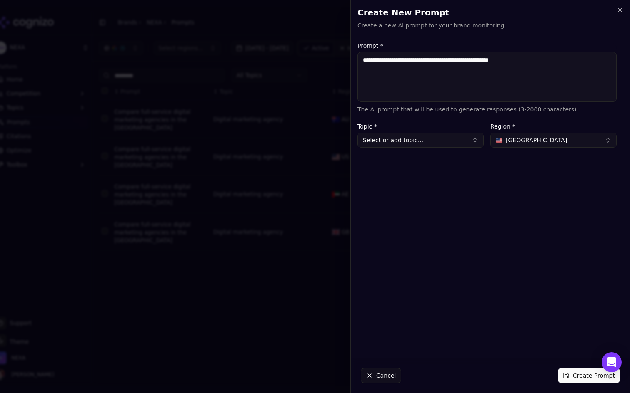
click at [509, 61] on textarea "**********" at bounding box center [486, 77] width 259 height 50
type textarea "**********"
click at [432, 143] on button "Select or add topic..." at bounding box center [420, 140] width 126 height 15
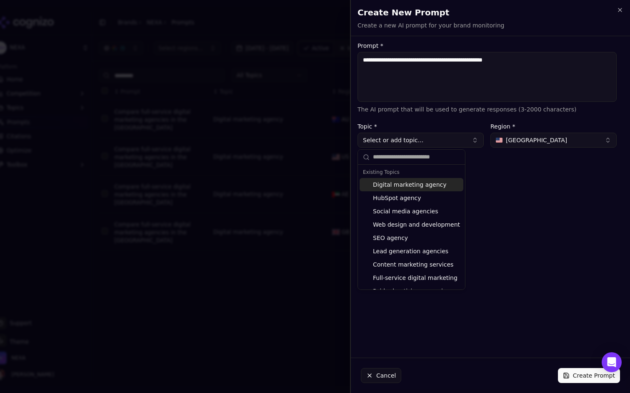
drag, startPoint x: 402, startPoint y: 185, endPoint x: 520, endPoint y: 159, distance: 121.4
click at [402, 185] on div "Digital marketing agency" at bounding box center [411, 184] width 104 height 13
type input "**********"
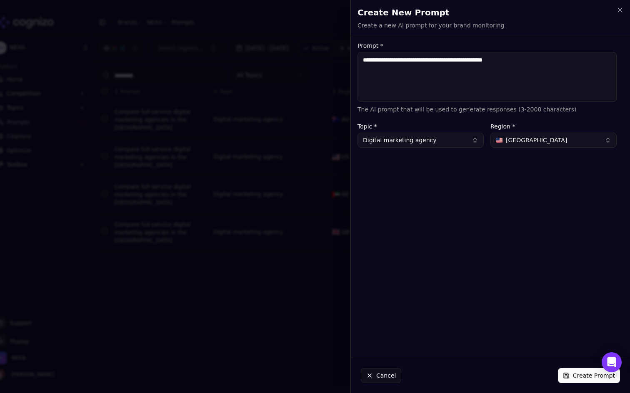
click at [538, 141] on span "[GEOGRAPHIC_DATA]" at bounding box center [535, 140] width 61 height 8
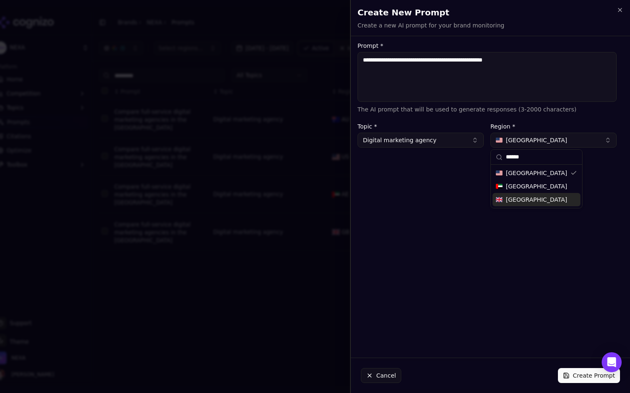
type input "******"
click at [531, 199] on span "United Kingdom" at bounding box center [535, 200] width 61 height 8
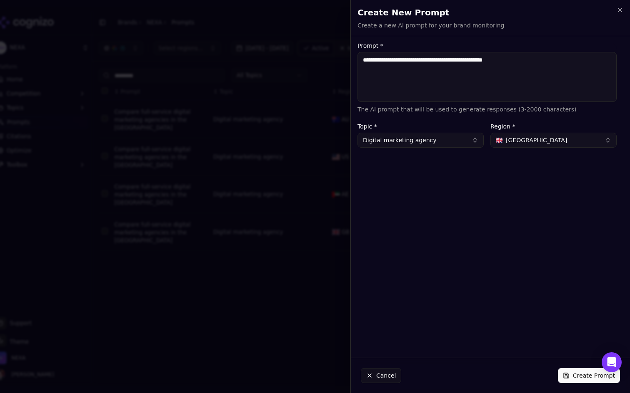
click at [580, 378] on button "Create Prompt" at bounding box center [589, 375] width 62 height 15
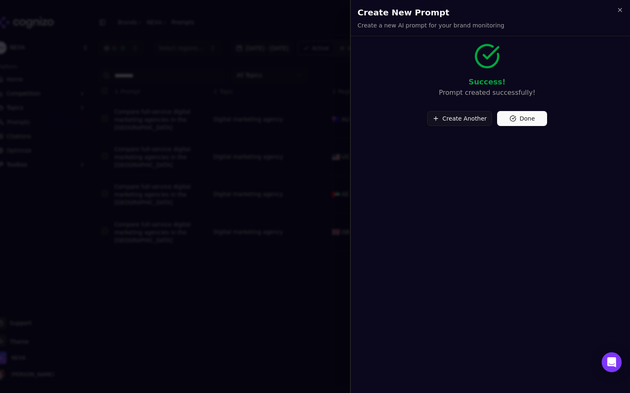
click at [528, 119] on button "Done" at bounding box center [522, 118] width 50 height 15
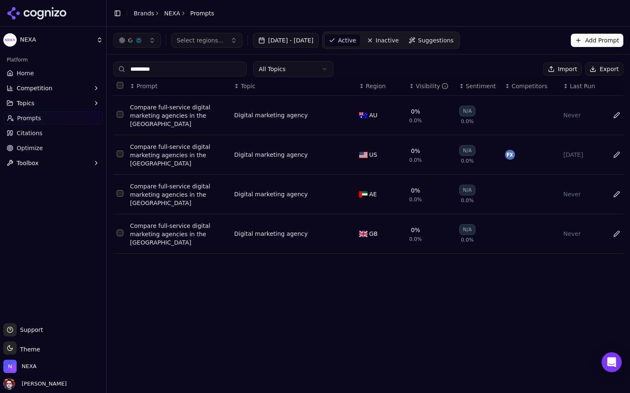
click at [597, 43] on button "Add Prompt" at bounding box center [596, 40] width 52 height 13
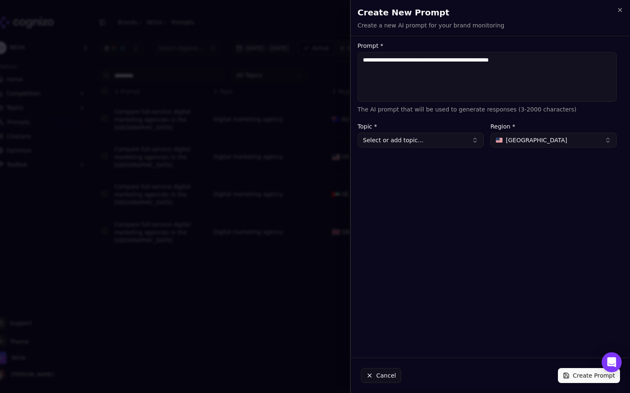
click at [510, 57] on textarea "**********" at bounding box center [486, 77] width 259 height 50
type textarea "**********"
click at [451, 141] on button "Select or add topic..." at bounding box center [420, 140] width 126 height 15
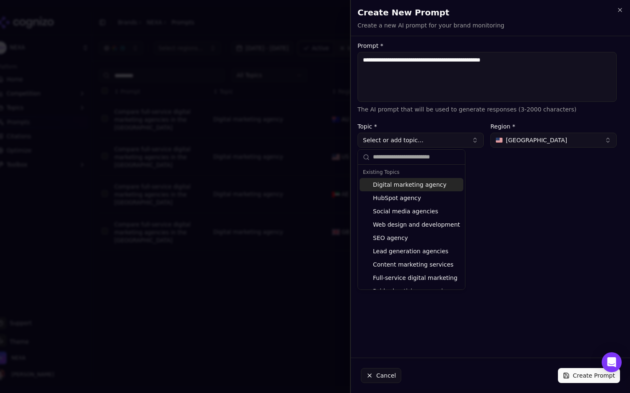
click at [418, 187] on div "Digital marketing agency" at bounding box center [411, 184] width 104 height 13
type input "**********"
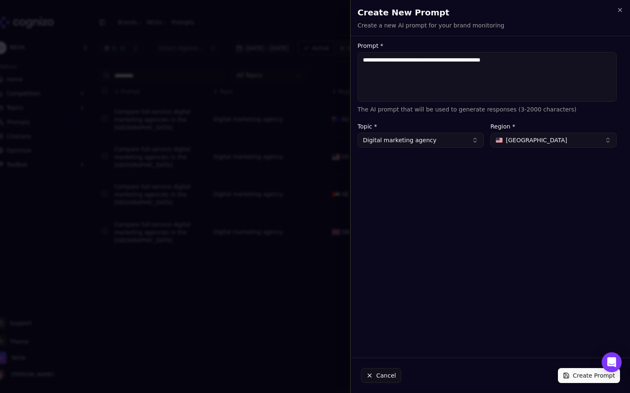
click at [554, 137] on button "United States" at bounding box center [553, 140] width 126 height 15
type input "*"
type input "***"
click at [558, 168] on div "United Arab Emirates" at bounding box center [536, 173] width 88 height 13
click at [572, 374] on button "Create Prompt" at bounding box center [589, 375] width 62 height 15
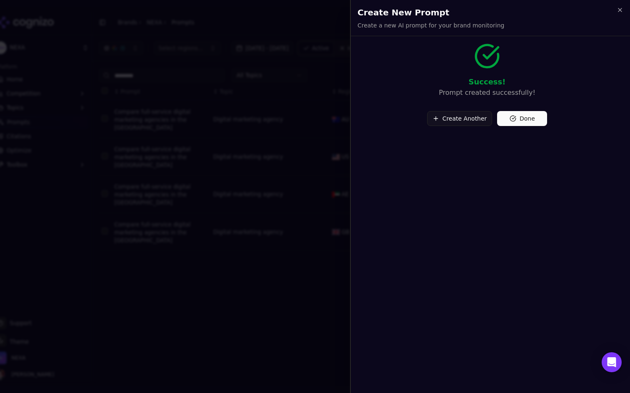
click at [526, 120] on button "Done" at bounding box center [522, 118] width 50 height 15
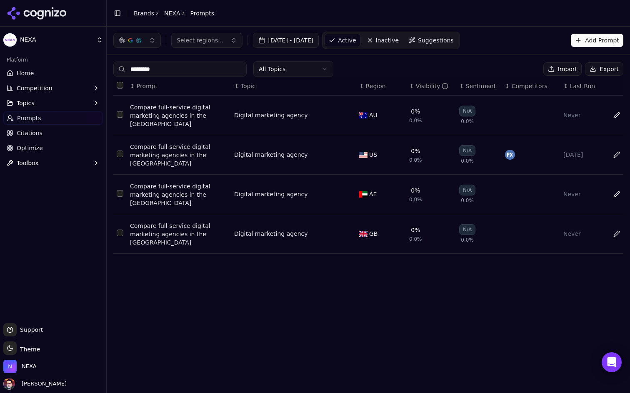
click at [115, 214] on td "Data table" at bounding box center [119, 234] width 13 height 40
click at [119, 190] on button "Select row 3" at bounding box center [120, 193] width 7 height 7
click at [117, 230] on button "Select row 4" at bounding box center [120, 233] width 7 height 7
click at [122, 112] on button "Select row 1" at bounding box center [120, 114] width 7 height 7
click at [512, 70] on button "Deactivate ( 3 )" at bounding box center [508, 68] width 61 height 13
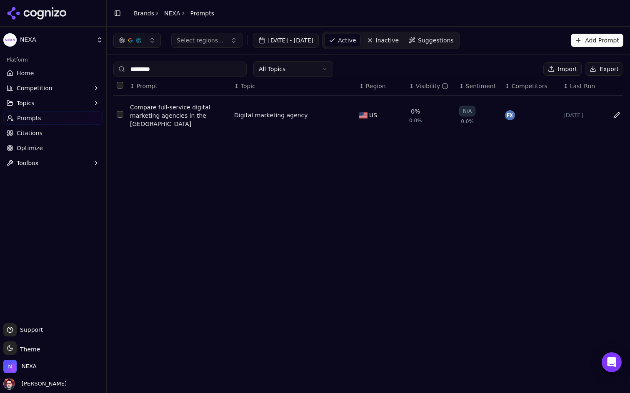
click at [168, 72] on input "*********" at bounding box center [179, 69] width 133 height 15
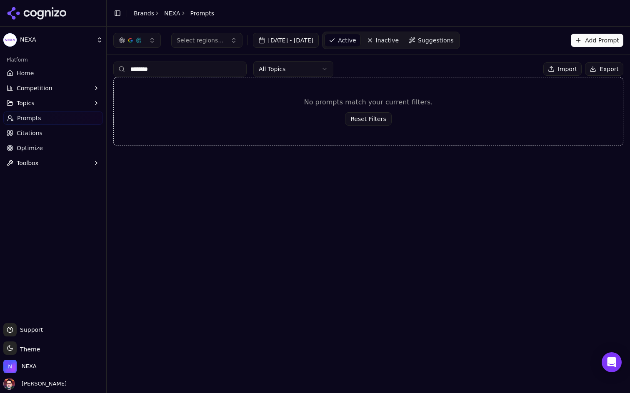
click at [168, 72] on input "********" at bounding box center [179, 69] width 133 height 15
type input "*"
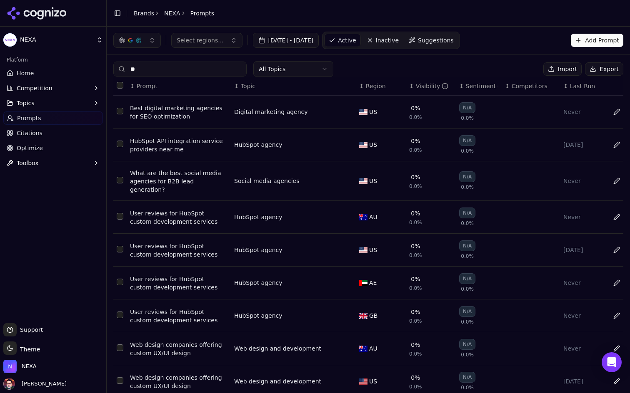
type input "*"
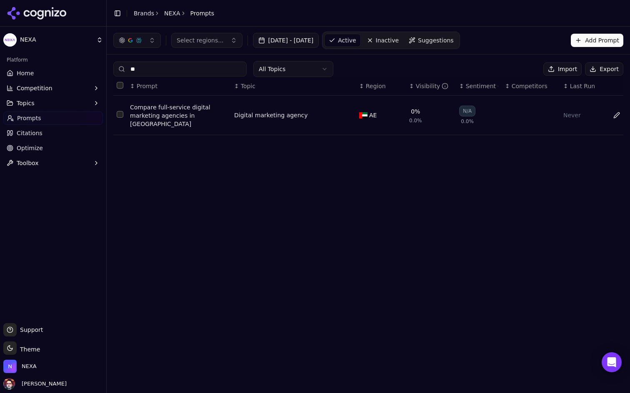
type input "*"
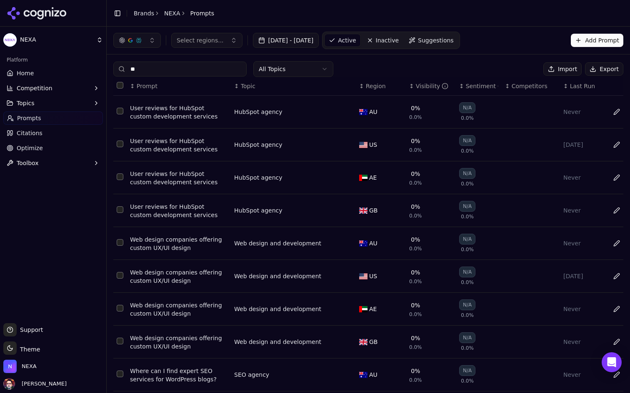
type input "*"
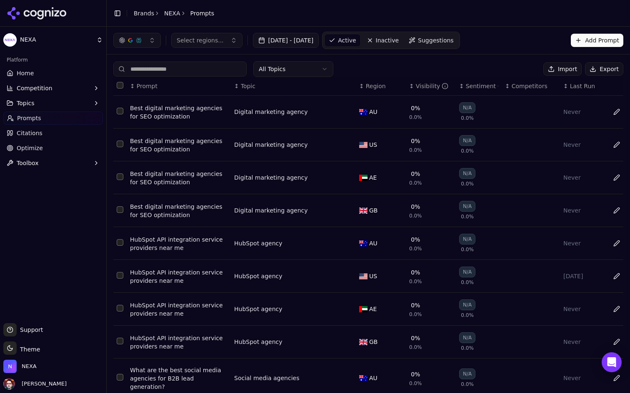
click at [408, 60] on div "All Topics Import Export ↕ Prompt ↕ Topic ↕ Region ↕ Visibility ↕ Sentiment ↕ C…" at bounding box center [368, 260] width 523 height 410
click at [299, 70] on html "NEXA Platform Home Competition Topics Prompts Citations Optimize Toolbox Suppor…" at bounding box center [315, 196] width 630 height 393
click at [416, 71] on html "NEXA Platform Home Competition Topics Prompts Citations Optimize Toolbox Suppor…" at bounding box center [315, 196] width 630 height 393
click at [312, 62] on html "NEXA Platform Home Competition Topics Prompts Citations Optimize Toolbox Suppor…" at bounding box center [315, 196] width 630 height 393
click at [375, 61] on html "NEXA Platform Home Competition Topics Prompts Citations Optimize Toolbox Suppor…" at bounding box center [315, 196] width 630 height 393
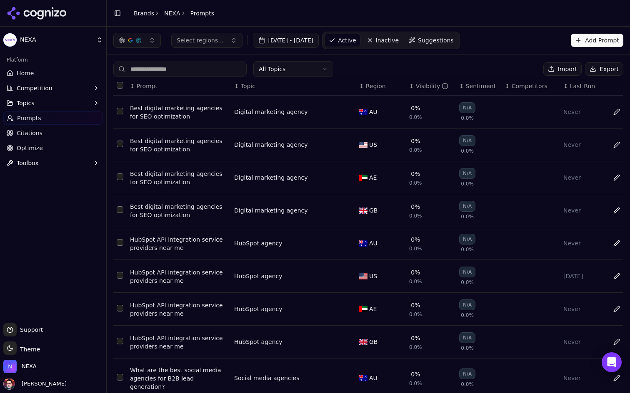
click at [375, 61] on div "All Topics Import Export" at bounding box center [368, 69] width 510 height 16
click at [325, 69] on html "NEXA Platform Home Competition Topics Prompts Citations Optimize Toolbox Suppor…" at bounding box center [315, 196] width 630 height 393
click at [375, 60] on div "All Topics Import Export ↕ Prompt ↕ Topic ↕ Region ↕ Visibility ↕ Sentiment ↕ C…" at bounding box center [368, 260] width 523 height 410
click at [570, 68] on button "Import" at bounding box center [562, 68] width 38 height 13
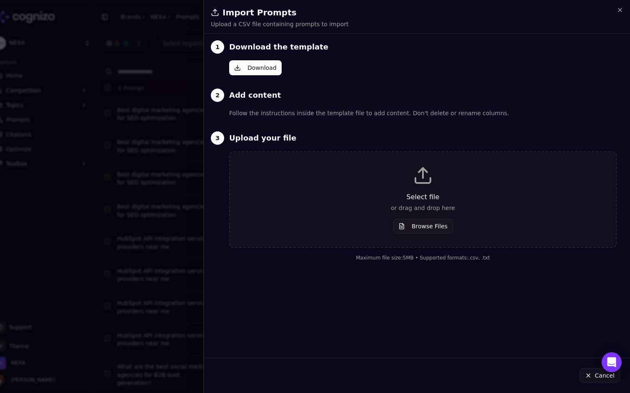
click at [431, 227] on button "Browse Files" at bounding box center [423, 226] width 60 height 15
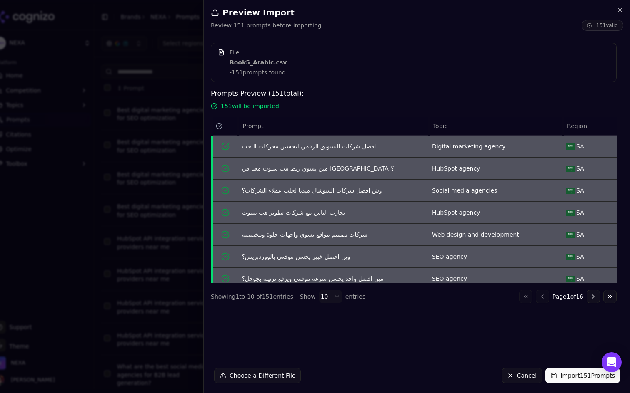
click at [584, 381] on button "Import 151 Prompts" at bounding box center [582, 375] width 75 height 15
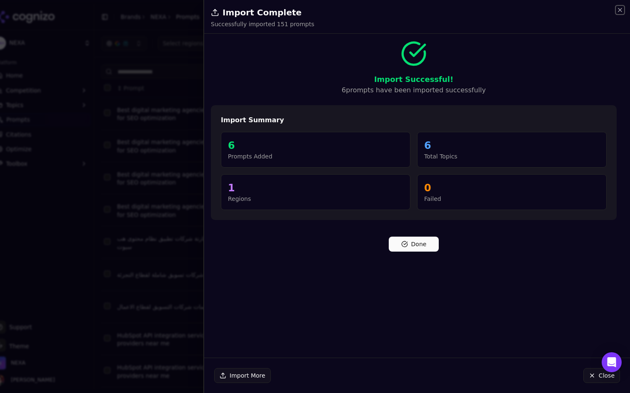
click at [619, 9] on icon "button" at bounding box center [619, 9] width 3 height 3
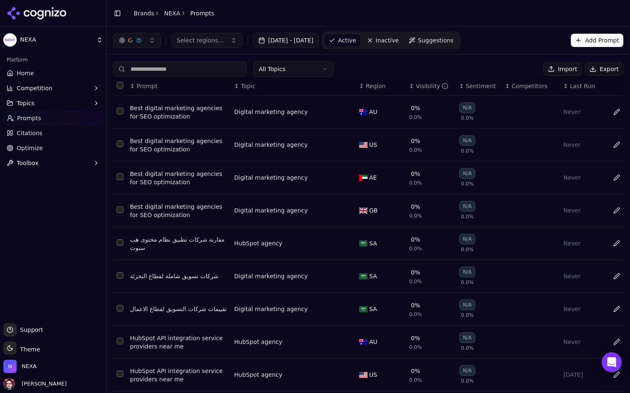
click at [399, 42] on span "Inactive" at bounding box center [387, 40] width 23 height 8
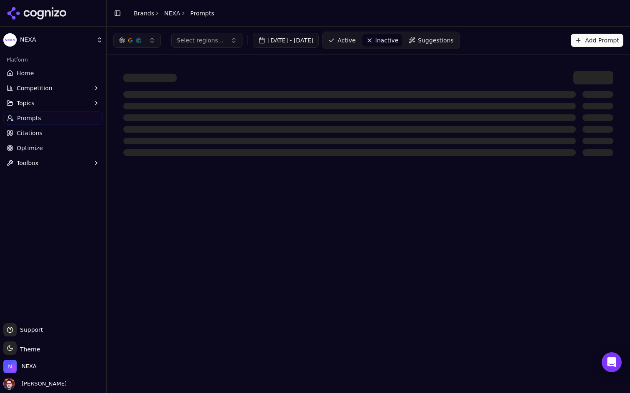
click at [355, 41] on span "Active" at bounding box center [346, 40] width 18 height 8
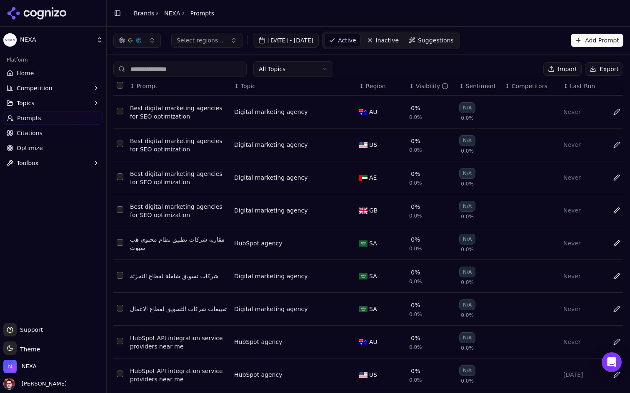
click at [235, 47] on button "Select regions..." at bounding box center [206, 40] width 71 height 15
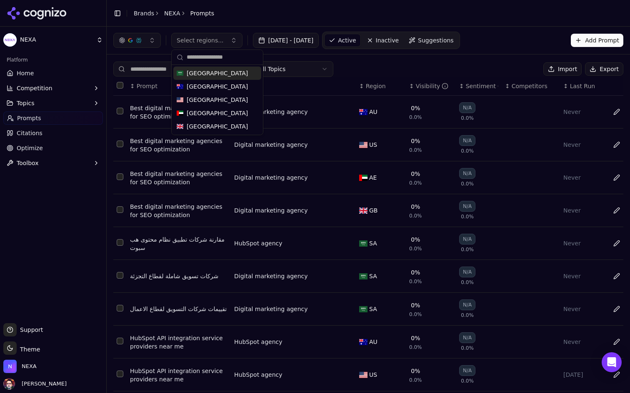
click at [221, 72] on div "Saudi Arabia" at bounding box center [217, 73] width 88 height 13
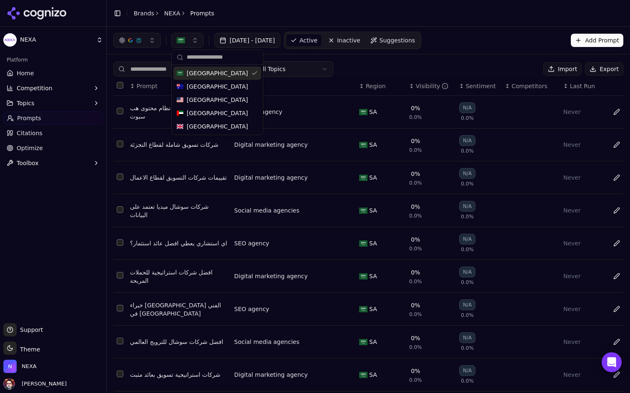
click at [376, 63] on div "All Topics Import Export" at bounding box center [368, 69] width 510 height 16
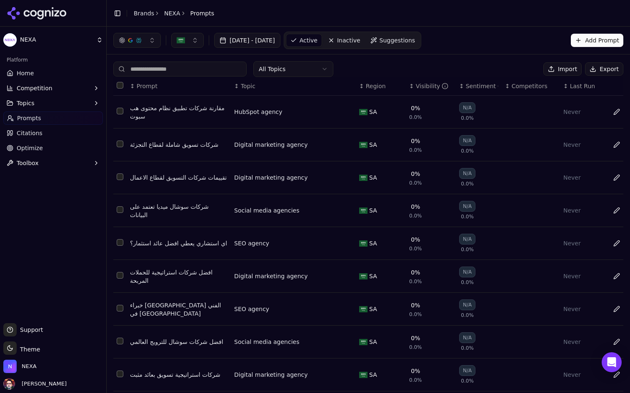
click at [360, 38] on span "Inactive" at bounding box center [348, 40] width 23 height 8
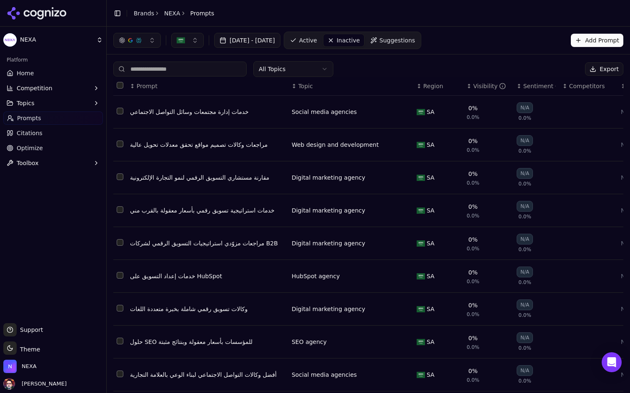
click at [317, 43] on span "Active" at bounding box center [308, 40] width 18 height 8
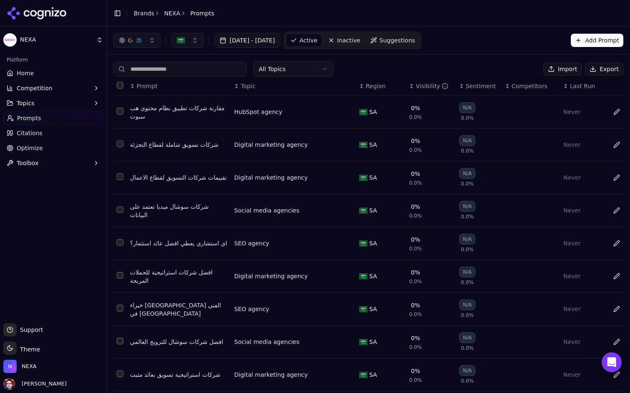
click at [186, 48] on div "Jul 27, 2025 - Aug 26, 2025 Active Inactive Suggestions" at bounding box center [267, 40] width 308 height 17
click at [193, 41] on button "button" at bounding box center [187, 40] width 32 height 15
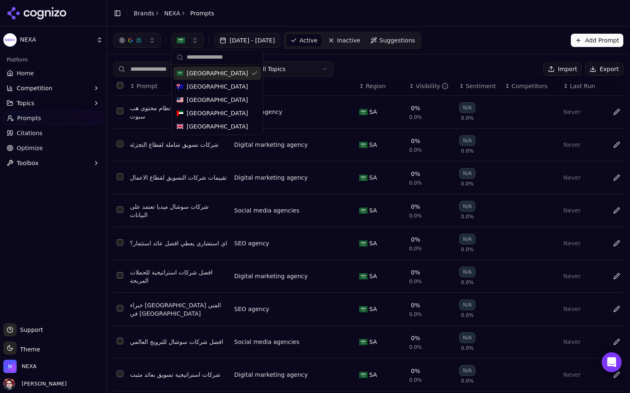
click at [68, 79] on link "Home" at bounding box center [53, 73] width 100 height 13
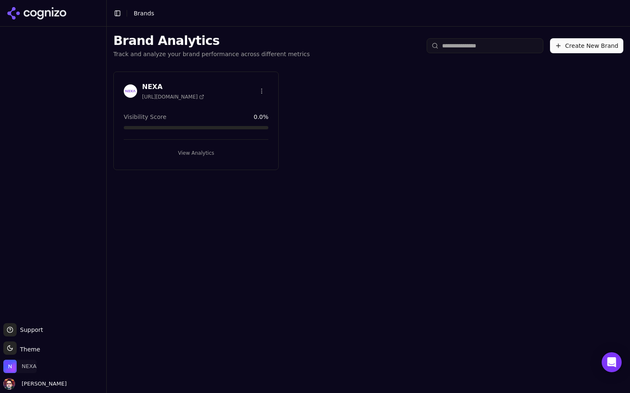
click at [27, 370] on span "NEXA" at bounding box center [29, 366] width 15 height 7
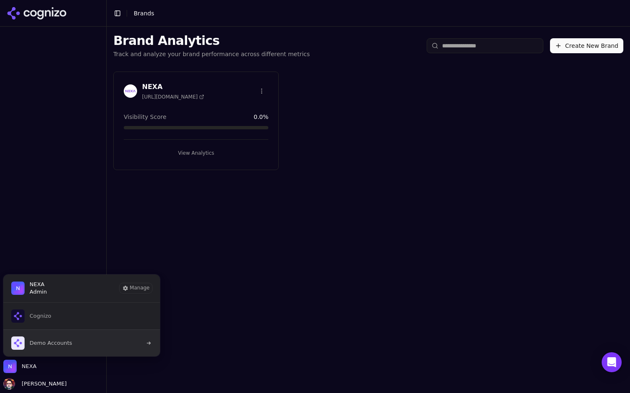
click at [70, 341] on span "Demo Accounts" at bounding box center [51, 343] width 42 height 7
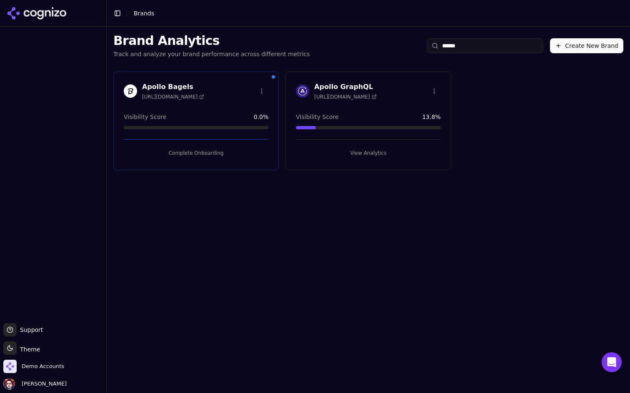
type input "******"
click at [194, 160] on div "Apollo Bagels [URL][DOMAIN_NAME] Visibility Score 0.0 % Complete Onboarding" at bounding box center [195, 121] width 165 height 99
click at [202, 152] on button "Complete Onboarding" at bounding box center [196, 153] width 144 height 13
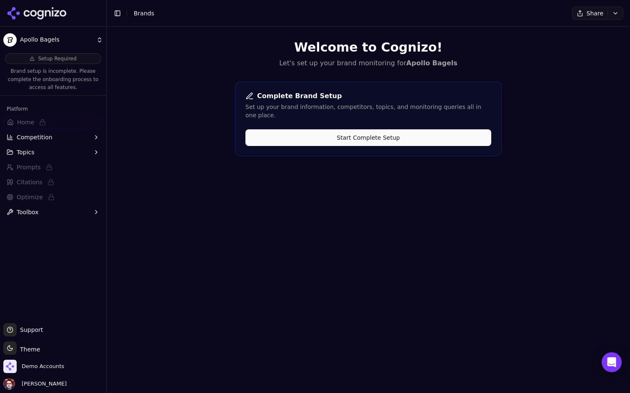
click at [312, 129] on button "Start Complete Setup" at bounding box center [368, 137] width 246 height 17
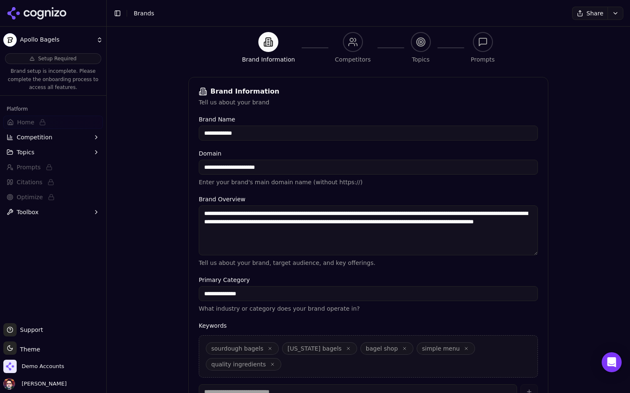
scroll to position [144, 0]
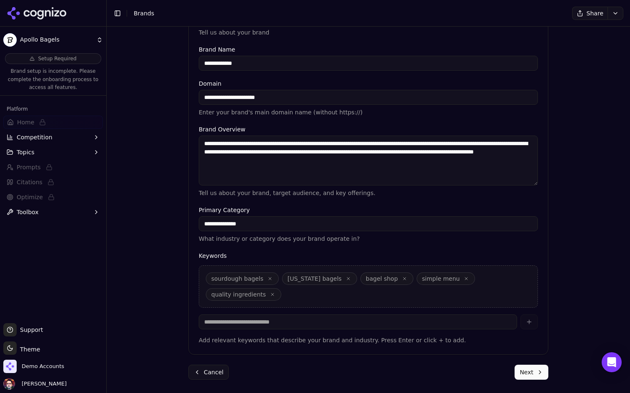
click at [528, 373] on button "Next" at bounding box center [531, 372] width 34 height 15
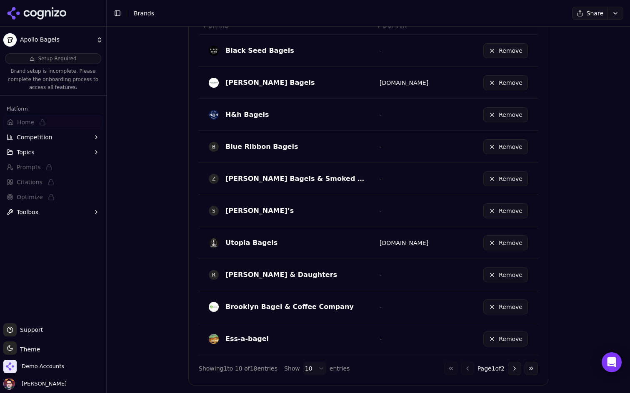
scroll to position [437, 0]
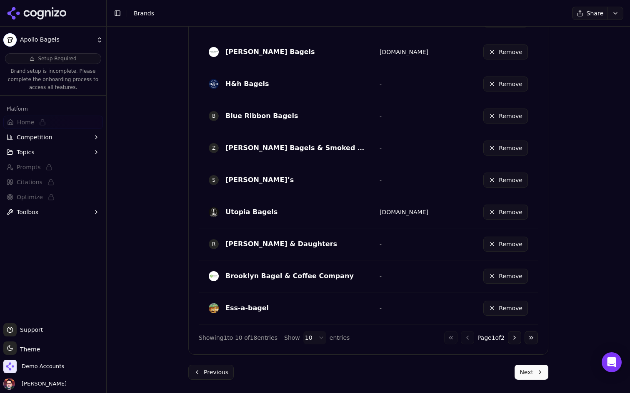
click at [534, 371] on button "Next" at bounding box center [531, 372] width 34 height 15
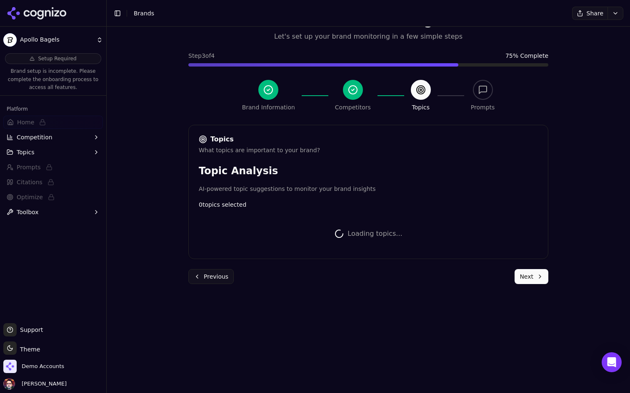
scroll to position [329, 0]
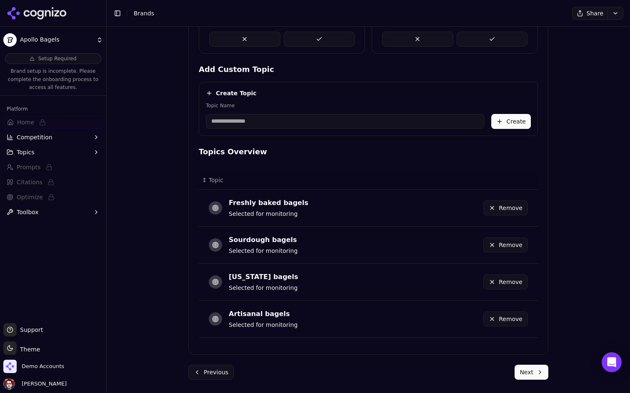
click at [496, 322] on button "Remove" at bounding box center [505, 319] width 45 height 15
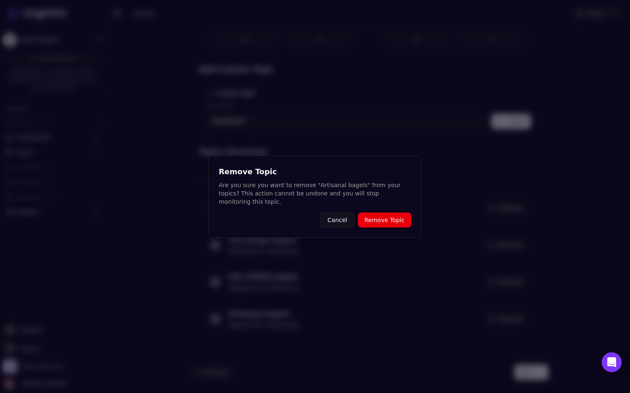
click at [336, 221] on button "Cancel" at bounding box center [337, 220] width 34 height 15
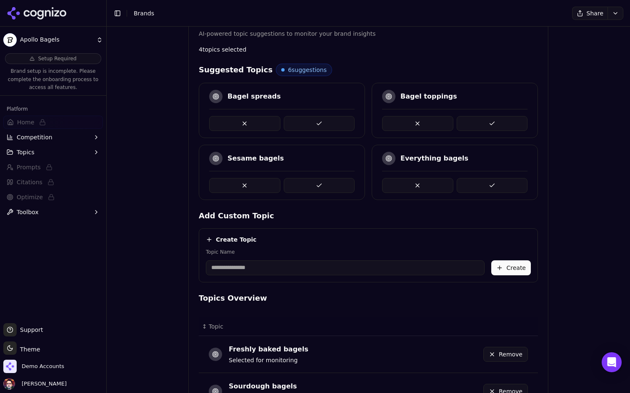
scroll to position [186, 0]
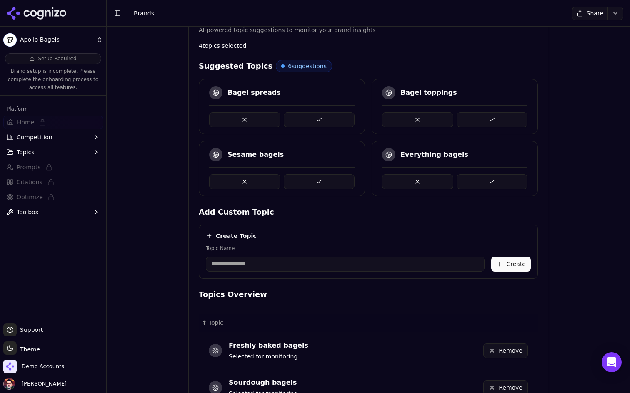
click at [317, 284] on div "Suggested Topics 6 suggestions Bagel spreads Bagel toppings Sesame bagels Every…" at bounding box center [368, 274] width 339 height 428
click at [317, 266] on input "Topic Name" at bounding box center [345, 264] width 279 height 15
type input "**********"
click at [346, 294] on h4 "Topics Overview" at bounding box center [368, 295] width 339 height 12
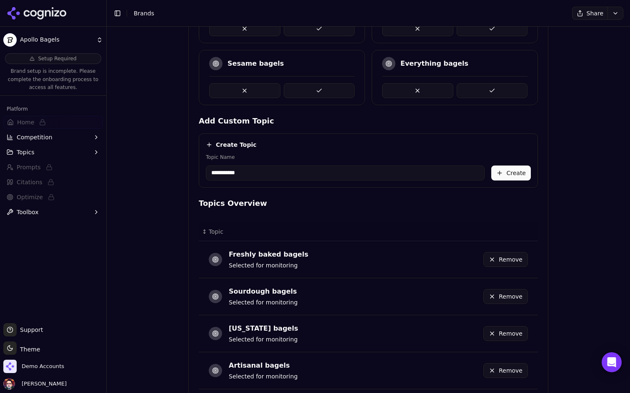
scroll to position [285, 0]
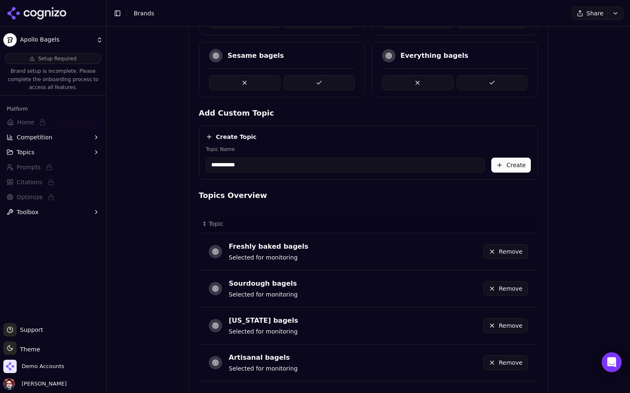
click at [511, 162] on button "Create" at bounding box center [511, 165] width 40 height 15
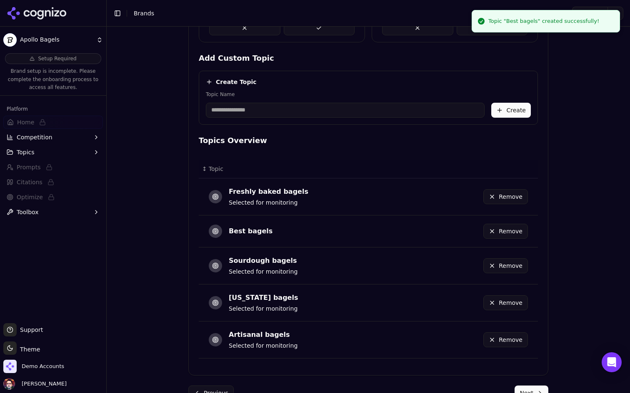
scroll to position [361, 0]
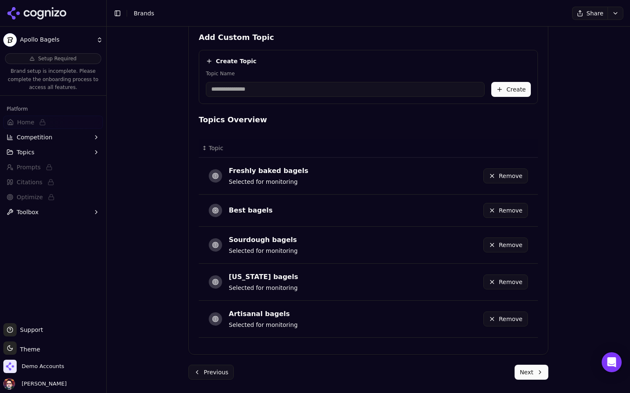
click at [501, 284] on button "Remove" at bounding box center [505, 282] width 45 height 15
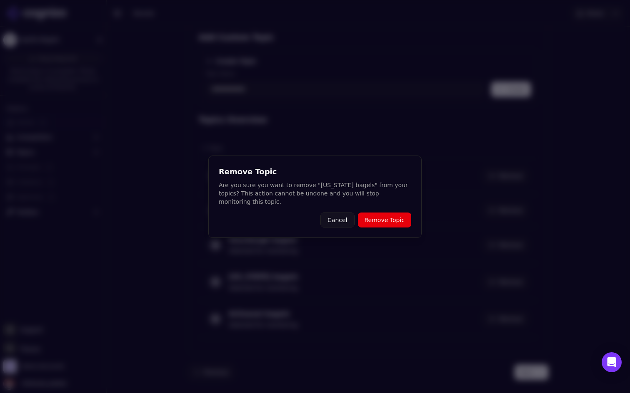
click at [377, 213] on button "Remove Topic" at bounding box center [384, 220] width 53 height 15
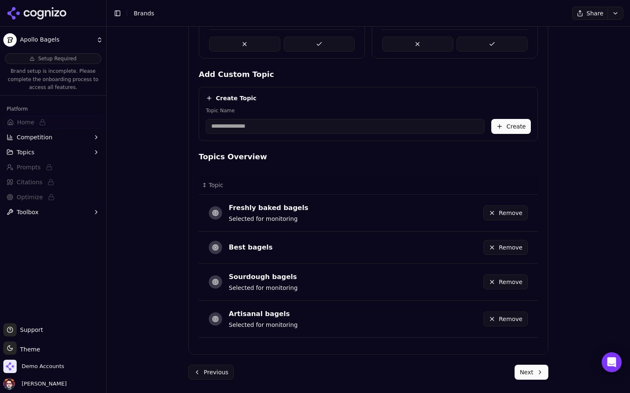
scroll to position [324, 0]
click at [508, 285] on button "Remove" at bounding box center [505, 282] width 45 height 15
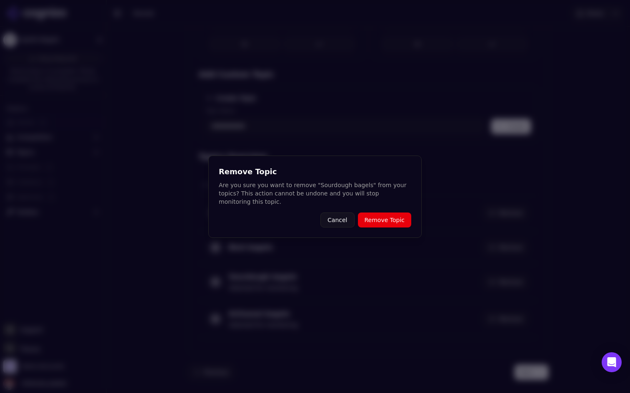
click at [385, 218] on button "Remove Topic" at bounding box center [384, 220] width 53 height 15
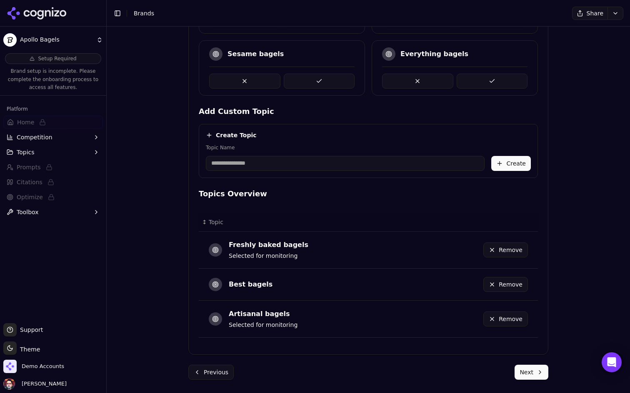
scroll to position [286, 0]
click at [500, 222] on th "Data table" at bounding box center [479, 222] width 117 height 19
click at [499, 246] on button "Remove" at bounding box center [505, 250] width 45 height 15
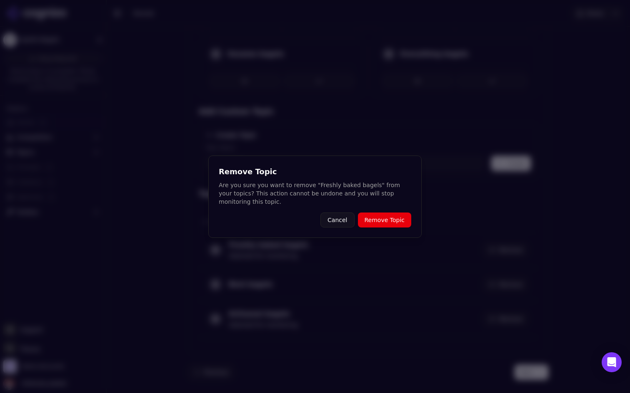
click at [378, 222] on button "Remove Topic" at bounding box center [384, 220] width 53 height 15
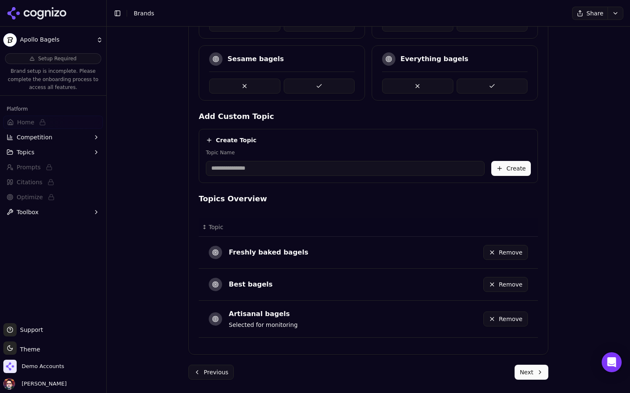
scroll to position [249, 0]
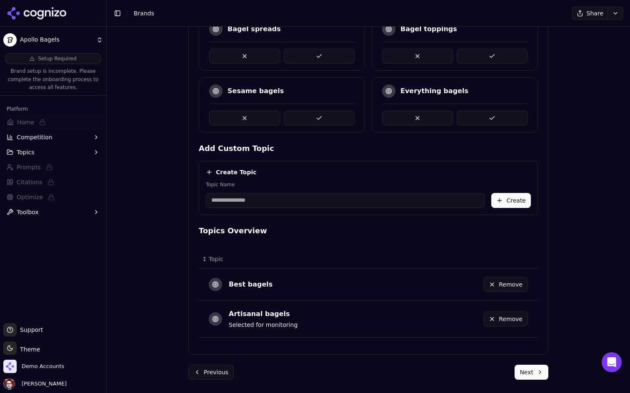
click at [500, 321] on button "Remove" at bounding box center [505, 319] width 45 height 15
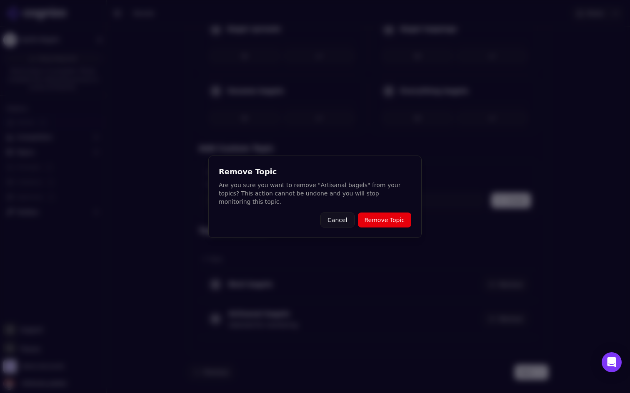
click at [390, 213] on button "Remove Topic" at bounding box center [384, 220] width 53 height 15
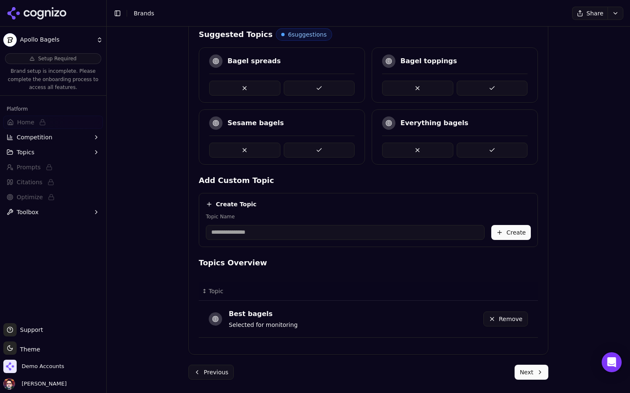
scroll to position [217, 0]
click at [538, 371] on button "Next" at bounding box center [531, 372] width 34 height 15
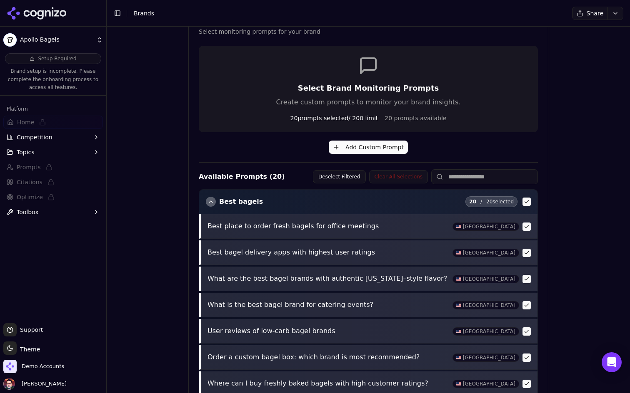
scroll to position [158, 0]
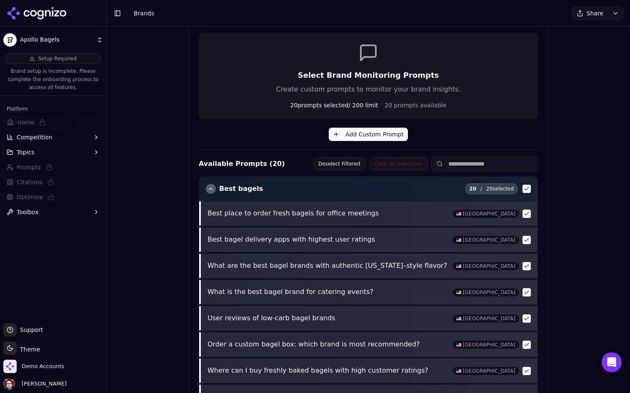
click at [528, 188] on bagels "button" at bounding box center [526, 189] width 8 height 8
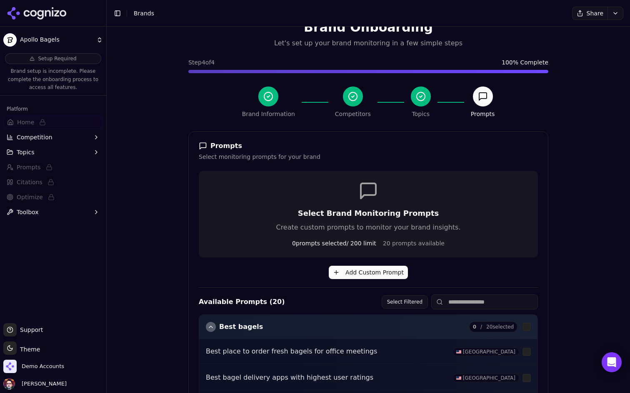
scroll to position [0, 0]
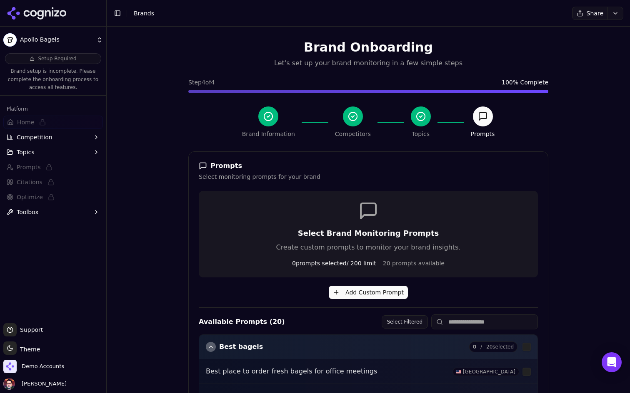
click at [364, 294] on button "Add Custom Prompt" at bounding box center [368, 292] width 79 height 13
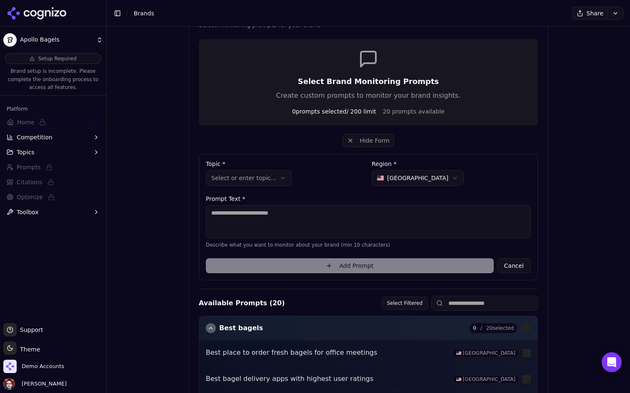
scroll to position [166, 0]
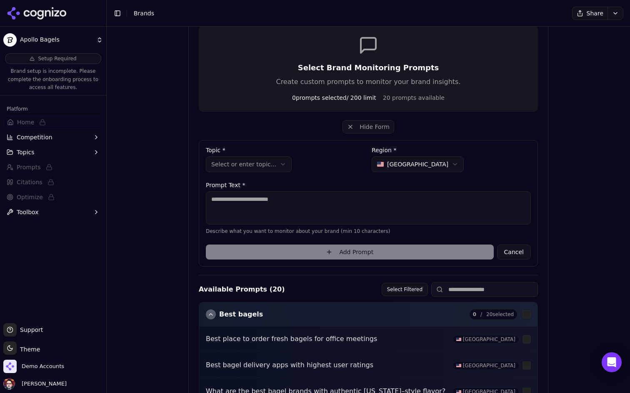
click at [312, 200] on textarea at bounding box center [368, 208] width 325 height 33
click at [301, 204] on textarea at bounding box center [368, 208] width 325 height 33
click at [300, 204] on textarea at bounding box center [368, 208] width 325 height 33
click at [316, 176] on div "**********" at bounding box center [368, 190] width 325 height 87
click at [320, 206] on textarea at bounding box center [368, 208] width 325 height 33
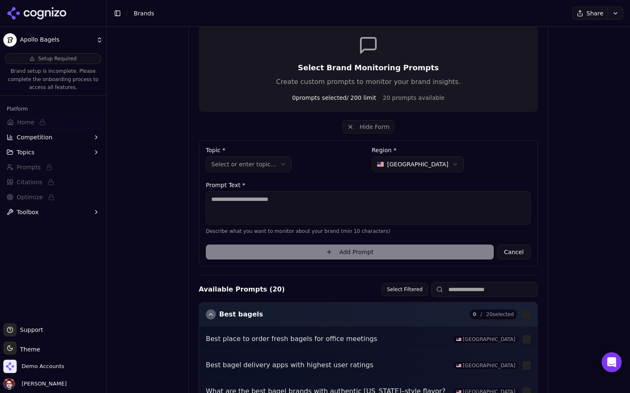
click at [326, 173] on div "**********" at bounding box center [285, 161] width 159 height 28
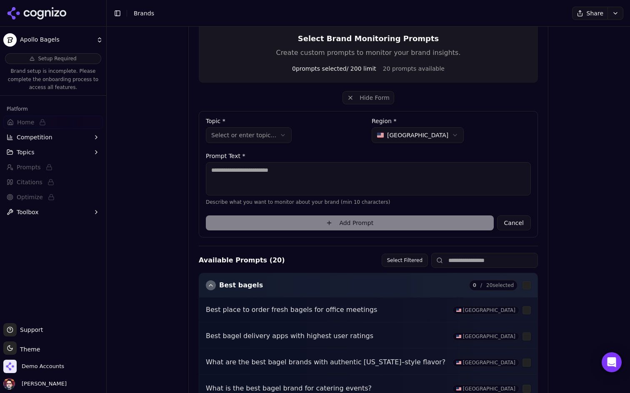
scroll to position [337, 0]
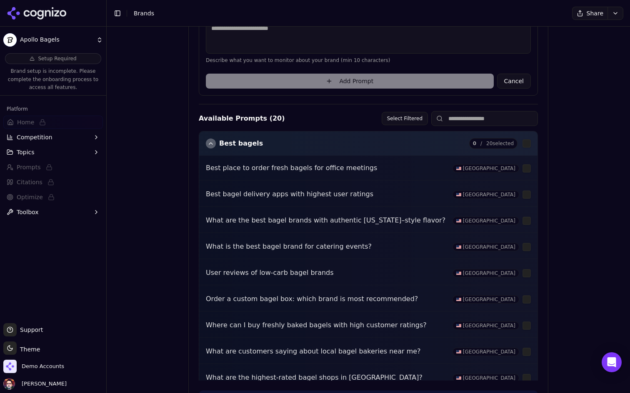
click at [511, 75] on button "Cancel" at bounding box center [514, 81] width 34 height 15
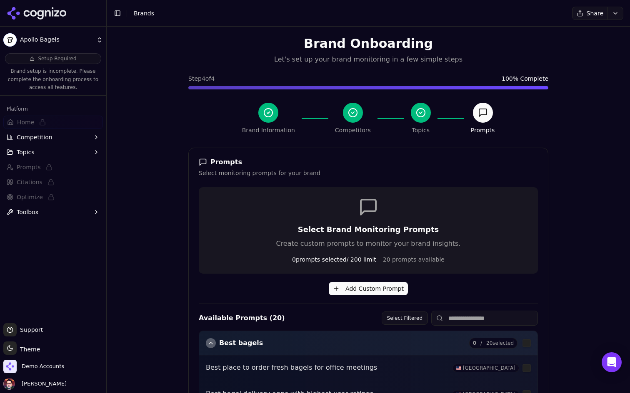
scroll to position [0, 0]
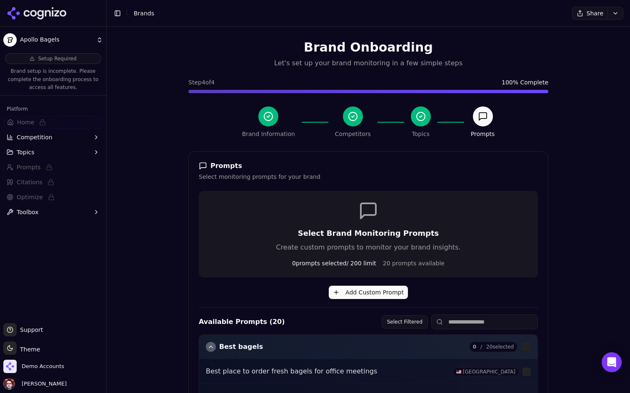
click at [371, 231] on h3 "Select Brand Monitoring Prompts" at bounding box center [368, 234] width 319 height 12
click at [411, 231] on h3 "Select Brand Monitoring Prompts" at bounding box center [368, 234] width 319 height 12
click at [405, 249] on p "Create custom prompts to monitor your brand insights." at bounding box center [368, 248] width 319 height 10
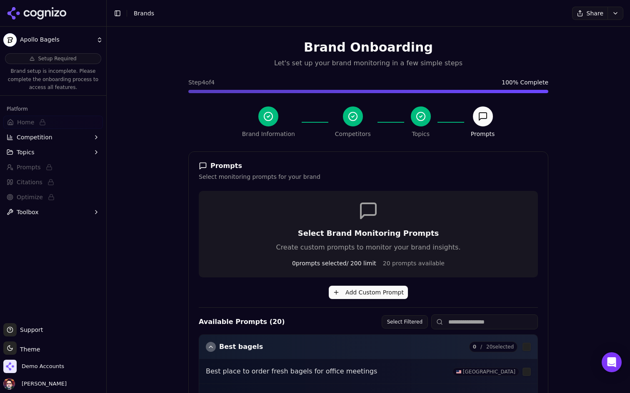
click at [405, 249] on p "Create custom prompts to monitor your brand insights." at bounding box center [368, 248] width 319 height 10
click at [459, 251] on p "Create custom prompts to monitor your brand insights." at bounding box center [368, 248] width 319 height 10
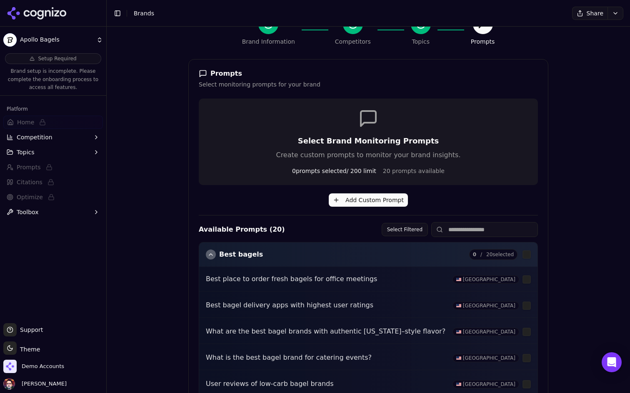
scroll to position [93, 0]
click at [361, 197] on button "Add Custom Prompt" at bounding box center [368, 199] width 79 height 13
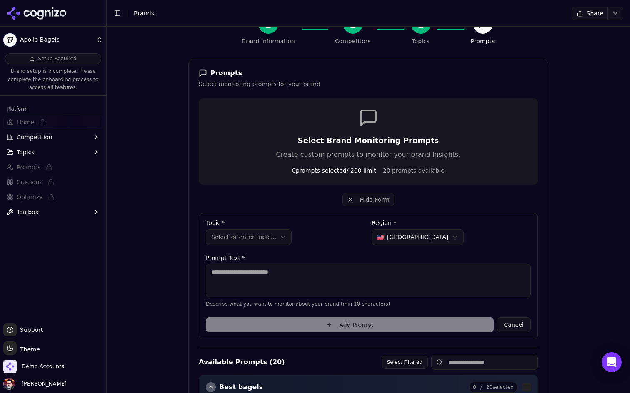
scroll to position [117, 0]
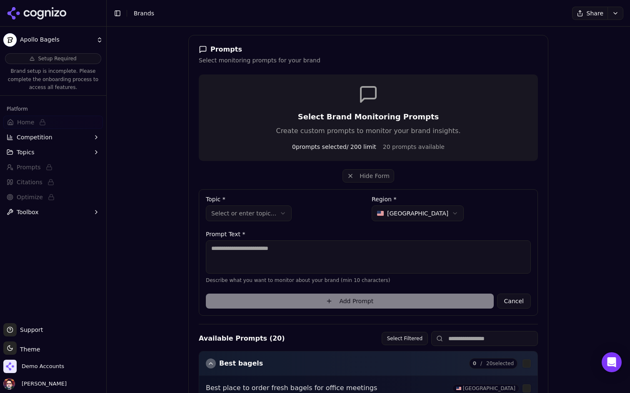
click at [324, 251] on textarea at bounding box center [368, 257] width 325 height 33
type textarea "**********"
click at [275, 213] on html "**********" at bounding box center [315, 196] width 630 height 393
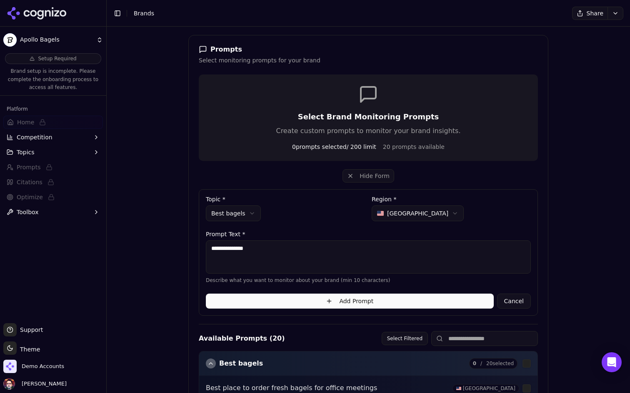
click at [281, 249] on textarea "**********" at bounding box center [368, 257] width 325 height 33
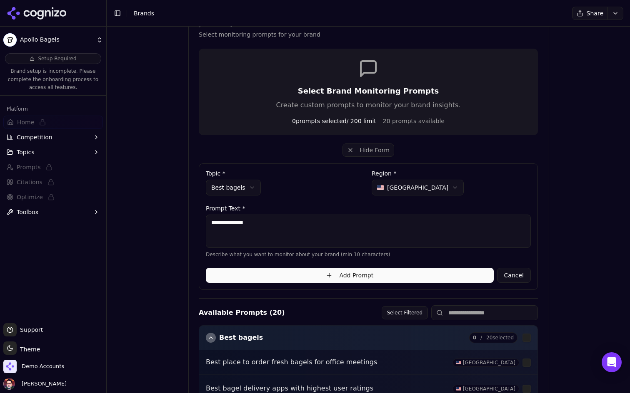
scroll to position [172, 0]
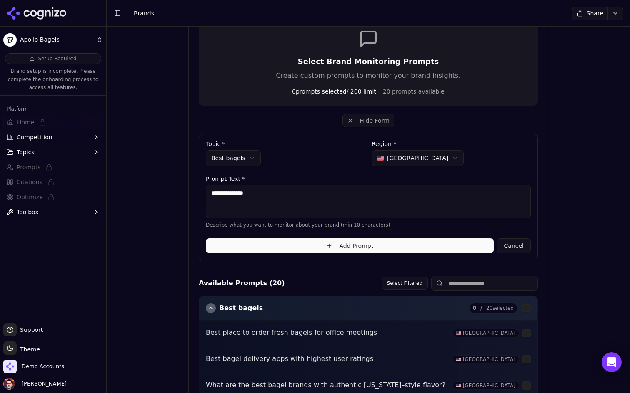
click at [281, 243] on button "Add Prompt" at bounding box center [350, 246] width 288 height 15
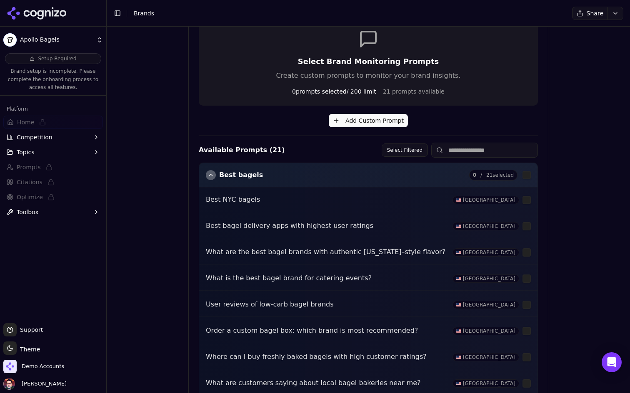
click at [526, 202] on button "button" at bounding box center [526, 200] width 8 height 8
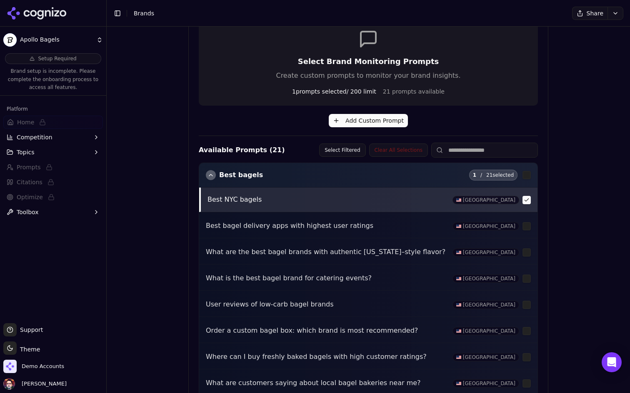
click at [351, 113] on div "Select Brand Monitoring Prompts Create custom prompts to monitor your brand ins…" at bounding box center [368, 240] width 339 height 442
click at [349, 122] on button "Add Custom Prompt" at bounding box center [368, 120] width 79 height 13
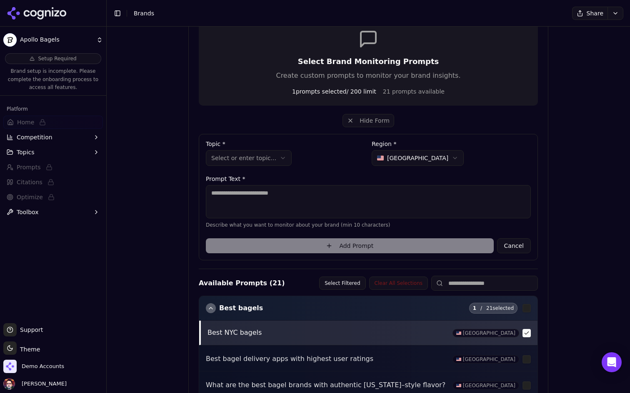
click at [263, 187] on textarea at bounding box center [368, 201] width 325 height 33
click at [314, 176] on label "Prompt Text *" at bounding box center [368, 179] width 325 height 6
click at [236, 193] on textarea "**********" at bounding box center [368, 201] width 325 height 33
click at [243, 192] on textarea "**********" at bounding box center [368, 201] width 325 height 33
click at [331, 194] on textarea "**********" at bounding box center [368, 201] width 325 height 33
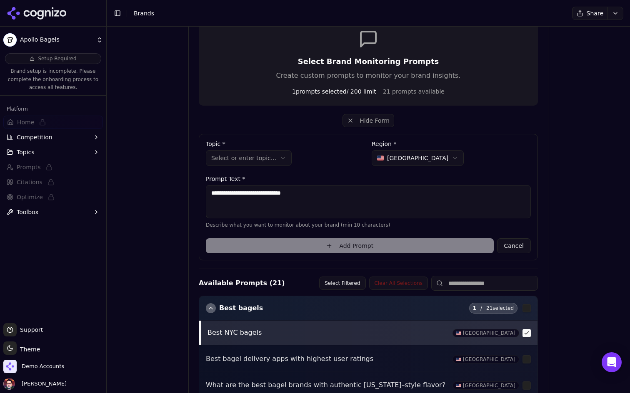
type textarea "**********"
click at [257, 156] on html "**********" at bounding box center [315, 196] width 630 height 393
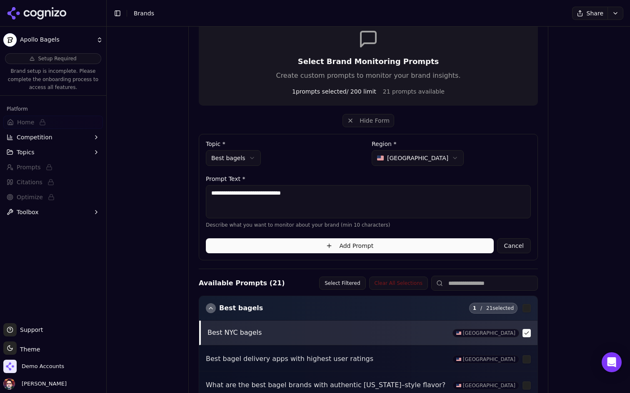
click at [286, 247] on button "Add Prompt" at bounding box center [350, 246] width 288 height 15
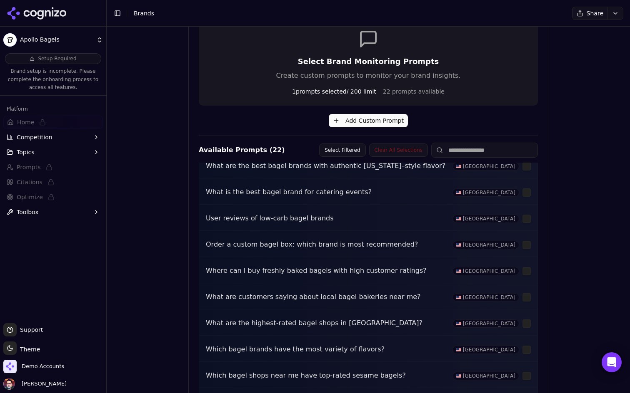
scroll to position [0, 0]
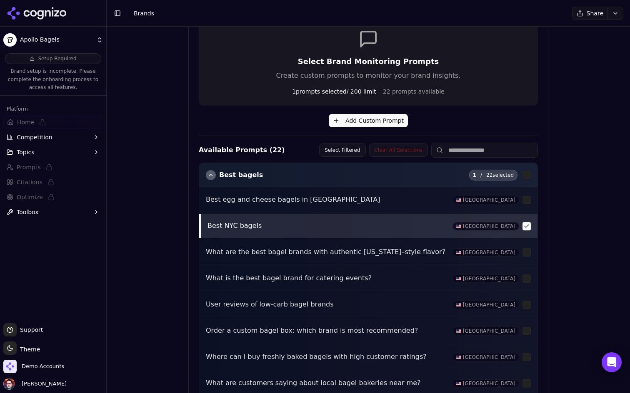
click at [530, 199] on button "button" at bounding box center [526, 200] width 8 height 8
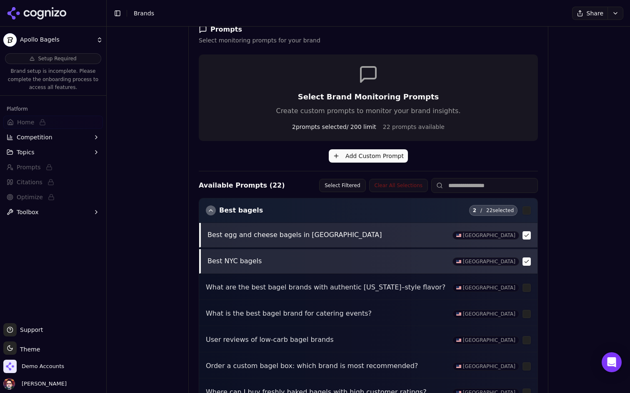
scroll to position [135, 0]
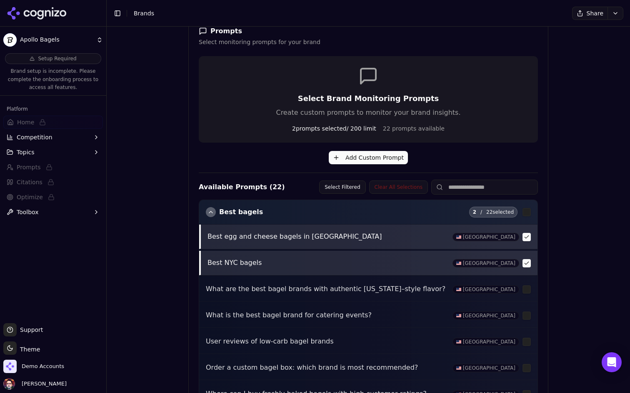
click at [373, 162] on button "Add Custom Prompt" at bounding box center [368, 157] width 79 height 13
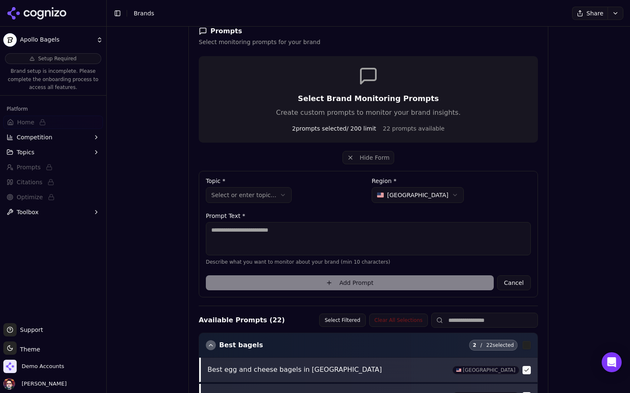
click at [291, 232] on textarea at bounding box center [368, 238] width 325 height 33
click at [269, 189] on html "**********" at bounding box center [315, 196] width 630 height 393
click at [277, 241] on textarea at bounding box center [368, 238] width 325 height 33
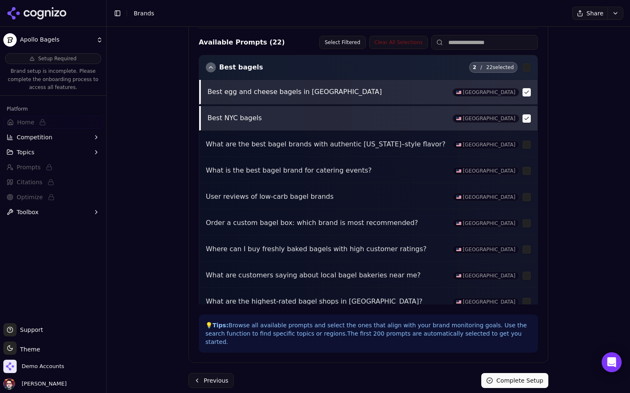
scroll to position [389, 0]
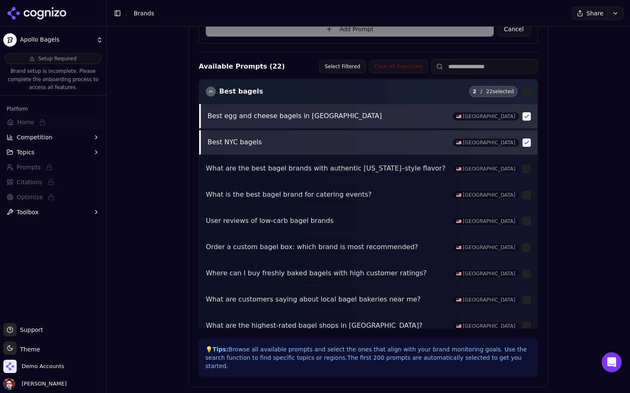
click at [211, 93] on div "button" at bounding box center [211, 92] width 10 height 10
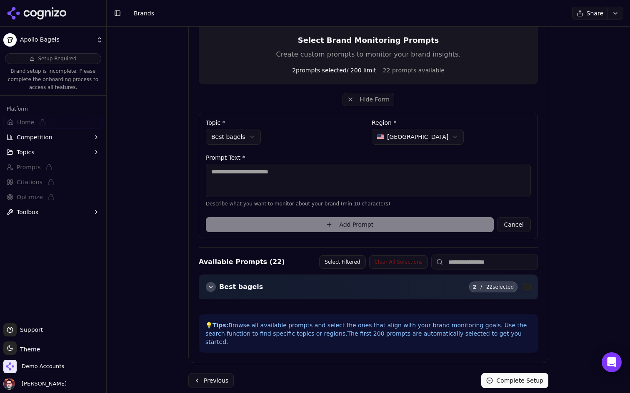
click at [208, 288] on div "button" at bounding box center [211, 287] width 10 height 10
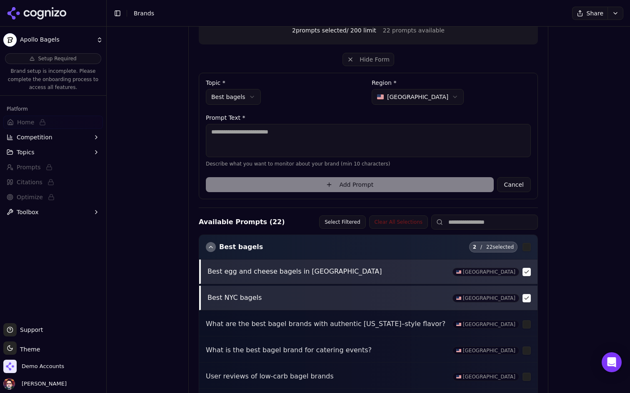
scroll to position [232, 0]
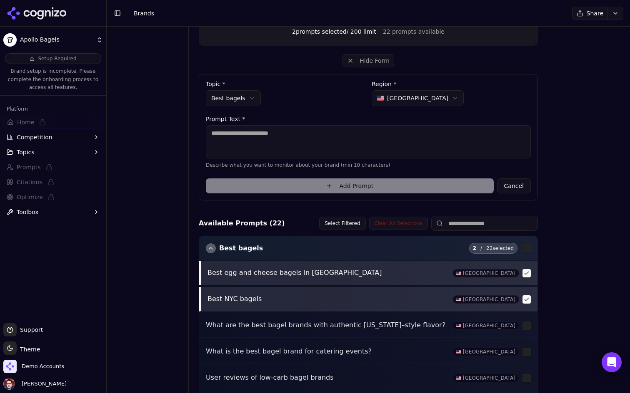
click at [271, 142] on textarea at bounding box center [368, 141] width 325 height 33
click at [280, 143] on textarea at bounding box center [368, 141] width 325 height 33
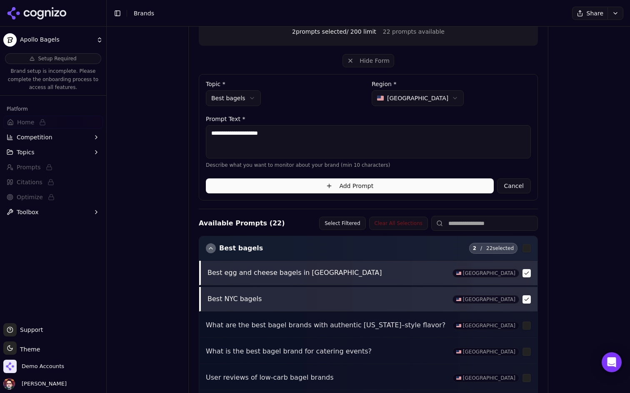
type textarea "**********"
click at [342, 188] on button "Add Prompt" at bounding box center [350, 186] width 288 height 15
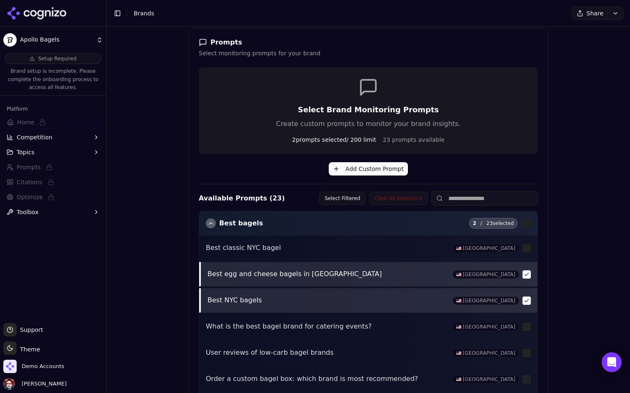
scroll to position [98, 0]
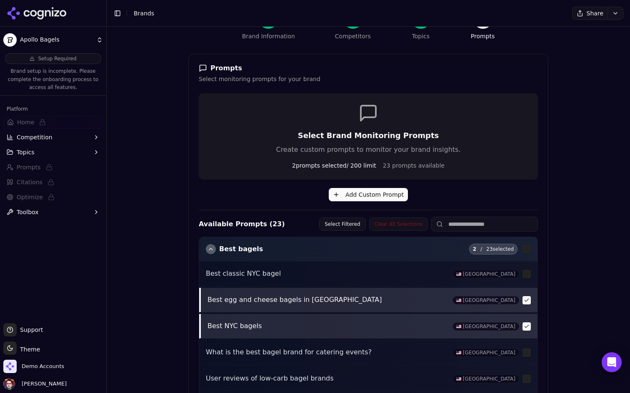
click at [362, 192] on button "Add Custom Prompt" at bounding box center [368, 194] width 79 height 13
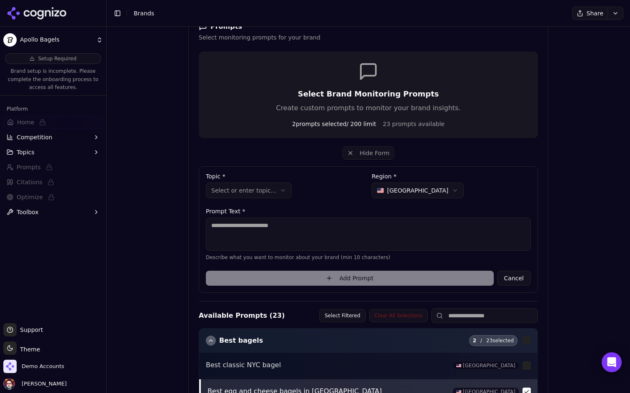
scroll to position [151, 0]
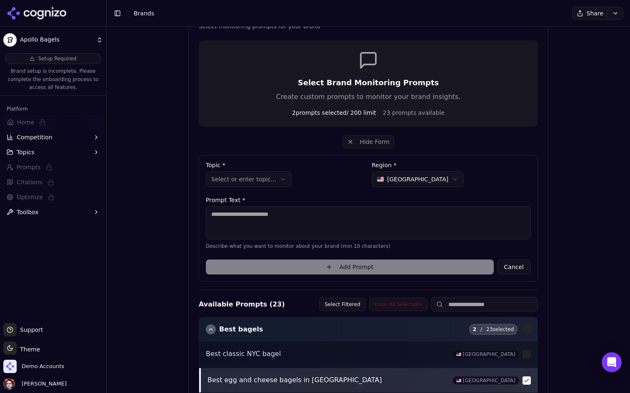
click at [262, 166] on label "Topic *" at bounding box center [285, 165] width 159 height 6
click at [261, 175] on html "**********" at bounding box center [315, 196] width 630 height 393
click at [248, 218] on textarea at bounding box center [368, 223] width 325 height 33
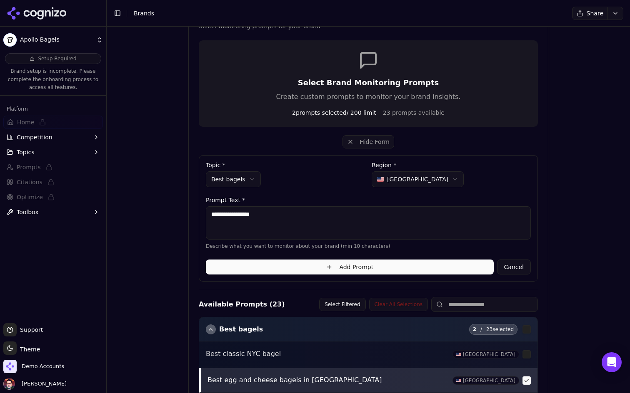
click at [244, 212] on textarea "**********" at bounding box center [368, 223] width 325 height 33
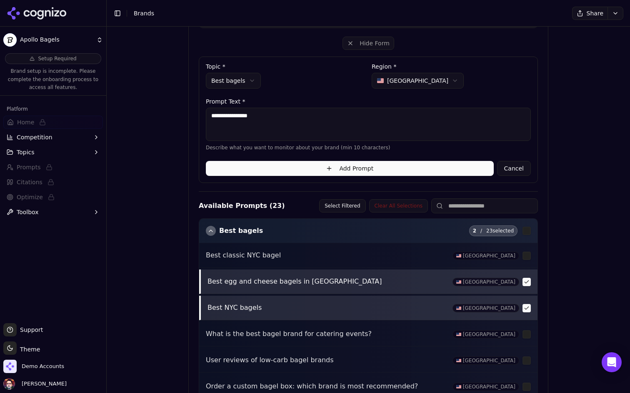
scroll to position [249, 0]
click at [296, 115] on textarea "**********" at bounding box center [368, 124] width 325 height 33
click at [253, 117] on textarea "**********" at bounding box center [368, 124] width 325 height 33
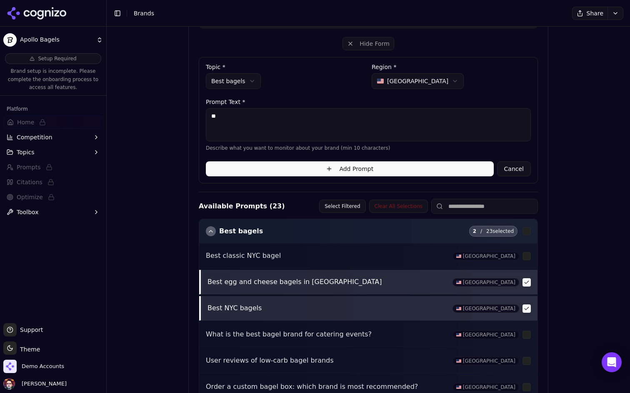
type textarea "*"
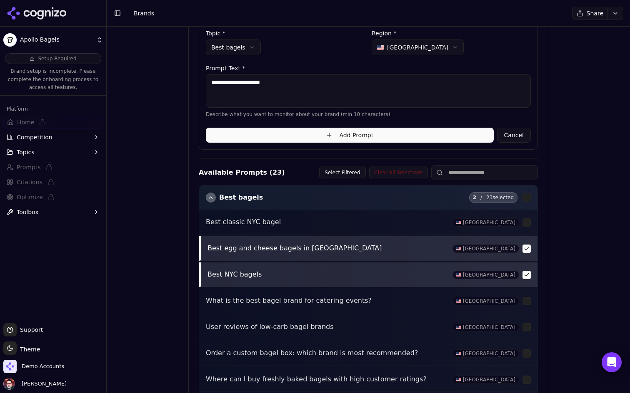
scroll to position [287, 0]
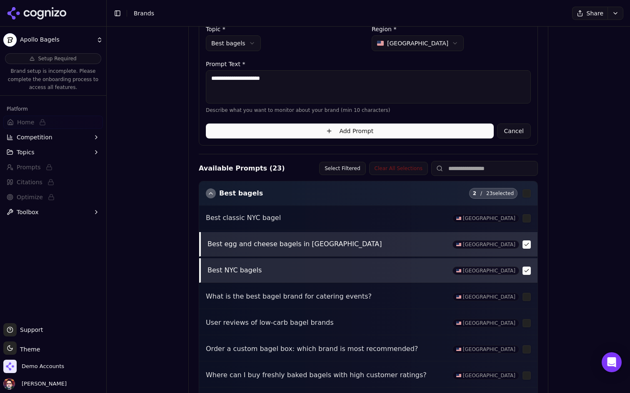
type textarea "**********"
click at [286, 131] on button "Add Prompt" at bounding box center [350, 131] width 288 height 15
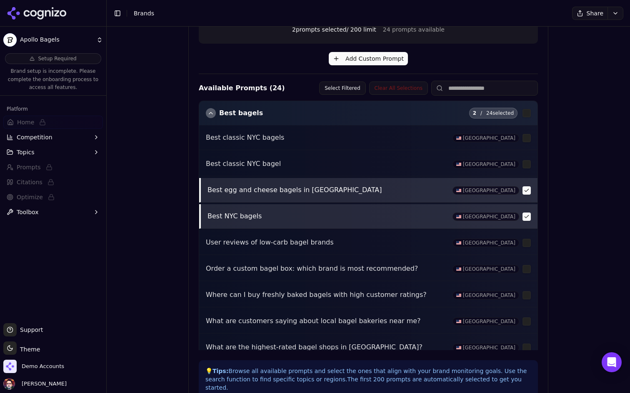
scroll to position [234, 0]
click at [525, 165] on button "button" at bounding box center [526, 164] width 8 height 8
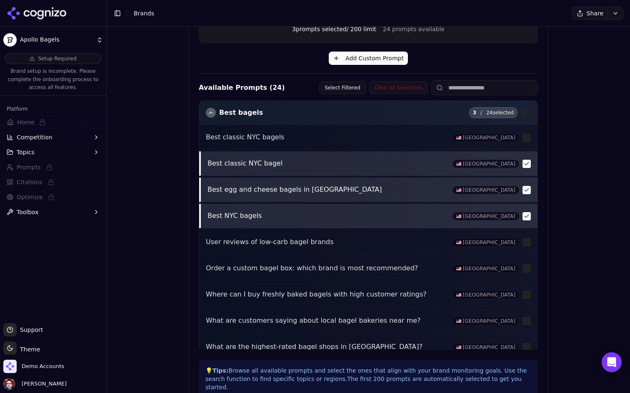
click at [525, 139] on button "button" at bounding box center [526, 138] width 8 height 8
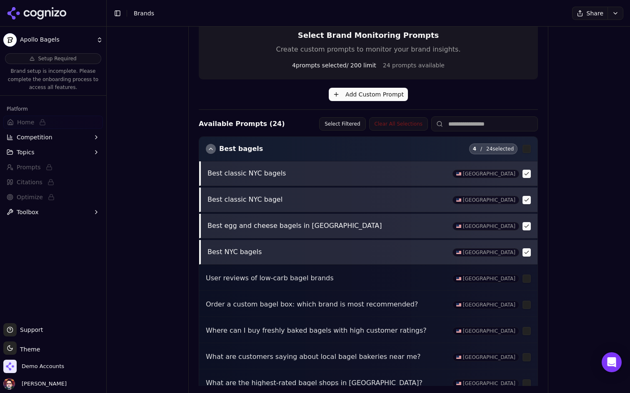
scroll to position [185, 0]
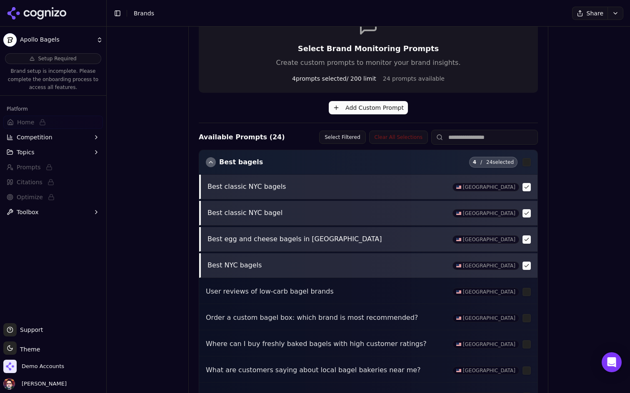
click at [282, 241] on p "Best egg and cheese bagels in [GEOGRAPHIC_DATA]" at bounding box center [327, 239] width 240 height 11
copy p "Best egg and cheese bagels in [GEOGRAPHIC_DATA]"
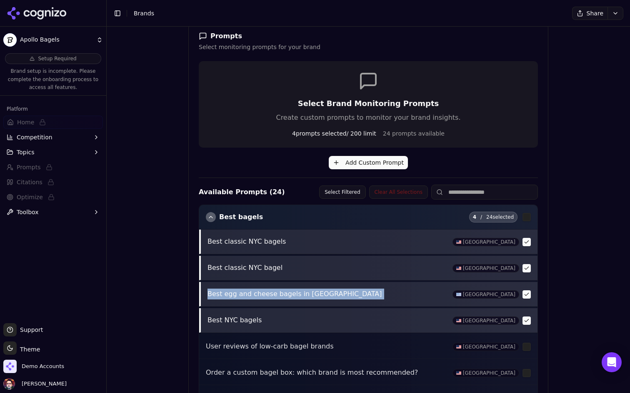
scroll to position [113, 0]
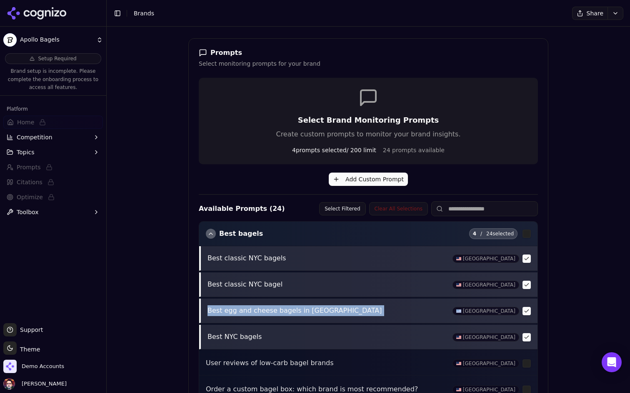
click at [365, 180] on button "Add Custom Prompt" at bounding box center [368, 179] width 79 height 13
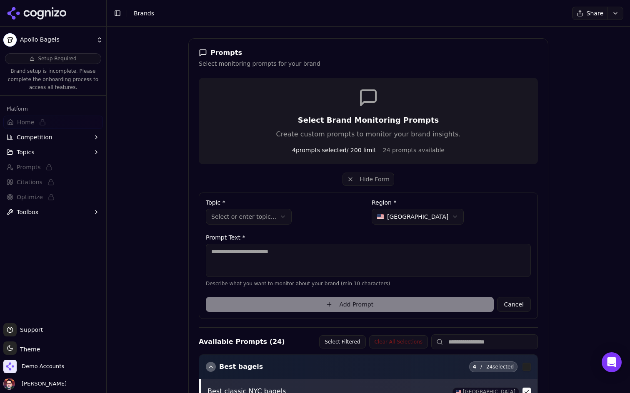
click at [274, 254] on textarea at bounding box center [368, 260] width 325 height 33
paste textarea "**********"
click at [287, 252] on textarea "**********" at bounding box center [368, 260] width 325 height 33
type textarea "**********"
click at [256, 212] on html "**********" at bounding box center [315, 196] width 630 height 393
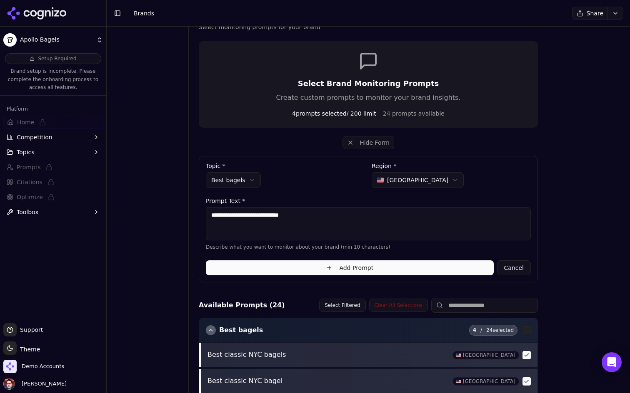
scroll to position [160, 0]
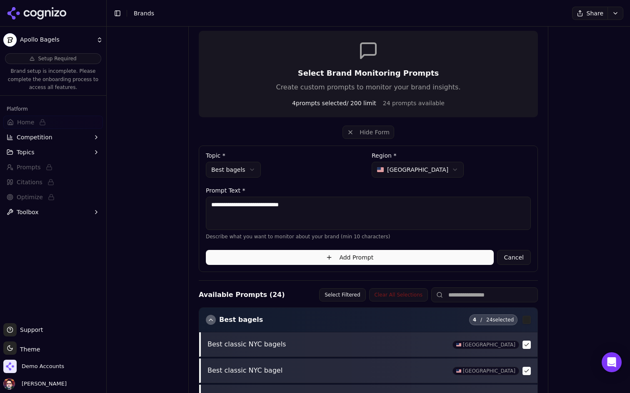
click at [309, 260] on button "Add Prompt" at bounding box center [350, 257] width 288 height 15
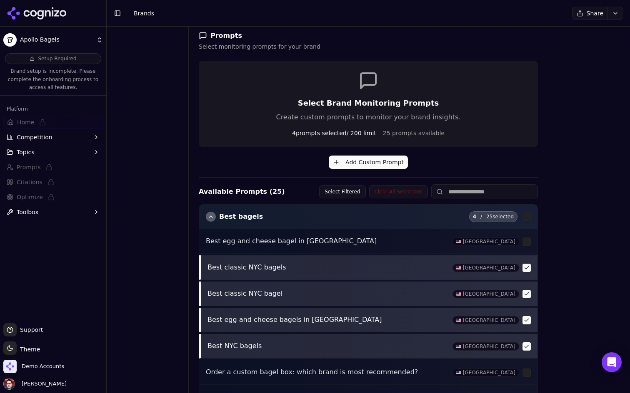
scroll to position [129, 0]
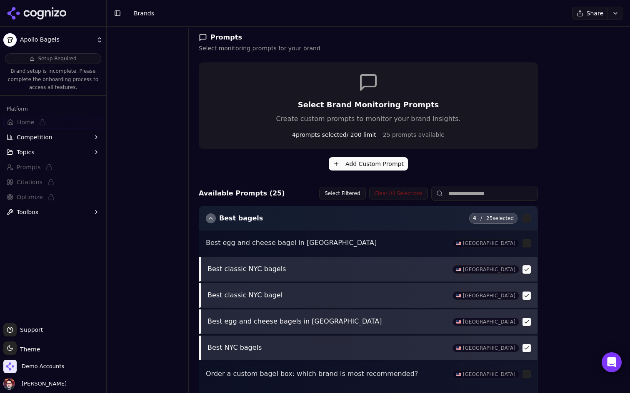
click at [367, 163] on button "Add Custom Prompt" at bounding box center [368, 163] width 79 height 13
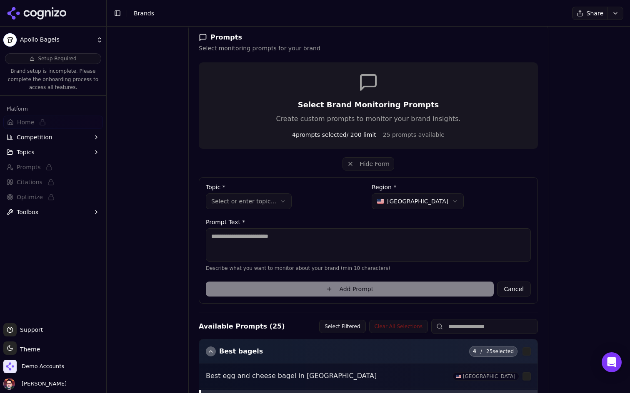
click at [271, 232] on textarea at bounding box center [368, 245] width 325 height 33
type textarea "**********"
click at [266, 201] on html "**********" at bounding box center [315, 196] width 630 height 393
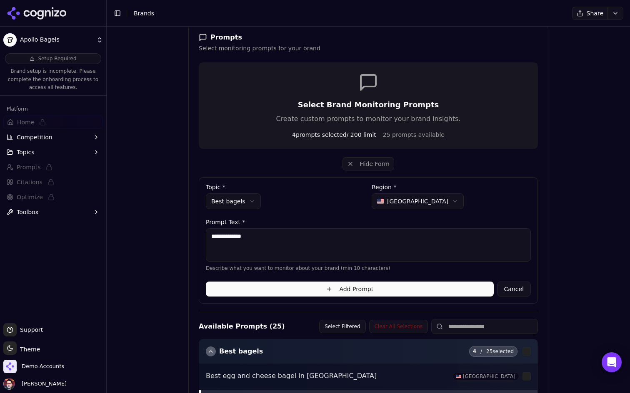
click at [296, 248] on textarea "**********" at bounding box center [368, 245] width 325 height 33
click at [283, 295] on button "Add Prompt" at bounding box center [350, 289] width 288 height 15
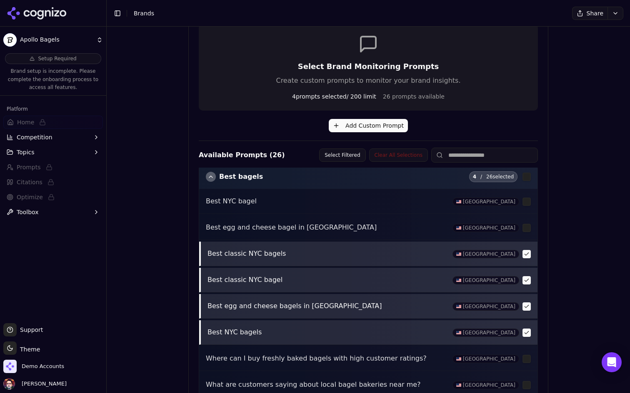
scroll to position [168, 0]
click at [524, 227] on button "button" at bounding box center [526, 227] width 8 height 8
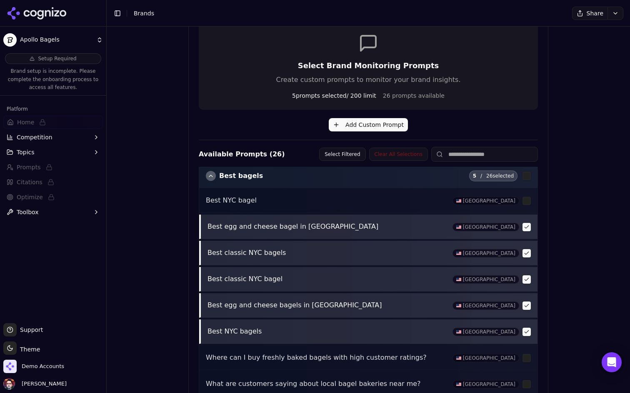
click at [525, 200] on button "button" at bounding box center [526, 201] width 8 height 8
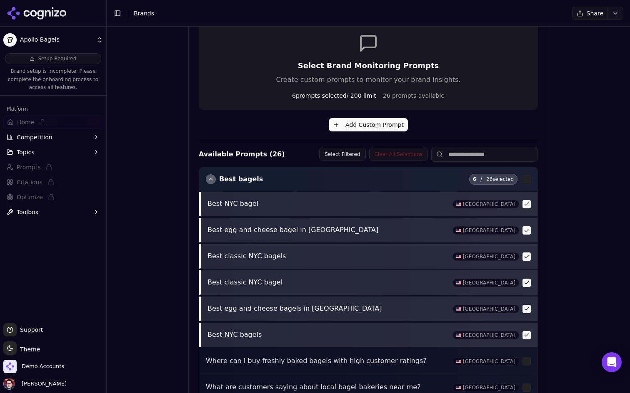
scroll to position [0, 0]
click at [365, 122] on button "Add Custom Prompt" at bounding box center [368, 124] width 79 height 13
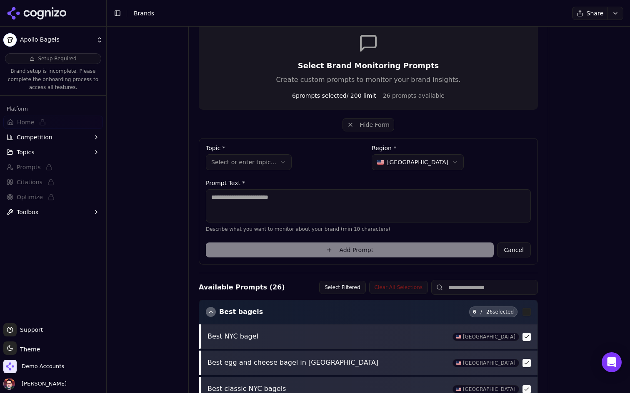
click at [256, 194] on textarea at bounding box center [368, 205] width 325 height 33
click at [229, 199] on textarea "**********" at bounding box center [368, 205] width 325 height 33
type textarea "**********"
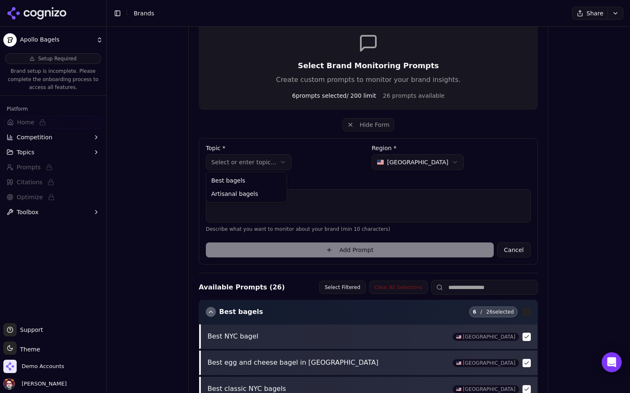
click at [263, 166] on html "**********" at bounding box center [315, 196] width 630 height 393
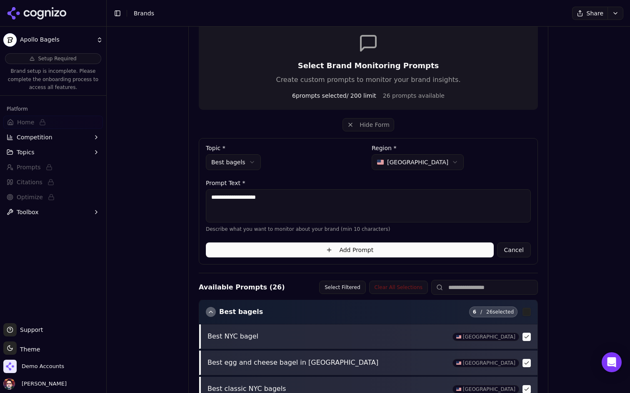
click at [278, 246] on button "Add Prompt" at bounding box center [350, 250] width 288 height 15
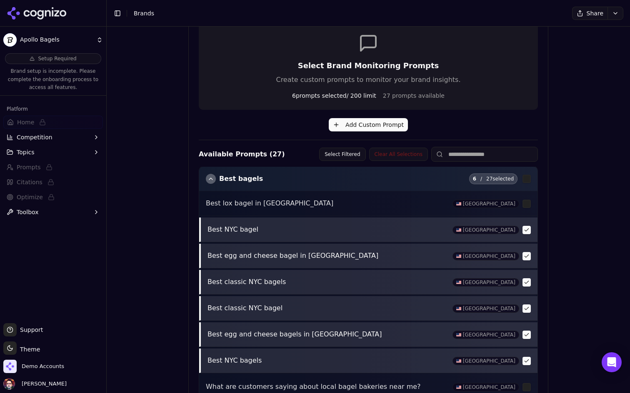
click at [354, 130] on button "Add Custom Prompt" at bounding box center [368, 124] width 79 height 13
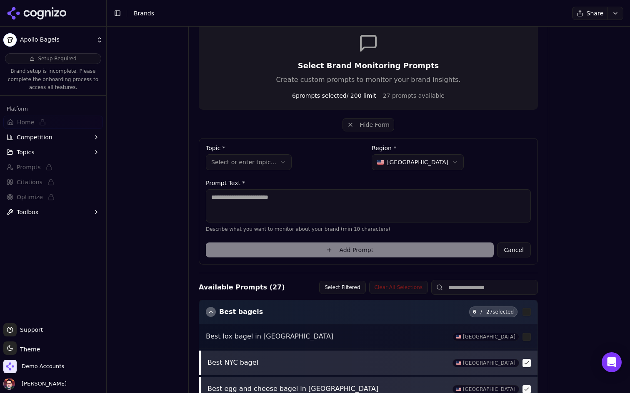
click at [279, 194] on textarea at bounding box center [368, 205] width 325 height 33
paste textarea "**********"
click at [249, 194] on textarea "**********" at bounding box center [368, 205] width 325 height 33
click at [301, 200] on textarea "**********" at bounding box center [368, 205] width 325 height 33
type textarea "**********"
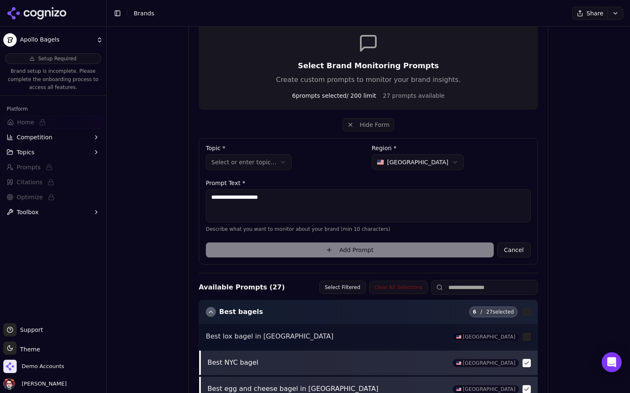
click at [283, 244] on div "Add Prompt Cancel" at bounding box center [368, 248] width 325 height 18
click at [297, 204] on textarea "**********" at bounding box center [368, 205] width 325 height 33
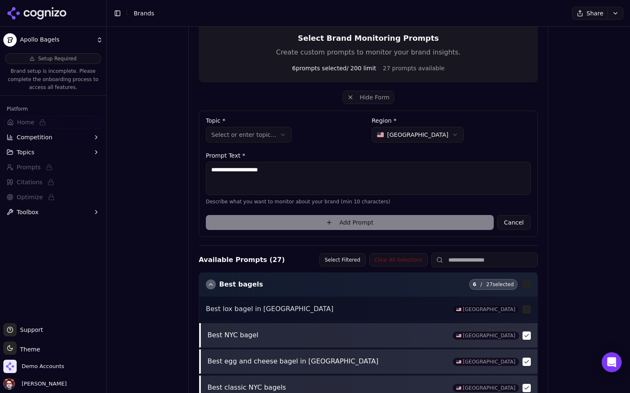
scroll to position [200, 0]
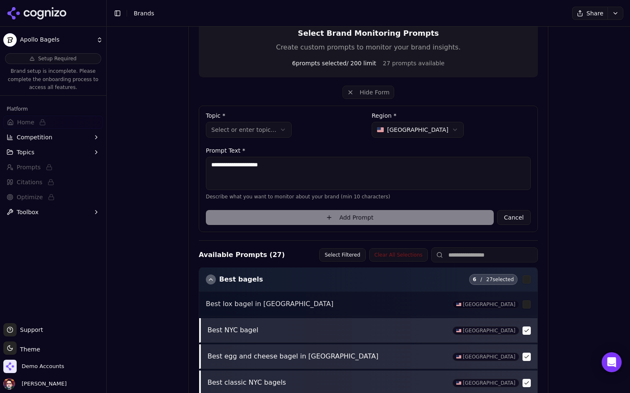
click at [266, 124] on html "**********" at bounding box center [315, 196] width 630 height 393
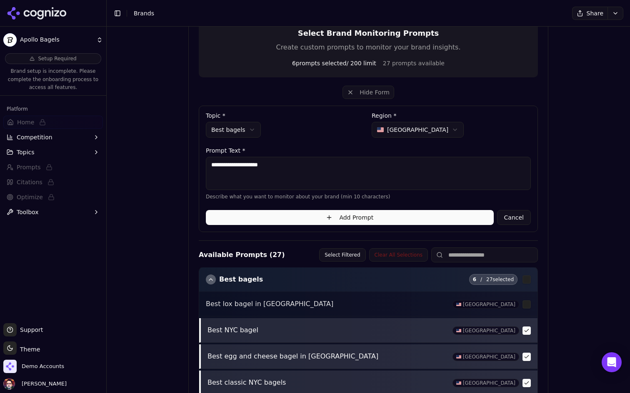
click at [269, 221] on button "Add Prompt" at bounding box center [350, 217] width 288 height 15
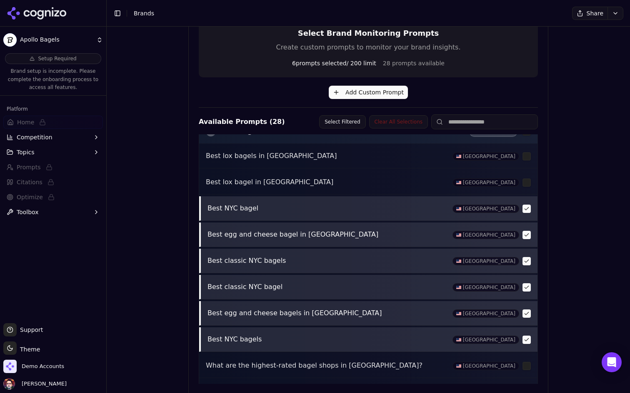
scroll to position [6, 0]
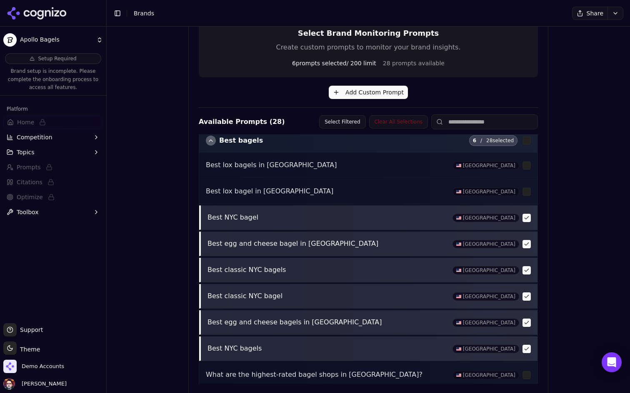
click at [527, 192] on button "button" at bounding box center [526, 192] width 8 height 8
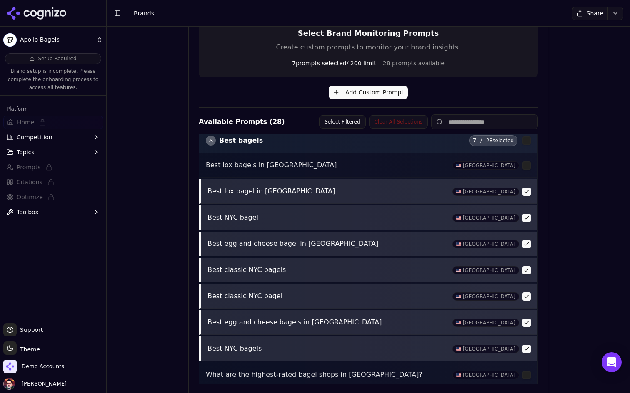
click at [527, 165] on button "button" at bounding box center [526, 166] width 8 height 8
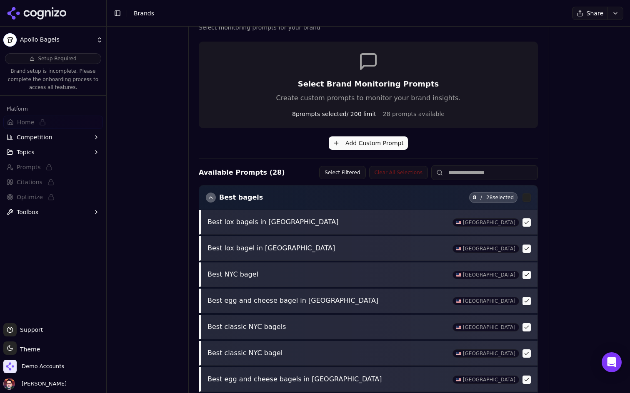
scroll to position [140, 0]
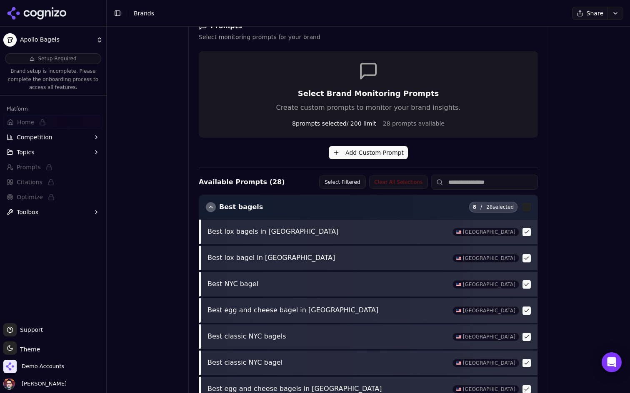
click at [363, 152] on button "Add Custom Prompt" at bounding box center [368, 152] width 79 height 13
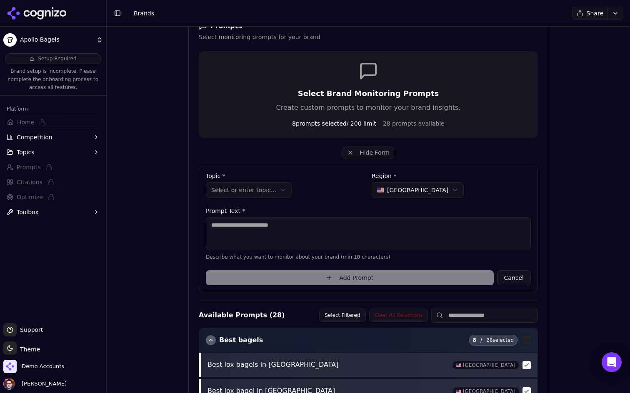
click at [279, 234] on textarea at bounding box center [368, 233] width 325 height 33
type textarea "**********"
click at [271, 188] on html "**********" at bounding box center [315, 196] width 630 height 393
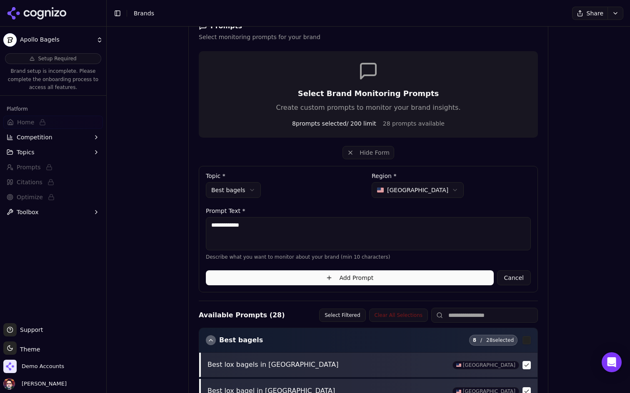
click at [281, 236] on textarea "**********" at bounding box center [368, 233] width 325 height 33
click at [261, 226] on textarea "**********" at bounding box center [368, 233] width 325 height 33
click at [254, 226] on textarea "**********" at bounding box center [368, 233] width 325 height 33
click at [241, 227] on textarea "**********" at bounding box center [368, 233] width 325 height 33
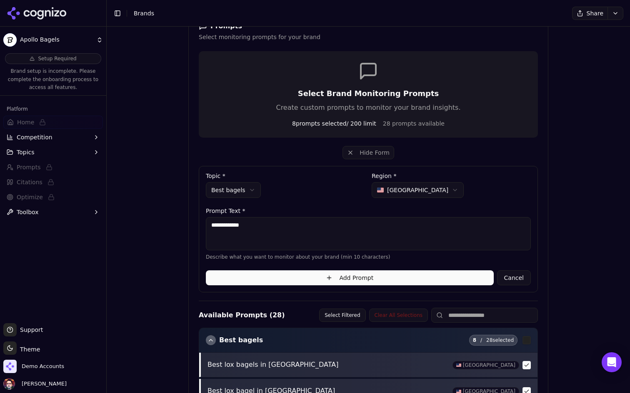
click at [241, 227] on textarea "**********" at bounding box center [368, 233] width 325 height 33
click at [243, 284] on button "Add Prompt" at bounding box center [350, 278] width 288 height 15
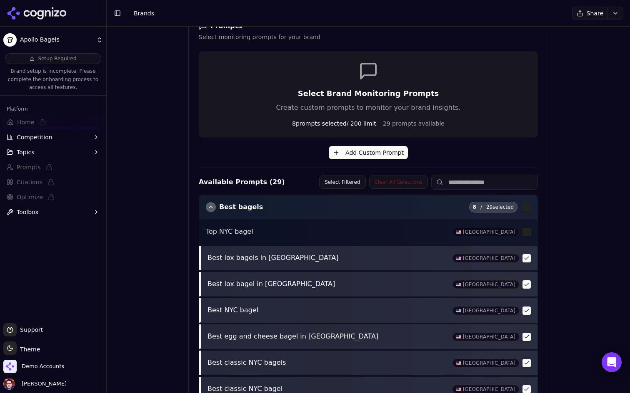
click at [373, 156] on button "Add Custom Prompt" at bounding box center [368, 152] width 79 height 13
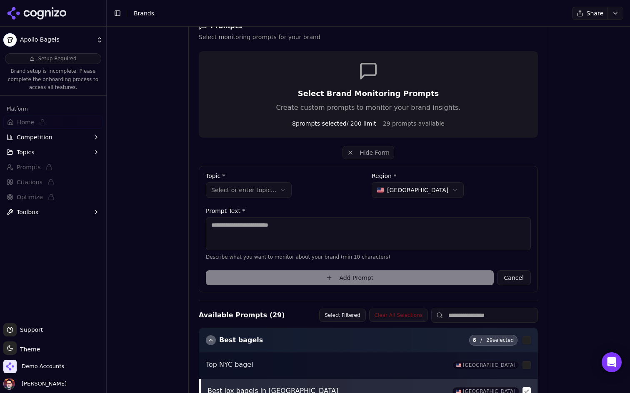
click at [269, 228] on textarea at bounding box center [368, 233] width 325 height 33
paste textarea "**********"
type textarea "**********"
click at [260, 193] on html "**********" at bounding box center [315, 196] width 630 height 393
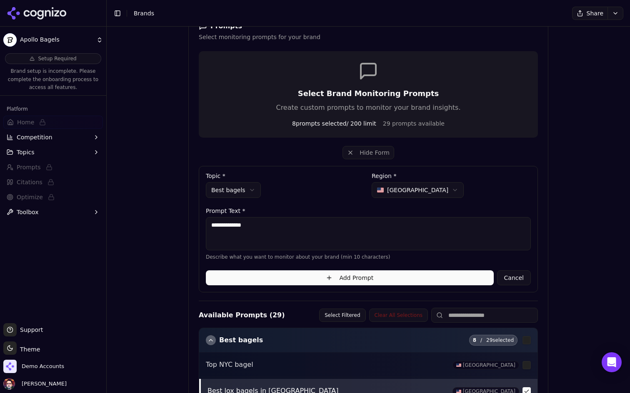
click at [268, 278] on button "Add Prompt" at bounding box center [350, 278] width 288 height 15
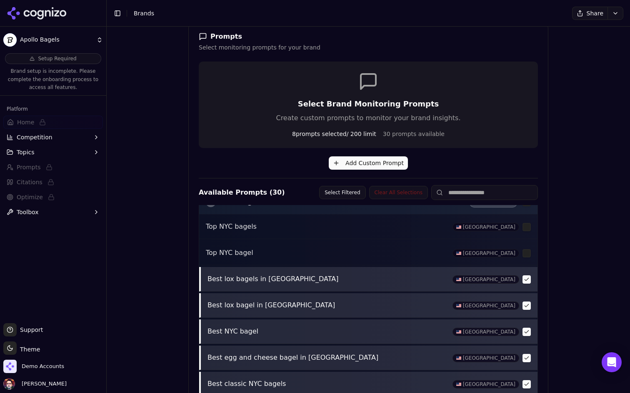
scroll to position [13, 0]
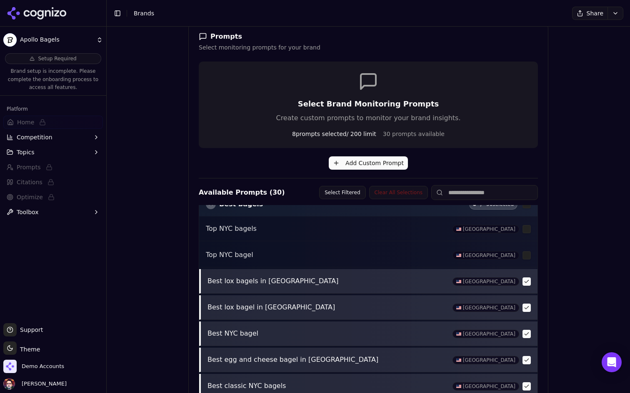
click at [522, 257] on button "button" at bounding box center [526, 255] width 8 height 8
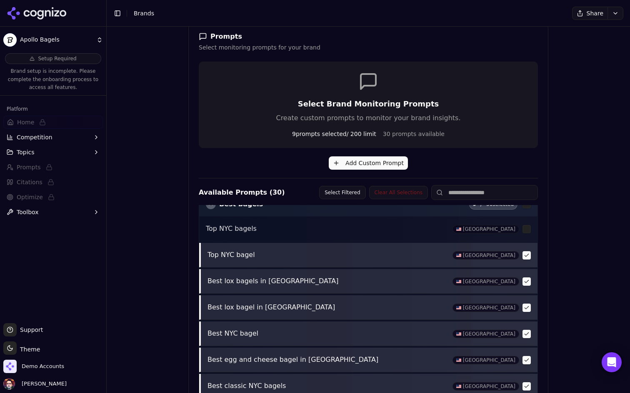
click at [527, 230] on button "button" at bounding box center [526, 229] width 8 height 8
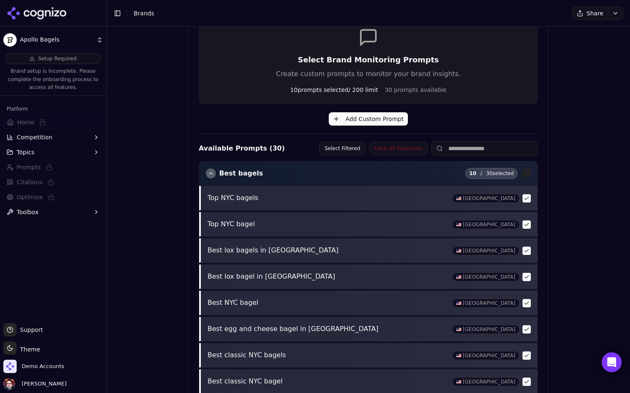
scroll to position [173, 0]
click at [214, 173] on div "button" at bounding box center [211, 174] width 10 height 10
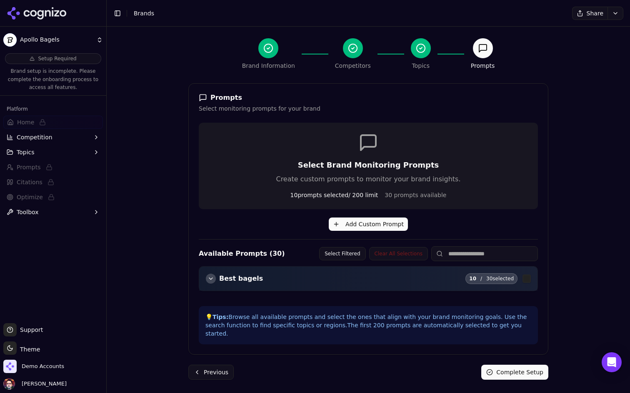
scroll to position [60, 0]
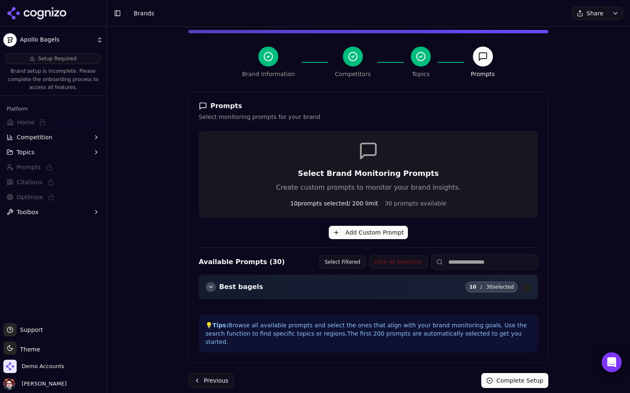
click at [501, 375] on button "Complete Setup" at bounding box center [514, 380] width 67 height 15
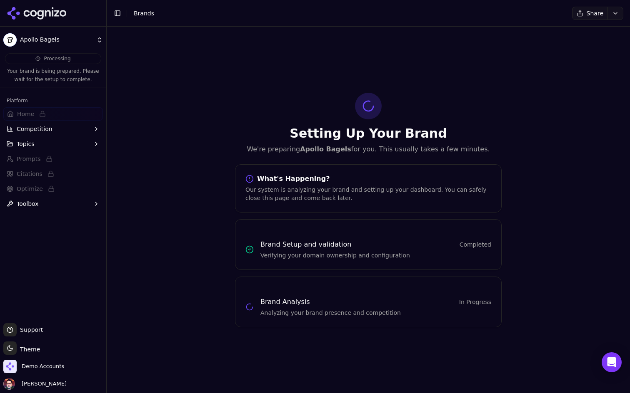
scroll to position [0, 0]
click at [69, 145] on button "Topics" at bounding box center [53, 143] width 100 height 13
click at [73, 127] on button "Competition" at bounding box center [53, 128] width 100 height 13
click at [54, 185] on button "Topics" at bounding box center [53, 183] width 100 height 13
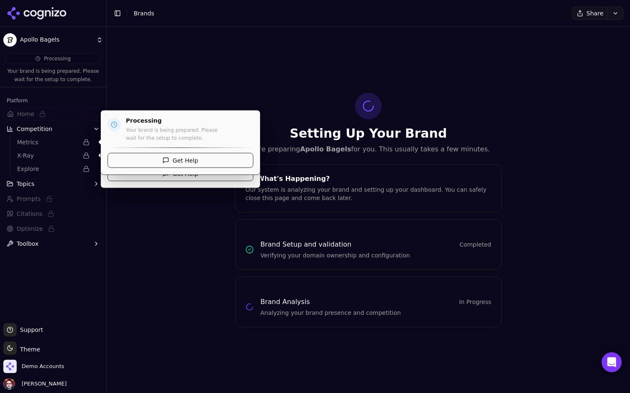
click at [72, 131] on button "Competition" at bounding box center [53, 128] width 100 height 13
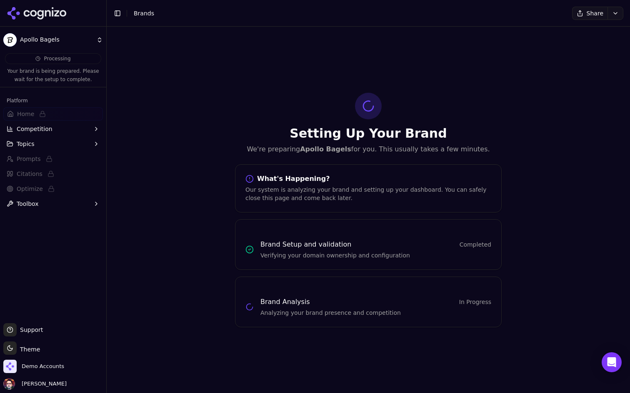
click at [76, 131] on button "Competition" at bounding box center [53, 128] width 100 height 13
click at [70, 142] on button "Topics" at bounding box center [53, 143] width 100 height 13
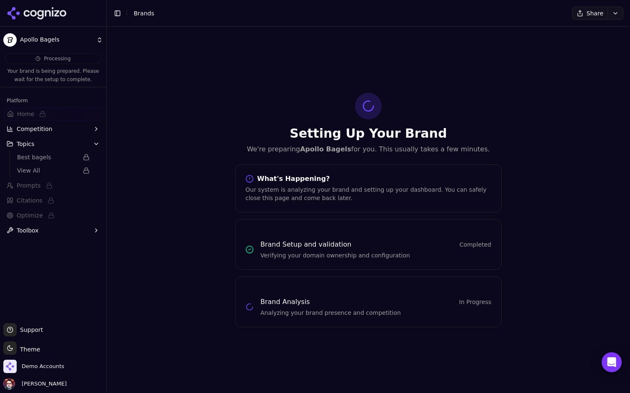
click at [70, 142] on button "Topics" at bounding box center [53, 143] width 100 height 13
click at [75, 126] on button "Competition" at bounding box center [53, 128] width 100 height 13
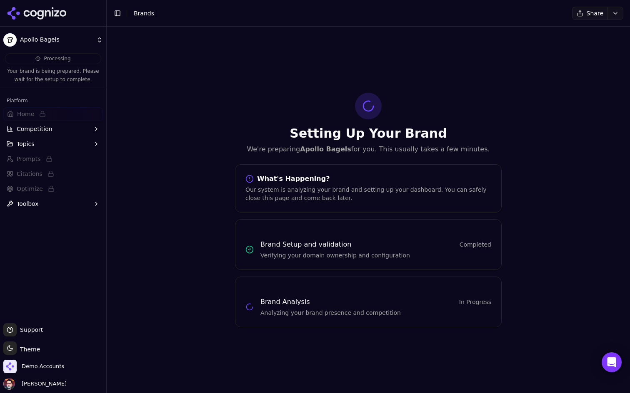
click at [62, 13] on icon at bounding box center [37, 13] width 60 height 12
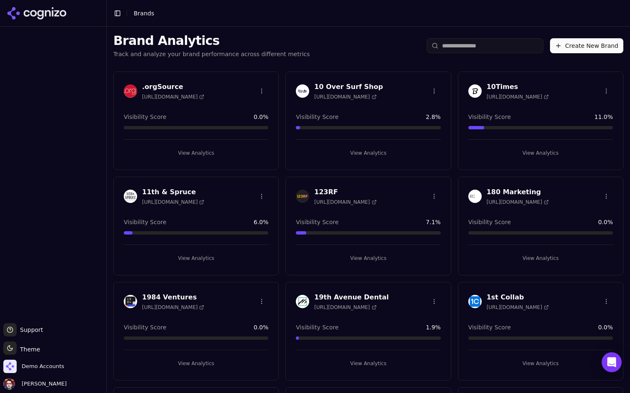
click at [576, 46] on button "Create New Brand" at bounding box center [586, 45] width 73 height 15
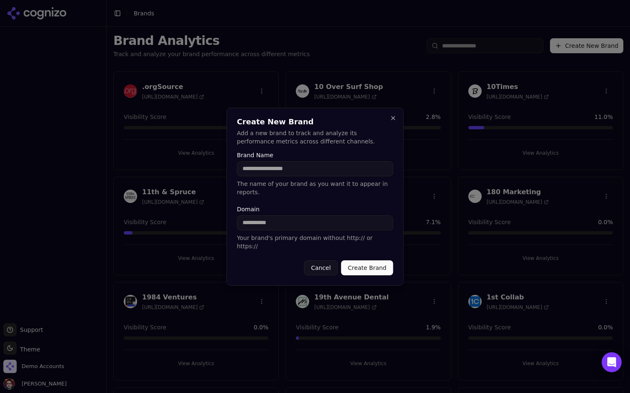
click at [295, 175] on input "Brand Name" at bounding box center [315, 169] width 156 height 15
paste input "**********"
type input "**********"
click at [286, 227] on input "Domain" at bounding box center [315, 223] width 156 height 15
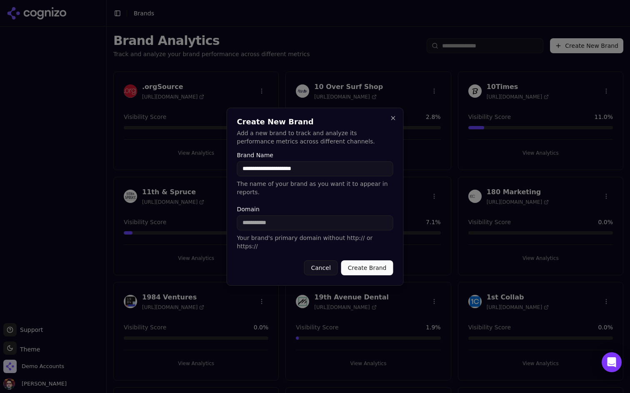
paste input "**********"
type input "**********"
click at [293, 172] on input "**********" at bounding box center [315, 169] width 156 height 15
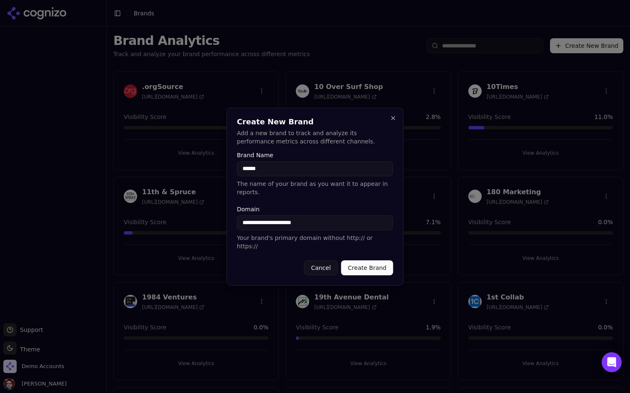
click at [256, 174] on input "******" at bounding box center [315, 169] width 156 height 15
type input "******"
click at [358, 262] on button "Create Brand" at bounding box center [367, 268] width 52 height 15
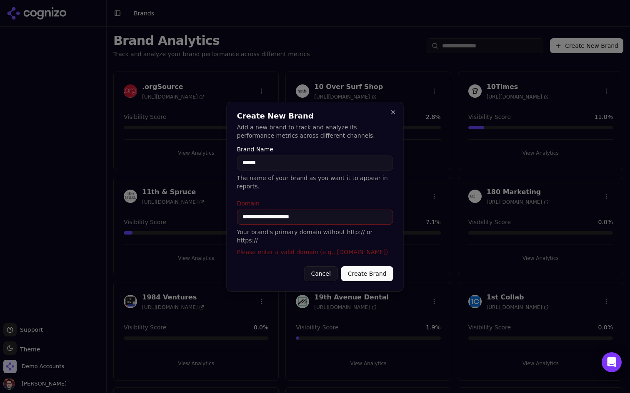
drag, startPoint x: 263, startPoint y: 222, endPoint x: 225, endPoint y: 221, distance: 37.5
click at [225, 222] on body "Support Support Toggle theme Theme Demo Accounts Deniz Ozcan Toggle Sidebar Bra…" at bounding box center [315, 196] width 630 height 393
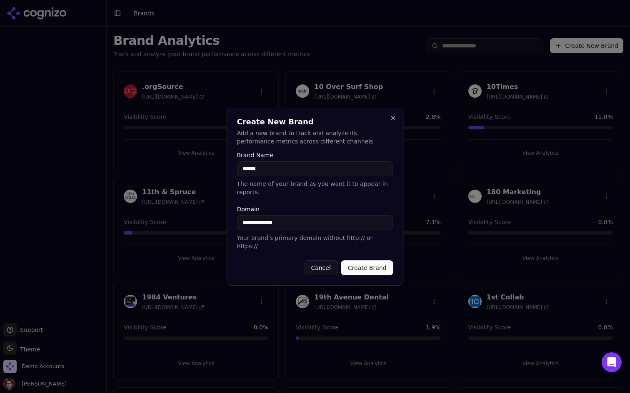
click at [285, 212] on label "Domain" at bounding box center [315, 210] width 156 height 6
click at [285, 216] on input "**********" at bounding box center [315, 223] width 156 height 15
click at [324, 212] on label "Domain" at bounding box center [315, 210] width 156 height 6
click at [324, 216] on input "**********" at bounding box center [315, 223] width 156 height 15
click at [304, 230] on input "**********" at bounding box center [315, 223] width 156 height 15
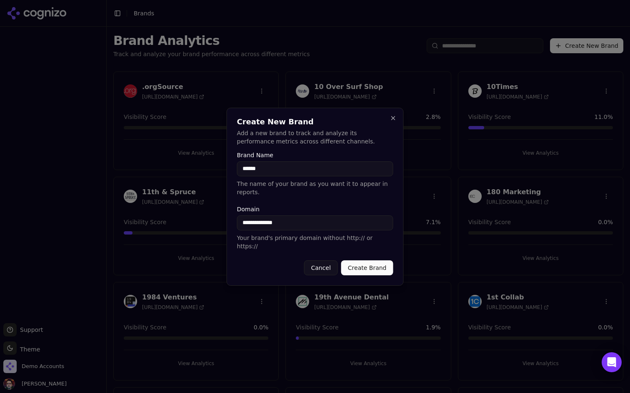
click at [311, 245] on p "Your brand's primary domain without http:// or https://" at bounding box center [315, 242] width 156 height 17
drag, startPoint x: 253, startPoint y: 226, endPoint x: 226, endPoint y: 226, distance: 27.5
click at [226, 226] on body "Support Support Toggle theme Theme Demo Accounts Deniz Ozcan Toggle Sidebar Bra…" at bounding box center [315, 196] width 630 height 393
type input "**********"
click at [285, 211] on label "Domain" at bounding box center [315, 210] width 156 height 6
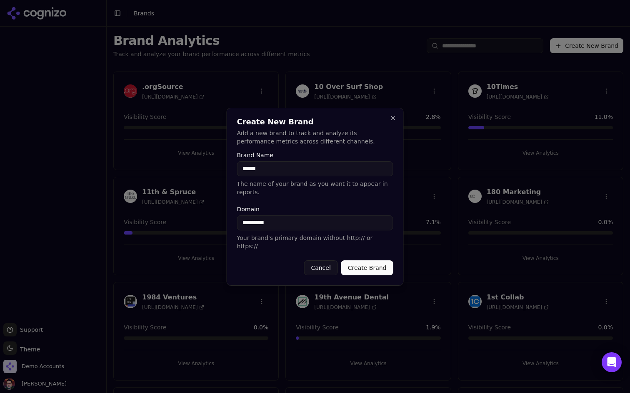
click at [285, 216] on input "**********" at bounding box center [315, 223] width 156 height 15
click at [324, 229] on input "**********" at bounding box center [315, 223] width 156 height 15
click at [359, 261] on button "Create Brand" at bounding box center [367, 268] width 52 height 15
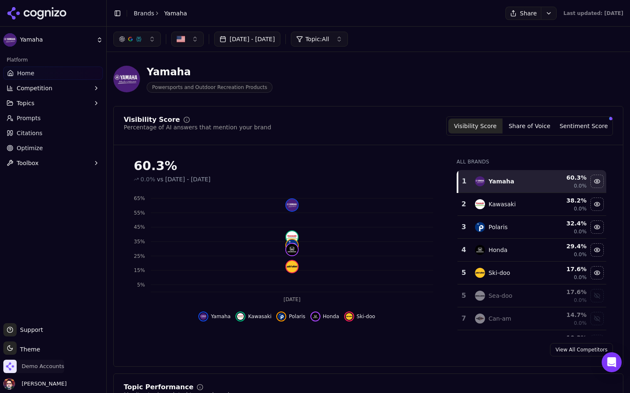
click at [49, 367] on span "Demo Accounts" at bounding box center [43, 366] width 42 height 7
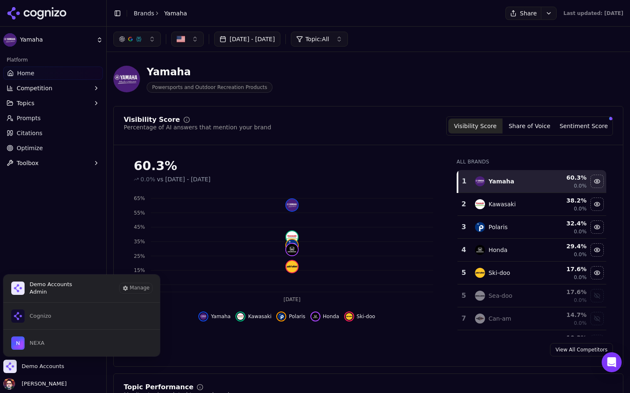
click at [86, 211] on div "Platform Home Competition Topics Prompts Citations Optimize Toolbox" at bounding box center [53, 185] width 106 height 270
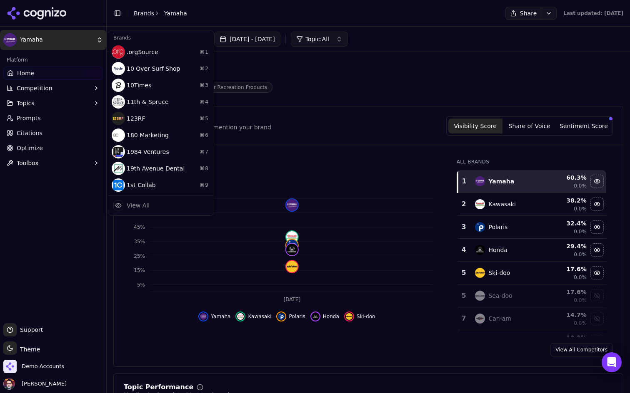
click at [80, 39] on html "Yamaha Platform Home Competition Topics Prompts Citations Optimize Toolbox Supp…" at bounding box center [315, 196] width 630 height 393
click at [75, 115] on html "Yamaha Platform Home Competition Topics Prompts Citations Optimize Toolbox Supp…" at bounding box center [315, 196] width 630 height 393
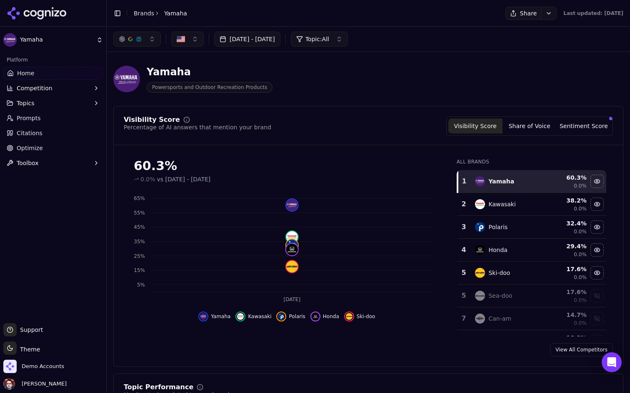
click at [75, 115] on link "Prompts" at bounding box center [53, 118] width 100 height 13
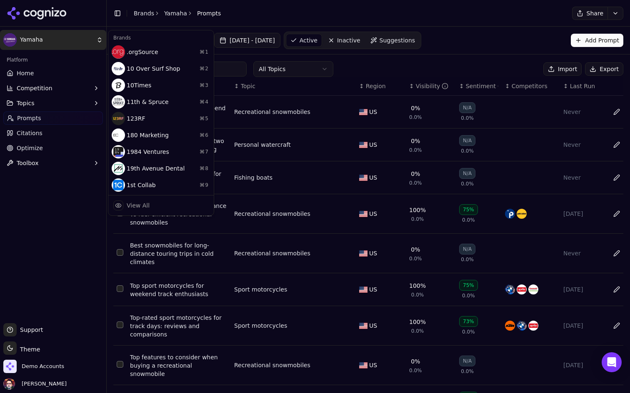
click at [80, 35] on html "Yamaha Platform Home Competition Topics Prompts Citations Optimize Toolbox Supp…" at bounding box center [315, 196] width 630 height 393
click at [152, 205] on div "View All" at bounding box center [161, 205] width 102 height 17
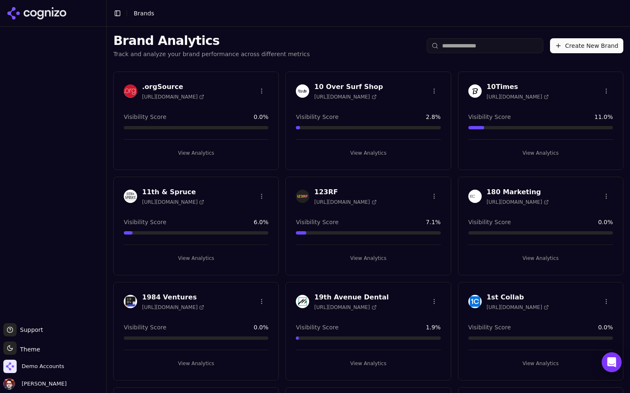
click at [473, 50] on input "search" at bounding box center [484, 45] width 117 height 15
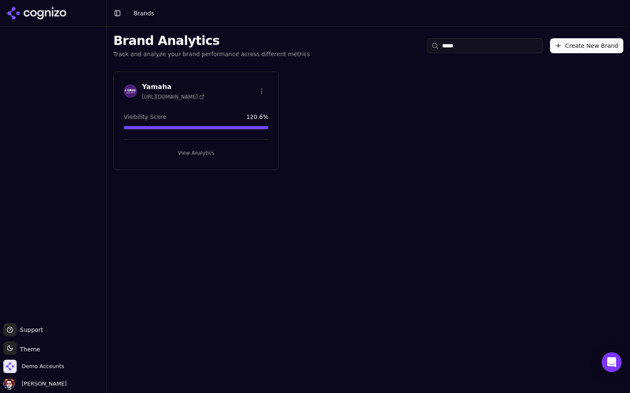
type input "*****"
click at [265, 87] on html "Support Support Toggle theme Theme Demo Accounts Deniz Ozcan Toggle Sidebar Bra…" at bounding box center [315, 196] width 630 height 393
click at [251, 107] on div "Edit Brand" at bounding box center [241, 108] width 49 height 13
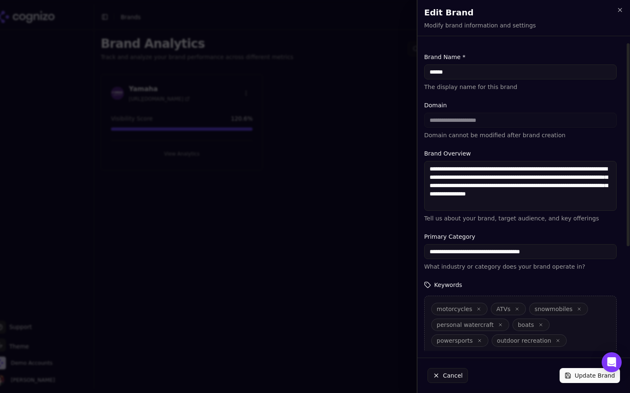
click at [500, 120] on div "**********" at bounding box center [520, 120] width 192 height 38
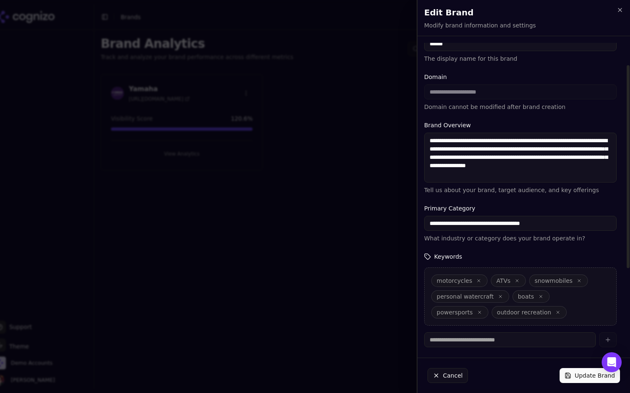
scroll to position [34, 0]
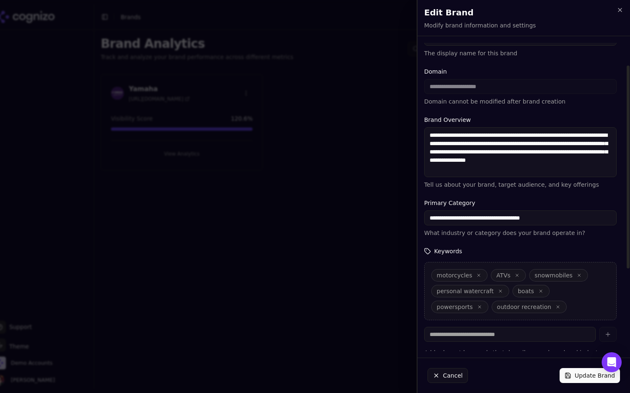
click at [509, 167] on textarea "**********" at bounding box center [520, 152] width 192 height 50
drag, startPoint x: 496, startPoint y: 171, endPoint x: 415, endPoint y: 122, distance: 94.7
click at [415, 122] on body "**********" at bounding box center [315, 196] width 630 height 393
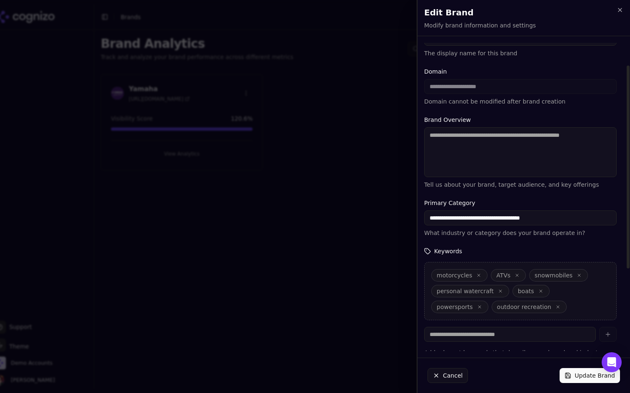
click at [480, 213] on input "**********" at bounding box center [520, 218] width 192 height 15
click at [493, 192] on form "**********" at bounding box center [520, 242] width 192 height 447
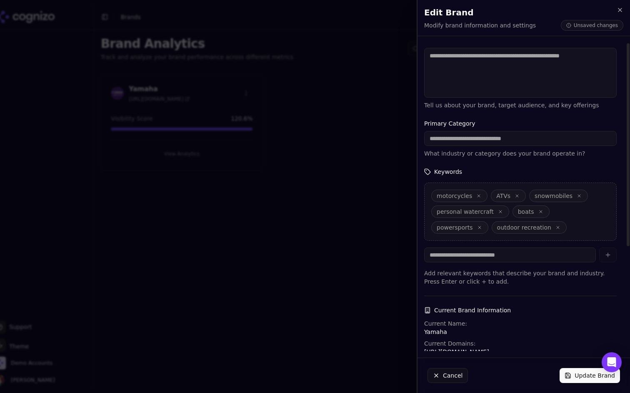
scroll to position [0, 0]
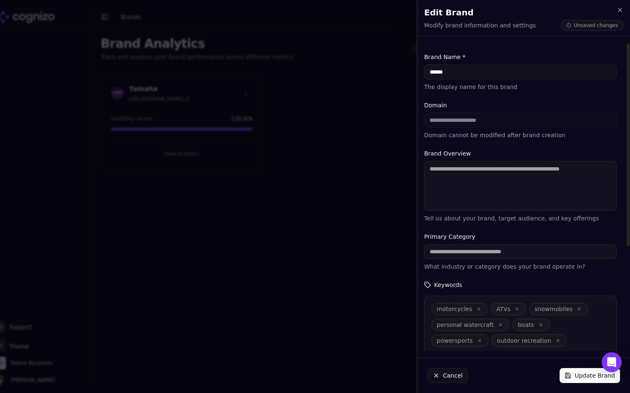
click at [532, 141] on form "**********" at bounding box center [520, 276] width 192 height 447
click at [517, 175] on textarea "Brand Overview" at bounding box center [520, 186] width 192 height 50
click at [617, 8] on icon "button" at bounding box center [619, 10] width 7 height 7
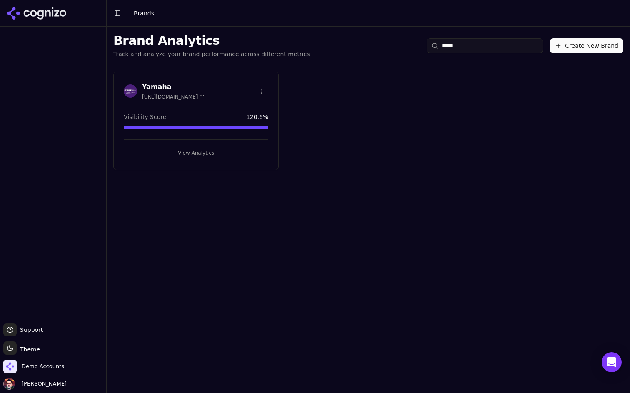
click at [246, 154] on button "View Analytics" at bounding box center [196, 153] width 144 height 13
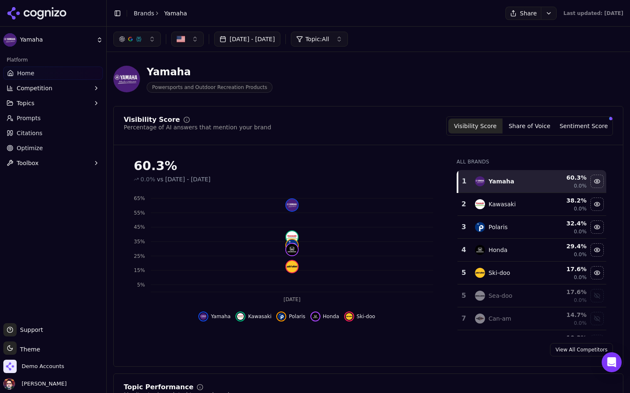
click at [94, 39] on html "Yamaha Platform Home Competition Topics Prompts Citations Optimize Toolbox Supp…" at bounding box center [315, 196] width 630 height 393
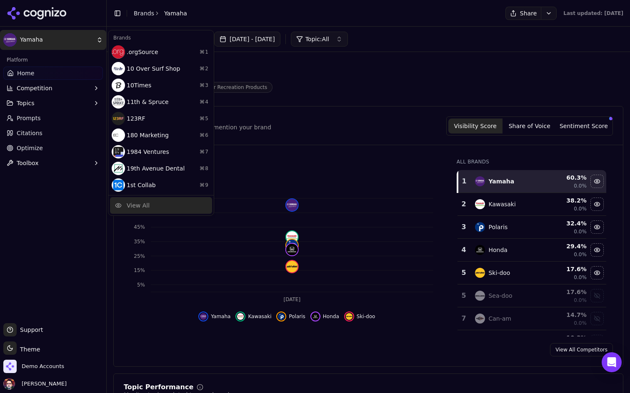
click at [140, 202] on div "View All" at bounding box center [138, 206] width 23 height 8
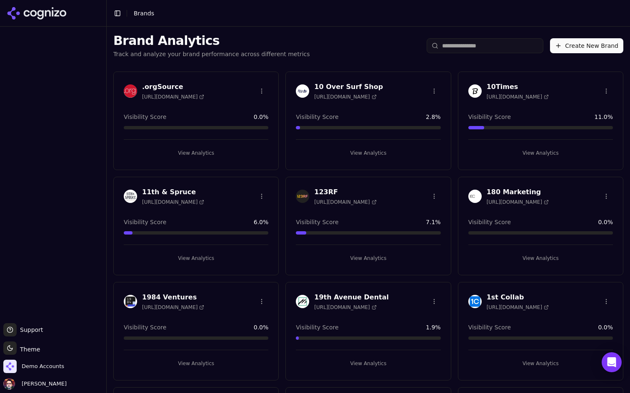
click at [456, 45] on input "search" at bounding box center [484, 45] width 117 height 15
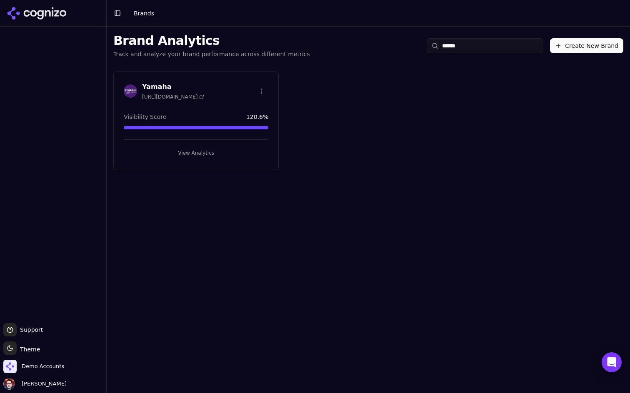
type input "******"
click at [564, 43] on button "Create New Brand" at bounding box center [586, 45] width 73 height 15
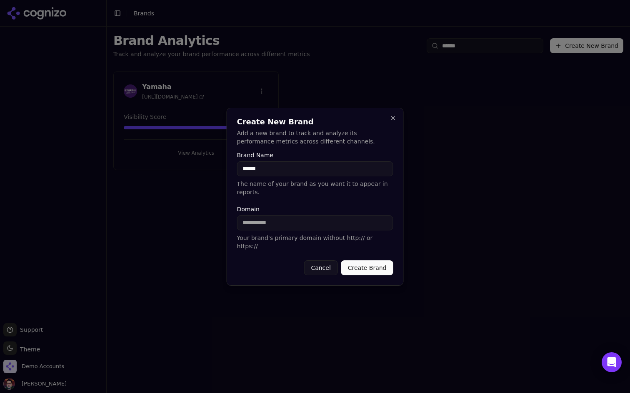
type input "******"
type input "**********"
click at [365, 263] on button "Create Brand" at bounding box center [367, 268] width 52 height 15
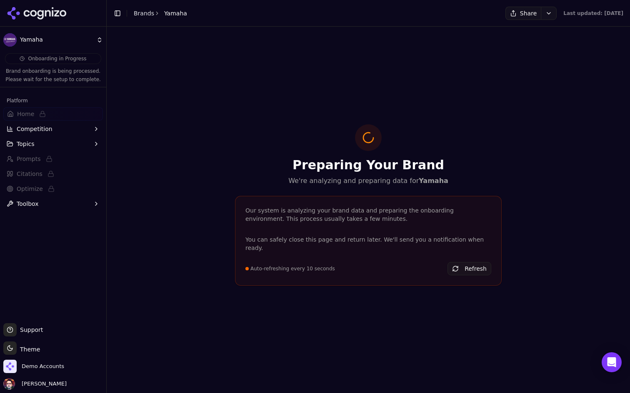
click at [53, 38] on html "Yamaha Onboarding in Progress Brand onboarding is being processed. Please wait …" at bounding box center [315, 196] width 630 height 393
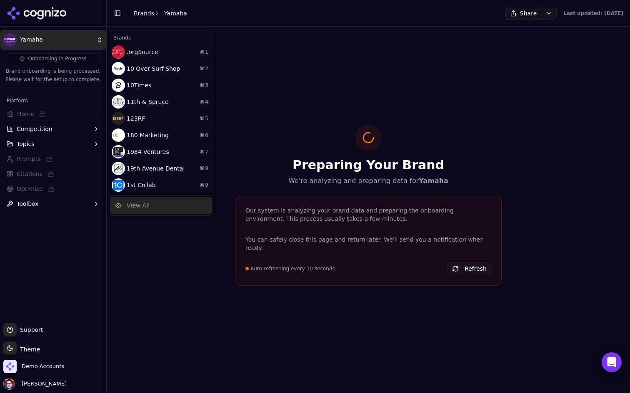
click at [143, 206] on div "View All" at bounding box center [138, 206] width 23 height 8
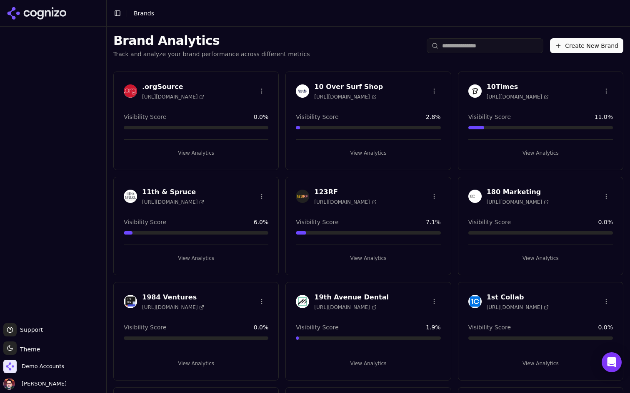
click at [463, 42] on input "search" at bounding box center [484, 45] width 117 height 15
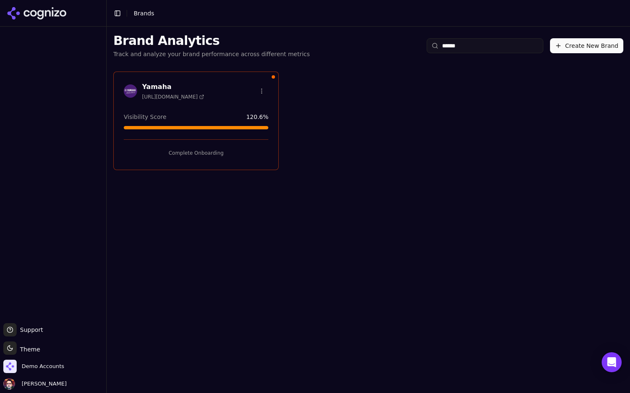
type input "******"
click at [201, 155] on button "Complete Onboarding" at bounding box center [196, 153] width 144 height 13
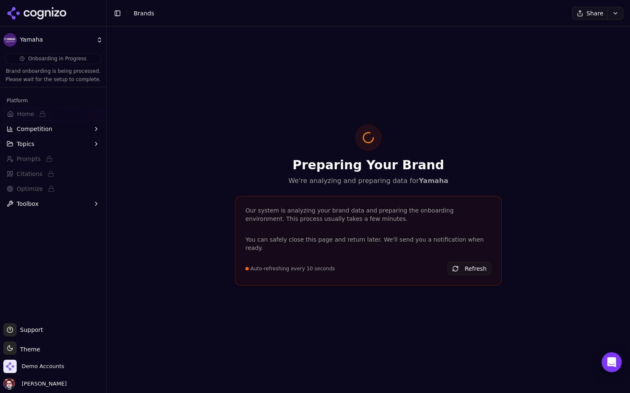
click at [72, 124] on button "Competition" at bounding box center [53, 128] width 100 height 13
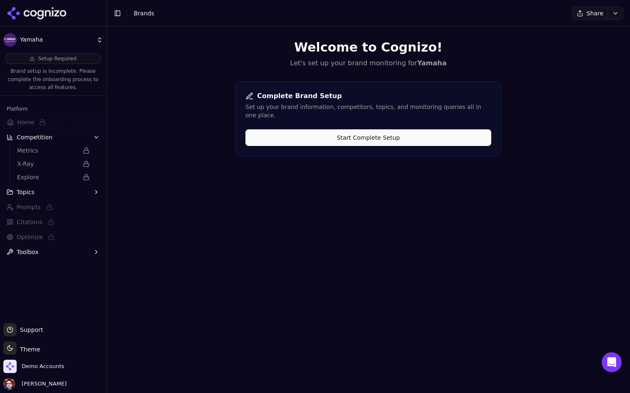
click at [302, 138] on div "Complete Brand Setup Set up your brand information, competitors, topics, and mo…" at bounding box center [368, 119] width 266 height 75
click at [304, 129] on button "Start Complete Setup" at bounding box center [368, 137] width 246 height 17
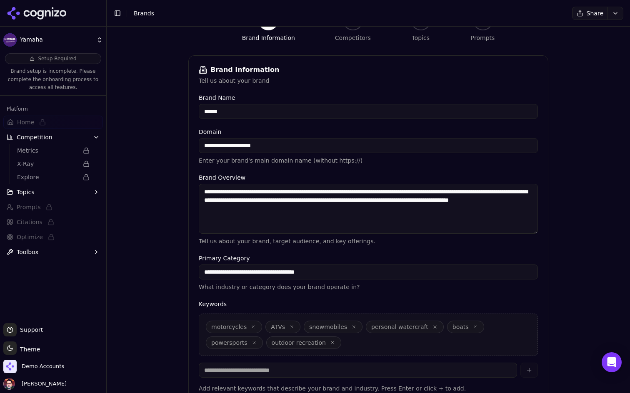
scroll to position [144, 0]
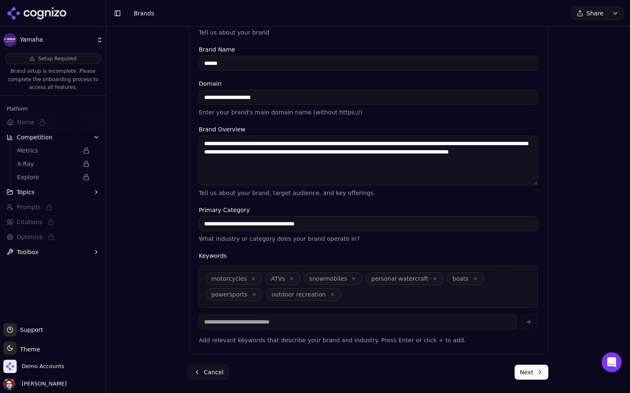
drag, startPoint x: 234, startPoint y: 97, endPoint x: 224, endPoint y: 96, distance: 10.0
click at [224, 96] on input "**********" at bounding box center [368, 97] width 339 height 15
type input "**********"
click at [149, 148] on div "**********" at bounding box center [368, 78] width 523 height 393
click at [210, 369] on button "Cancel" at bounding box center [208, 372] width 40 height 15
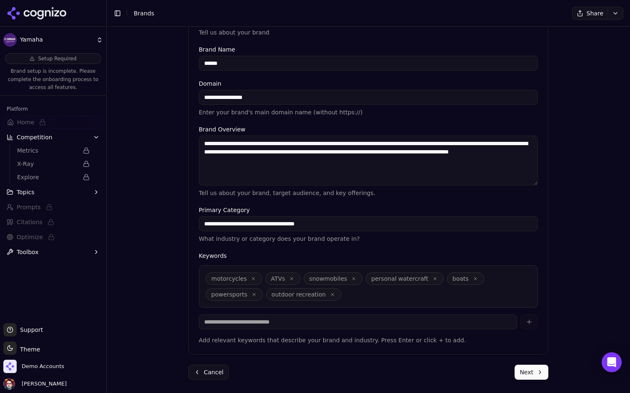
scroll to position [27, 0]
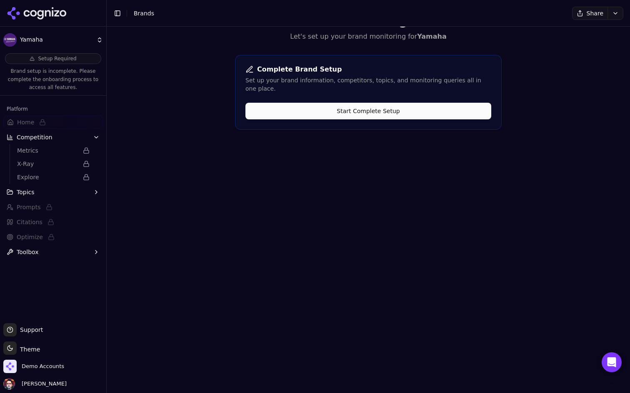
click at [354, 103] on button "Start Complete Setup" at bounding box center [368, 111] width 246 height 17
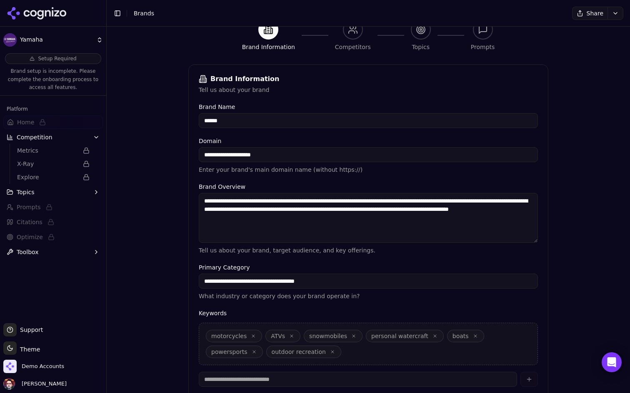
scroll to position [0, 0]
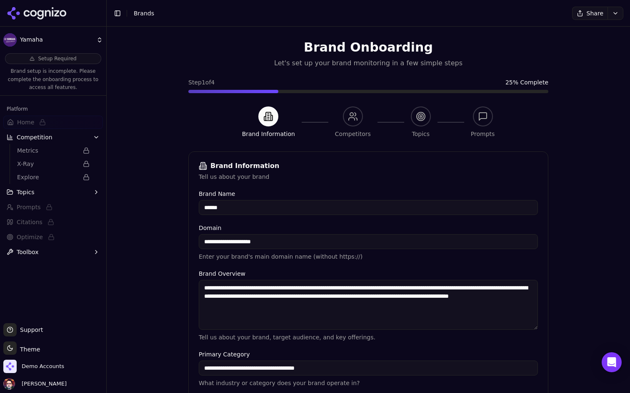
click at [89, 39] on html "**********" at bounding box center [315, 196] width 630 height 393
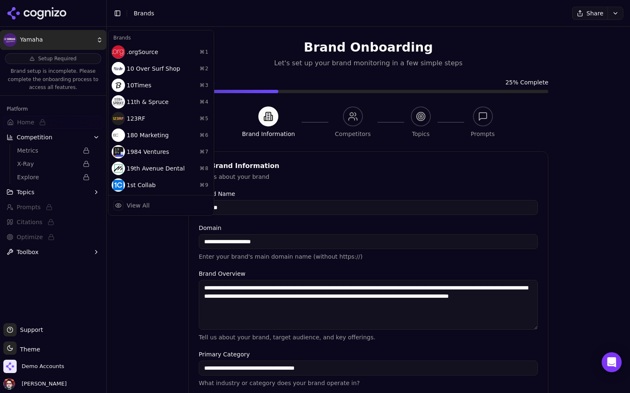
click at [89, 39] on html "**********" at bounding box center [315, 196] width 630 height 393
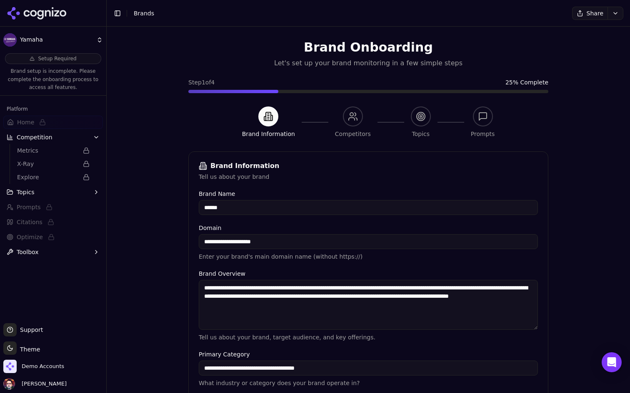
click at [72, 47] on html "**********" at bounding box center [315, 196] width 630 height 393
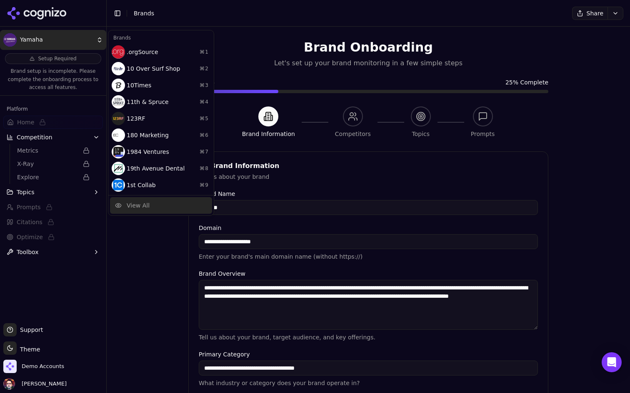
click at [164, 212] on div "View All" at bounding box center [161, 205] width 102 height 17
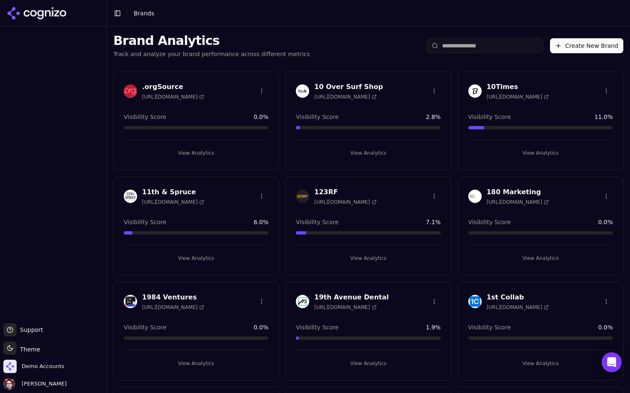
click at [588, 52] on button "Create New Brand" at bounding box center [586, 45] width 73 height 15
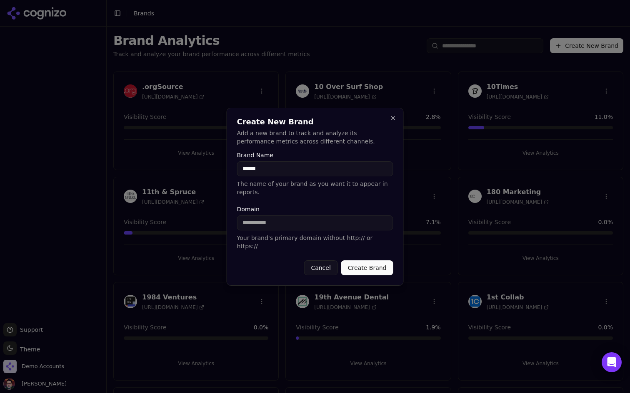
type input "******"
type input "**********"
click at [366, 261] on button "Create Brand" at bounding box center [367, 268] width 52 height 15
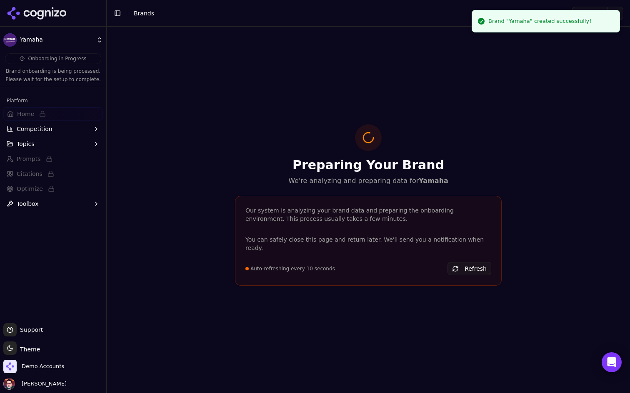
click at [467, 267] on button "Refresh" at bounding box center [469, 268] width 44 height 13
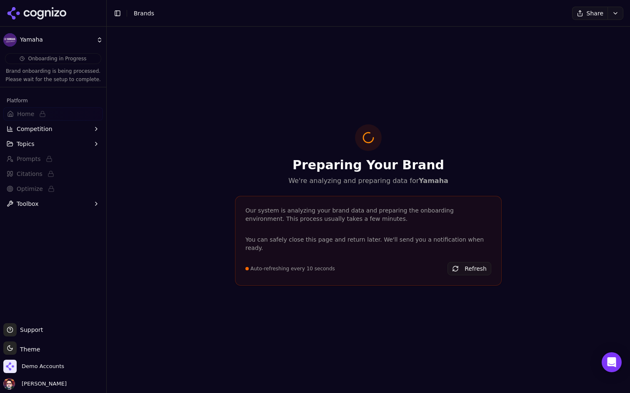
click at [467, 267] on button "Refresh" at bounding box center [469, 268] width 44 height 13
click at [72, 132] on button "Competition" at bounding box center [53, 128] width 100 height 13
click at [59, 183] on button "Topics" at bounding box center [53, 183] width 100 height 13
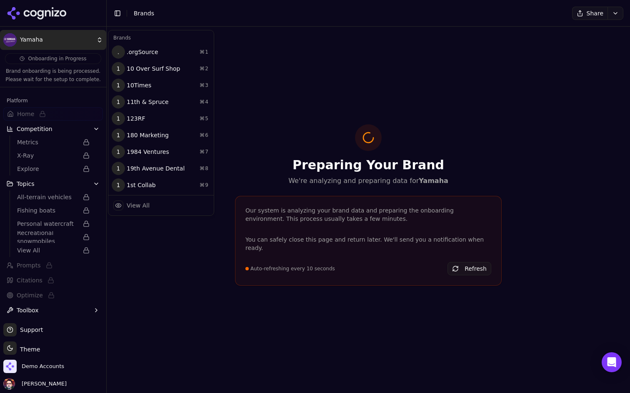
click at [85, 36] on html "Yamaha Onboarding in Progress Brand onboarding is being processed. Please wait …" at bounding box center [315, 196] width 630 height 393
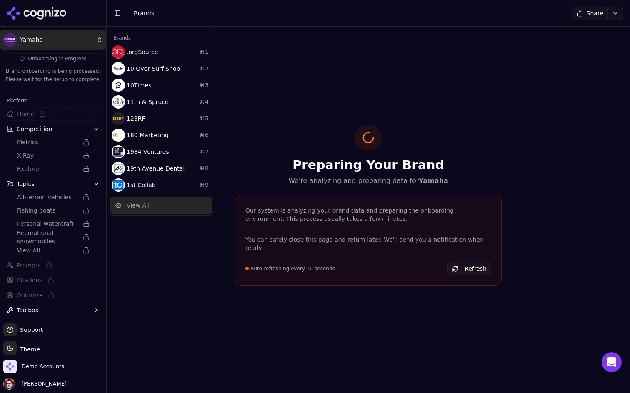
click at [154, 209] on div "View All" at bounding box center [161, 205] width 102 height 17
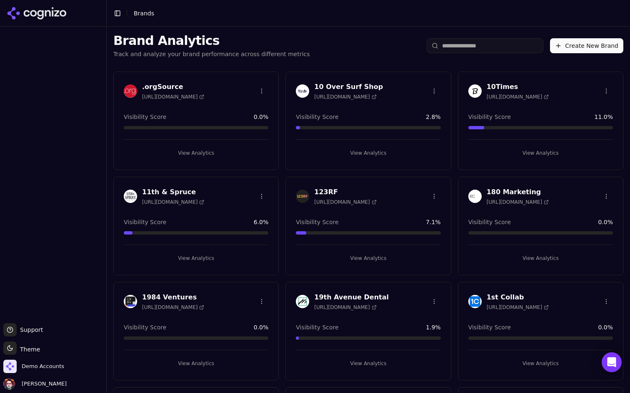
click at [459, 46] on input "search" at bounding box center [484, 45] width 117 height 15
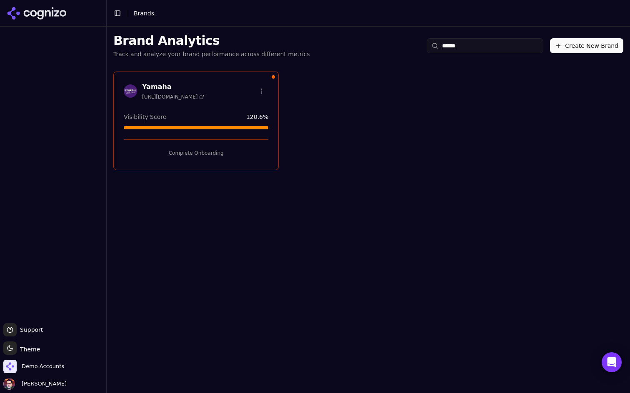
type input "******"
click at [212, 152] on button "Complete Onboarding" at bounding box center [196, 153] width 144 height 13
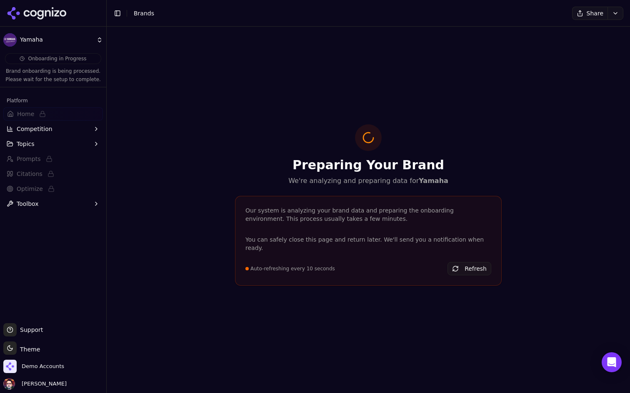
click at [88, 42] on html "Yamaha Onboarding in Progress Brand onboarding is being processed. Please wait …" at bounding box center [315, 196] width 630 height 393
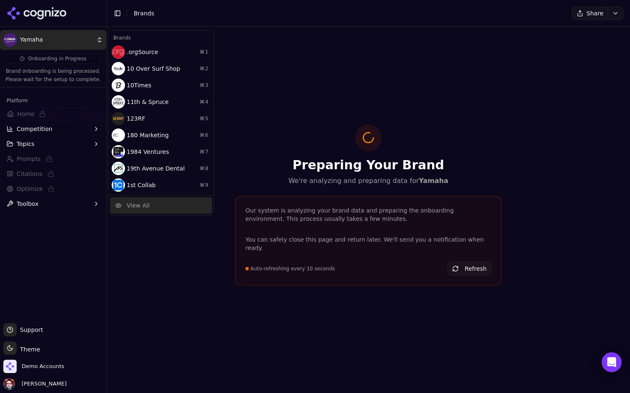
click at [143, 202] on div "View All" at bounding box center [138, 206] width 23 height 8
click at [33, 371] on html "Yamaha Onboarding in Progress Brand onboarding is being processed. Please wait …" at bounding box center [315, 196] width 630 height 393
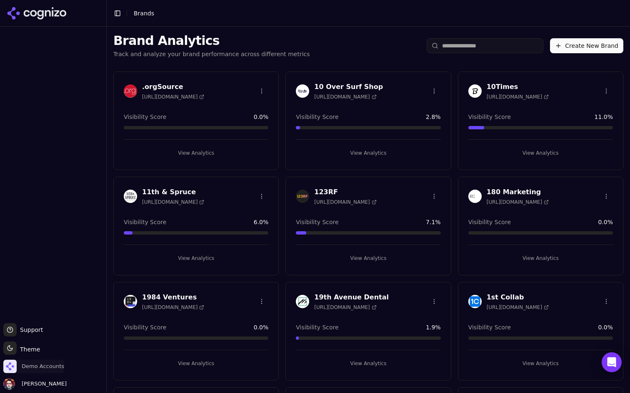
click at [45, 366] on span "Demo Accounts" at bounding box center [43, 366] width 42 height 7
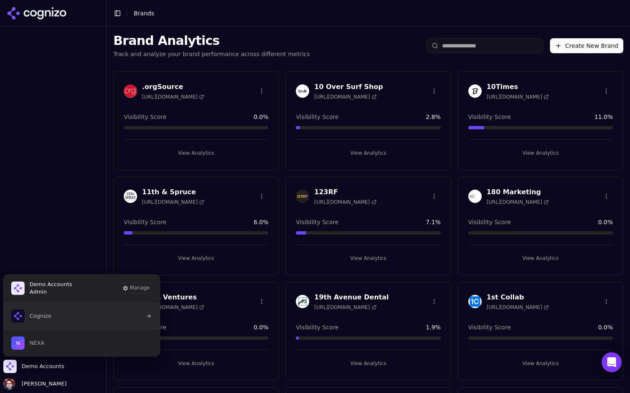
click at [72, 316] on button "Cognizo" at bounding box center [81, 316] width 157 height 27
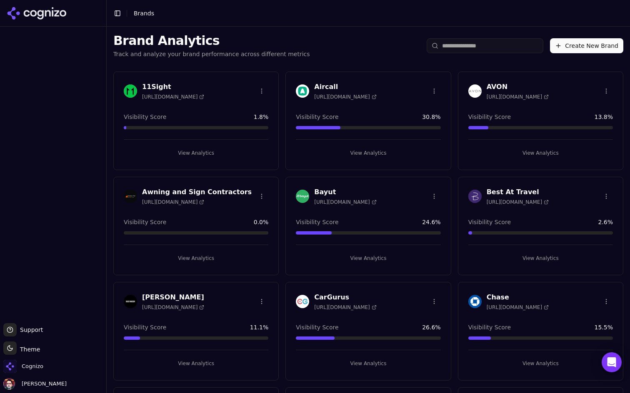
click at [351, 151] on button "View Analytics" at bounding box center [368, 153] width 144 height 13
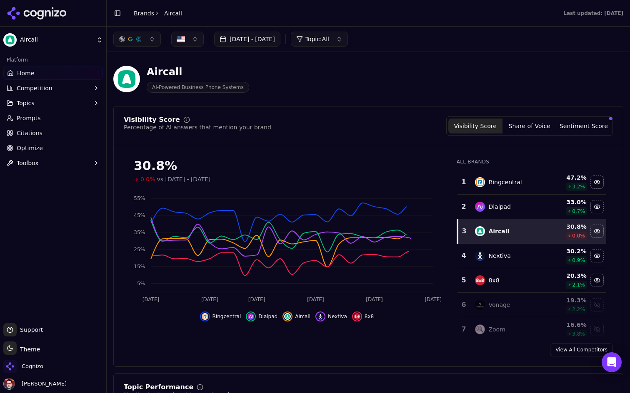
click at [81, 38] on html "Aircall Platform Home Competition Topics Prompts Citations Optimize Toolbox Sup…" at bounding box center [315, 196] width 630 height 393
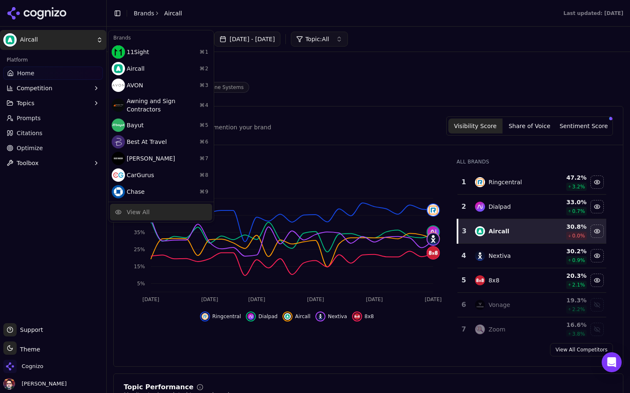
click at [147, 207] on div "View All" at bounding box center [161, 212] width 102 height 17
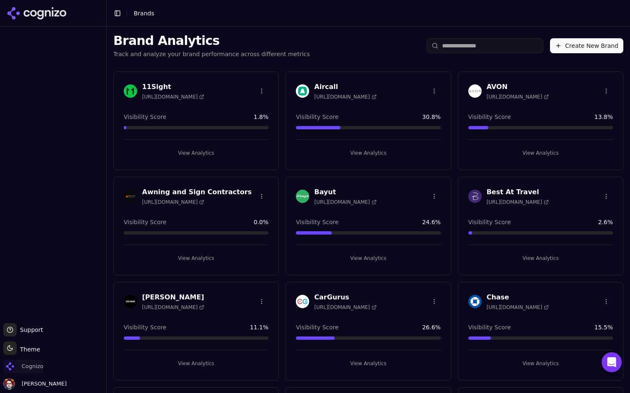
click at [41, 369] on span "Cognizo" at bounding box center [33, 366] width 22 height 7
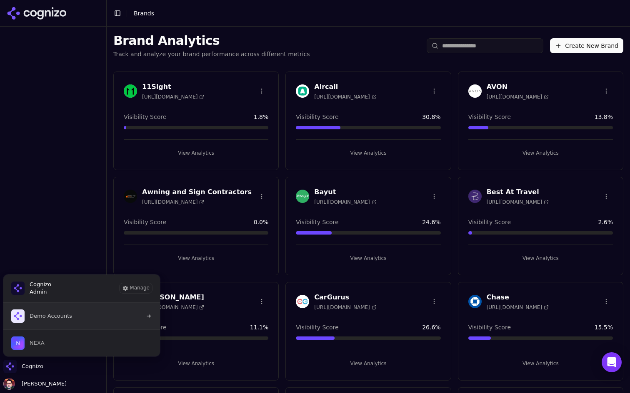
click at [75, 316] on button "Demo Accounts" at bounding box center [81, 316] width 157 height 27
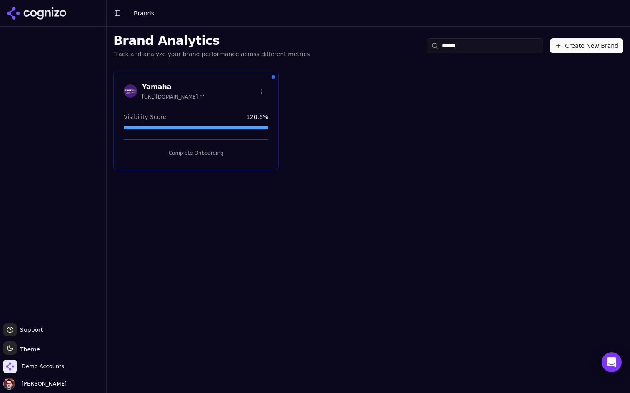
type input "******"
click at [258, 93] on html "Support Support Toggle theme Theme Demo Accounts [PERSON_NAME] Toggle Sidebar B…" at bounding box center [315, 196] width 630 height 393
click at [244, 119] on div "Delete Brand" at bounding box center [241, 121] width 49 height 13
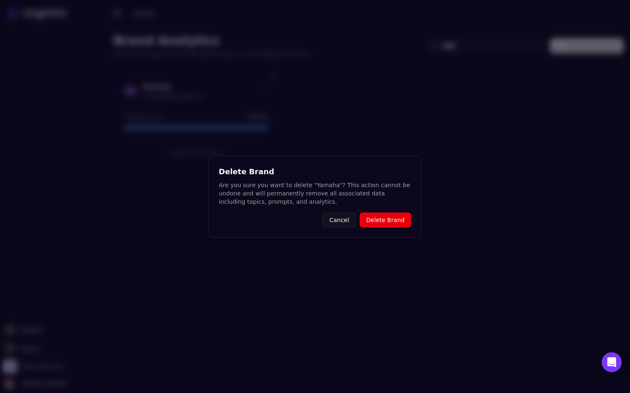
click at [380, 219] on button "Delete Brand" at bounding box center [385, 220] width 52 height 15
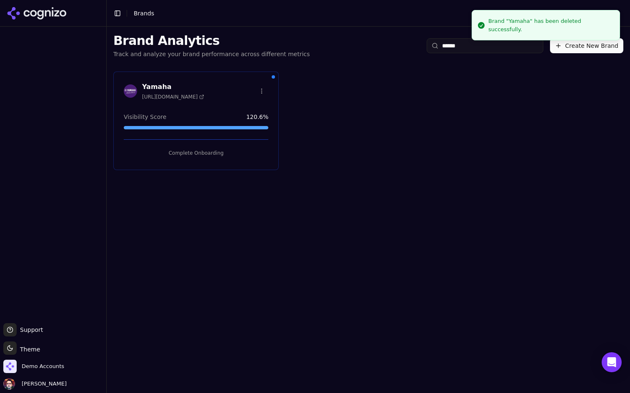
click at [588, 45] on button "Create New Brand" at bounding box center [586, 45] width 73 height 15
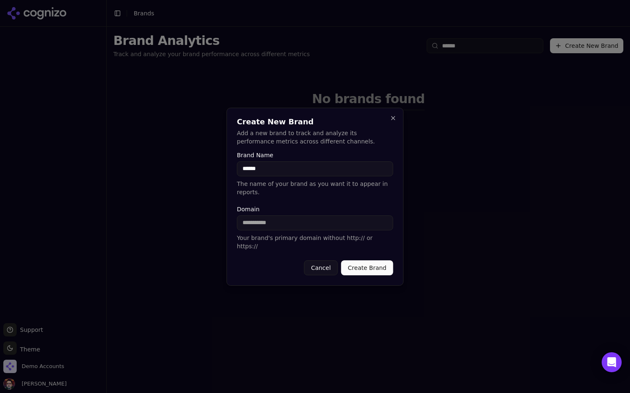
type input "******"
type input "**********"
click at [341, 261] on button "Create Brand" at bounding box center [367, 268] width 52 height 15
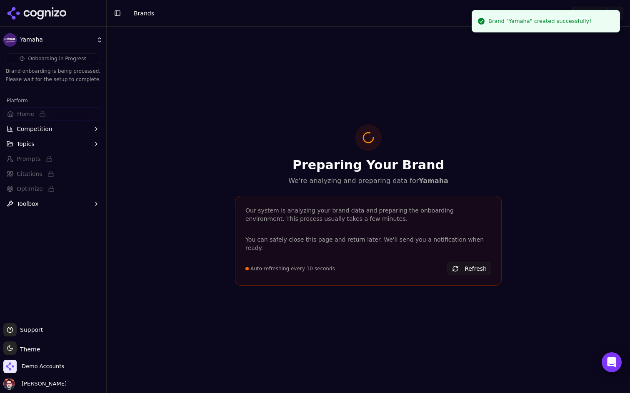
click at [66, 150] on button "Topics" at bounding box center [53, 143] width 100 height 13
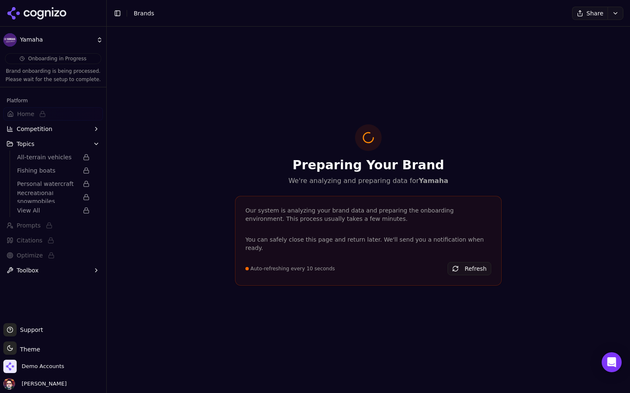
click at [77, 127] on button "Competition" at bounding box center [53, 128] width 100 height 13
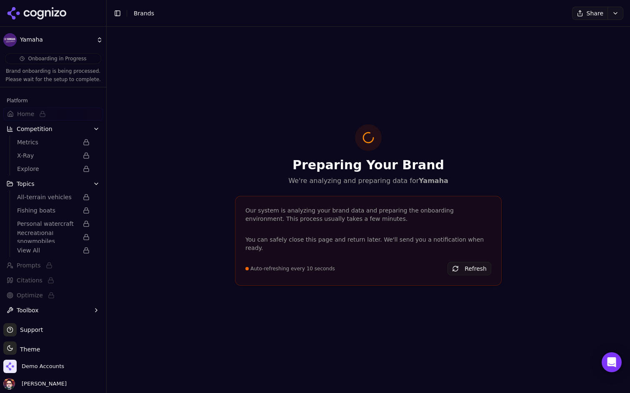
click at [77, 127] on button "Competition" at bounding box center [53, 128] width 100 height 13
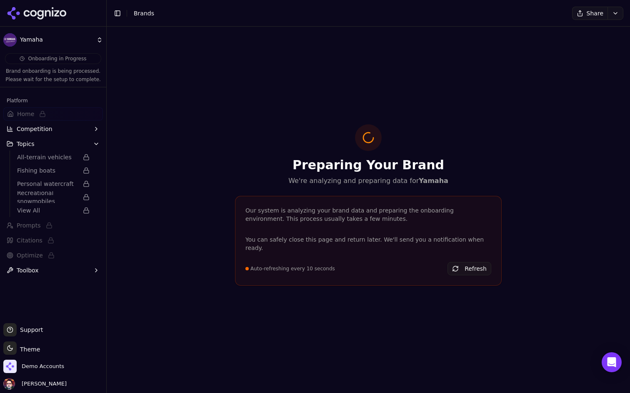
click at [77, 127] on button "Competition" at bounding box center [53, 128] width 100 height 13
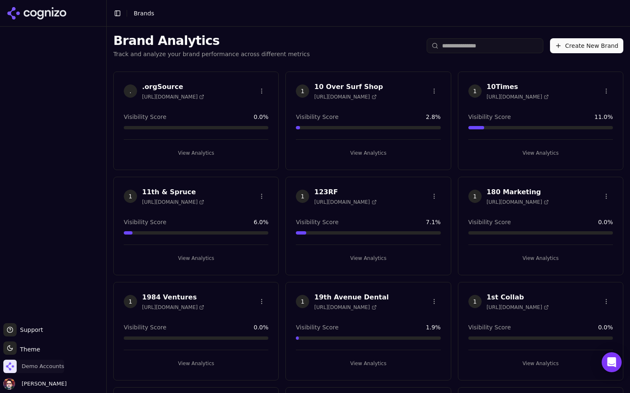
click at [44, 368] on span "Demo Accounts" at bounding box center [43, 366] width 42 height 7
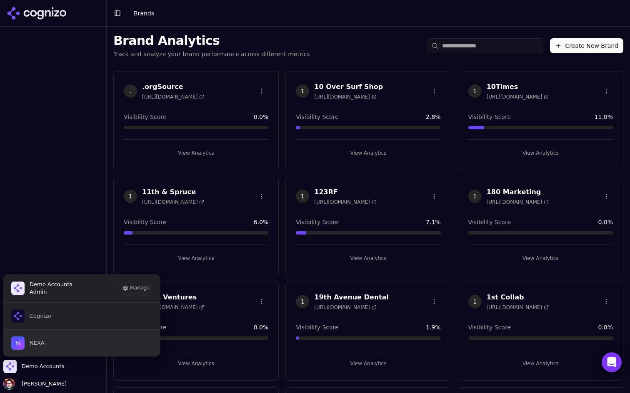
click at [61, 340] on button "NEXA" at bounding box center [81, 343] width 157 height 27
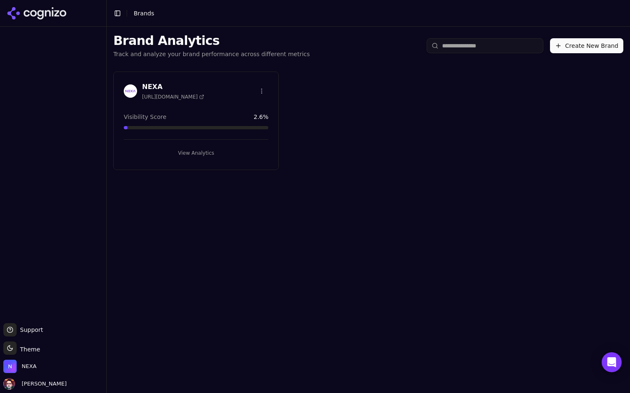
click at [234, 153] on button "View Analytics" at bounding box center [196, 153] width 144 height 13
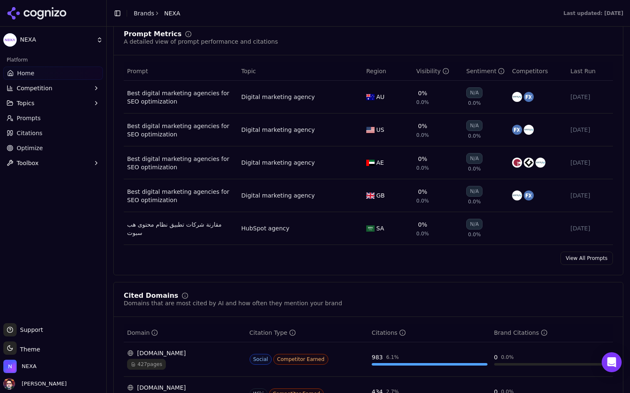
scroll to position [624, 0]
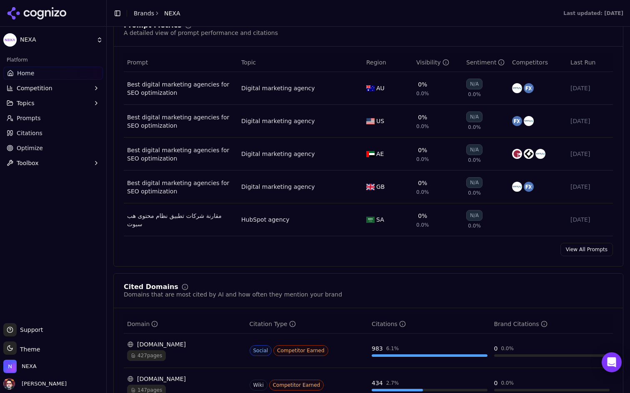
click at [579, 249] on link "View All Prompts" at bounding box center [586, 249] width 52 height 13
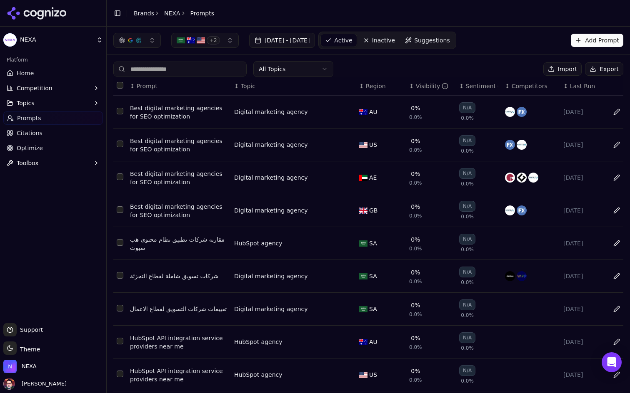
click at [570, 86] on span "Last Run" at bounding box center [582, 86] width 25 height 8
click at [568, 86] on div "↑ Last Run" at bounding box center [582, 86] width 39 height 8
click at [568, 86] on div "↓ Last Run" at bounding box center [582, 86] width 39 height 8
click at [58, 75] on link "Home" at bounding box center [53, 73] width 100 height 13
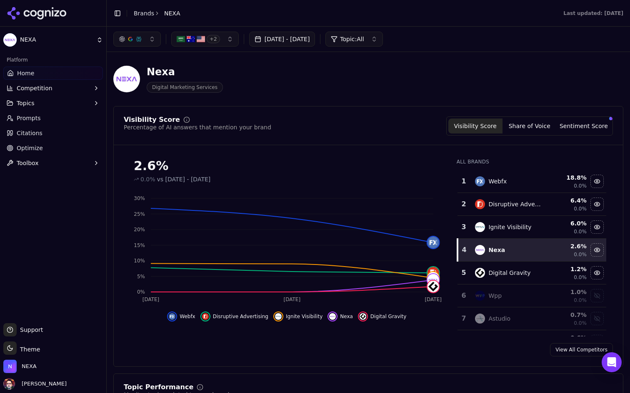
click at [219, 40] on button "+ 2" at bounding box center [204, 39] width 67 height 15
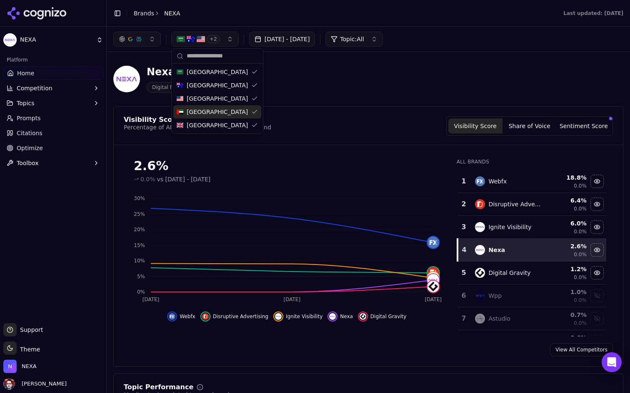
click at [220, 113] on span "[GEOGRAPHIC_DATA]" at bounding box center [217, 112] width 61 height 8
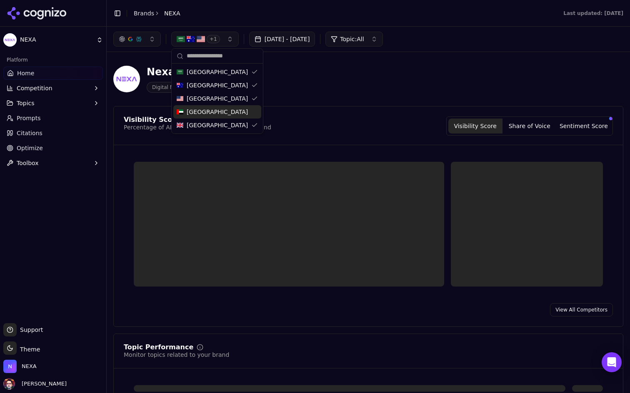
click at [220, 113] on span "[GEOGRAPHIC_DATA]" at bounding box center [217, 112] width 61 height 8
click at [214, 125] on span "[GEOGRAPHIC_DATA]" at bounding box center [217, 125] width 61 height 8
click at [216, 98] on span "[GEOGRAPHIC_DATA]" at bounding box center [217, 99] width 61 height 8
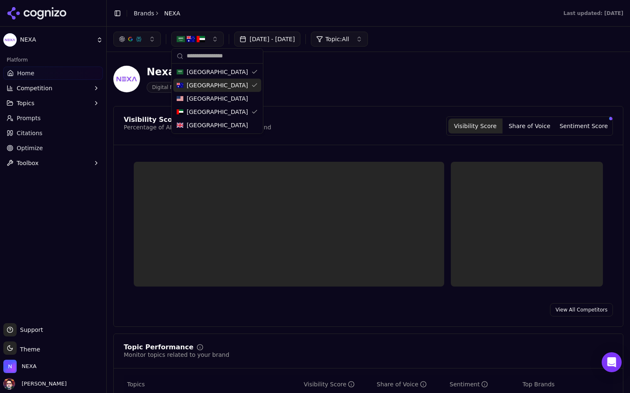
click at [216, 78] on div "[GEOGRAPHIC_DATA]" at bounding box center [217, 71] width 88 height 13
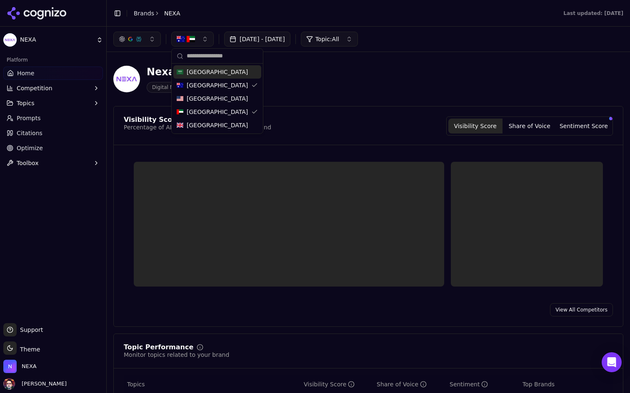
click at [215, 63] on input "text" at bounding box center [222, 56] width 71 height 17
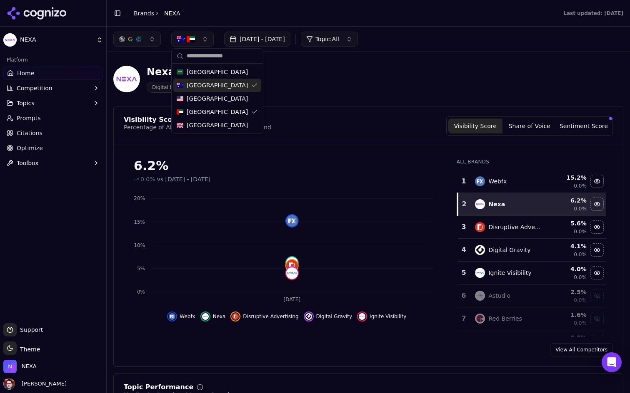
click at [204, 82] on span "[GEOGRAPHIC_DATA]" at bounding box center [217, 85] width 61 height 8
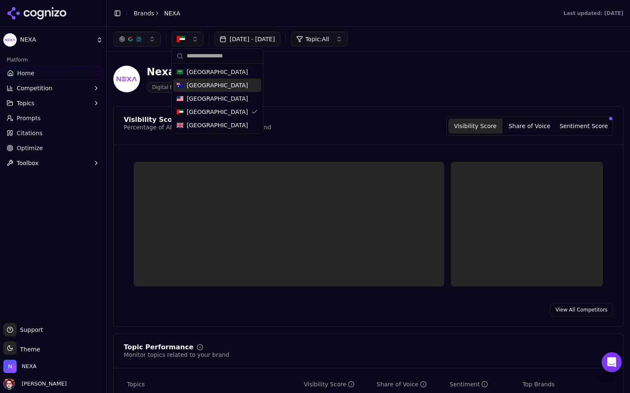
click at [346, 82] on div "Nexa Digital Marketing Services" at bounding box center [299, 78] width 373 height 27
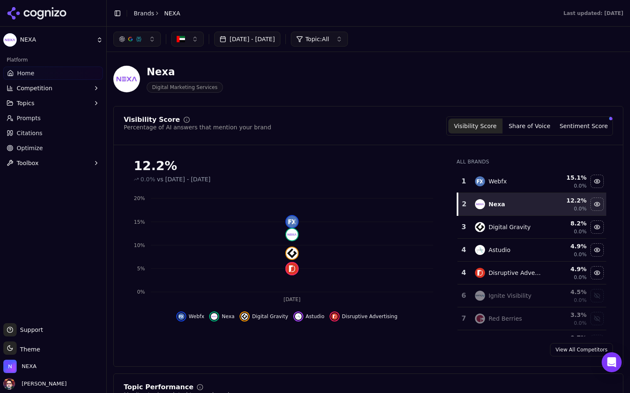
click at [35, 148] on span "Optimize" at bounding box center [30, 148] width 26 height 8
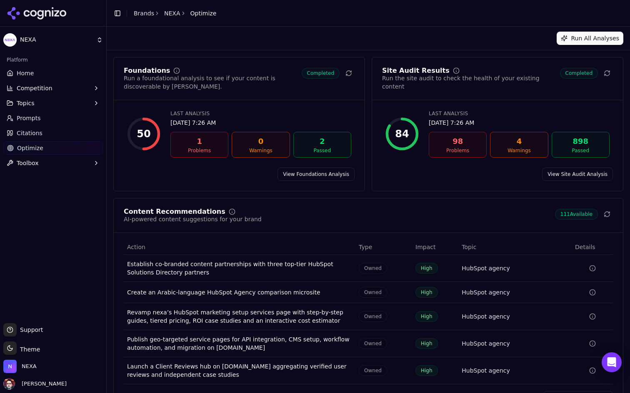
click at [63, 69] on link "Home" at bounding box center [53, 73] width 100 height 13
